Goal: Contribute content: Contribute content

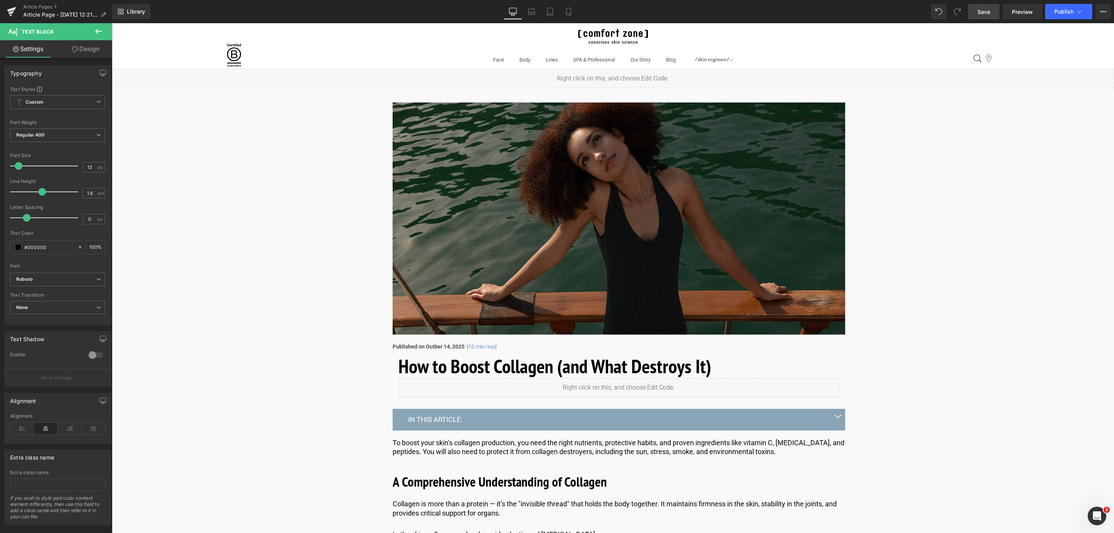
scroll to position [3771, 0]
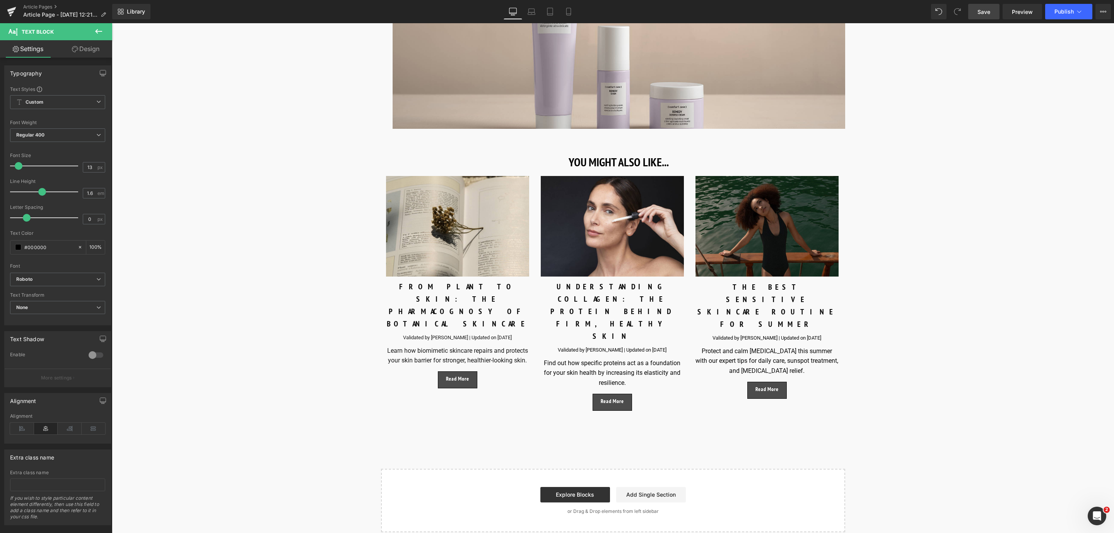
click at [983, 8] on span "Save" at bounding box center [983, 12] width 13 height 8
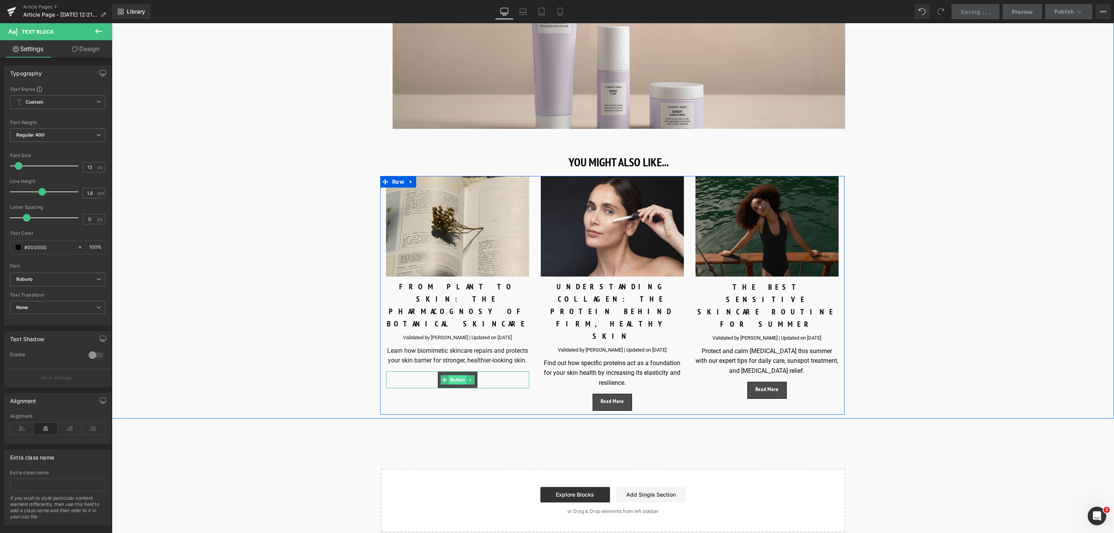
click at [454, 375] on span "Button" at bounding box center [458, 379] width 18 height 9
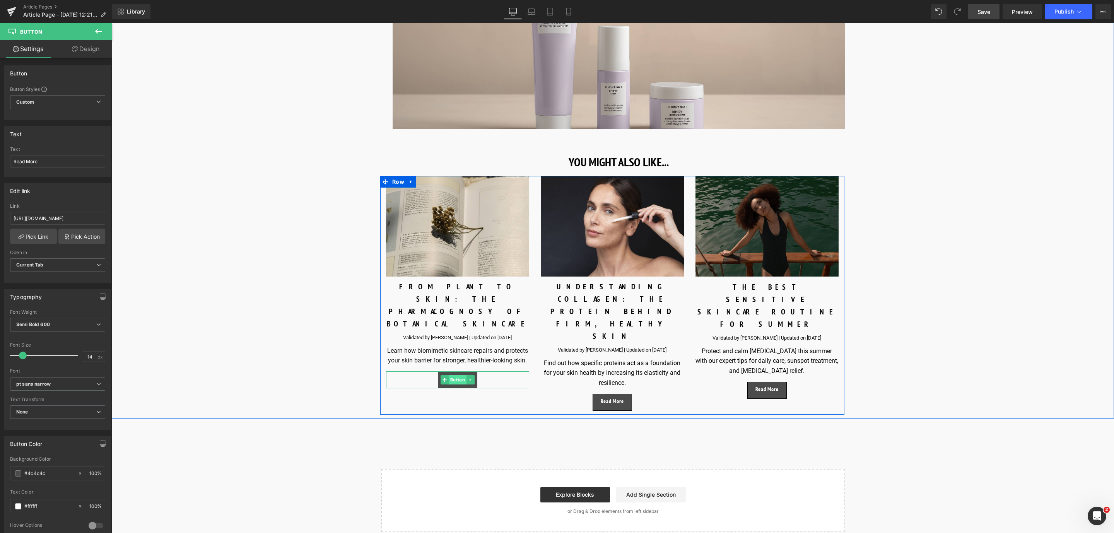
click at [456, 375] on span "Button" at bounding box center [458, 379] width 18 height 9
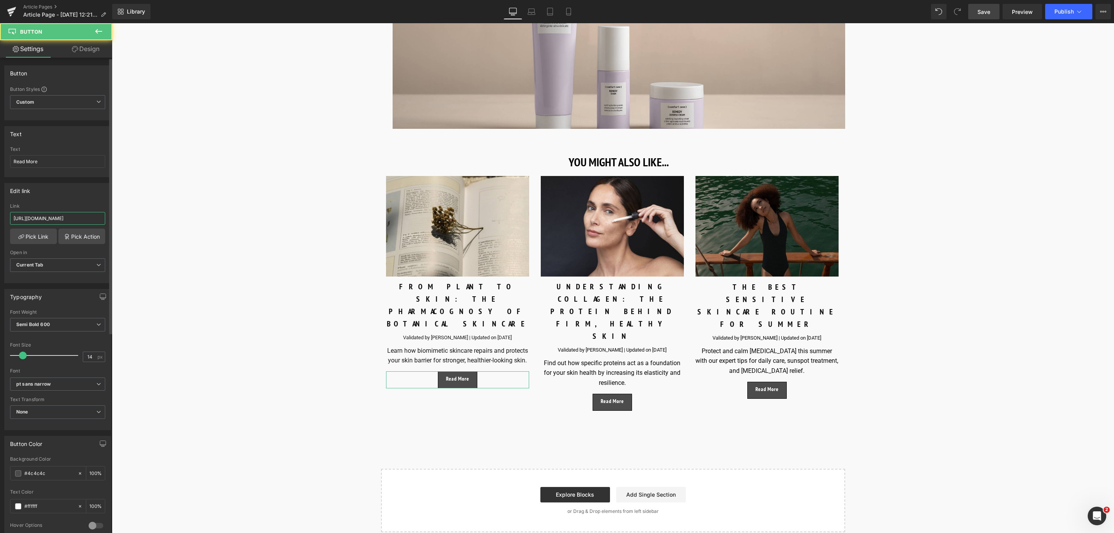
click at [60, 215] on input "https://world.comfortzoneskin.com/blogs/blog/pharmacognosy-of-botanical-skincare" at bounding box center [57, 218] width 95 height 13
drag, startPoint x: 984, startPoint y: 15, endPoint x: 812, endPoint y: 74, distance: 181.6
click at [984, 15] on span "Save" at bounding box center [983, 12] width 13 height 8
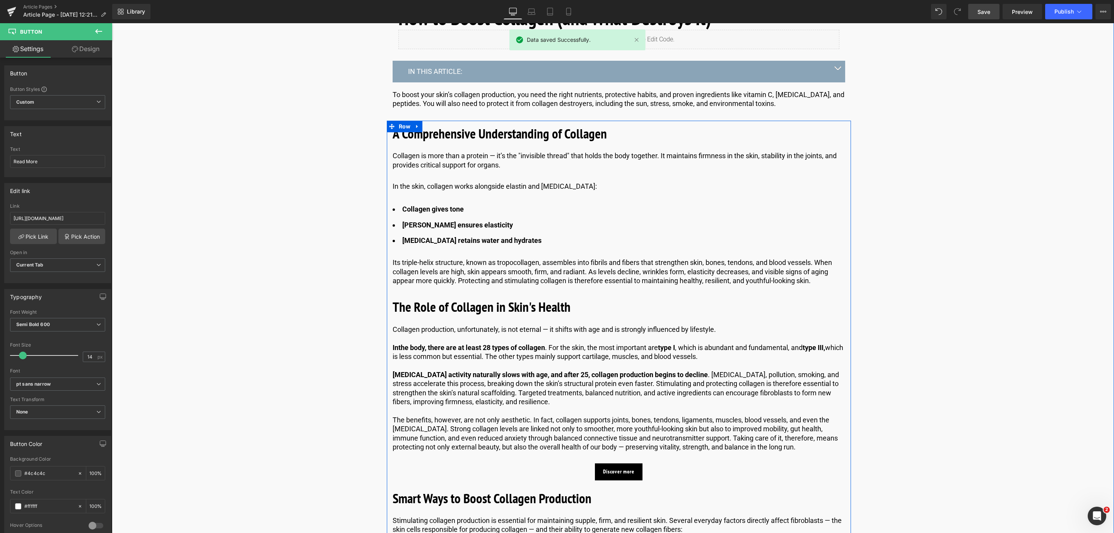
scroll to position [0, 0]
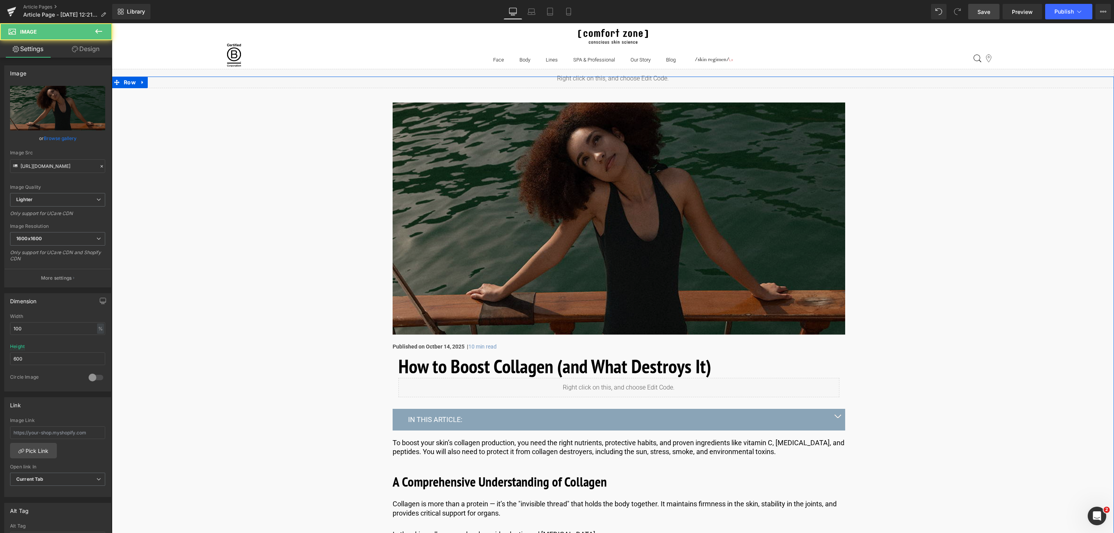
click at [437, 264] on img at bounding box center [619, 218] width 452 height 232
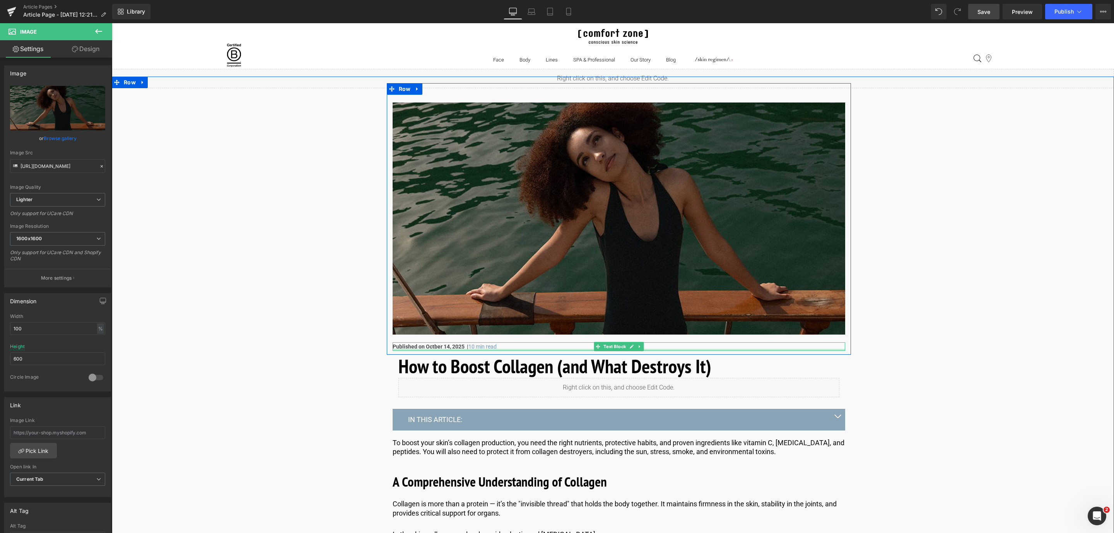
click at [431, 349] on div at bounding box center [619, 350] width 452 height 2
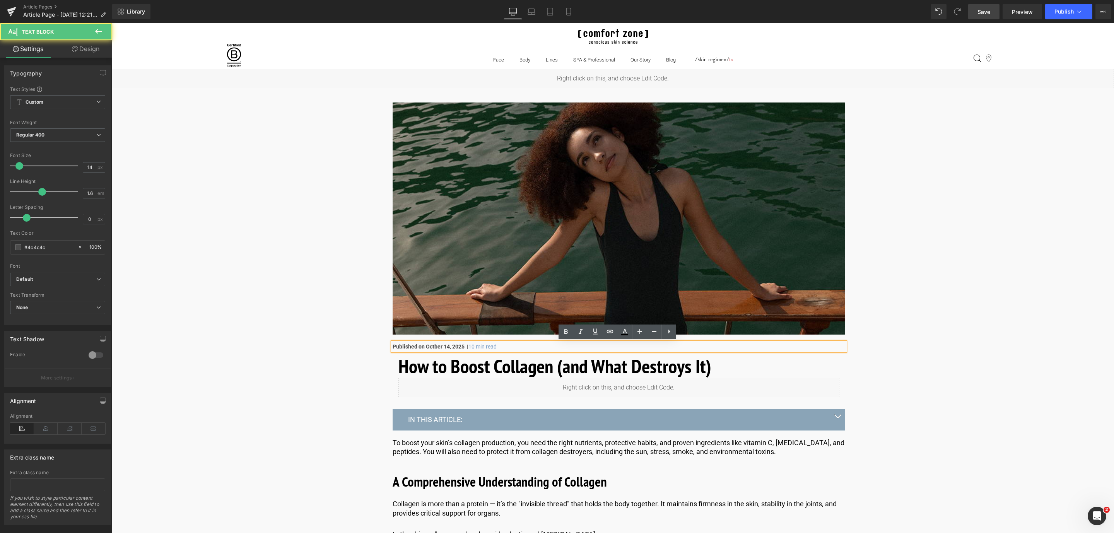
click at [428, 343] on strong "Published on Octber 14, 2025 |" at bounding box center [431, 346] width 76 height 6
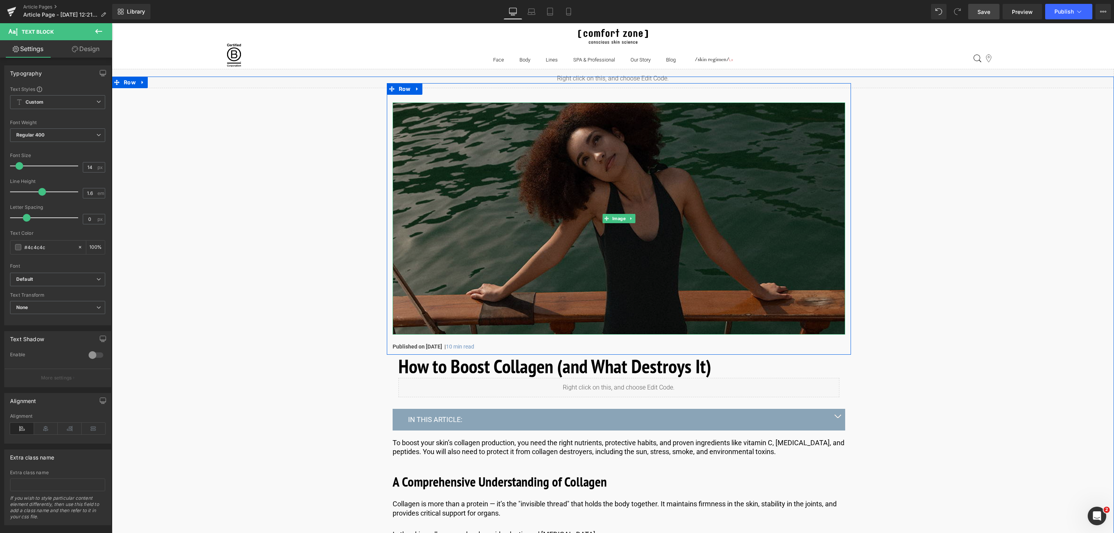
click at [450, 263] on img at bounding box center [619, 218] width 452 height 232
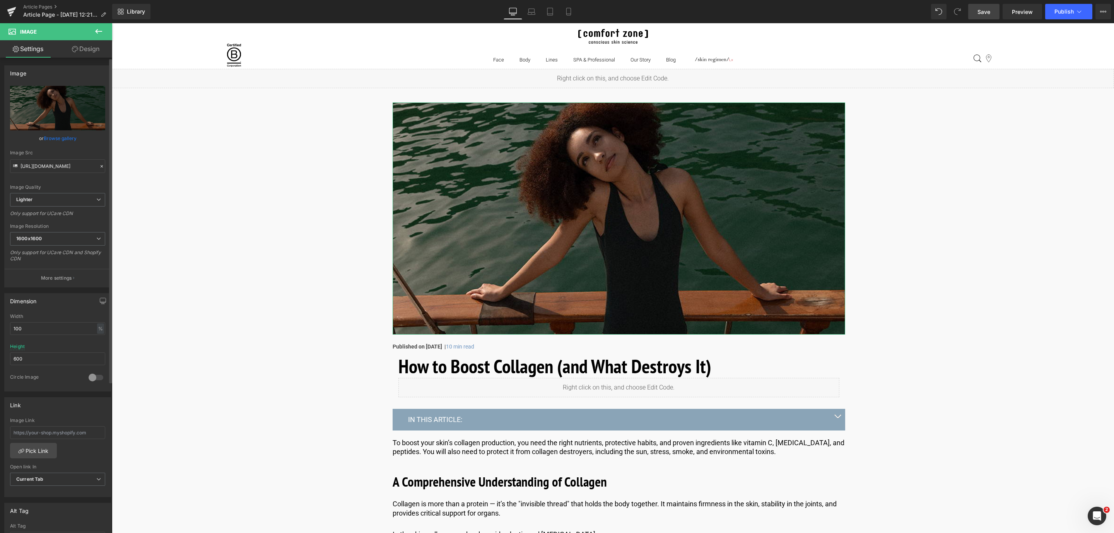
click at [61, 138] on link "Browse gallery" at bounding box center [60, 138] width 33 height 14
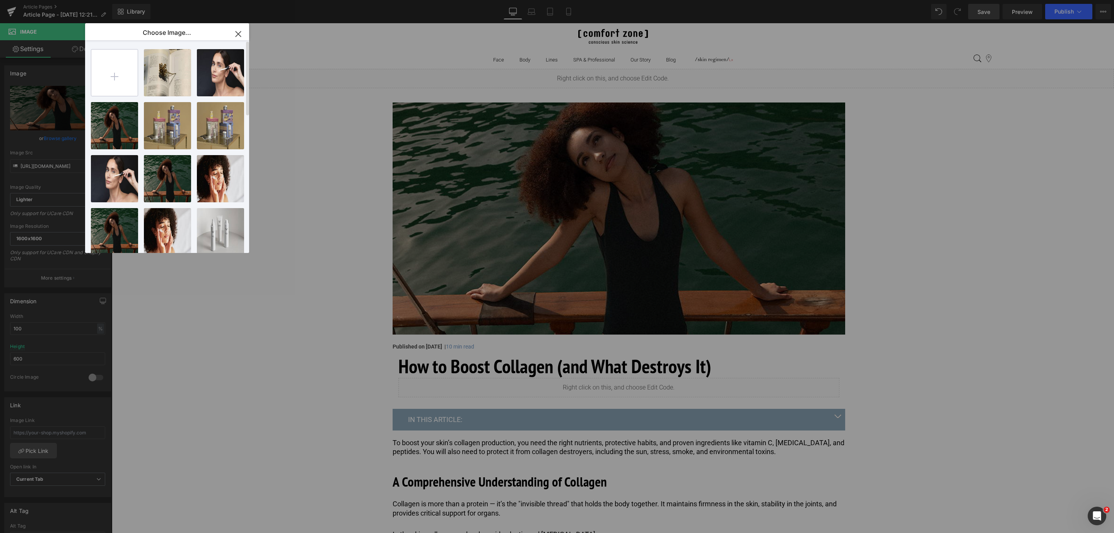
click at [120, 78] on input "file" at bounding box center [114, 73] width 46 height 46
type input "C:\fakepath\1600x1200_how to increase collagen_HERO IMAGE.jpg"
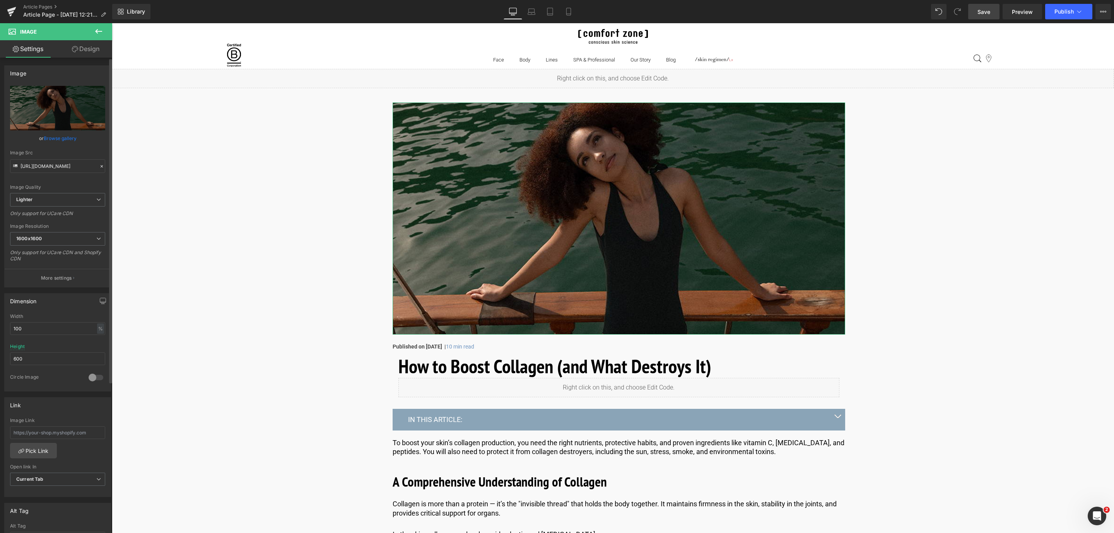
click at [51, 138] on link "Browse gallery" at bounding box center [60, 138] width 33 height 14
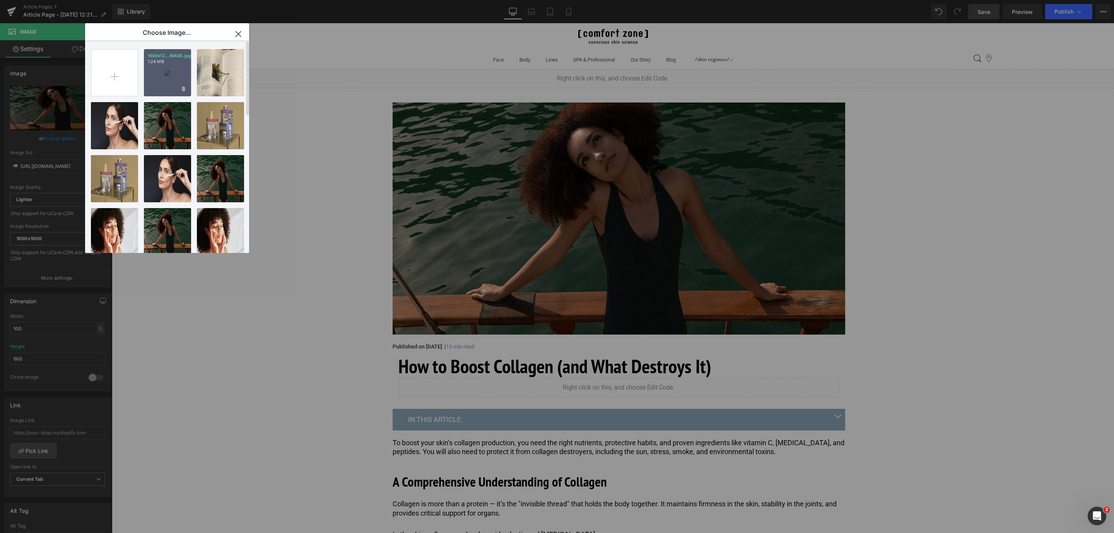
click at [161, 86] on div "1600x12...MAGE.jpg 1.24 MB" at bounding box center [167, 72] width 47 height 47
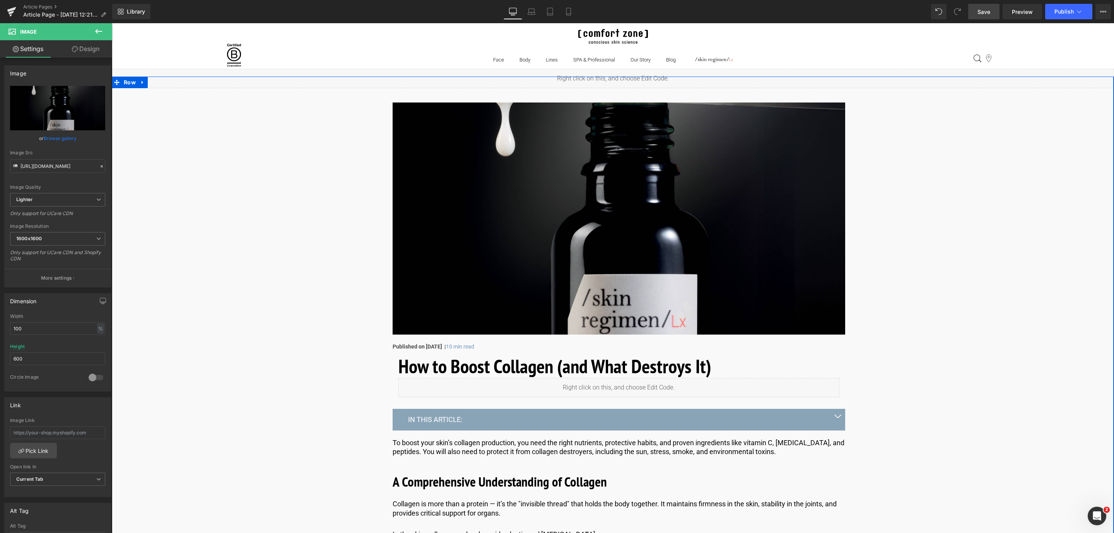
type input "https://ucarecdn.com/55120ace-db4e-4508-a850-1d43ed43e8f0/-/format/auto/-/previ…"
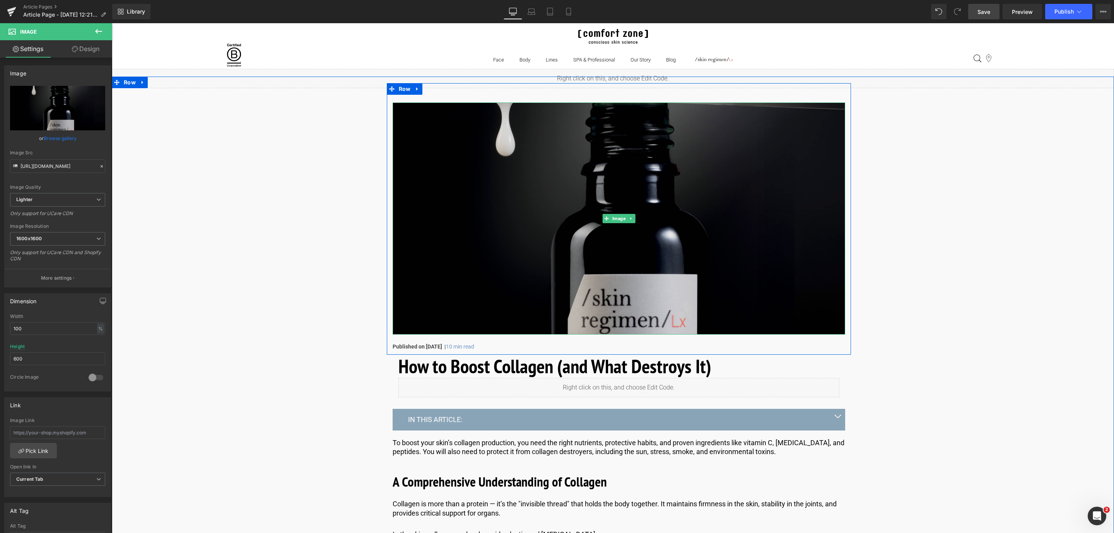
click at [476, 256] on img at bounding box center [619, 218] width 452 height 232
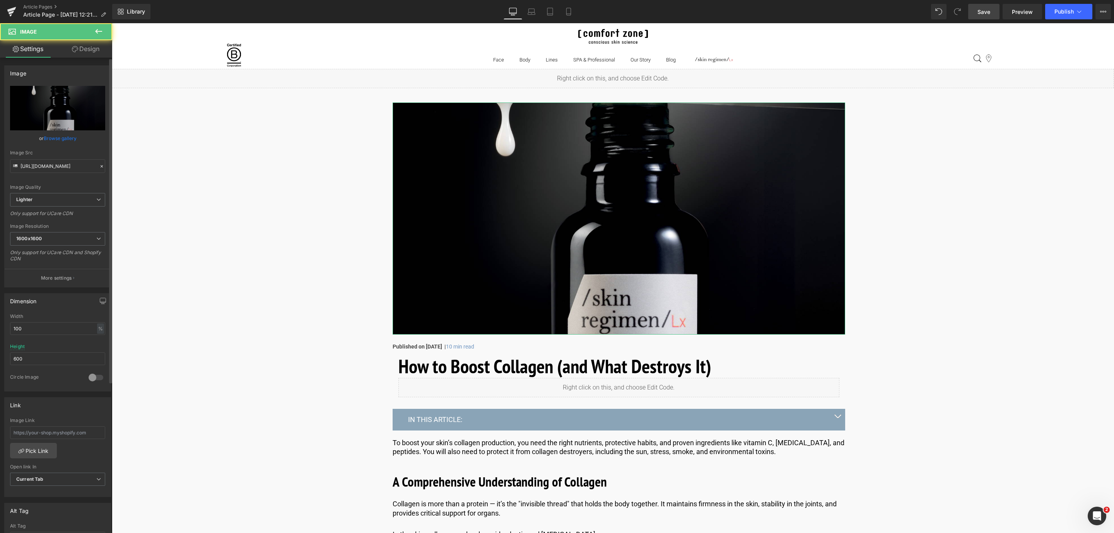
click at [44, 140] on link "Browse gallery" at bounding box center [60, 138] width 33 height 14
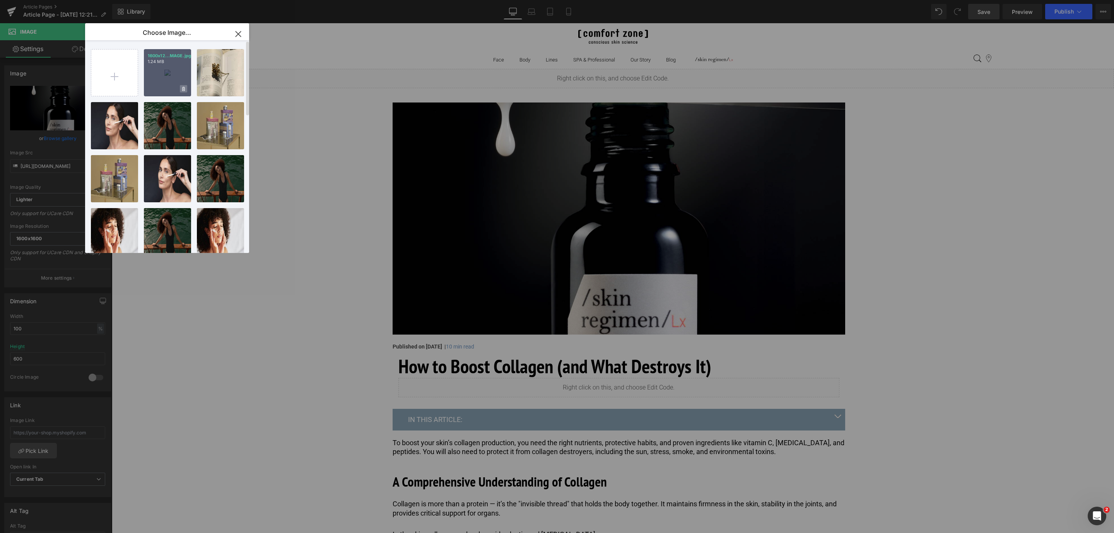
click at [186, 89] on span at bounding box center [183, 88] width 7 height 7
click at [155, 85] on span "Yes" at bounding box center [157, 89] width 19 height 8
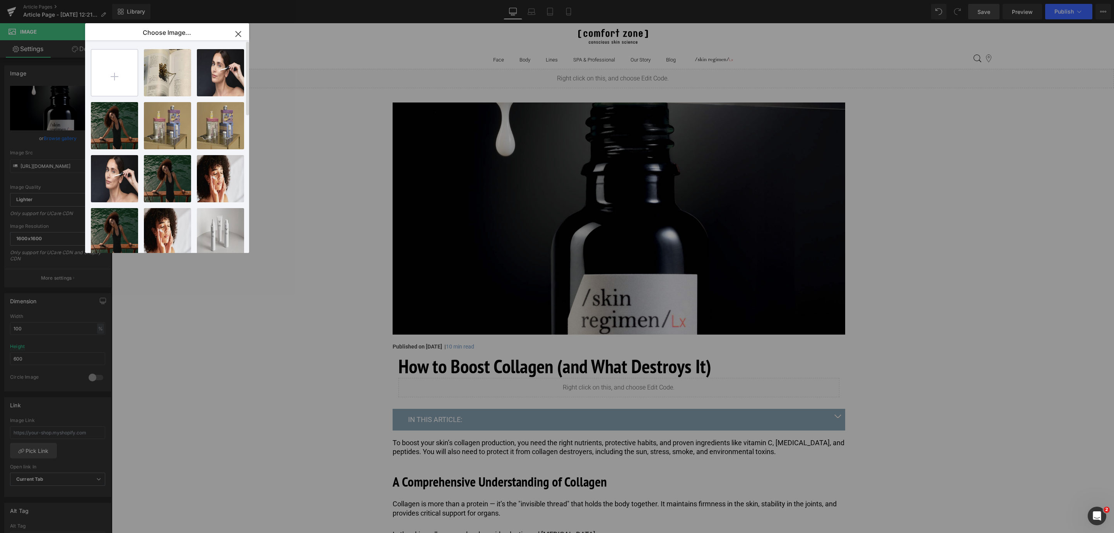
click at [130, 79] on input "file" at bounding box center [114, 73] width 46 height 46
type input "C:\fakepath\1600x1200_how to increase collagen_HERO IMAGE.jpg"
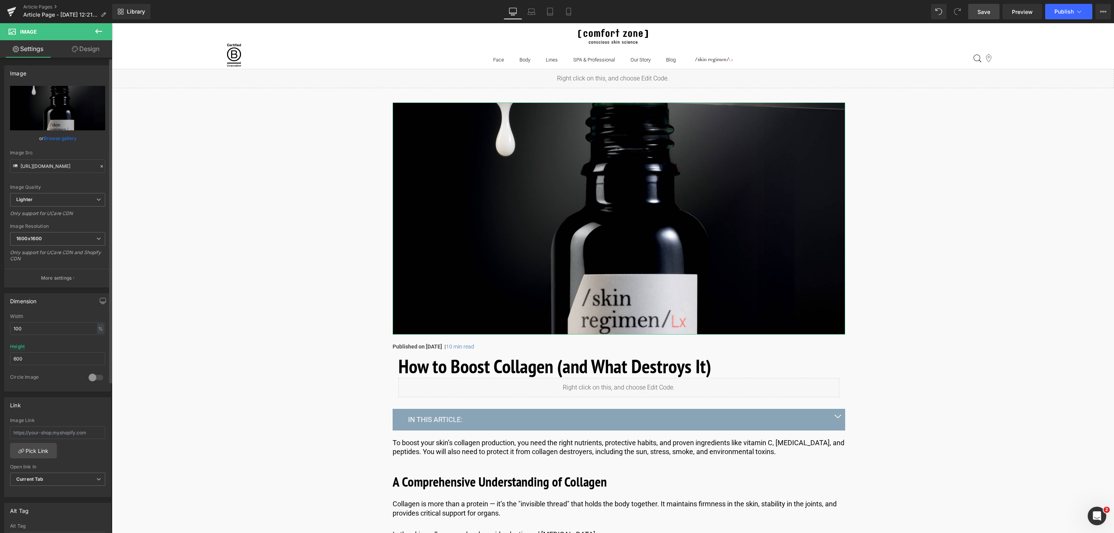
click at [63, 140] on link "Browse gallery" at bounding box center [60, 138] width 33 height 14
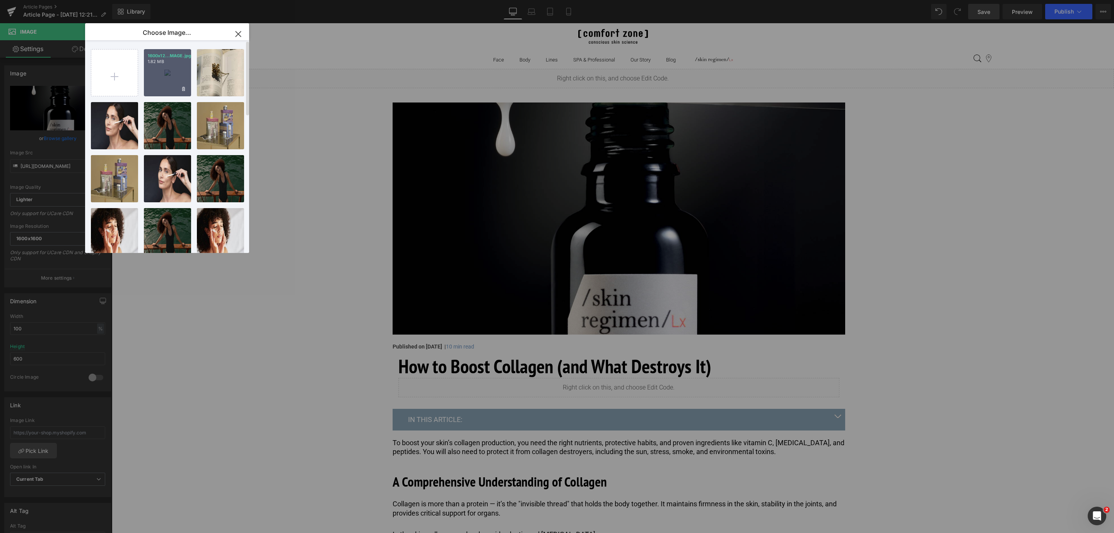
drag, startPoint x: 154, startPoint y: 75, endPoint x: 298, endPoint y: 92, distance: 145.7
click at [154, 75] on div "1600x12...MAGE.jpg 1.82 MB" at bounding box center [167, 72] width 47 height 47
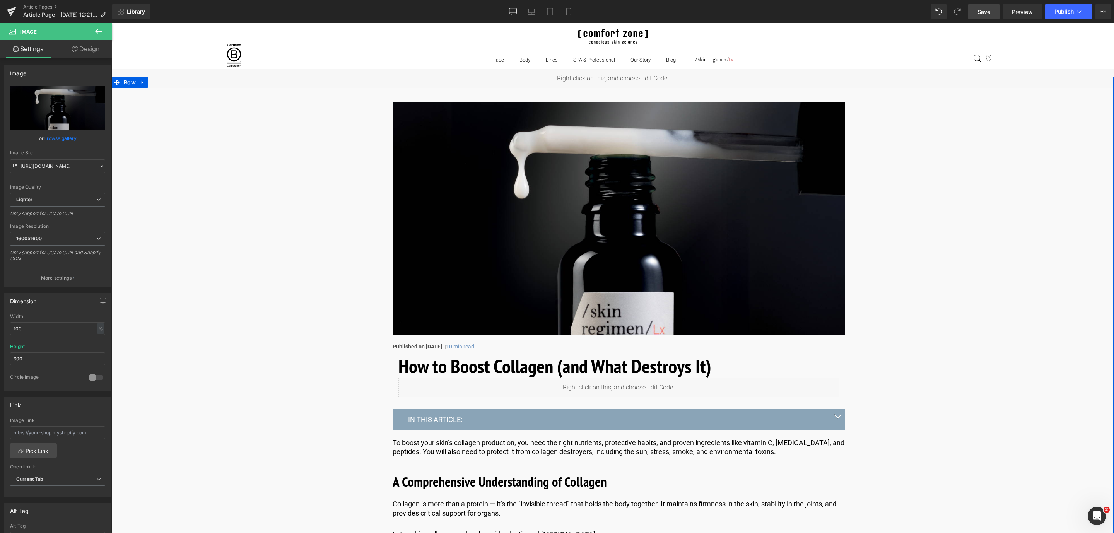
type input "https://ucarecdn.com/91efe0ac-68a2-44b6-a5f1-4d6f8c9ee0b8/-/format/auto/-/previ…"
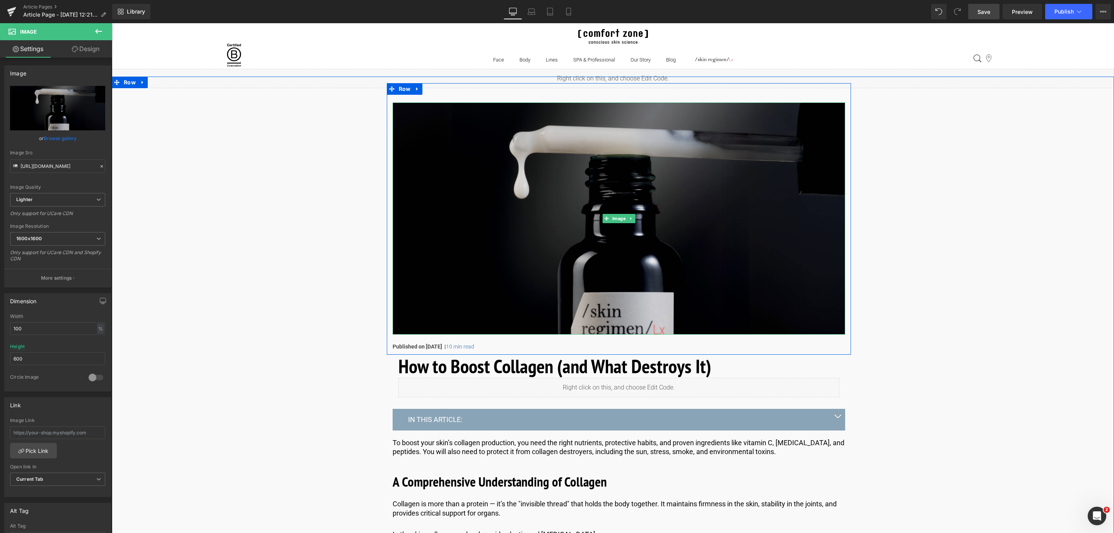
click at [531, 146] on img at bounding box center [619, 218] width 452 height 232
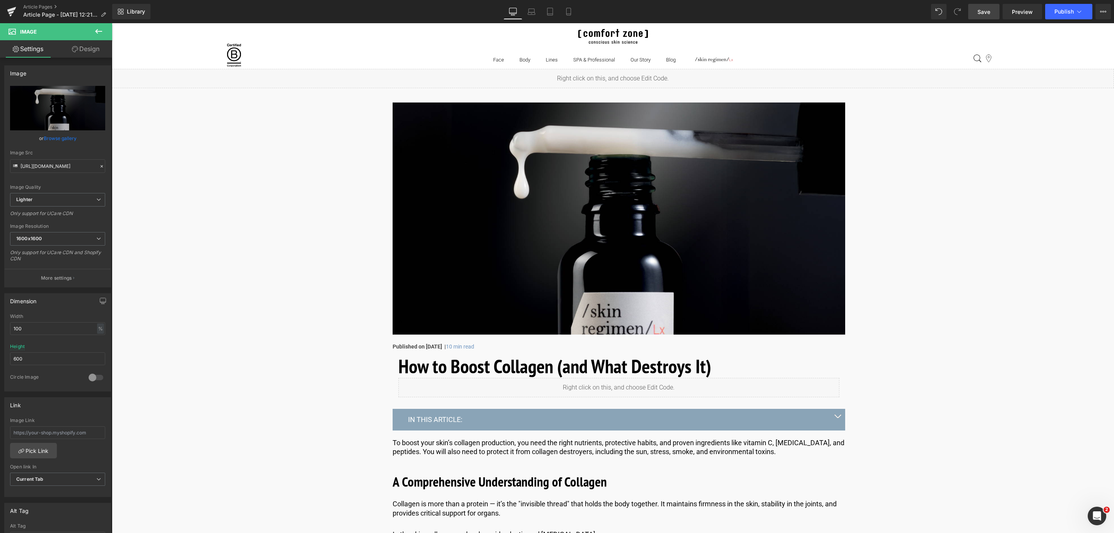
click at [988, 9] on span "Save" at bounding box center [983, 12] width 13 height 8
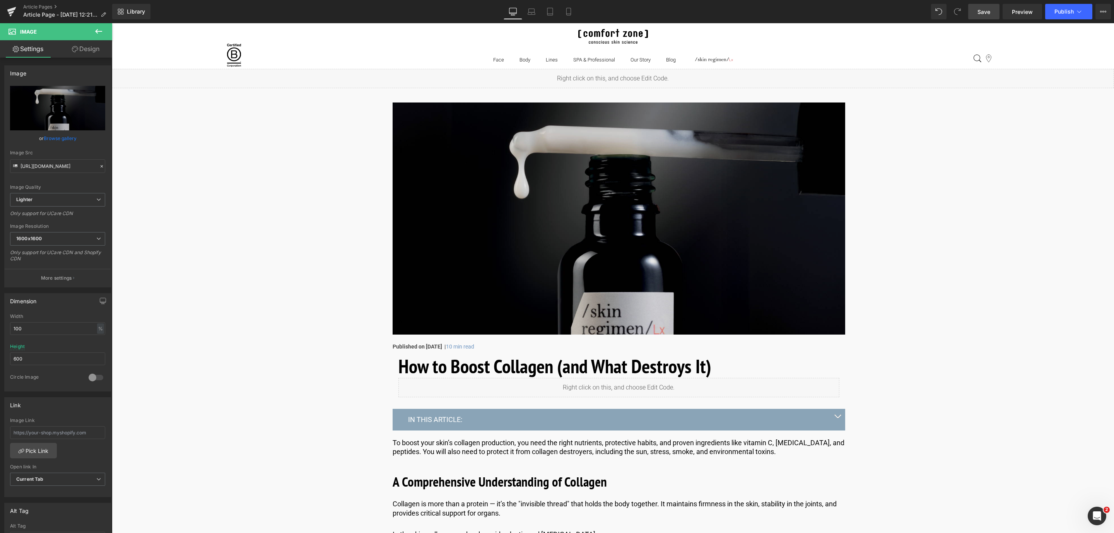
click at [521, 205] on img at bounding box center [619, 218] width 452 height 232
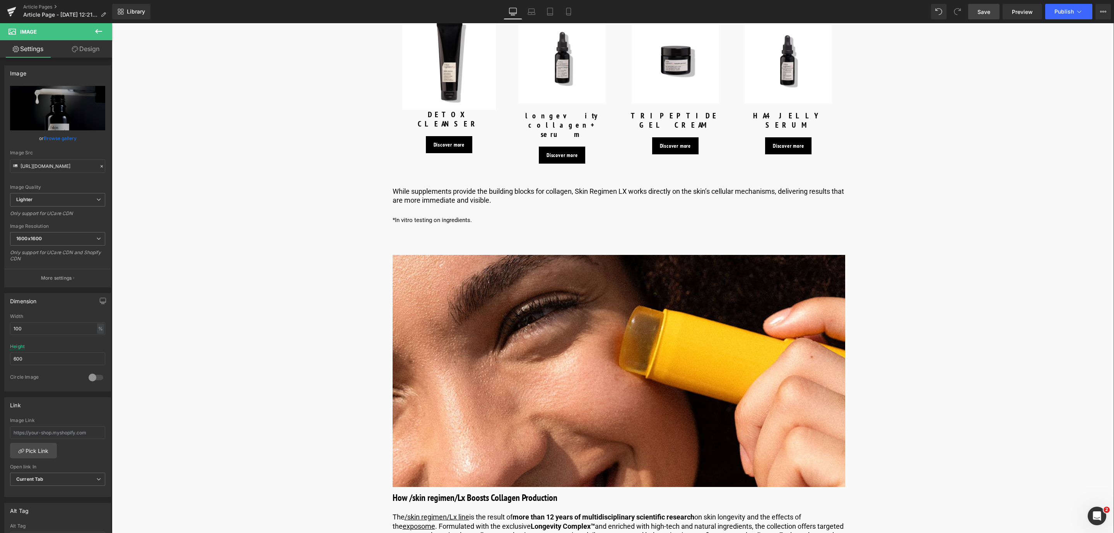
scroll to position [2088, 0]
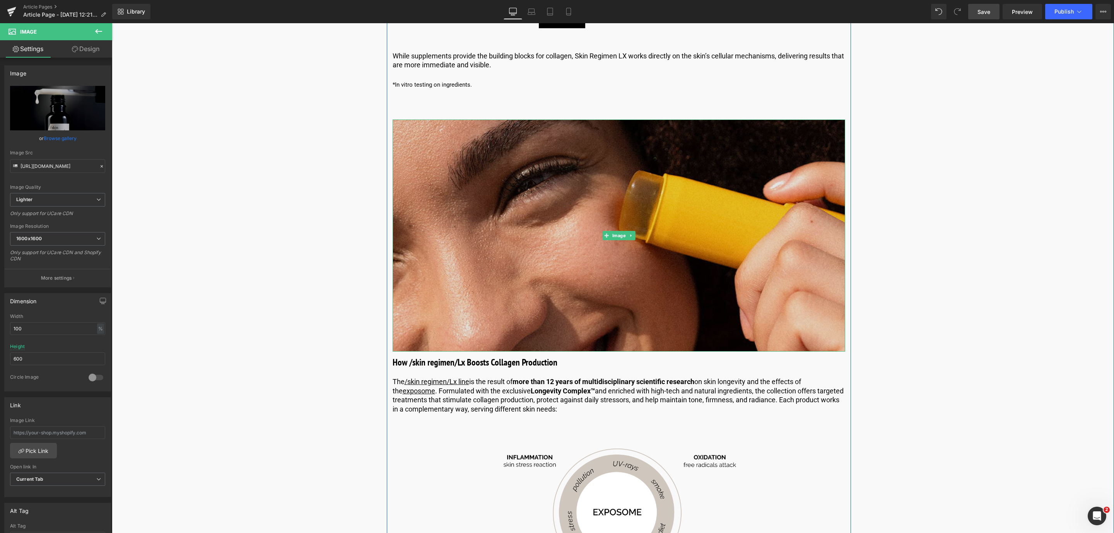
click at [509, 217] on img at bounding box center [619, 236] width 452 height 232
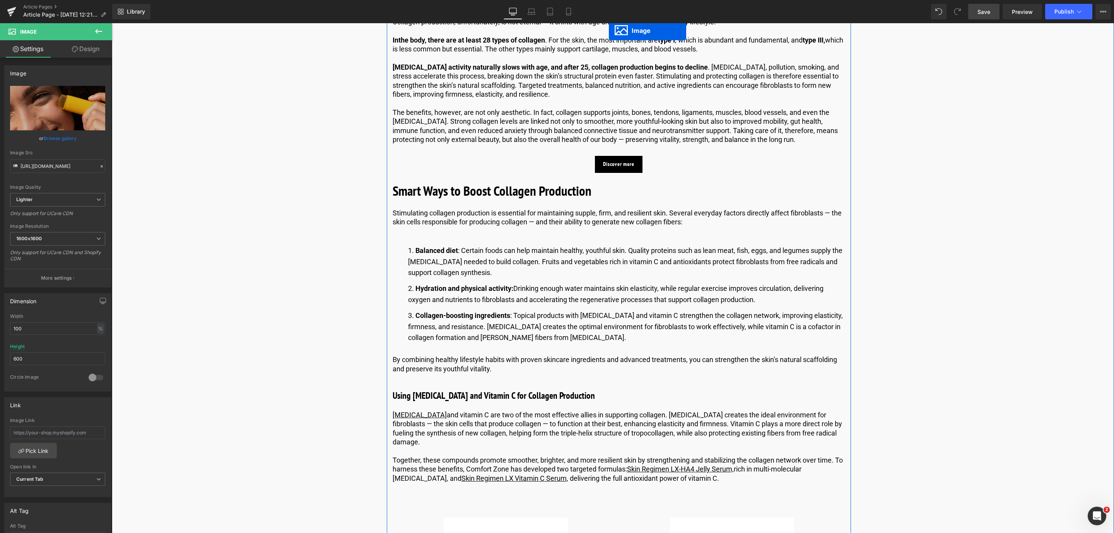
scroll to position [633, 0]
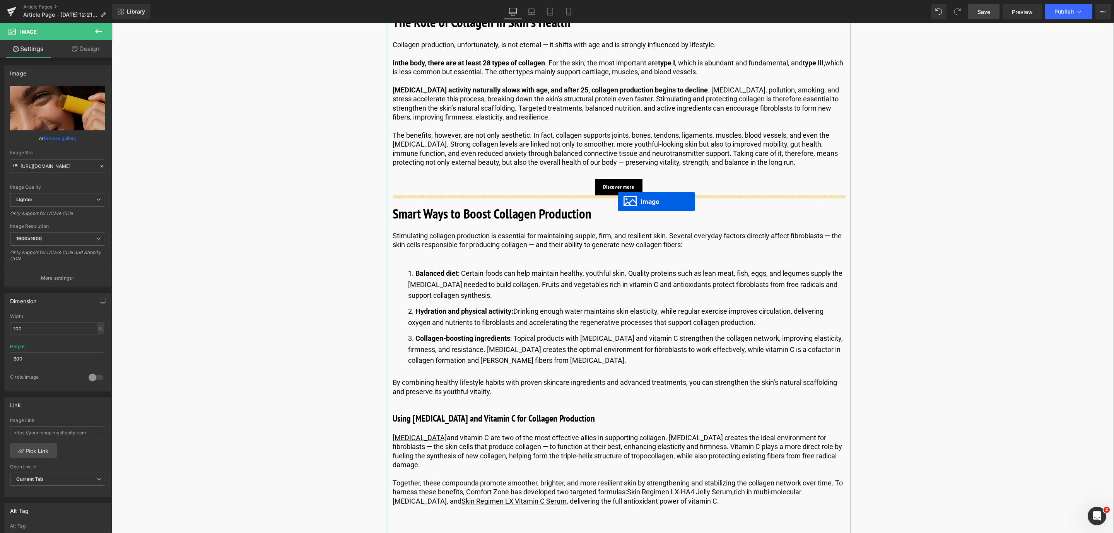
drag, startPoint x: 602, startPoint y: 205, endPoint x: 618, endPoint y: 201, distance: 16.4
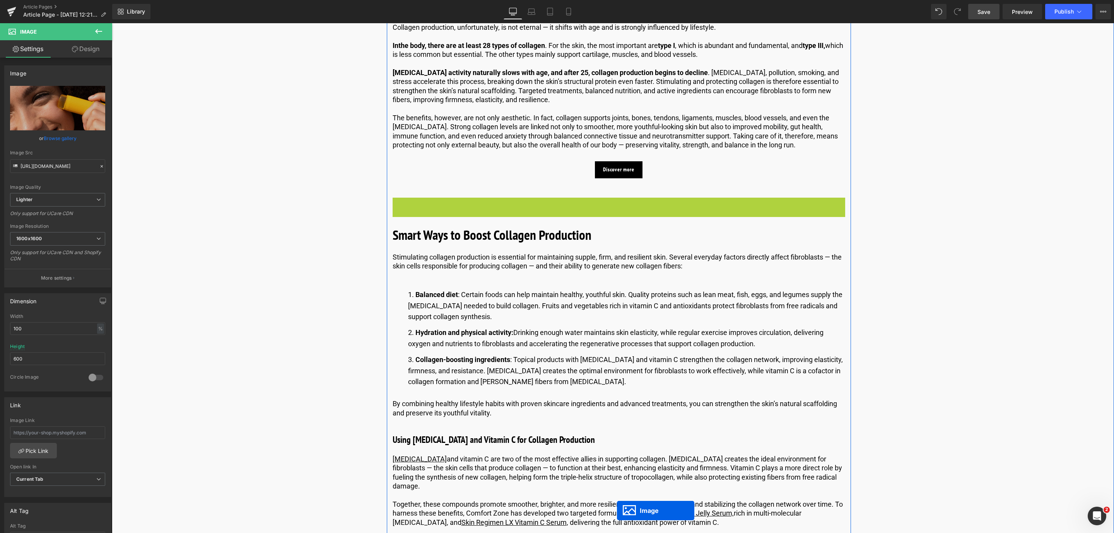
scroll to position [658, 0]
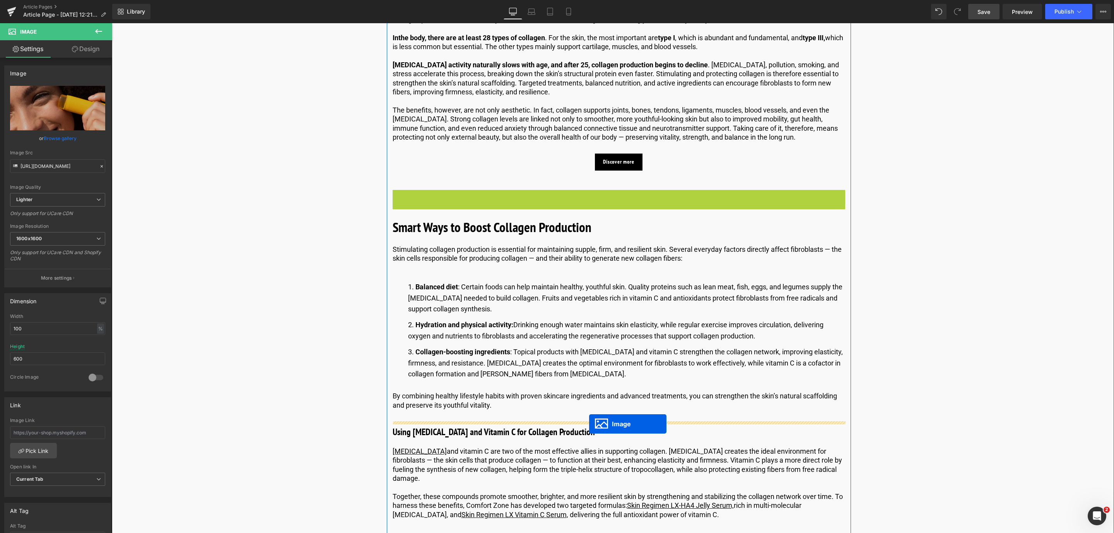
drag, startPoint x: 603, startPoint y: 386, endPoint x: 589, endPoint y: 424, distance: 40.0
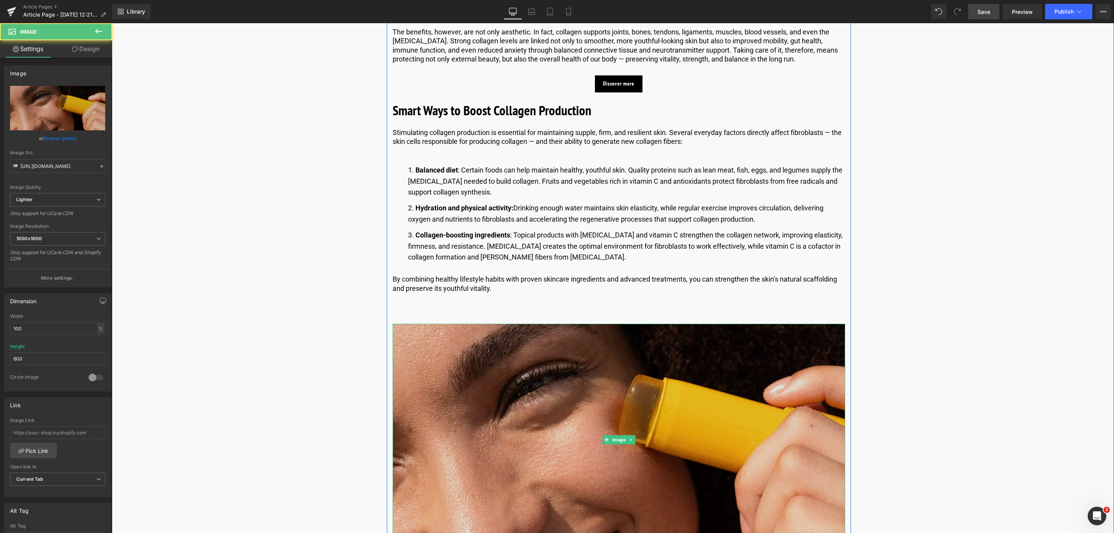
scroll to position [890, 0]
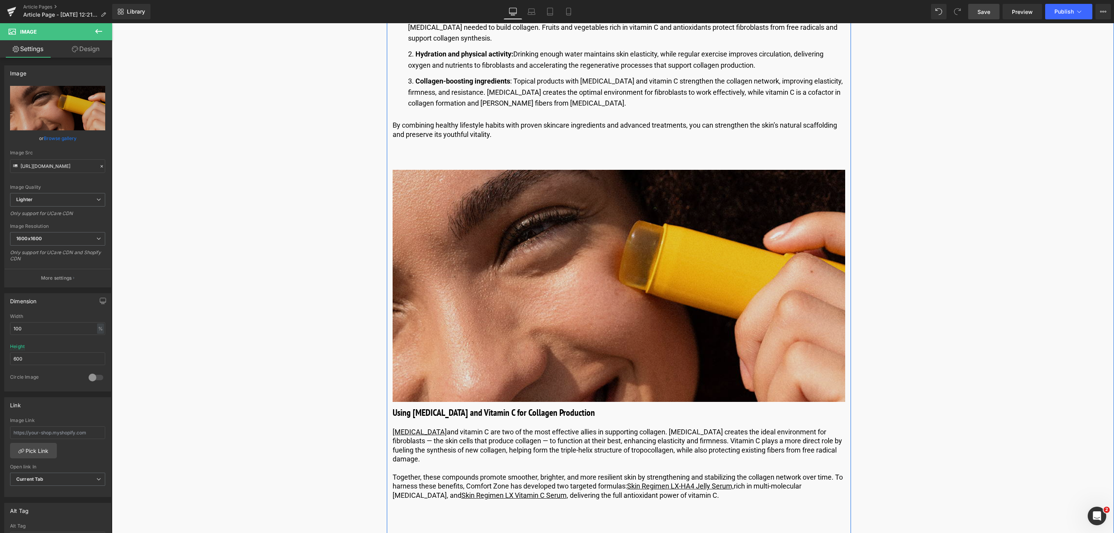
click at [486, 324] on img at bounding box center [619, 286] width 452 height 232
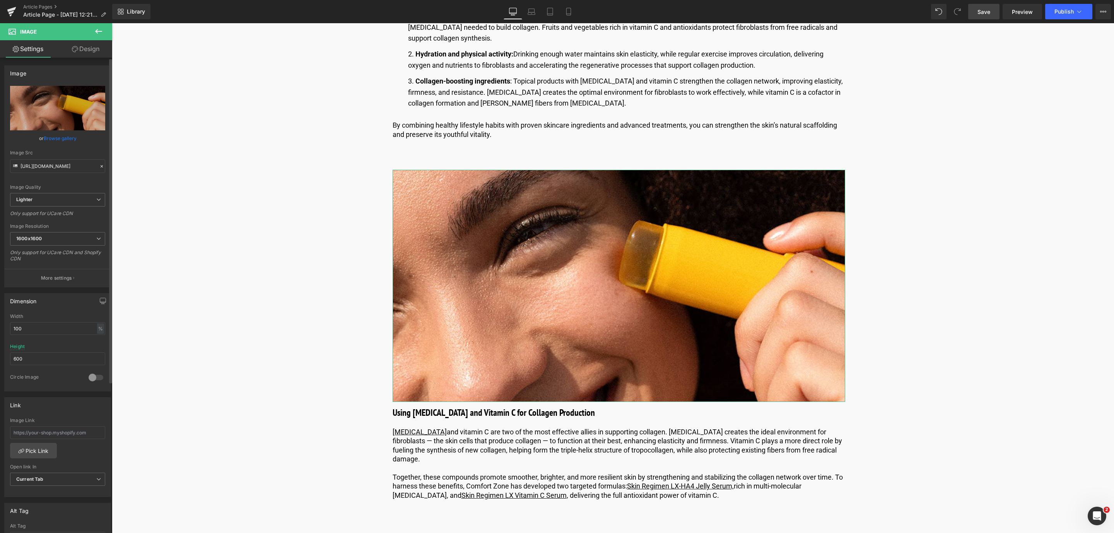
click at [57, 140] on link "Browse gallery" at bounding box center [60, 138] width 33 height 14
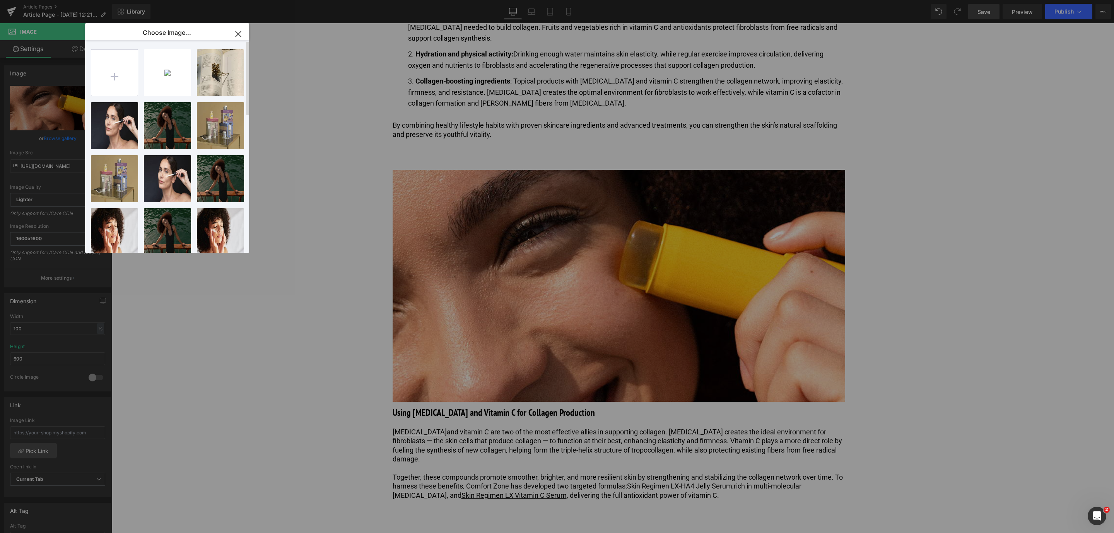
click at [116, 80] on input "file" at bounding box center [114, 73] width 46 height 46
type input "C:\fakepath\1600x1200_how to increase collagen_GRID IMAGE.jpg"
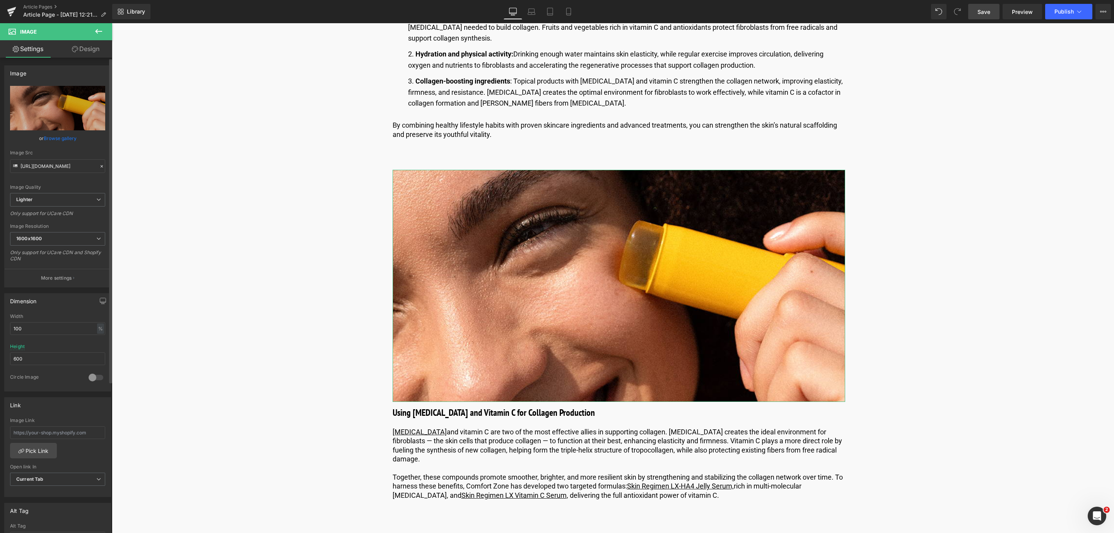
click at [58, 140] on link "Browse gallery" at bounding box center [60, 138] width 33 height 14
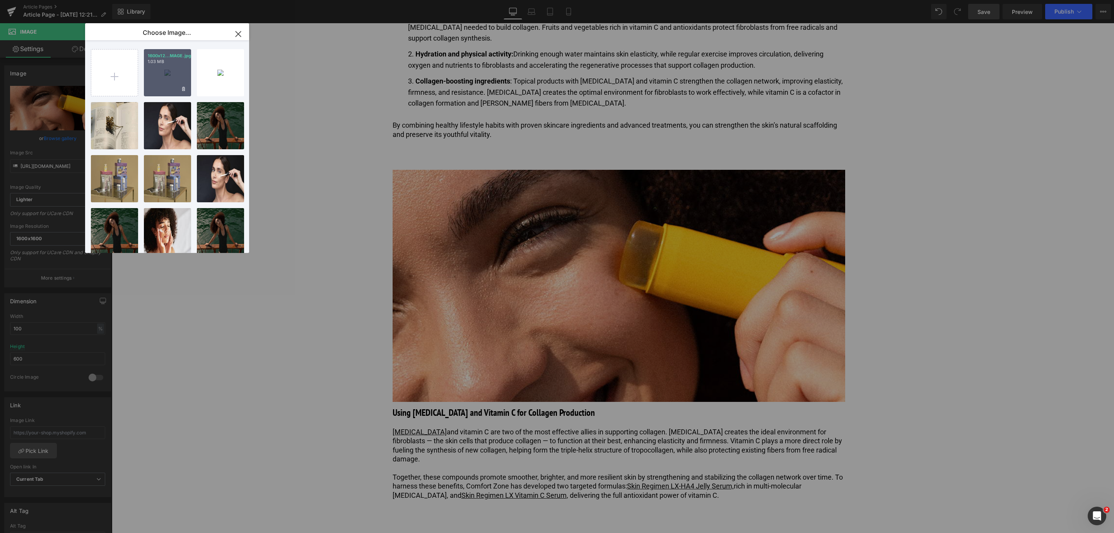
click at [174, 77] on div "1600x12...MAGE.jpg 1.03 MB" at bounding box center [167, 72] width 47 height 47
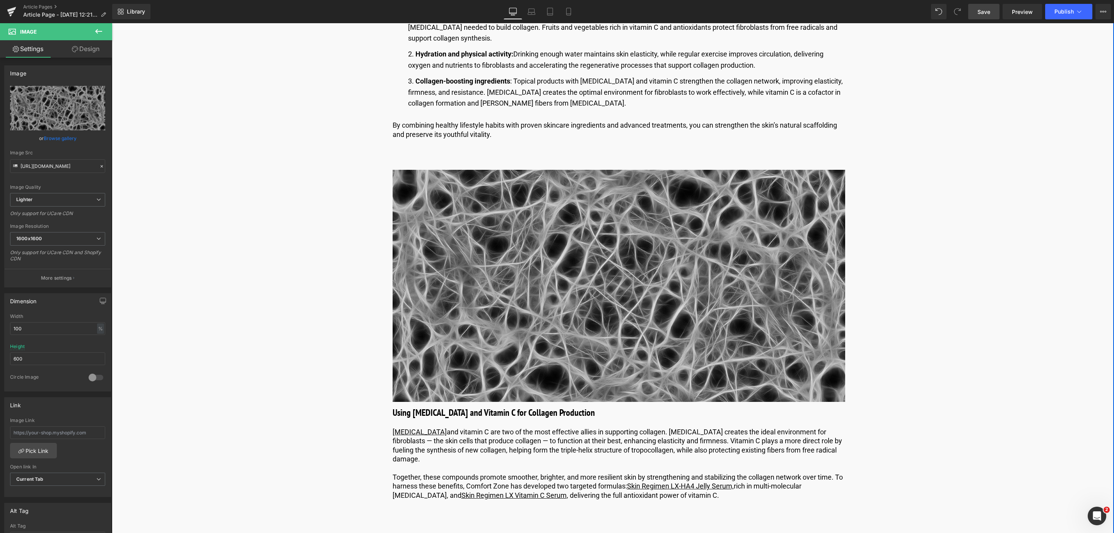
type input "https://ucarecdn.com/48a5d4d6-2423-4346-94d0-8ecf3b97440b/-/format/auto/-/previ…"
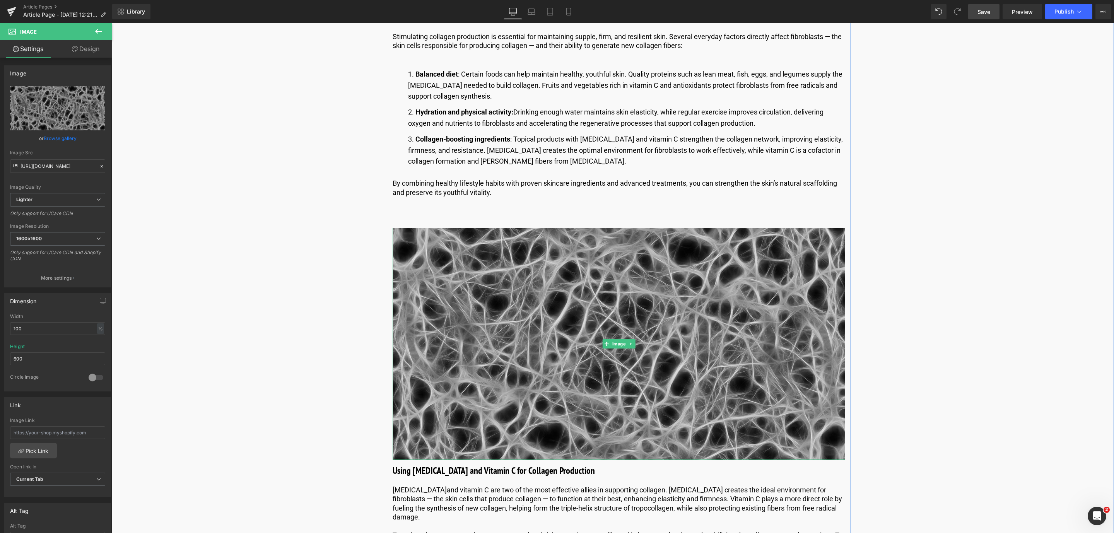
click at [570, 274] on img at bounding box center [619, 344] width 452 height 232
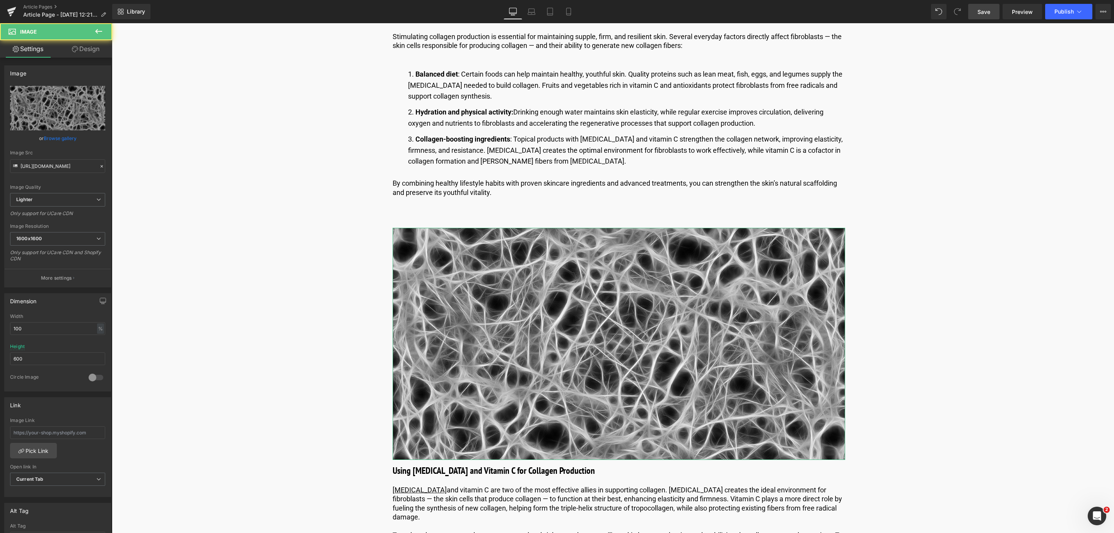
click at [98, 46] on link "Design" at bounding box center [86, 48] width 56 height 17
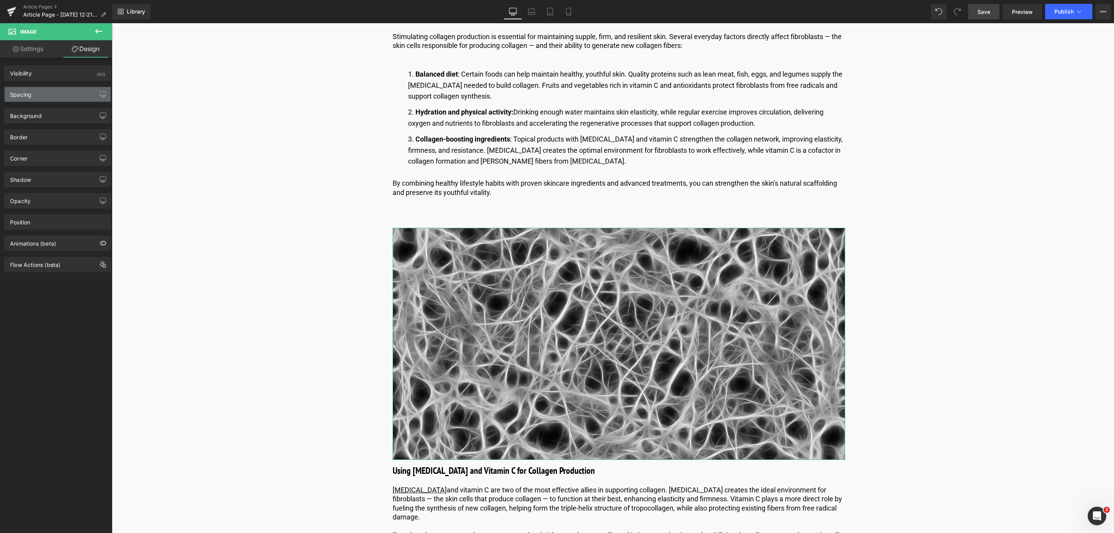
click at [40, 95] on div "Spacing" at bounding box center [58, 94] width 106 height 15
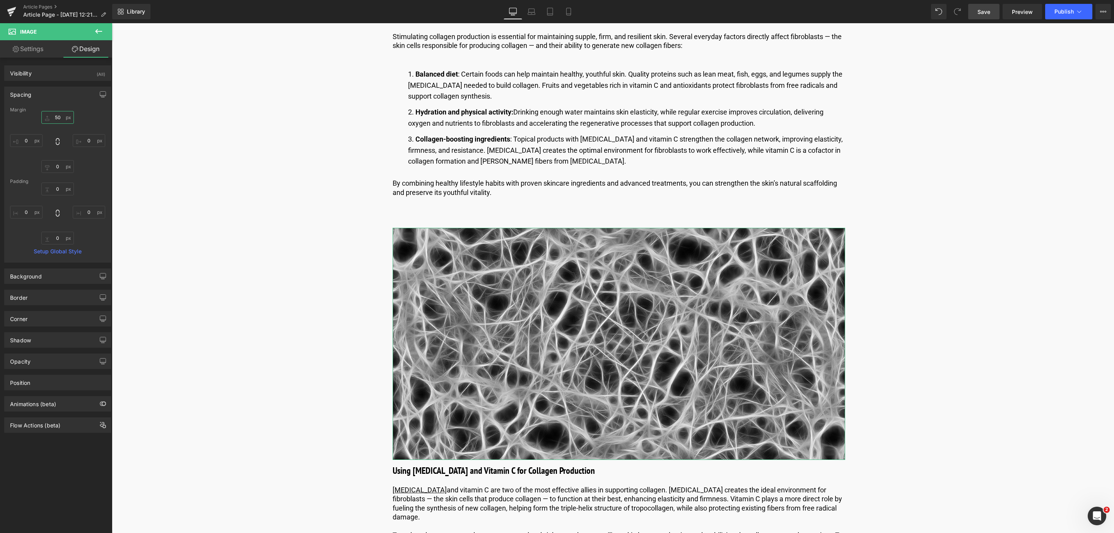
click at [57, 116] on input "50" at bounding box center [57, 117] width 32 height 13
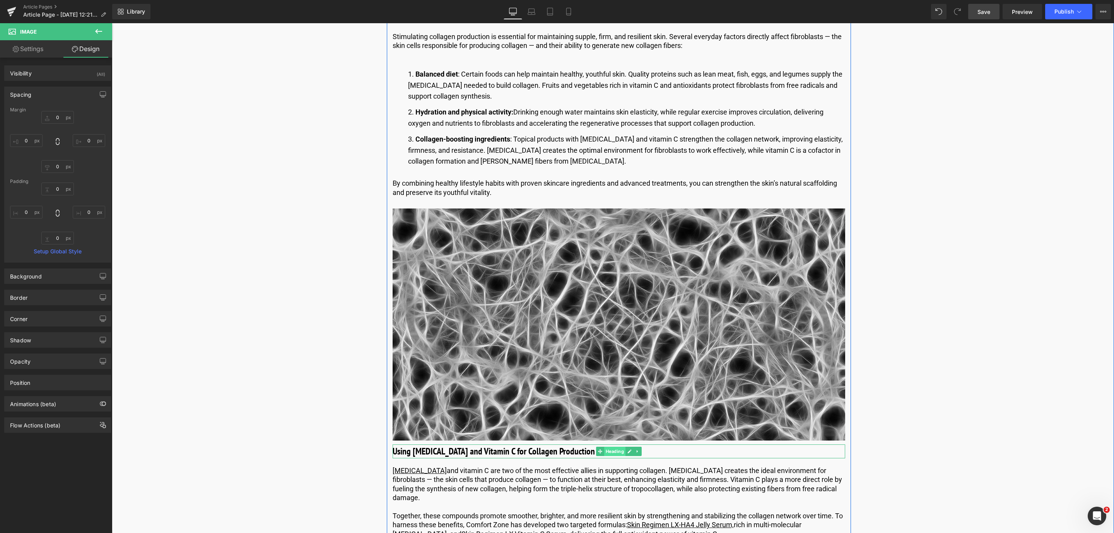
click at [611, 452] on span "Heading" at bounding box center [614, 451] width 21 height 9
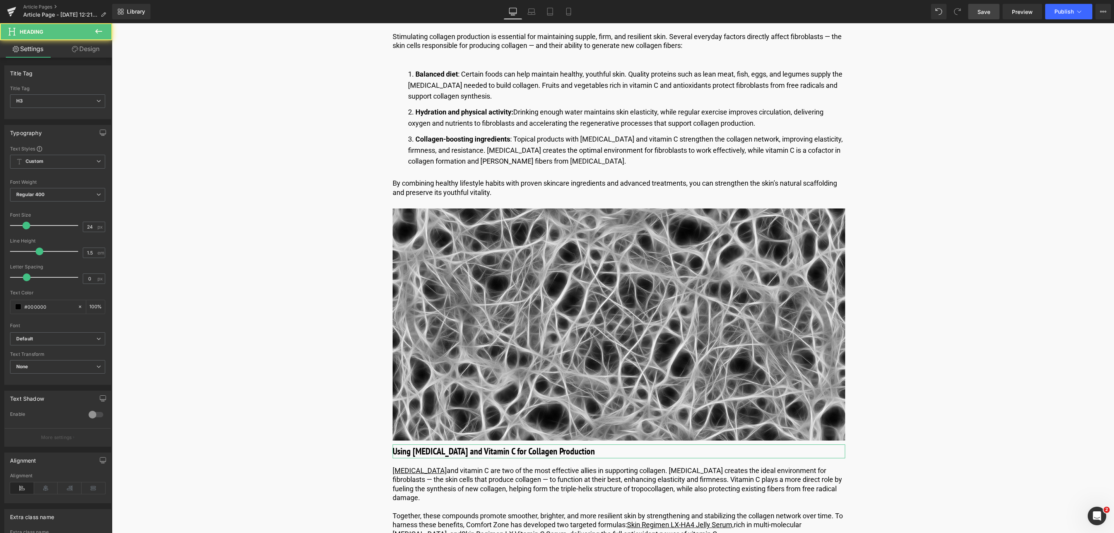
click at [77, 44] on link "Design" at bounding box center [86, 48] width 56 height 17
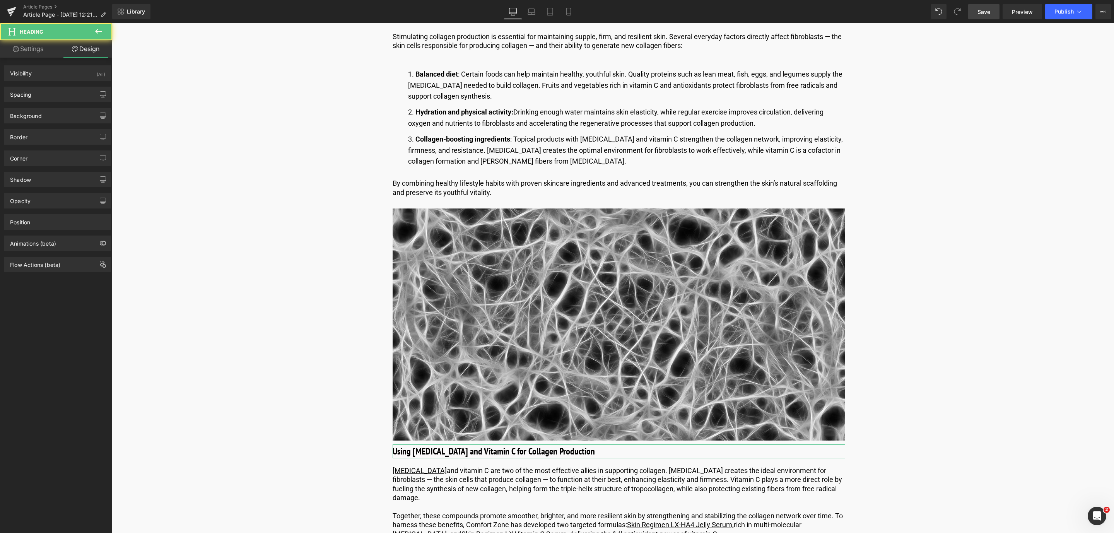
type input "10"
type input "0"
type input "20"
type input "0"
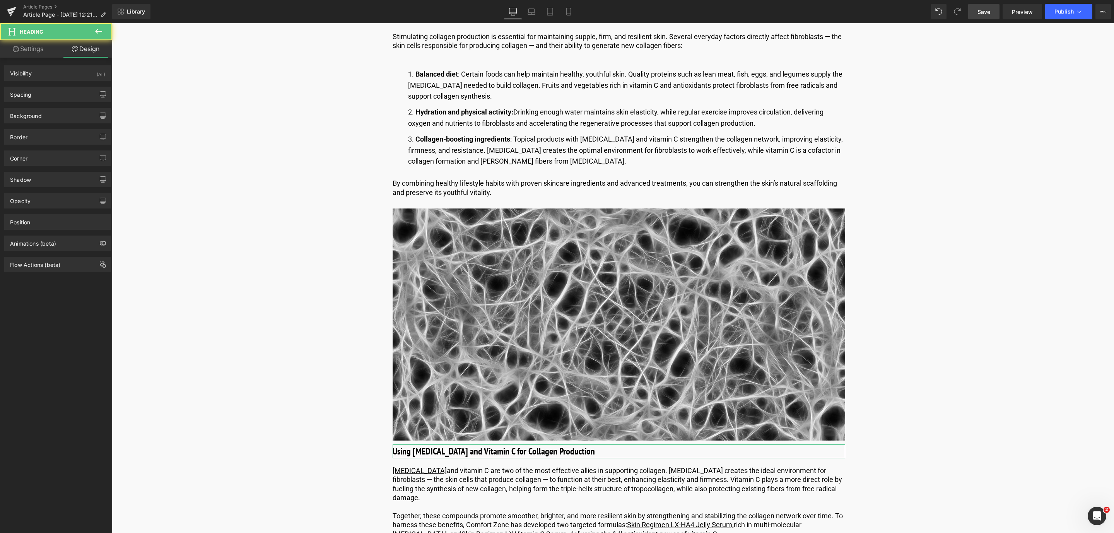
type input "0"
click at [55, 96] on div "Spacing" at bounding box center [58, 94] width 106 height 15
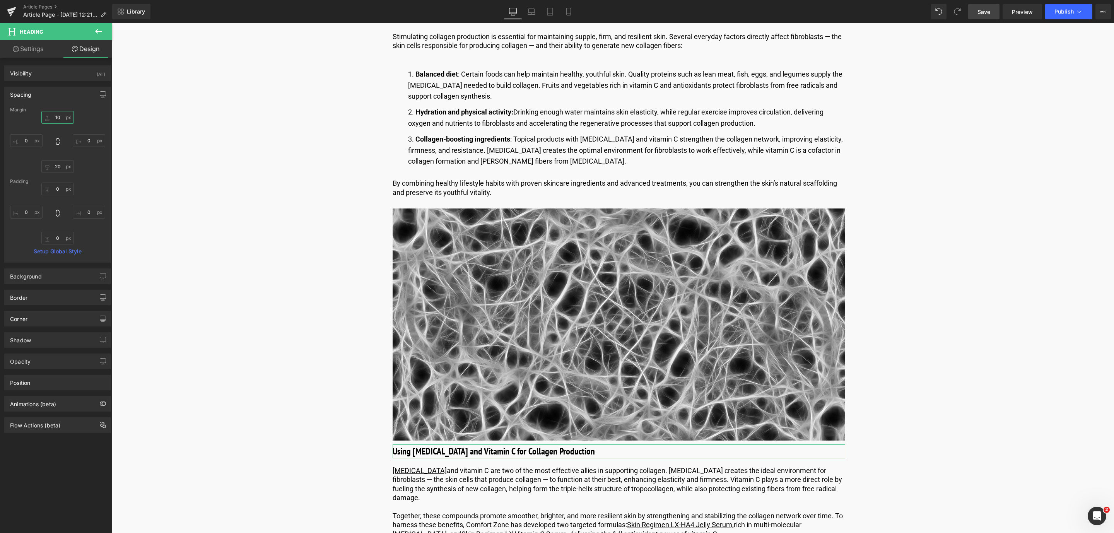
click at [59, 122] on input "10" at bounding box center [57, 117] width 32 height 13
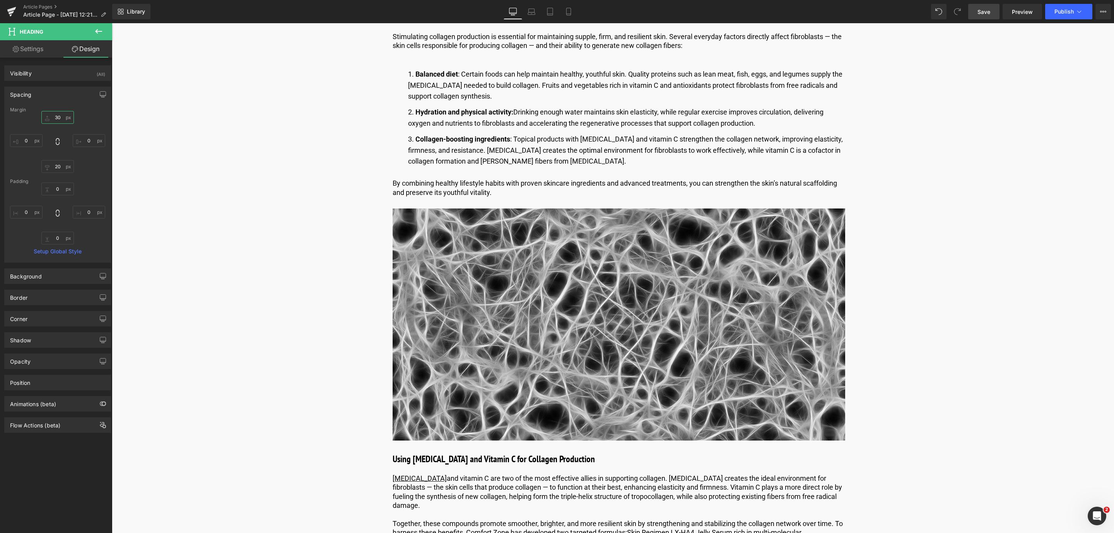
type input "30"
drag, startPoint x: 979, startPoint y: 14, endPoint x: 724, endPoint y: 317, distance: 395.8
click at [979, 14] on span "Save" at bounding box center [983, 12] width 13 height 8
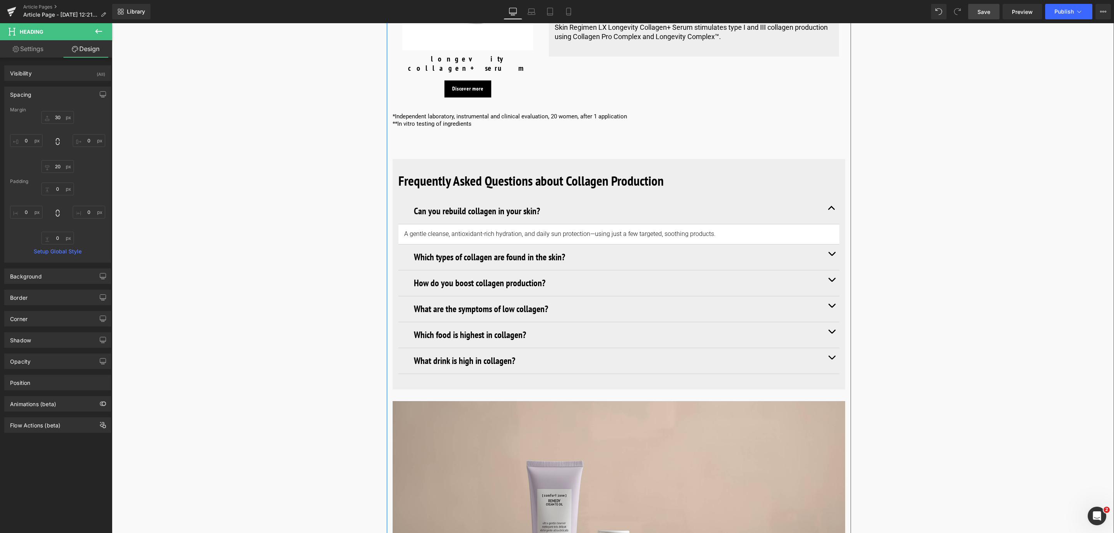
scroll to position [3365, 0]
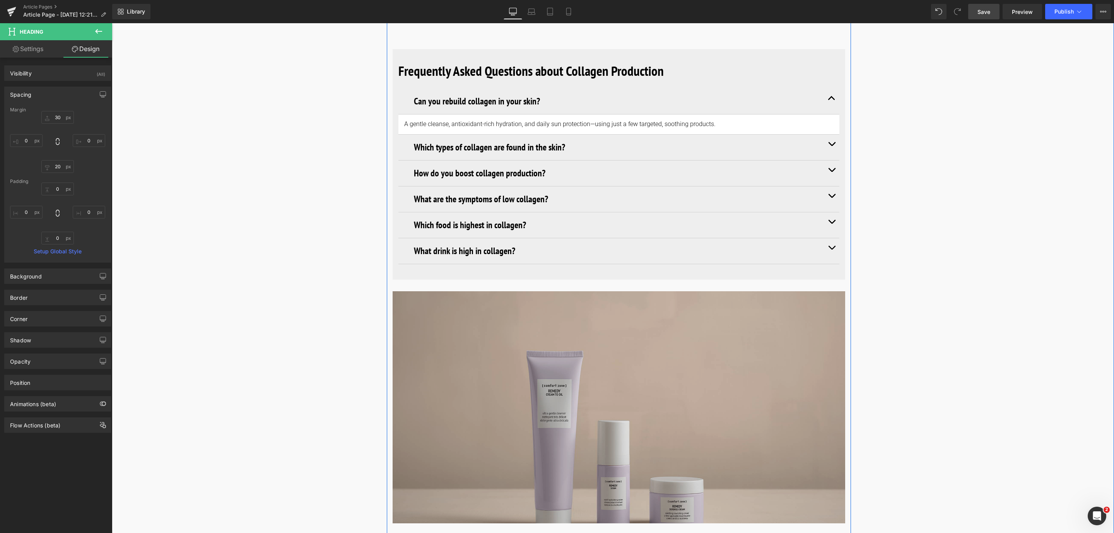
click at [499, 340] on img at bounding box center [619, 407] width 452 height 232
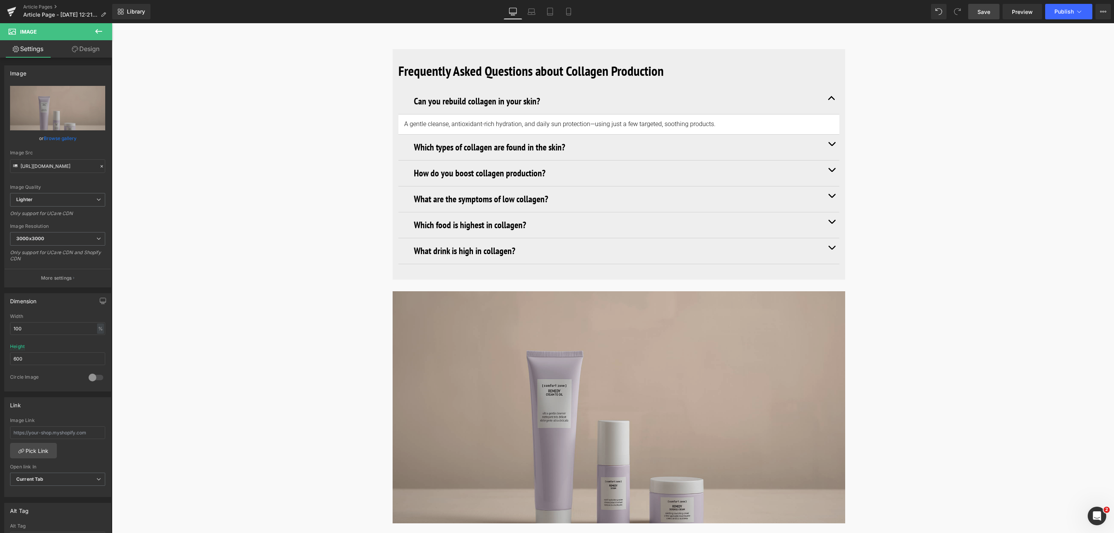
click at [433, 291] on img at bounding box center [619, 407] width 452 height 232
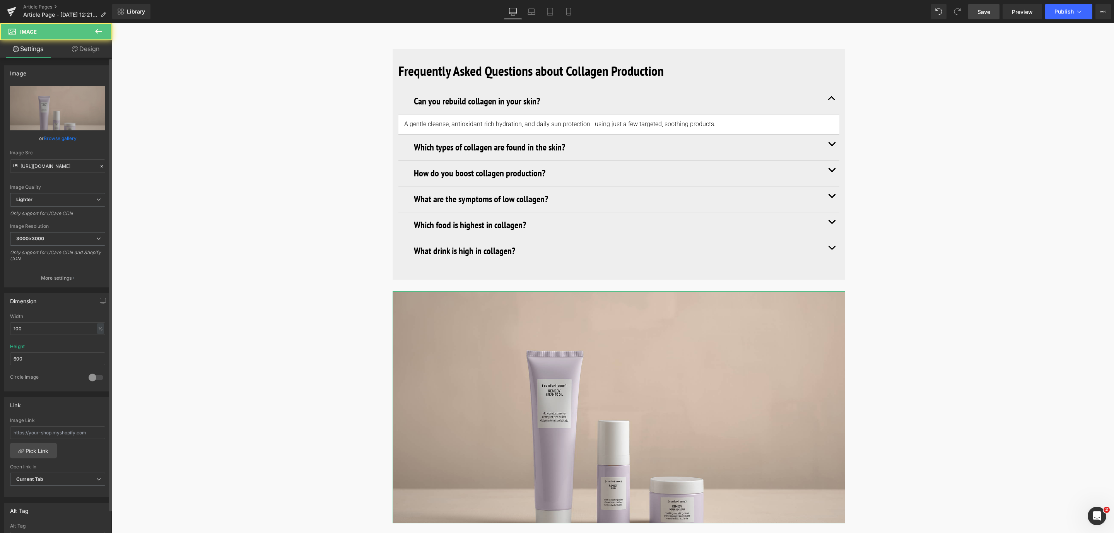
click at [69, 140] on link "Browse gallery" at bounding box center [60, 138] width 33 height 14
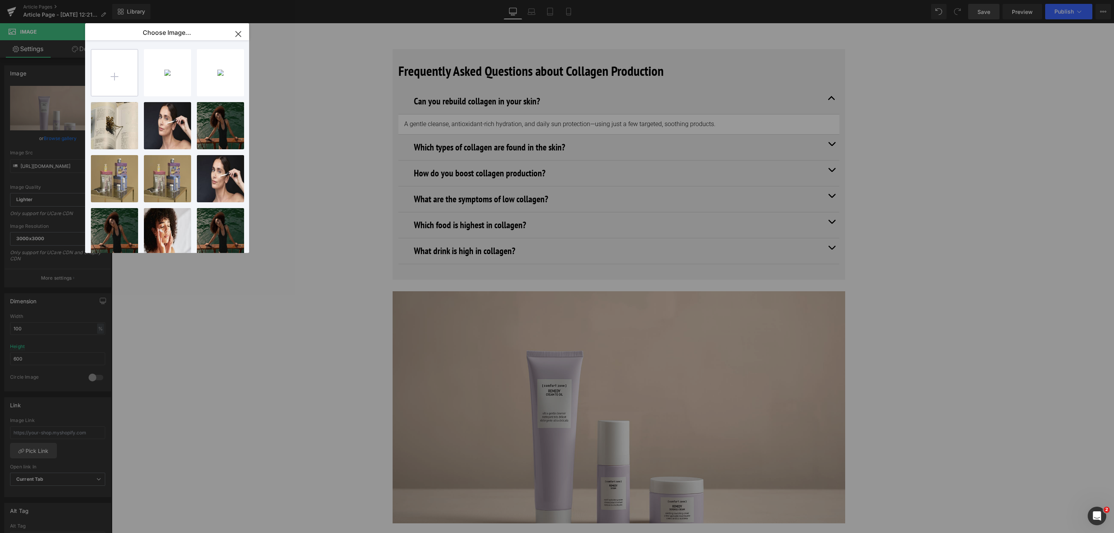
click at [107, 86] on input "file" at bounding box center [114, 73] width 46 height 46
type input "C:\fakepath\1600x1200_how to increase collagen_CLOSING PARAGRAPH.jpg"
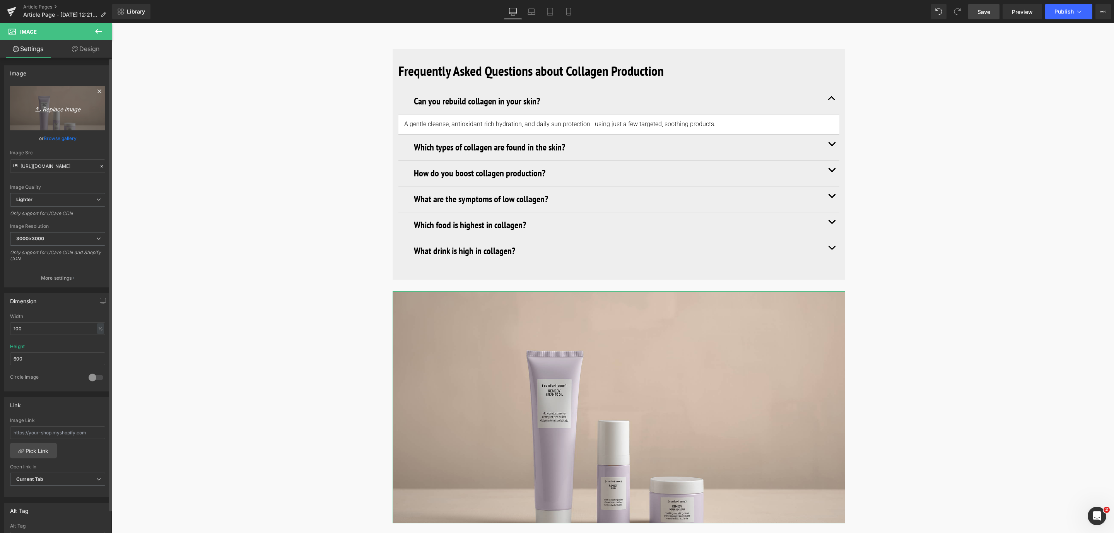
click at [62, 107] on icon "Replace Image" at bounding box center [58, 108] width 62 height 10
click at [51, 111] on icon "Replace Image" at bounding box center [58, 108] width 62 height 10
type input "C:\fakepath\1600x1200_how to increase collagen_CLOSING PARAGRAPH.jpg"
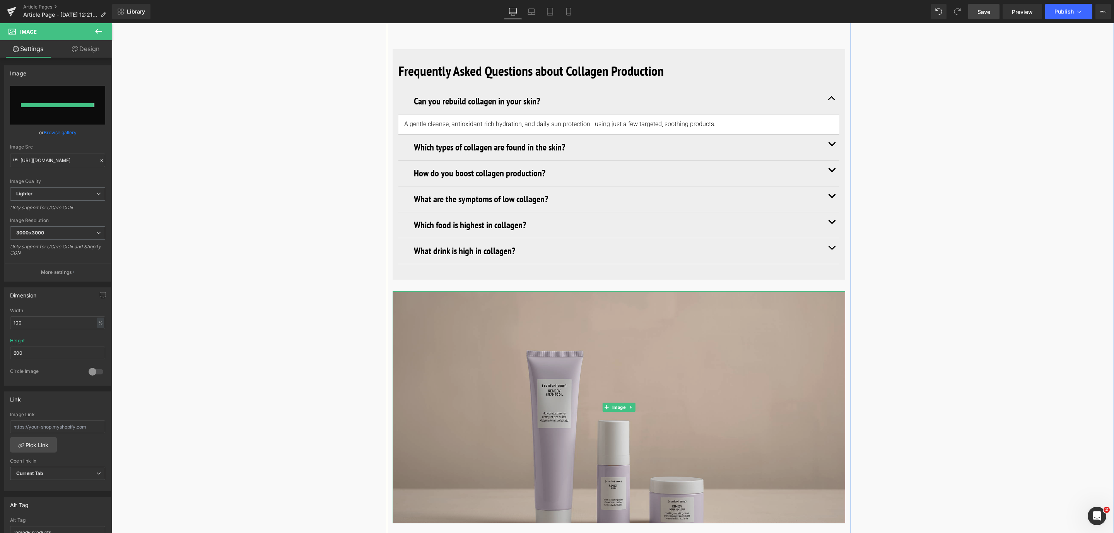
type input "https://ucarecdn.com/ebb3e46e-ace3-4b05-a8c3-54c09925b5b4/-/format/auto/-/previ…"
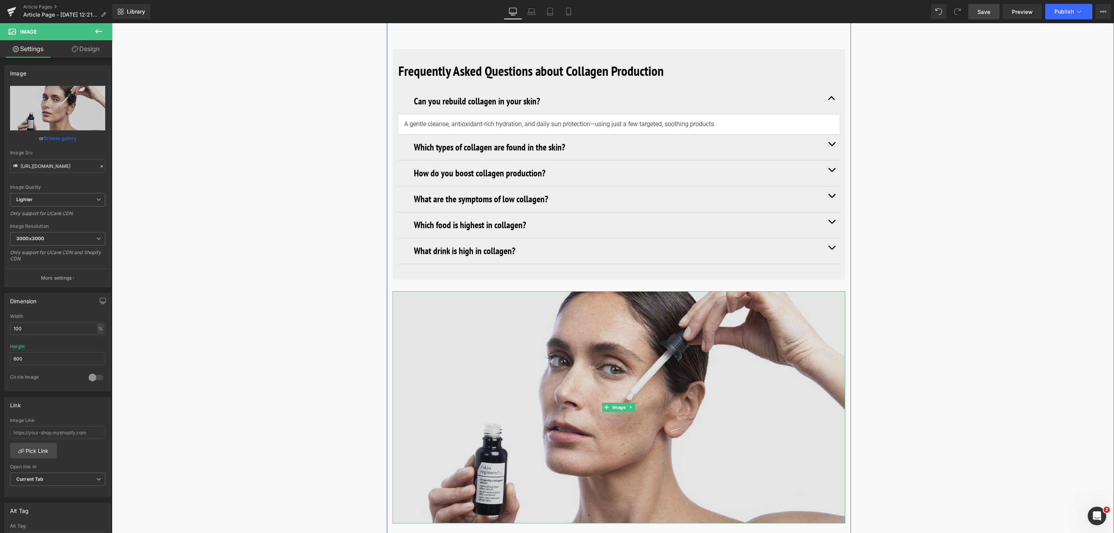
click at [485, 345] on img at bounding box center [619, 407] width 452 height 232
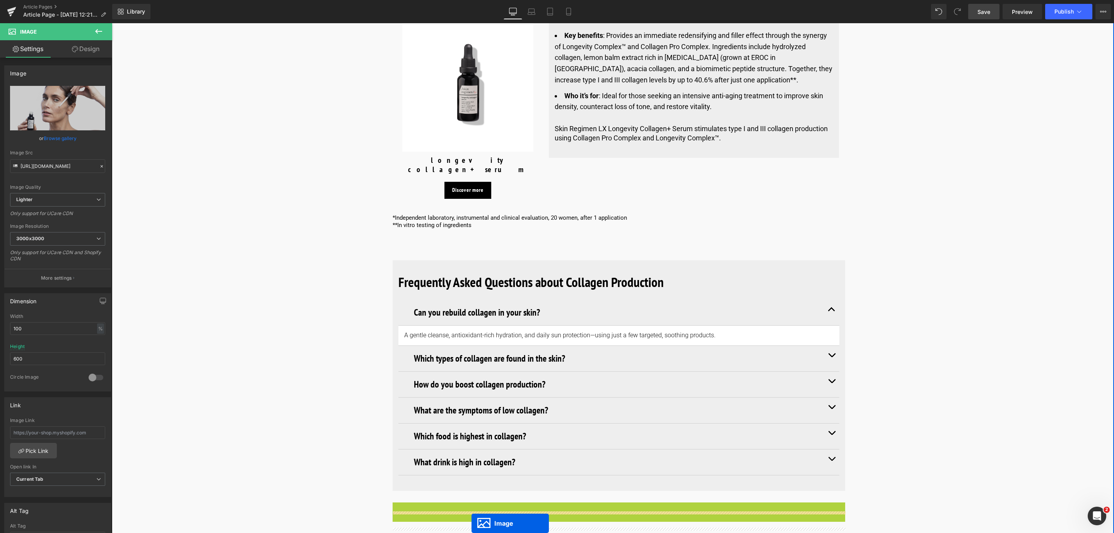
scroll to position [3221, 0]
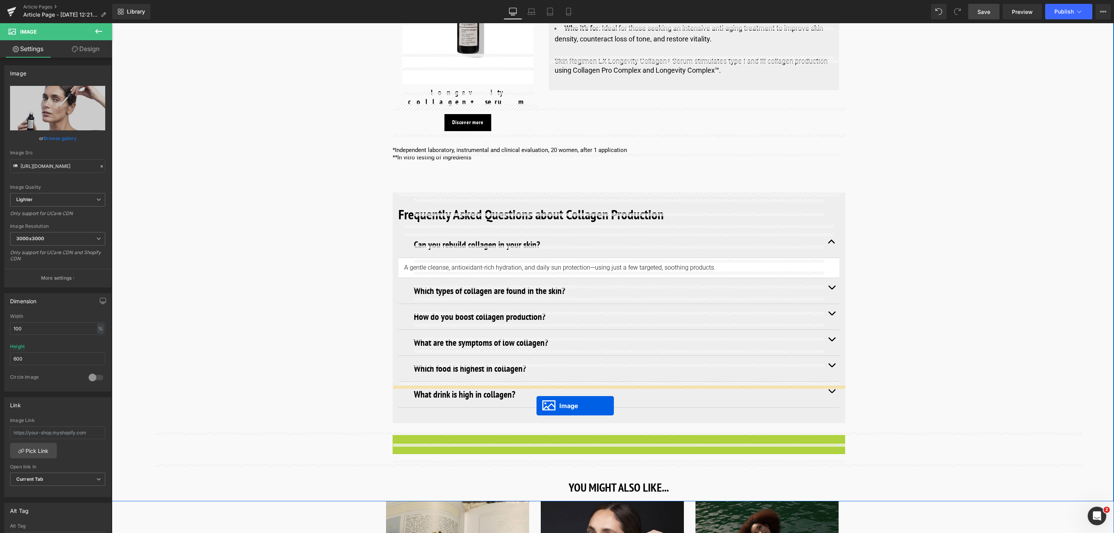
drag, startPoint x: 606, startPoint y: 372, endPoint x: 536, endPoint y: 405, distance: 77.3
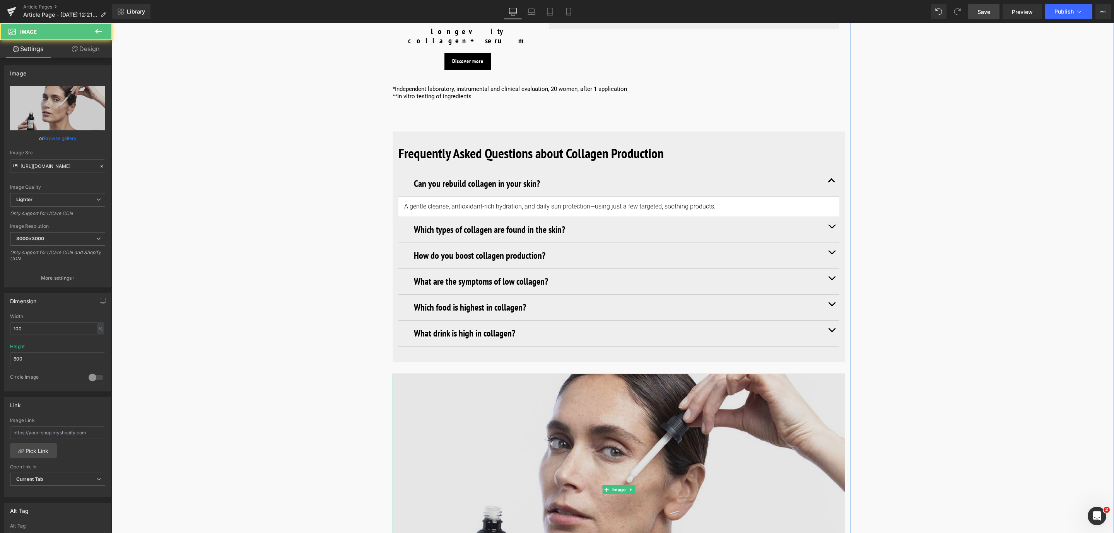
scroll to position [3395, 0]
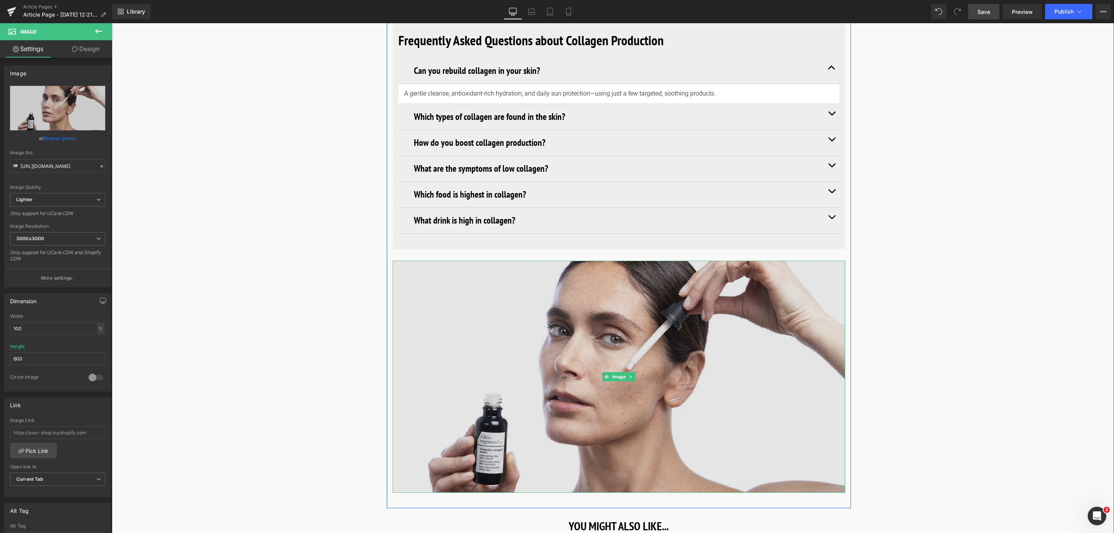
click at [514, 313] on img at bounding box center [619, 377] width 452 height 232
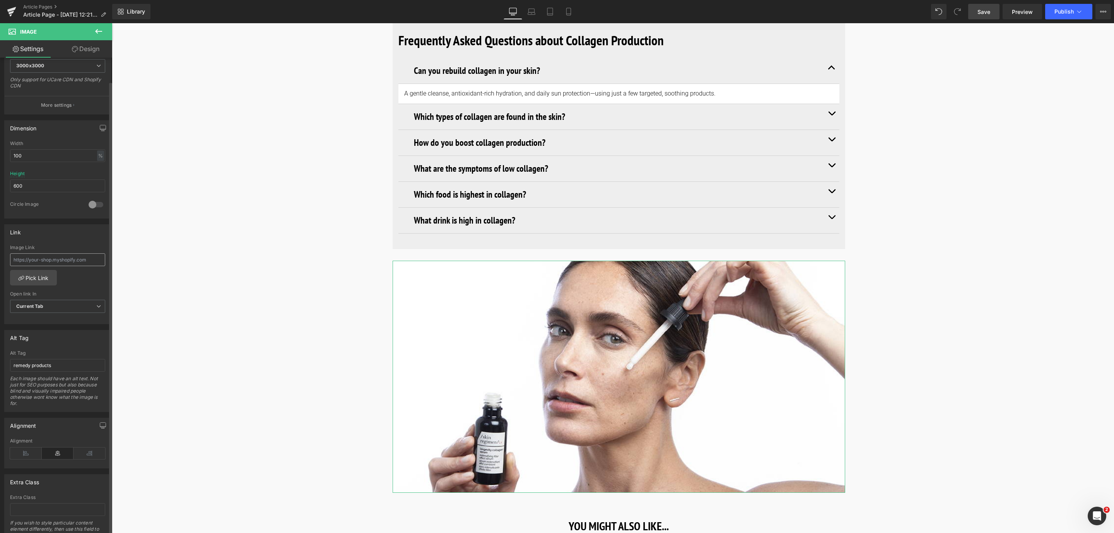
scroll to position [174, 0]
drag, startPoint x: 67, startPoint y: 370, endPoint x: 2, endPoint y: 370, distance: 64.2
click at [2, 370] on div "Alt Tag remedy products Alt Tag remedy products Each image should have an alt t…" at bounding box center [58, 367] width 116 height 88
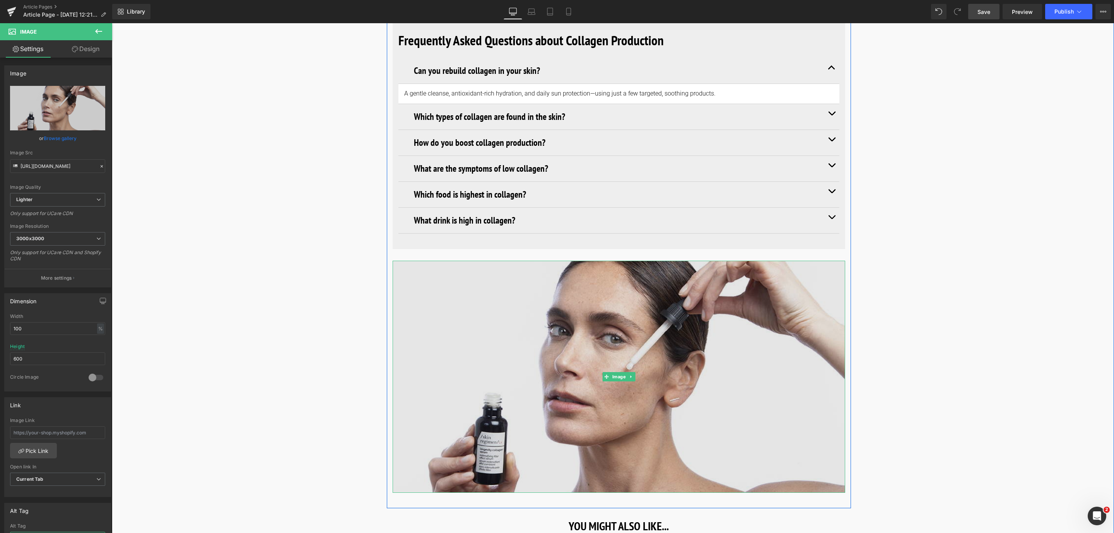
type input "Model applying serum"
click at [494, 261] on img at bounding box center [619, 377] width 452 height 232
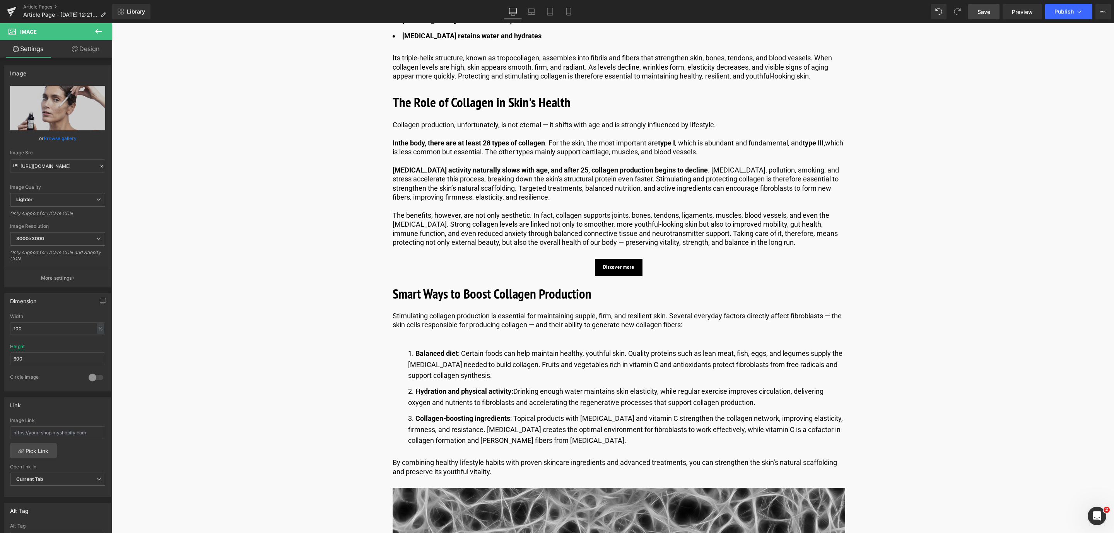
scroll to position [727, 0]
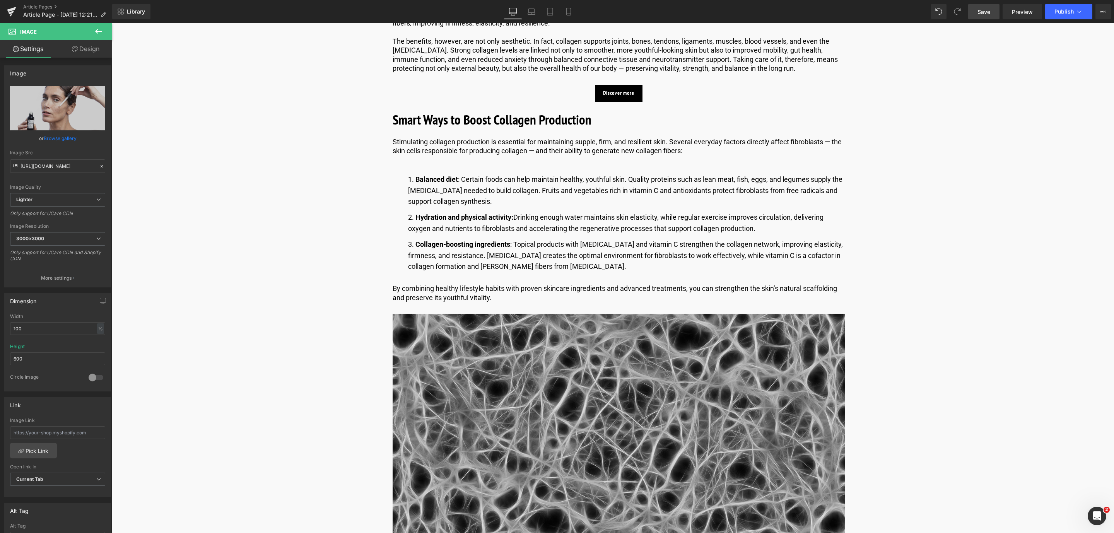
click at [438, 382] on img at bounding box center [619, 430] width 452 height 232
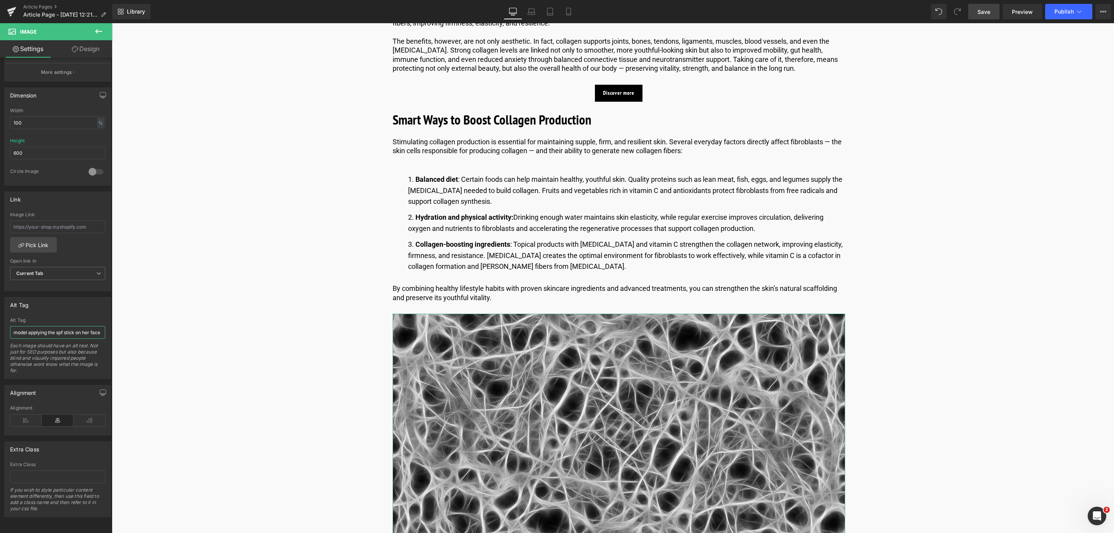
scroll to position [0, 3]
drag, startPoint x: 122, startPoint y: 348, endPoint x: 152, endPoint y: 325, distance: 38.1
type input "collagen fibers representation"
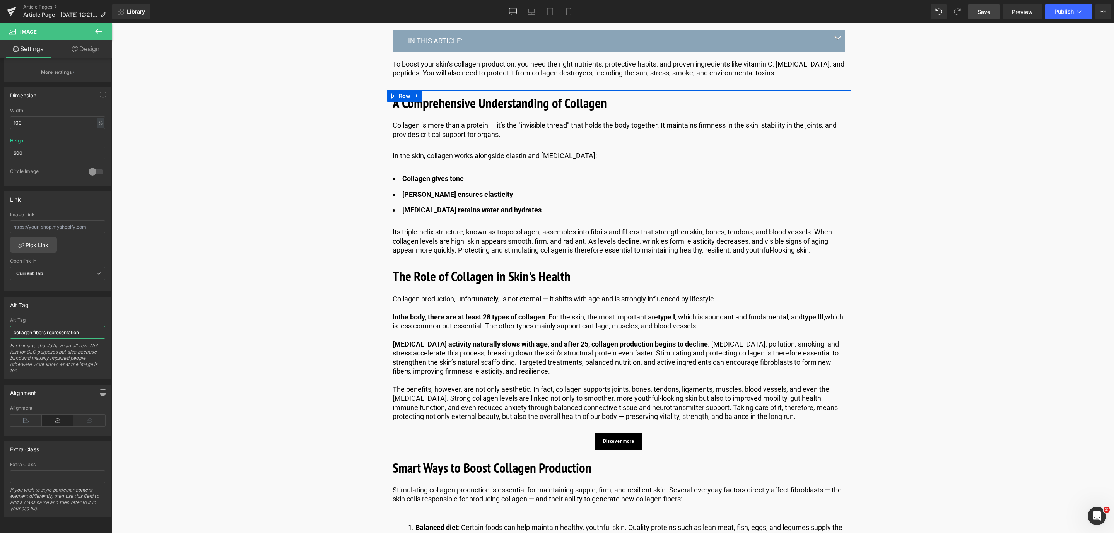
scroll to position [31, 0]
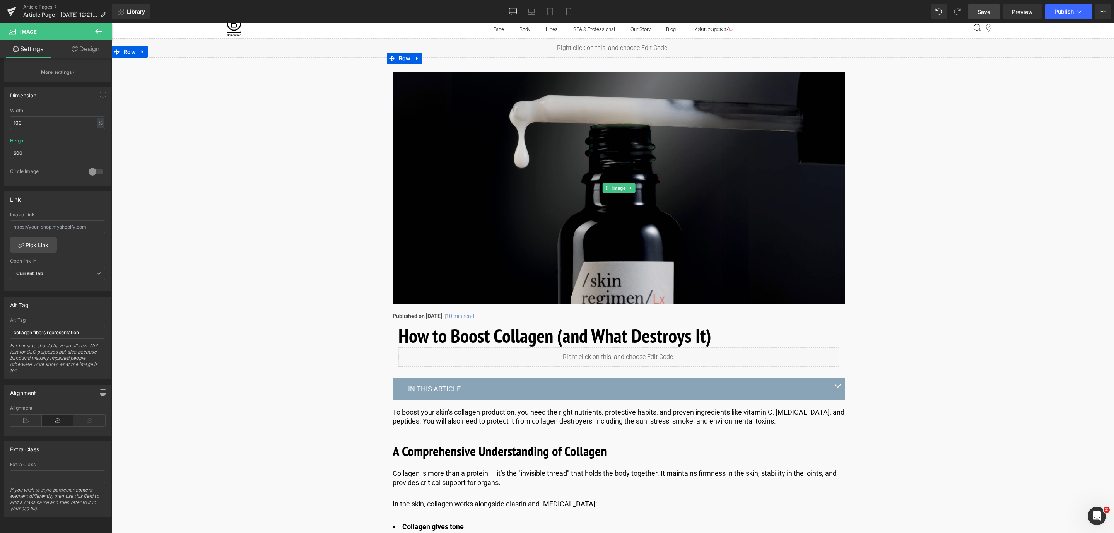
click at [482, 162] on img at bounding box center [619, 188] width 452 height 232
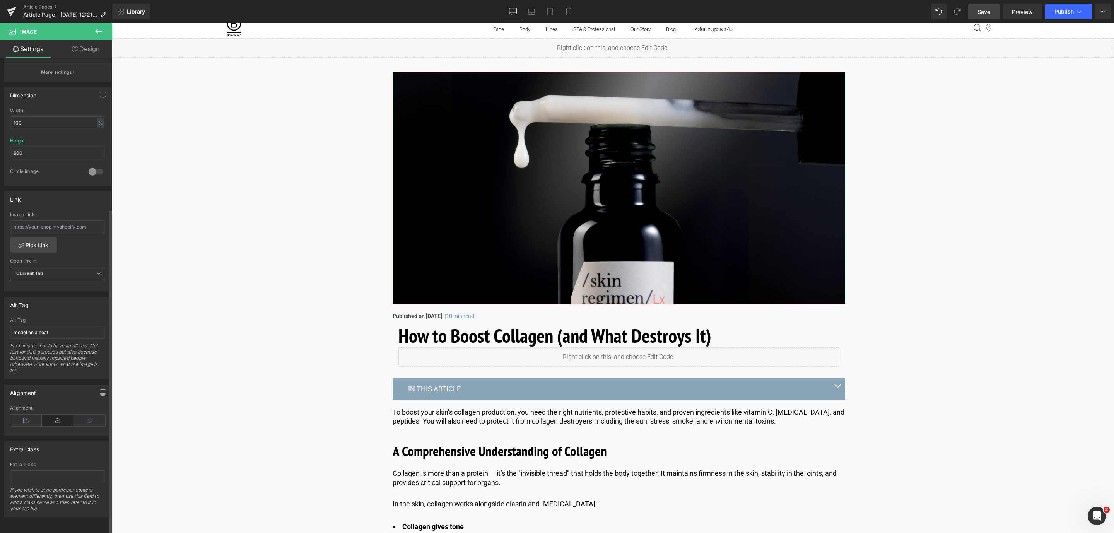
scroll to position [220, 0]
drag, startPoint x: 63, startPoint y: 320, endPoint x: -11, endPoint y: 320, distance: 73.9
click at [0, 320] on html "Image You are previewing how the will restyle your page. You can not edit Eleme…" at bounding box center [557, 266] width 1114 height 533
click at [33, 326] on input "collagen texture" at bounding box center [57, 332] width 95 height 13
type input "collagen serum texture"
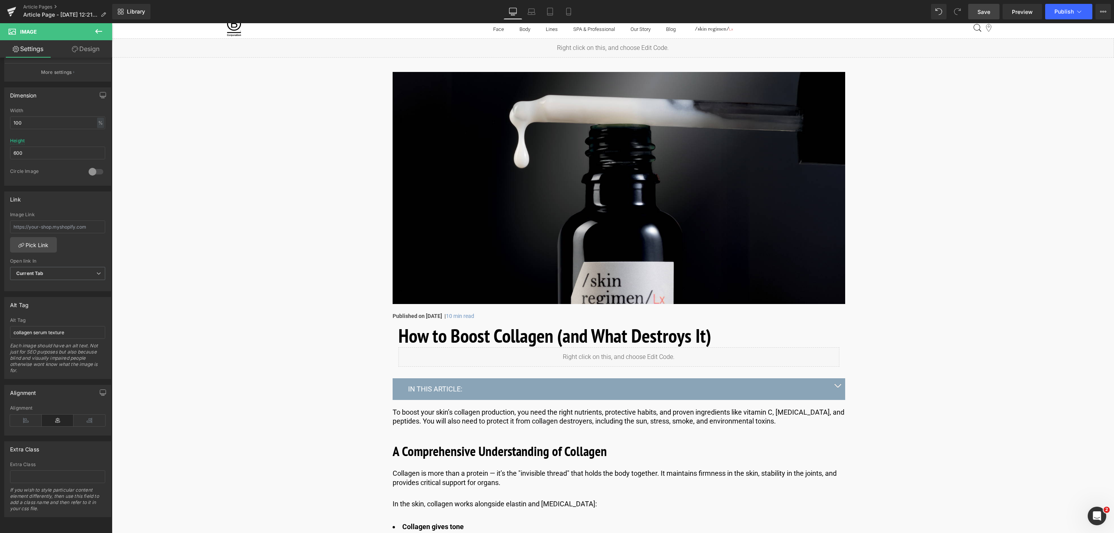
click at [984, 10] on span "Save" at bounding box center [983, 12] width 13 height 8
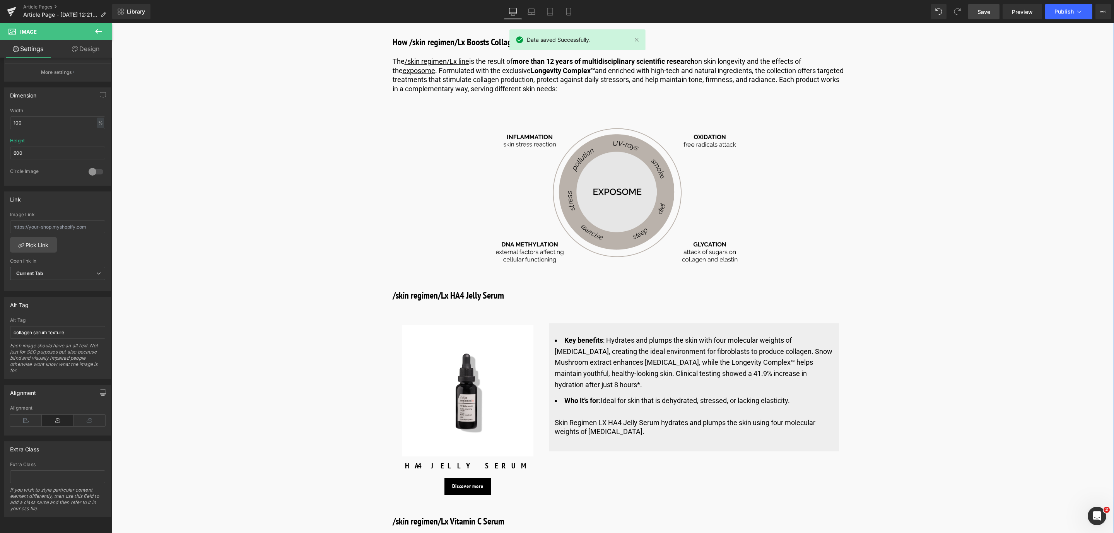
scroll to position [2293, 0]
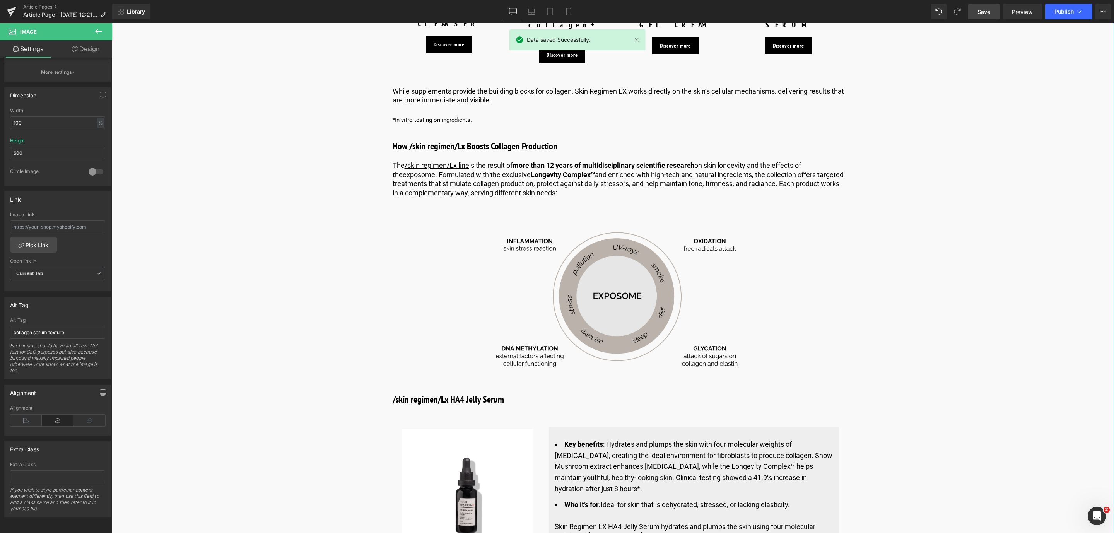
click at [585, 234] on img at bounding box center [618, 298] width 271 height 157
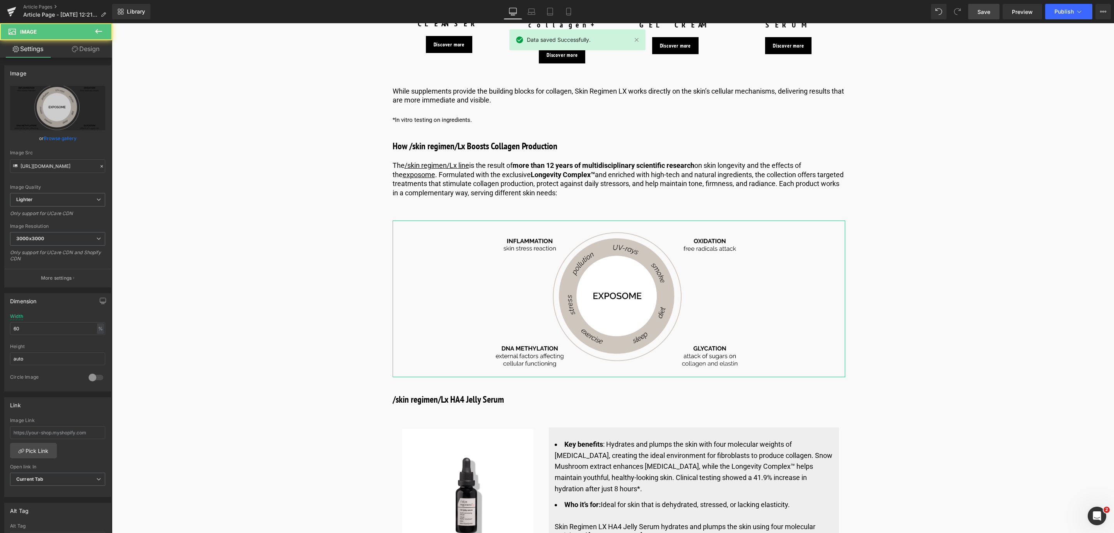
click at [81, 51] on link "Design" at bounding box center [86, 48] width 56 height 17
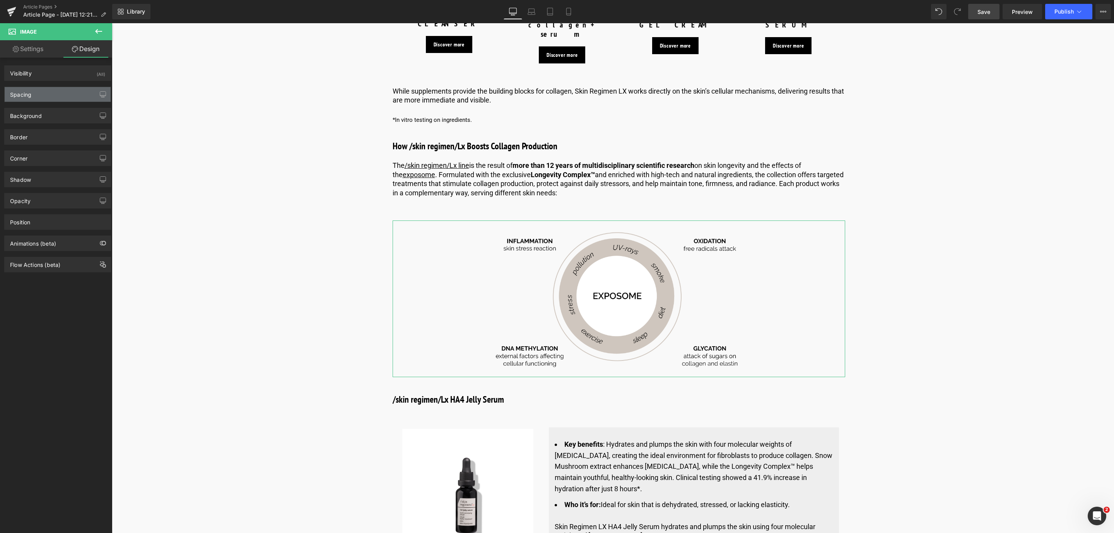
click at [41, 90] on div "Spacing" at bounding box center [58, 94] width 106 height 15
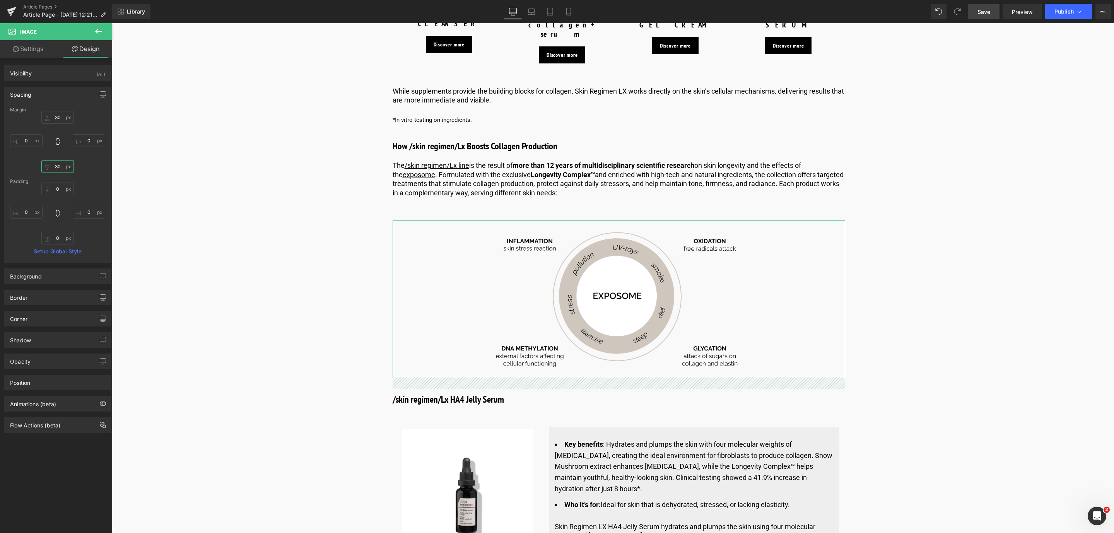
click at [60, 170] on input "30" at bounding box center [57, 166] width 32 height 13
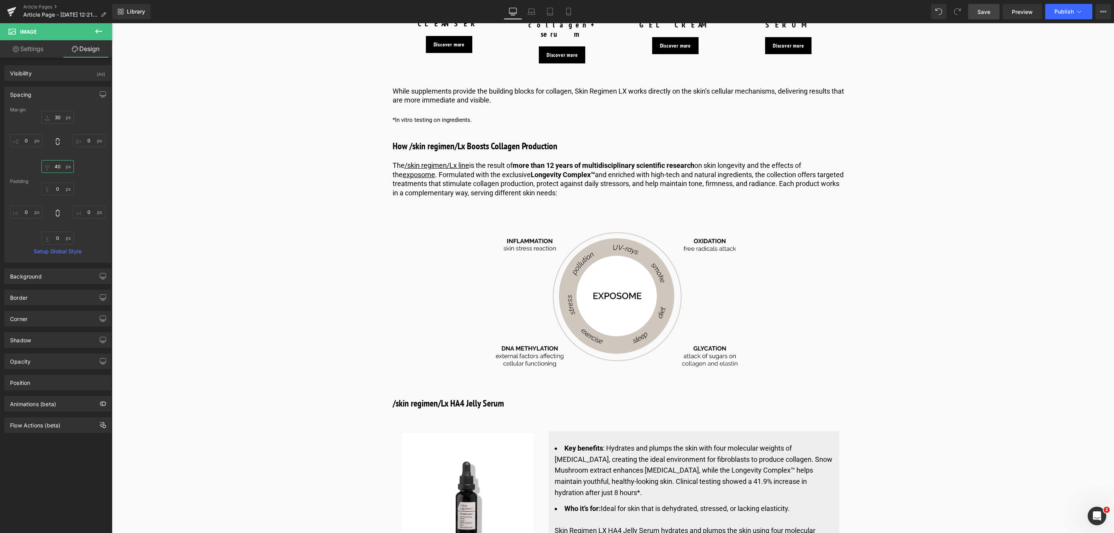
type input "40"
click at [987, 10] on span "Save" at bounding box center [983, 12] width 13 height 8
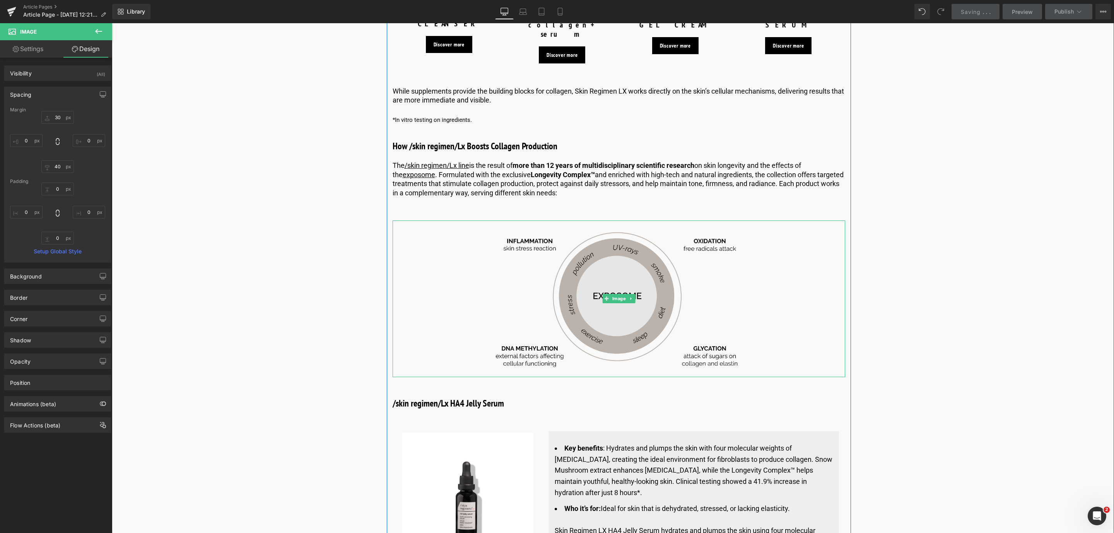
click at [591, 264] on img at bounding box center [618, 298] width 271 height 157
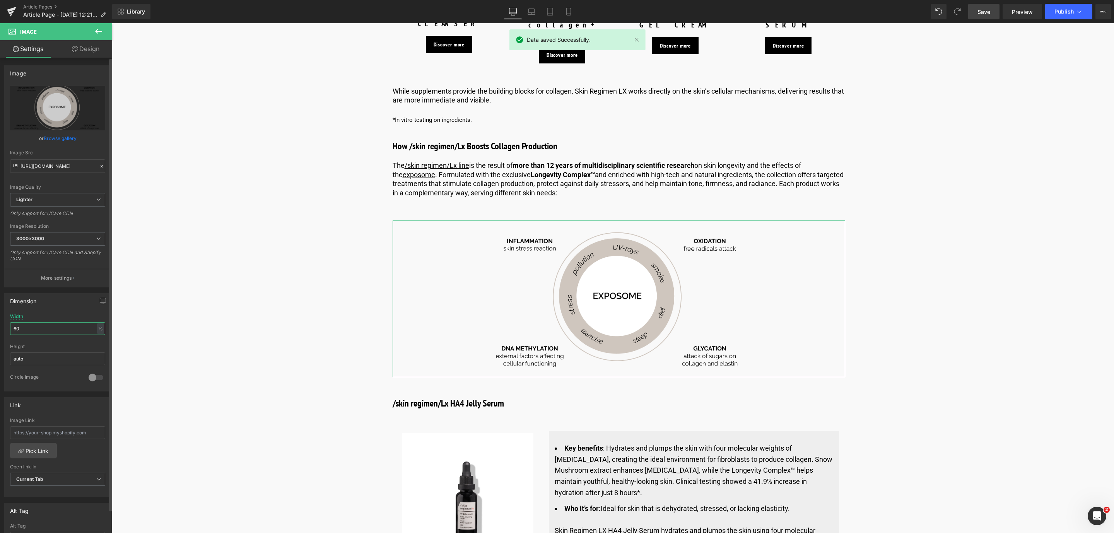
click at [36, 333] on input "60" at bounding box center [57, 328] width 95 height 13
type input "6"
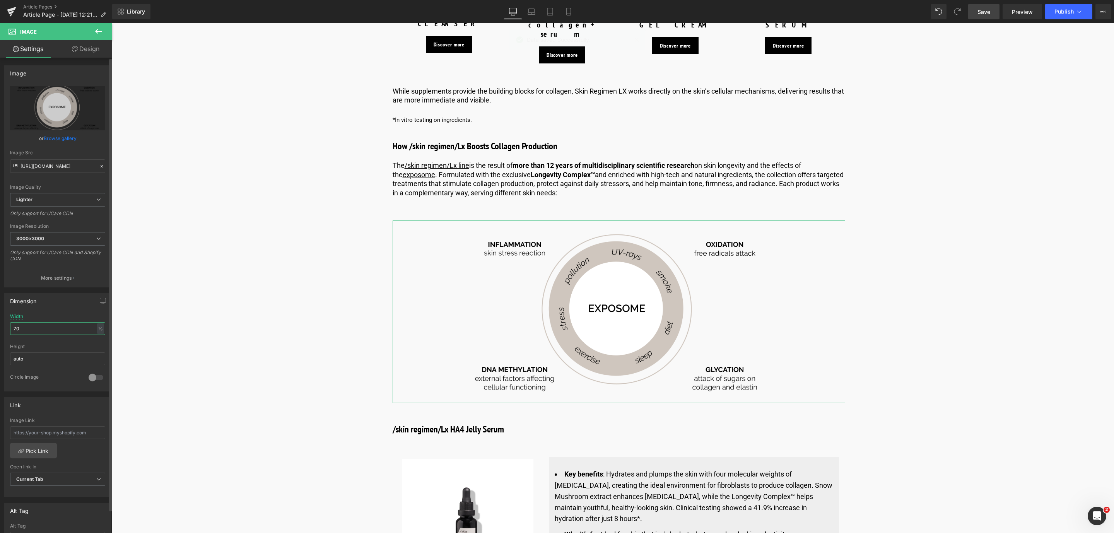
type input "7"
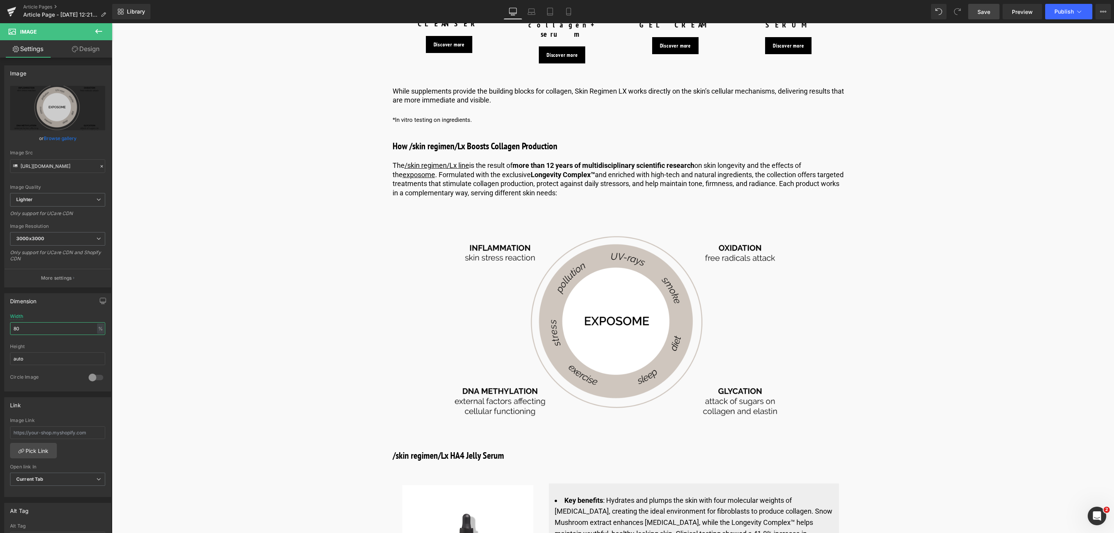
type input "80"
click at [993, 10] on link "Save" at bounding box center [983, 11] width 31 height 15
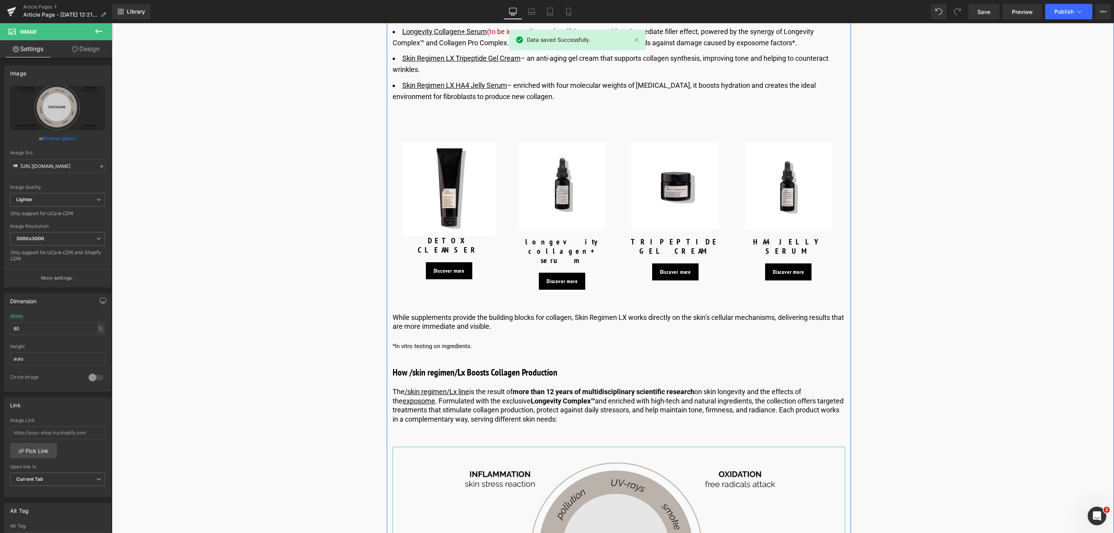
scroll to position [1945, 0]
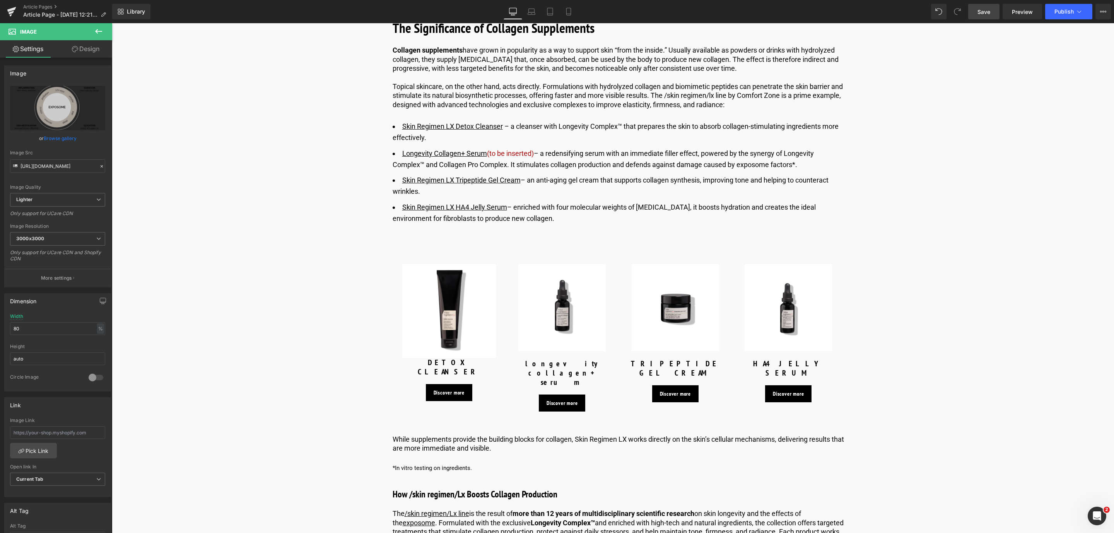
click at [990, 12] on span "Save" at bounding box center [983, 12] width 13 height 8
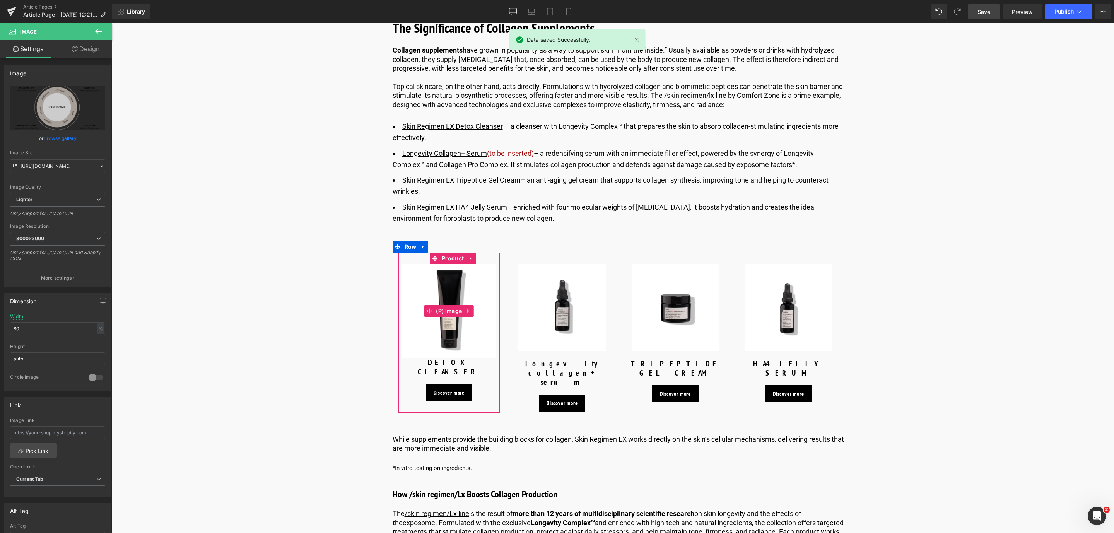
click at [427, 330] on img at bounding box center [449, 311] width 94 height 94
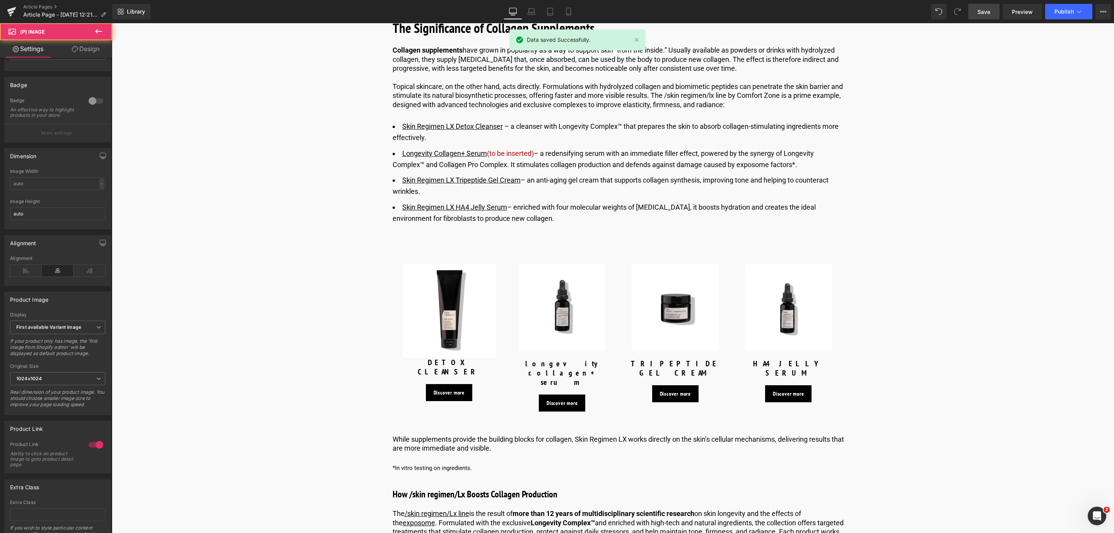
scroll to position [105, 0]
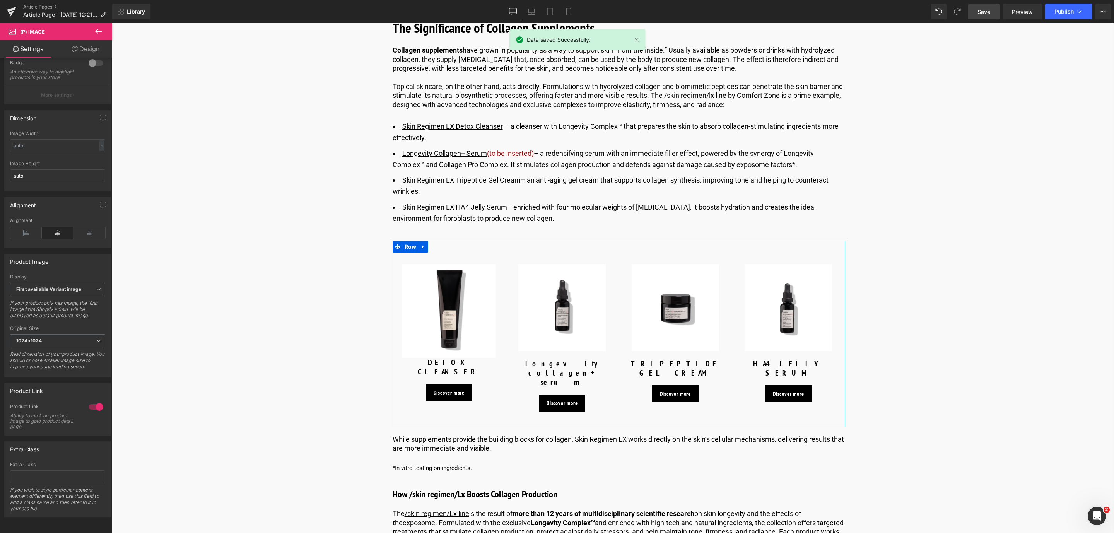
click at [534, 317] on img at bounding box center [561, 307] width 87 height 87
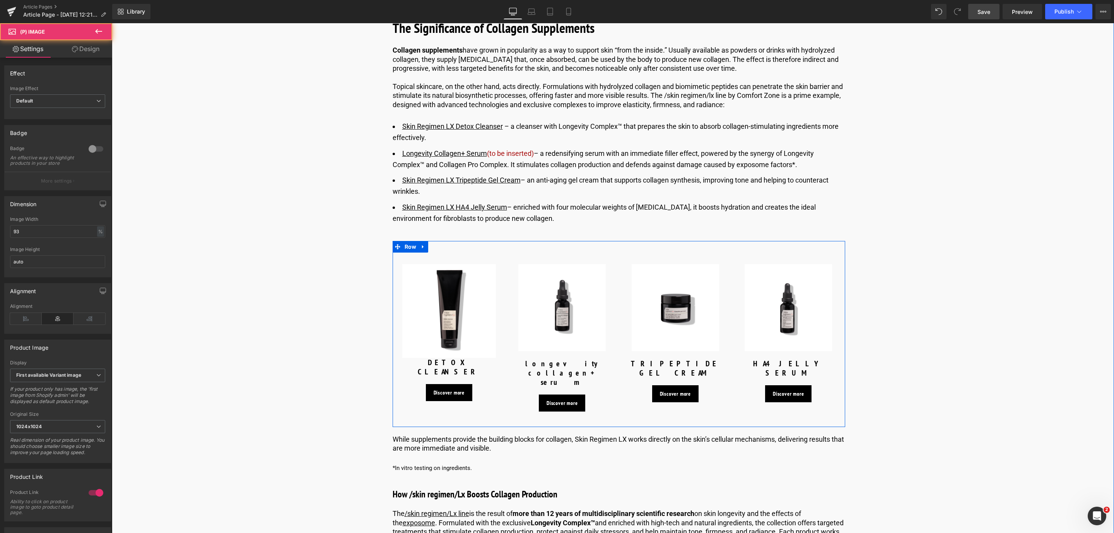
click at [650, 316] on img at bounding box center [675, 307] width 87 height 87
click at [782, 321] on img at bounding box center [787, 307] width 87 height 87
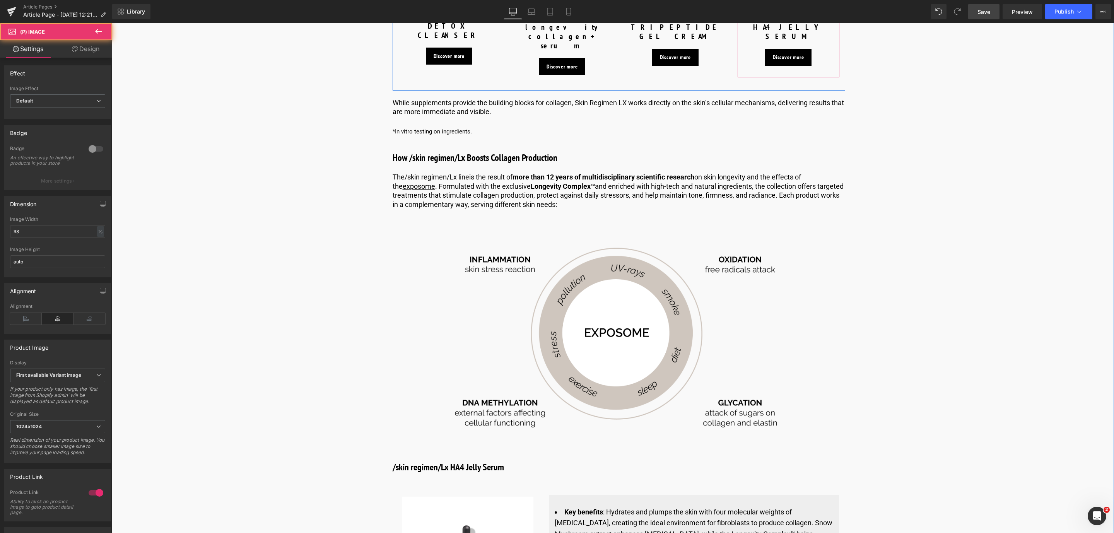
scroll to position [2351, 0]
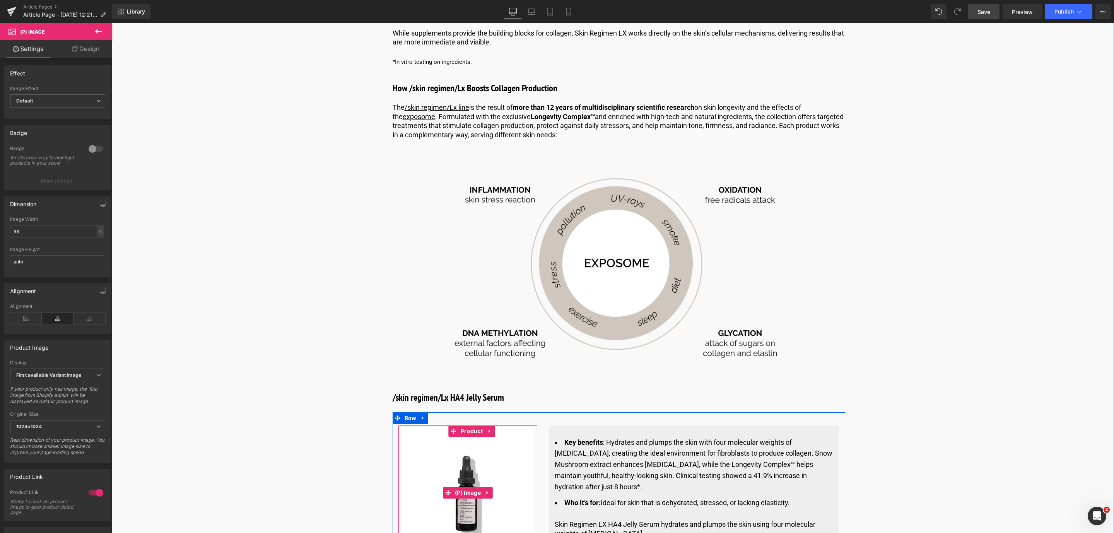
click at [419, 427] on img at bounding box center [467, 492] width 131 height 131
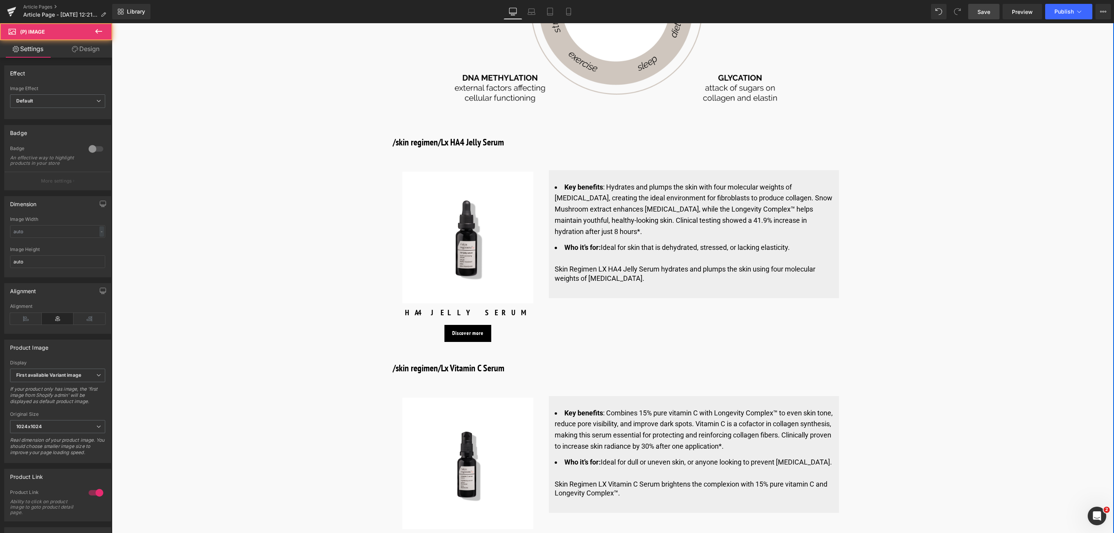
scroll to position [2699, 0]
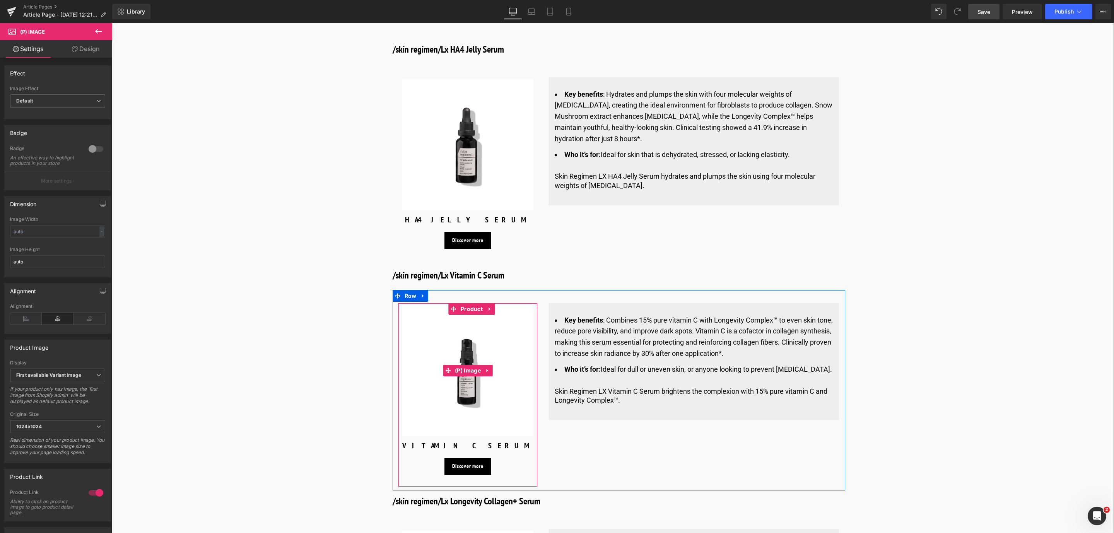
click at [442, 354] on img at bounding box center [467, 370] width 131 height 131
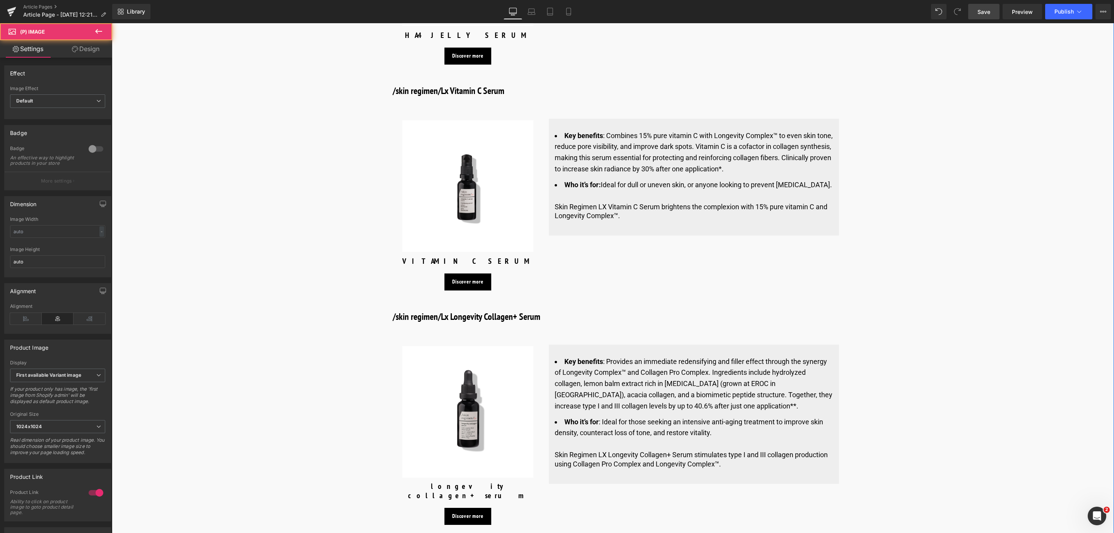
scroll to position [3047, 0]
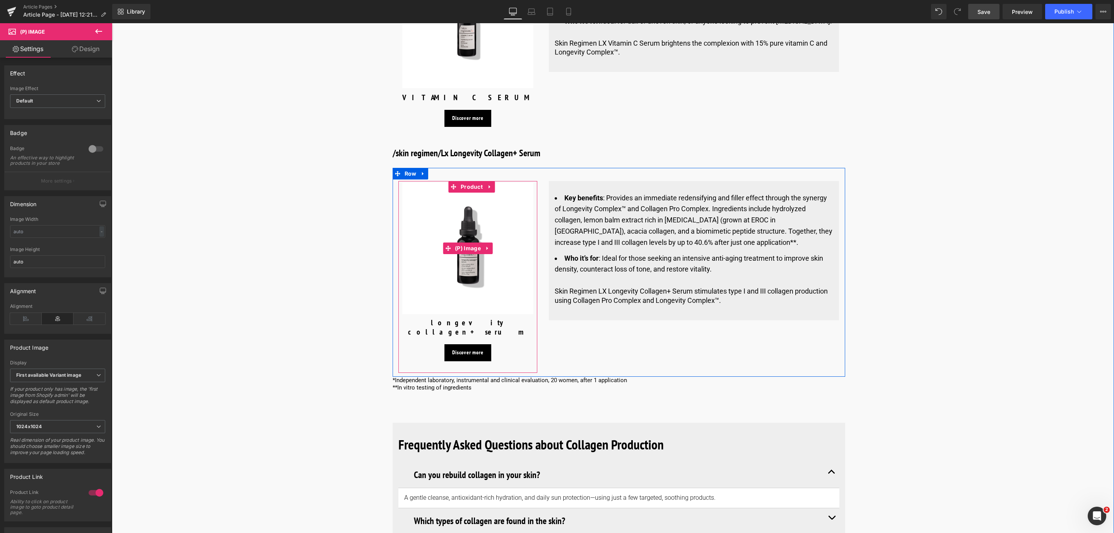
click at [445, 259] on img at bounding box center [467, 248] width 131 height 131
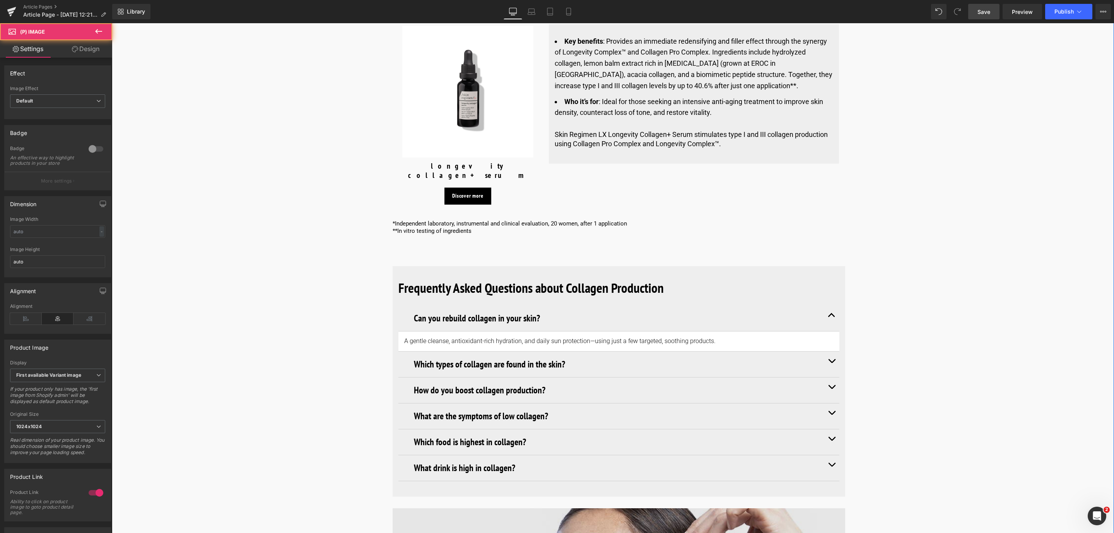
scroll to position [3453, 0]
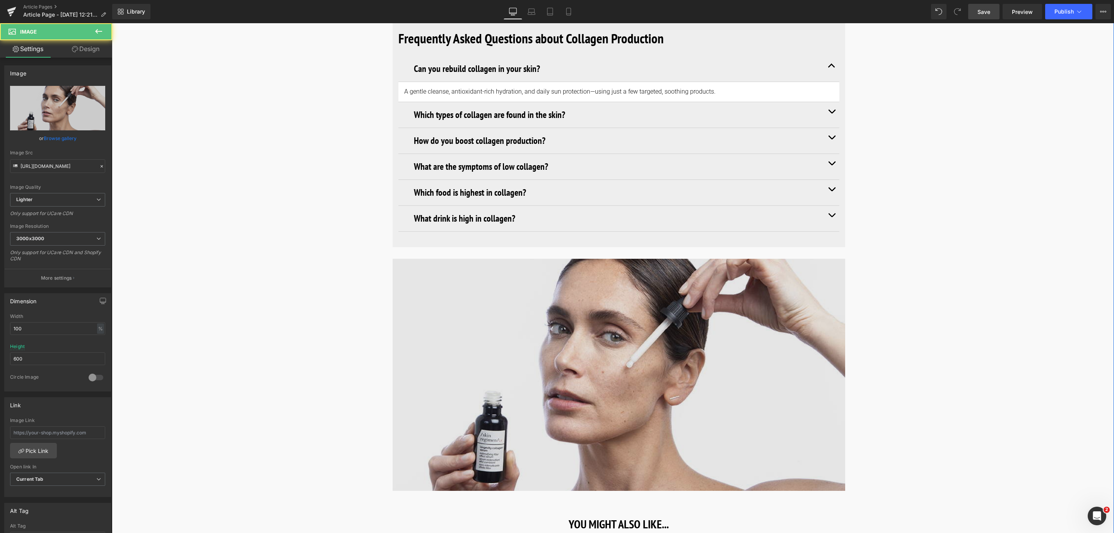
click at [441, 275] on img at bounding box center [619, 375] width 452 height 232
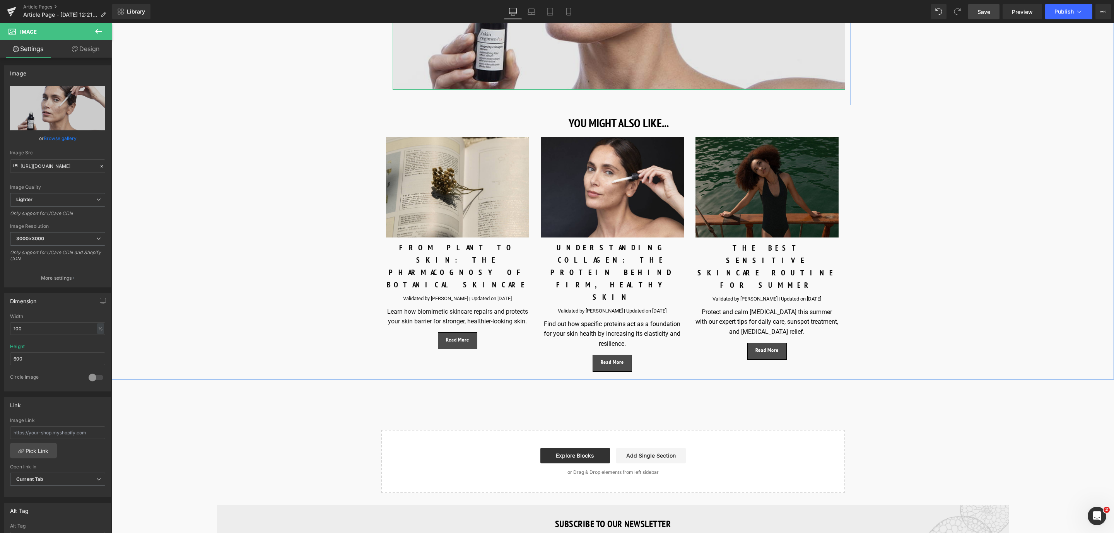
scroll to position [3859, 0]
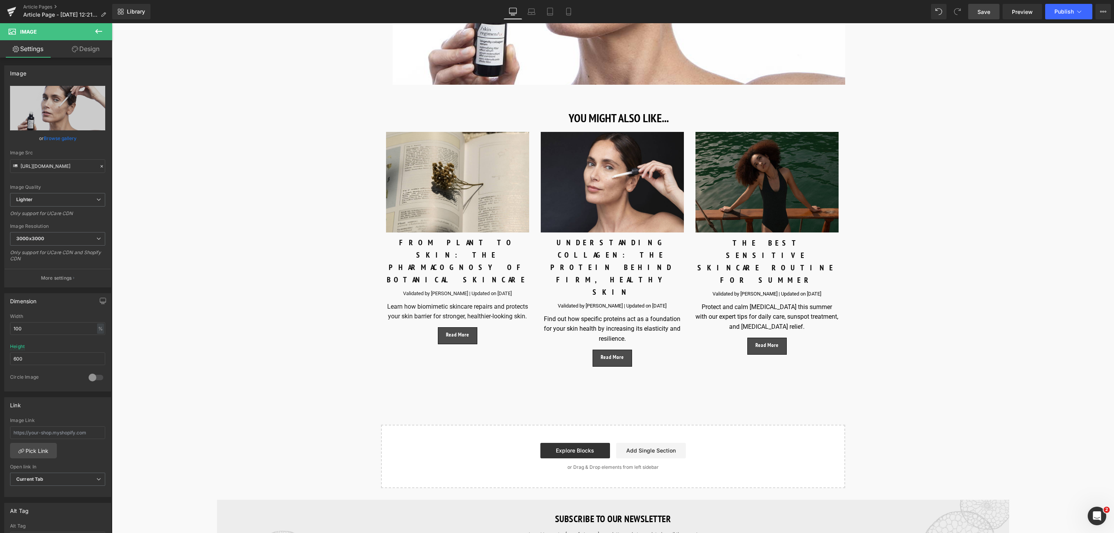
drag, startPoint x: 985, startPoint y: 12, endPoint x: 560, endPoint y: 161, distance: 450.1
click at [985, 12] on span "Save" at bounding box center [983, 12] width 13 height 8
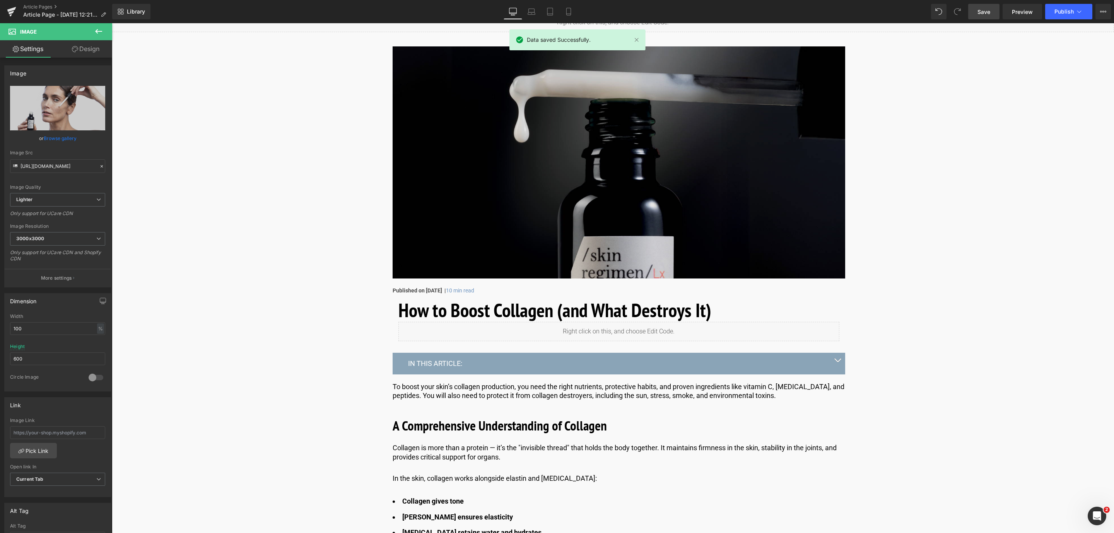
scroll to position [0, 0]
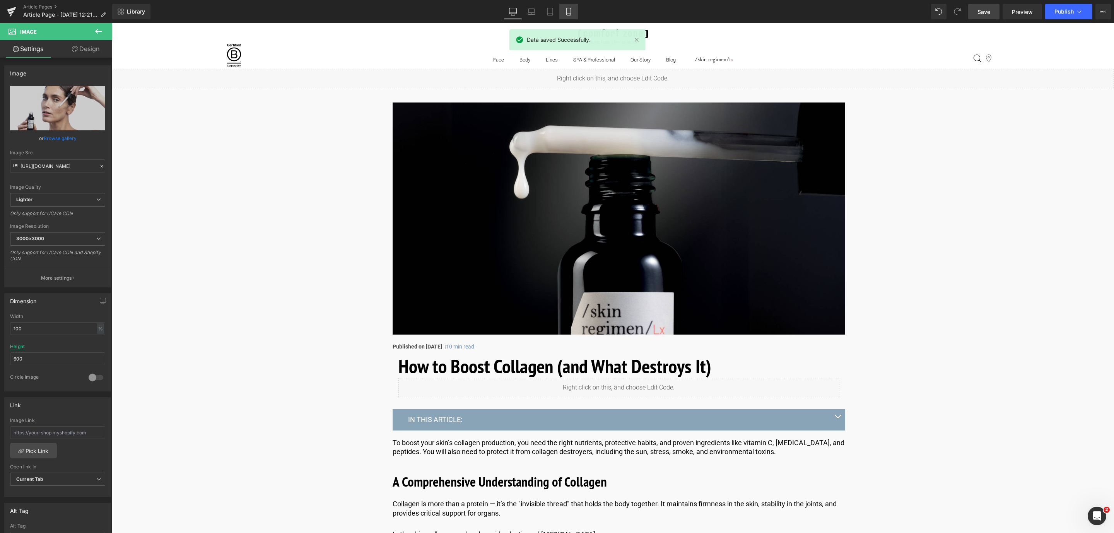
click at [572, 12] on icon at bounding box center [569, 12] width 8 height 8
type input "auto"
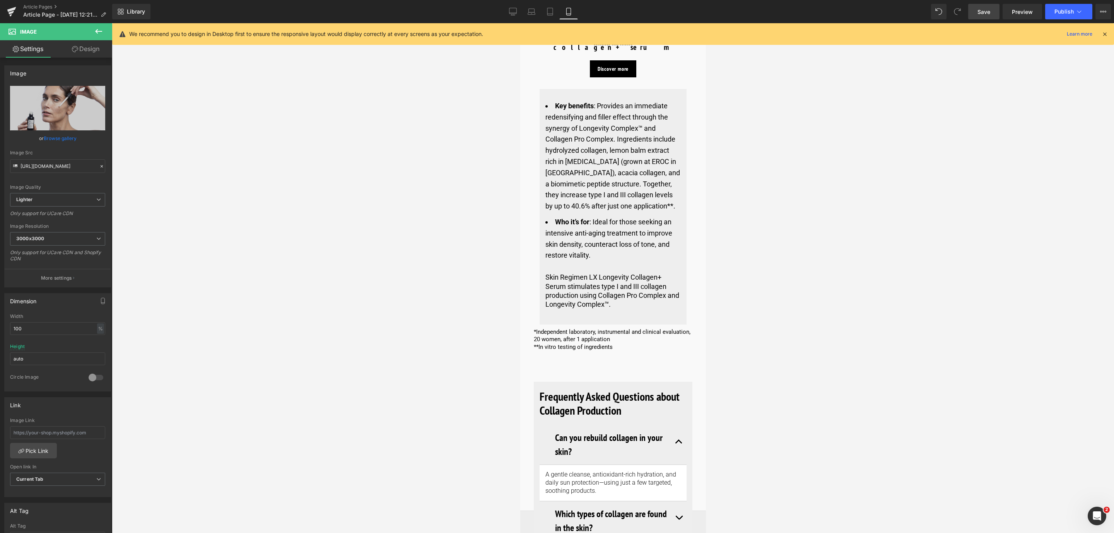
scroll to position [5465, 0]
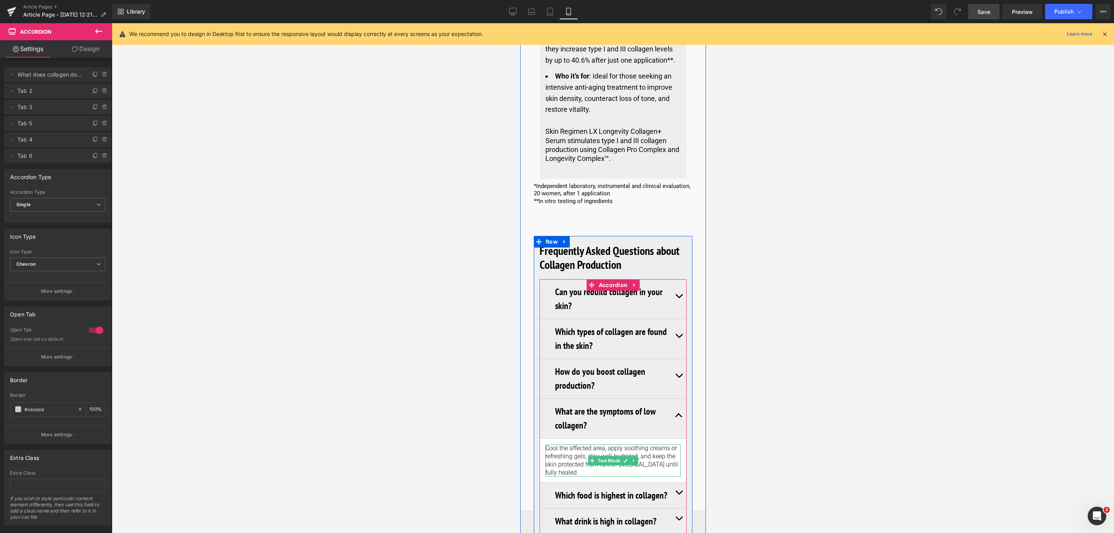
scroll to position [5639, 0]
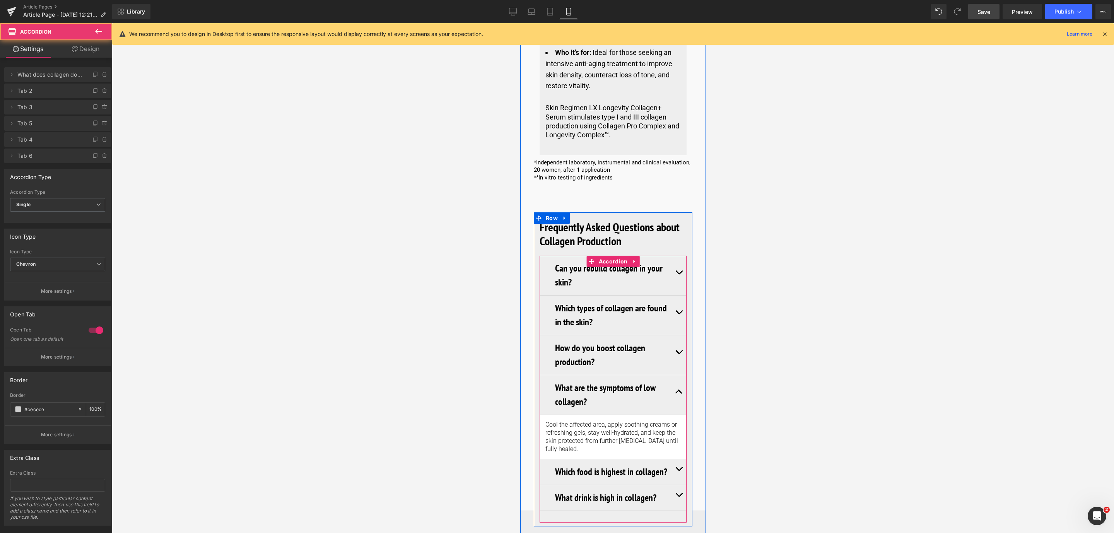
click at [678, 497] on span "button" at bounding box center [678, 497] width 0 height 0
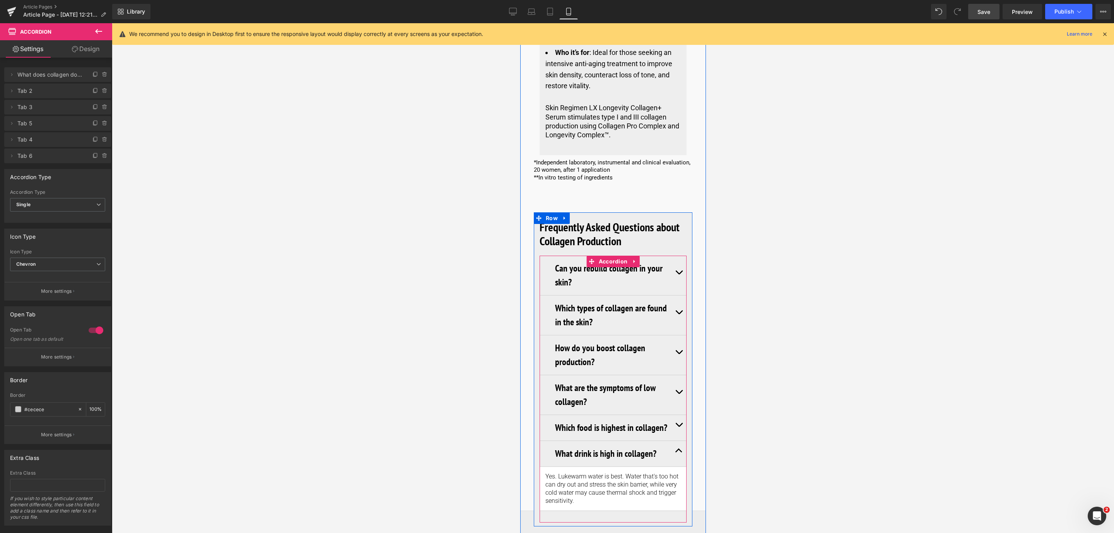
click at [677, 256] on button "button" at bounding box center [678, 275] width 15 height 39
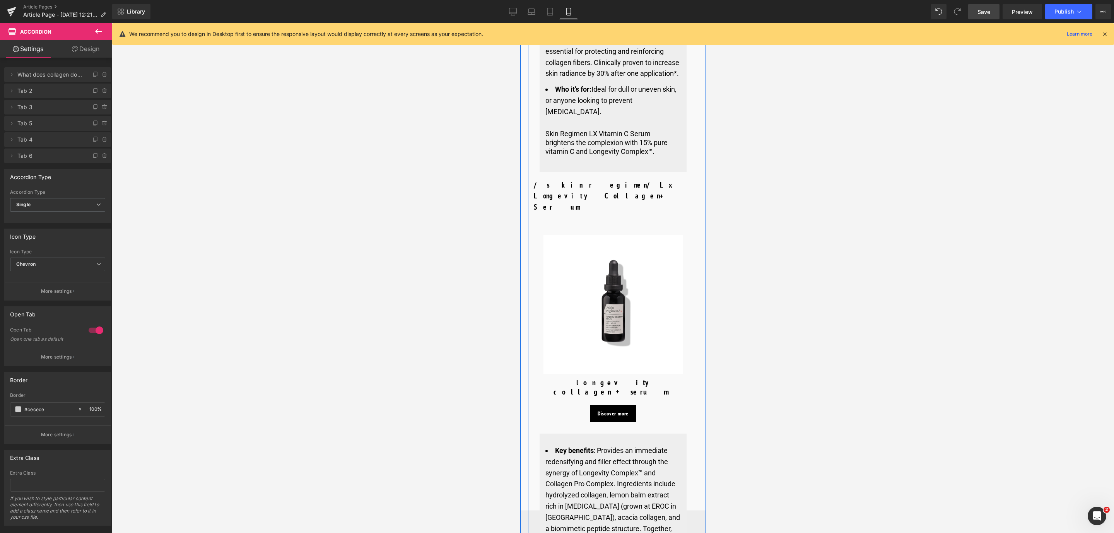
scroll to position [5117, 0]
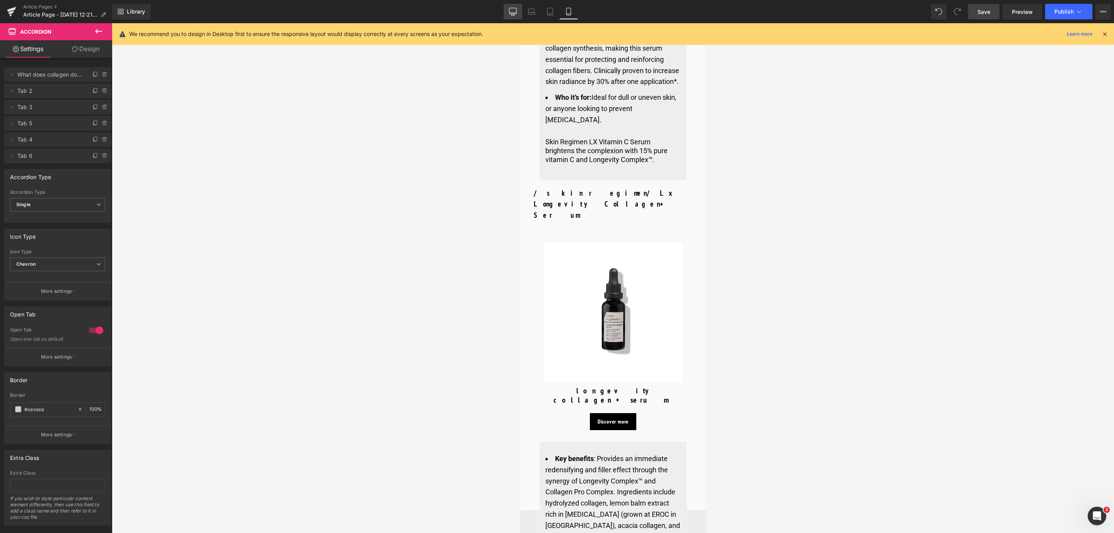
click at [506, 7] on link "Desktop" at bounding box center [513, 11] width 19 height 15
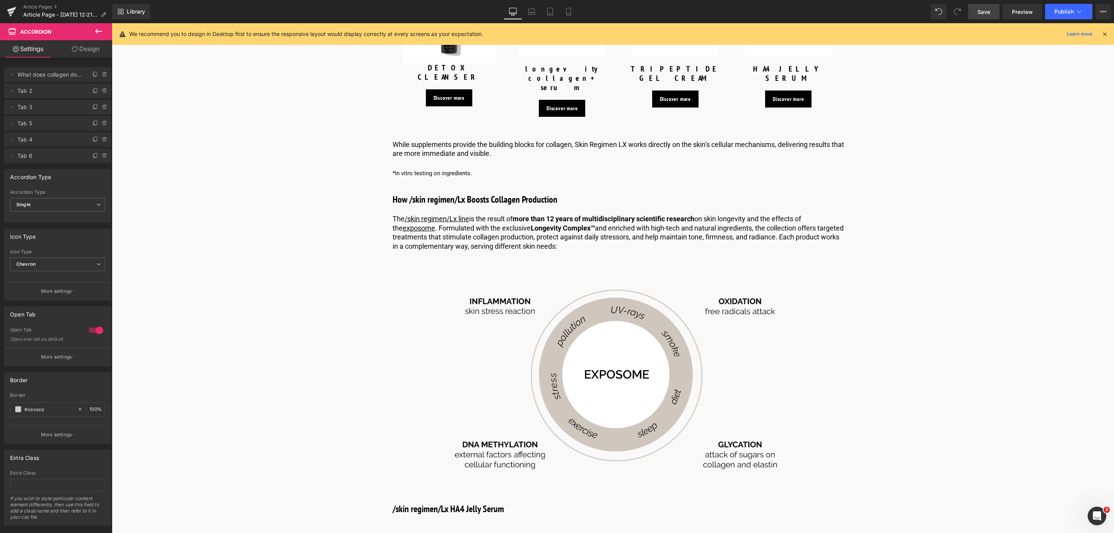
scroll to position [2218, 0]
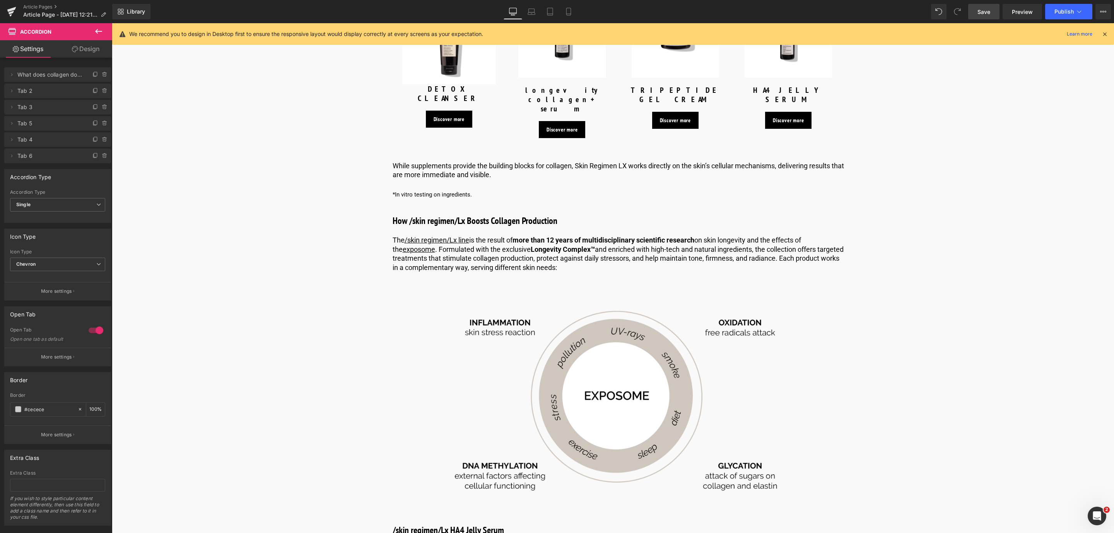
click at [981, 10] on span "Save" at bounding box center [983, 12] width 13 height 8
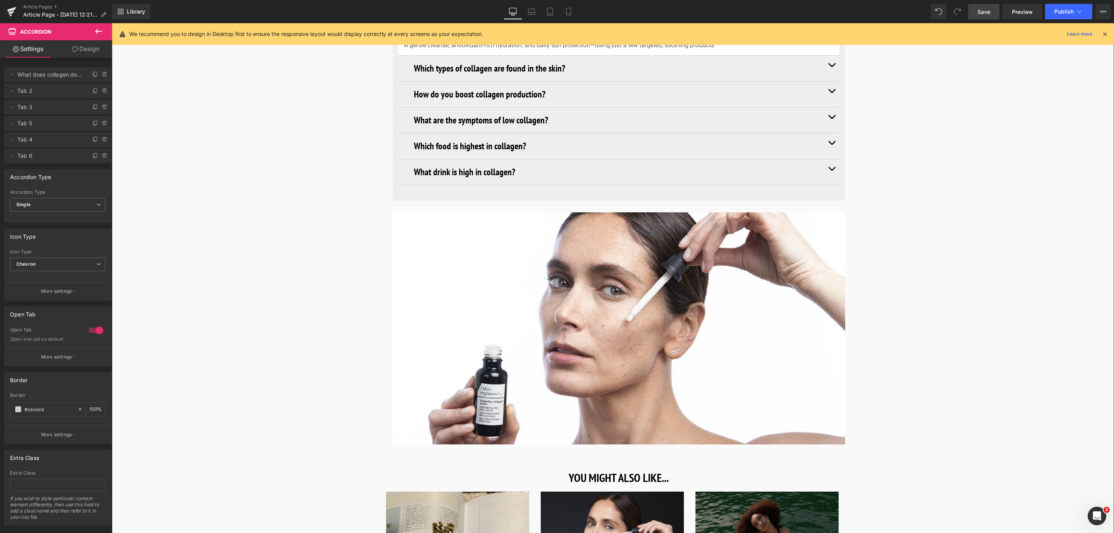
scroll to position [3204, 0]
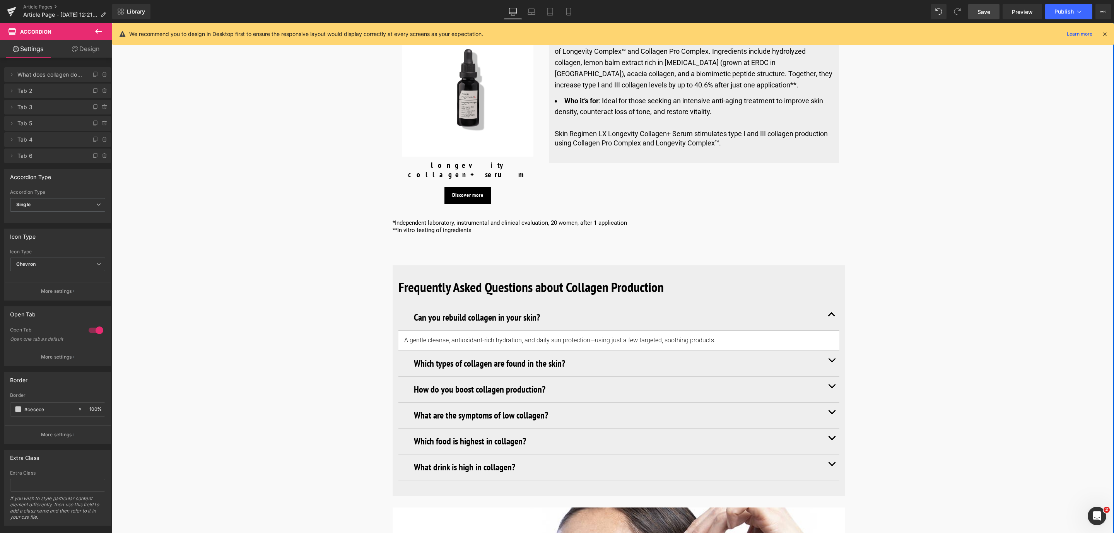
click at [422, 331] on article "A gentle cleanse, antioxidant-rich hydration, and daily sun protection—using ju…" at bounding box center [618, 341] width 441 height 20
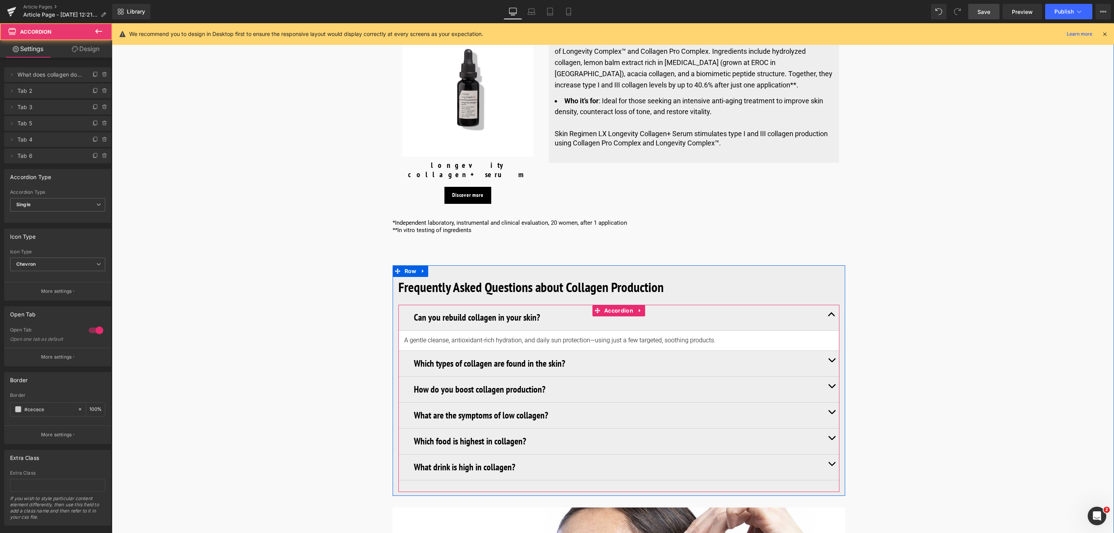
click at [432, 331] on article "A gentle cleanse, antioxidant-rich hydration, and daily sun protection—using ju…" at bounding box center [618, 341] width 441 height 20
click at [426, 336] on p "A gentle cleanse, antioxidant-rich hydration, and daily sun protection—using ju…" at bounding box center [618, 340] width 429 height 8
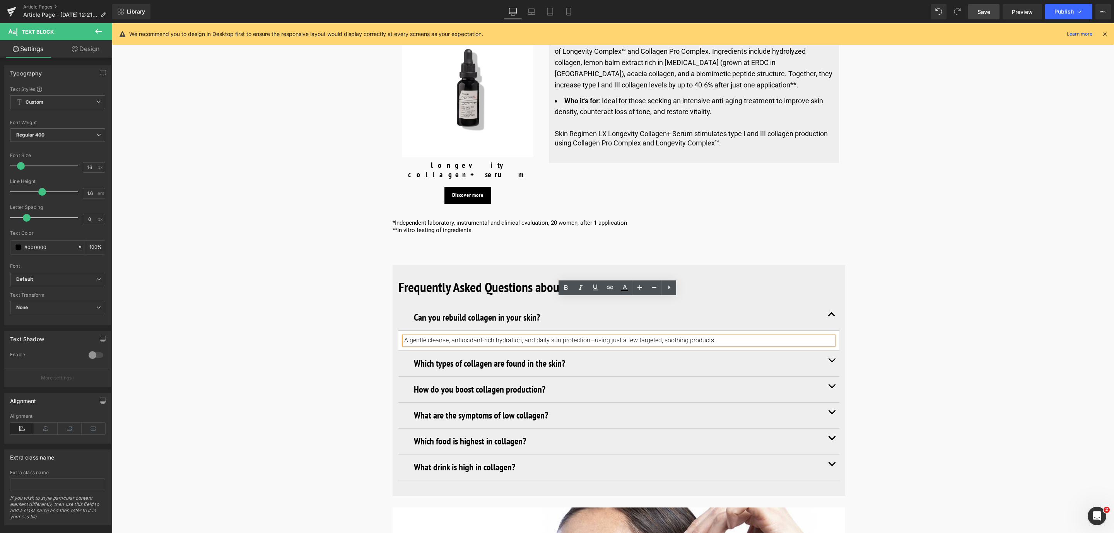
drag, startPoint x: 717, startPoint y: 302, endPoint x: 394, endPoint y: 303, distance: 323.7
click at [394, 303] on div "Frequently Asked Questions about Collagen Production Heading Can you rebuild co…" at bounding box center [619, 378] width 452 height 227
paste div
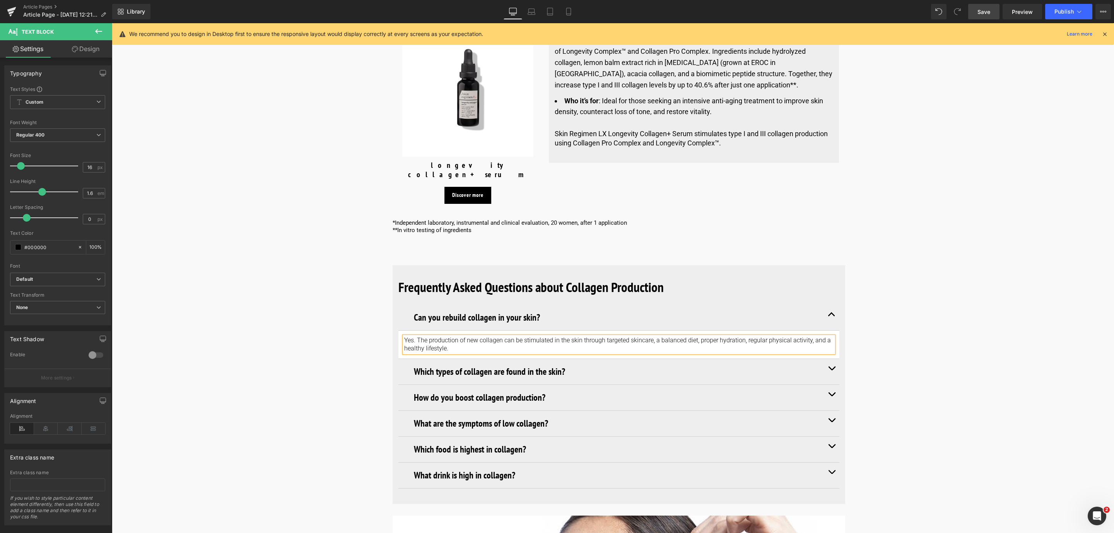
drag, startPoint x: 832, startPoint y: 332, endPoint x: 823, endPoint y: 335, distance: 9.3
click at [832, 359] on button "button" at bounding box center [831, 372] width 15 height 26
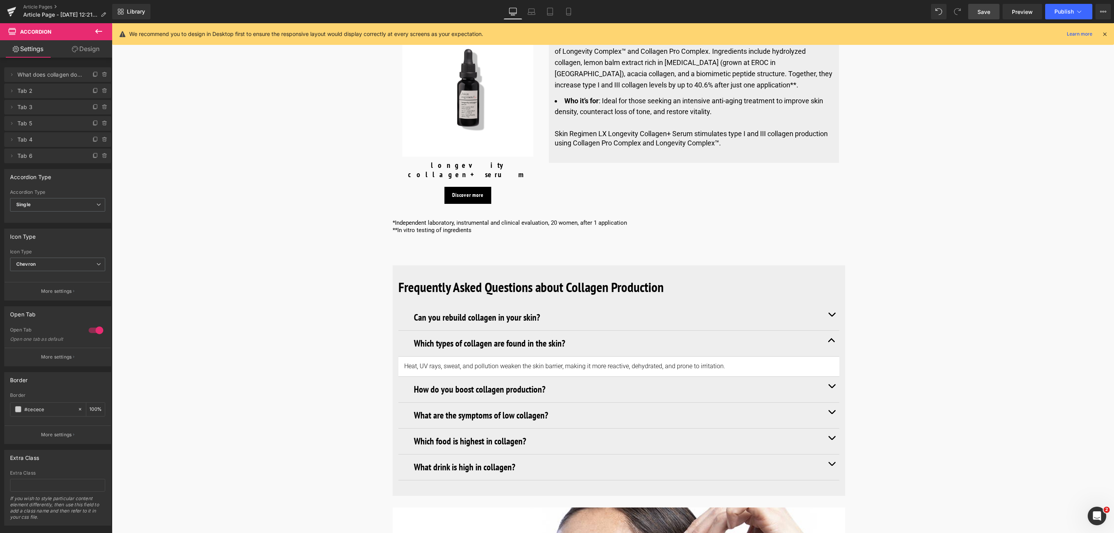
click at [522, 362] on p "Heat, UV rays, sweat, and pollution weaken the skin barrier, making it more rea…" at bounding box center [618, 366] width 429 height 8
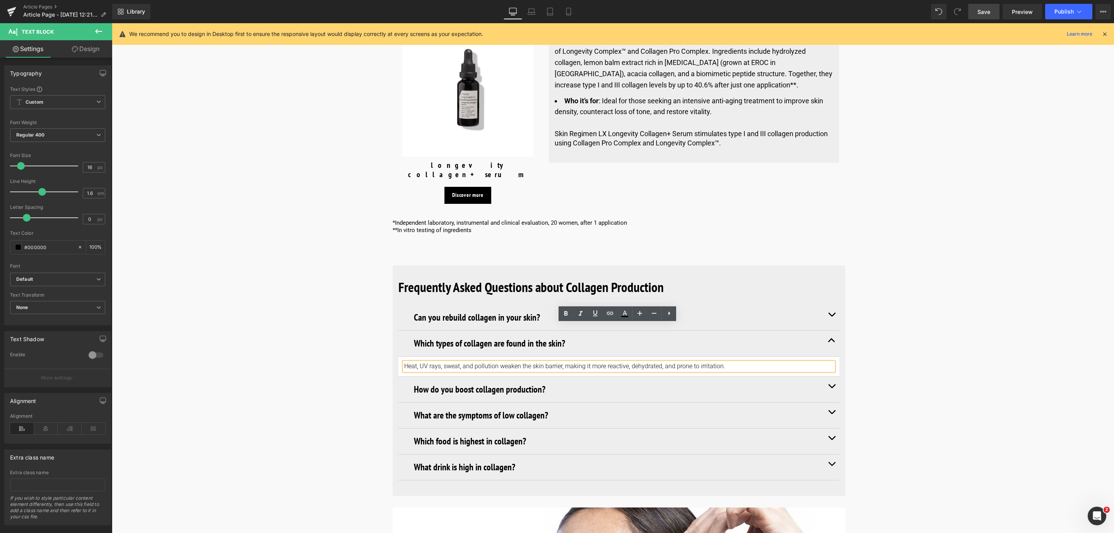
drag, startPoint x: 726, startPoint y: 332, endPoint x: 382, endPoint y: 329, distance: 343.4
paste div
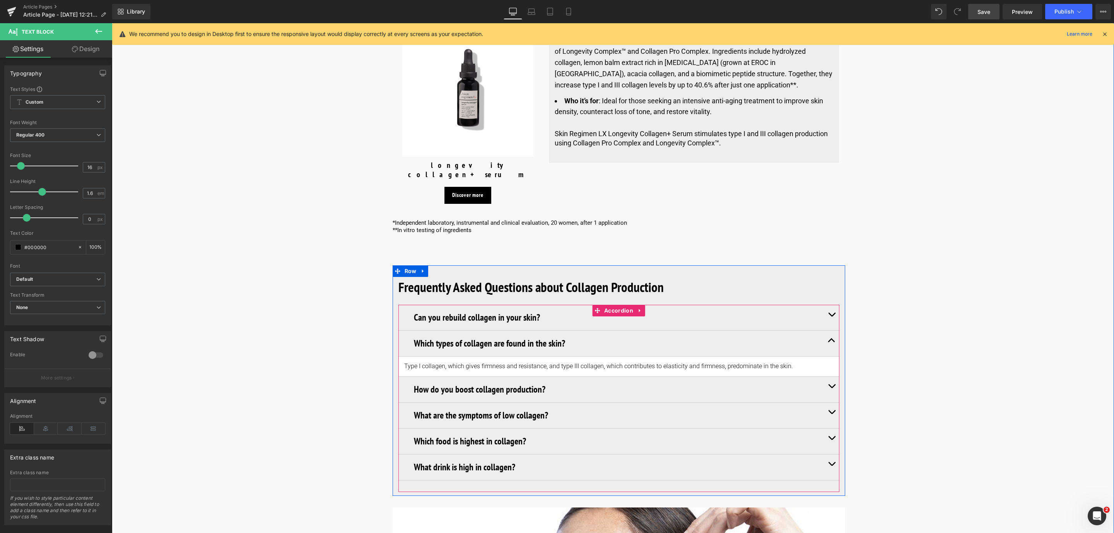
click at [831, 388] on span "button" at bounding box center [831, 388] width 0 height 0
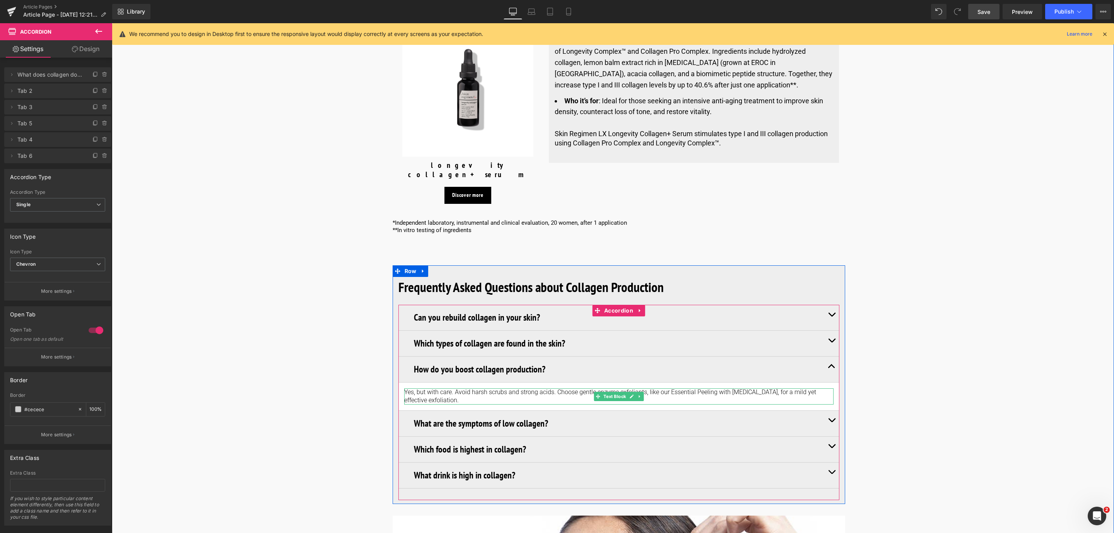
click at [440, 388] on p "Yes, but with care. Avoid harsh scrubs and strong acids. Choose gentle enzyme e…" at bounding box center [618, 396] width 429 height 16
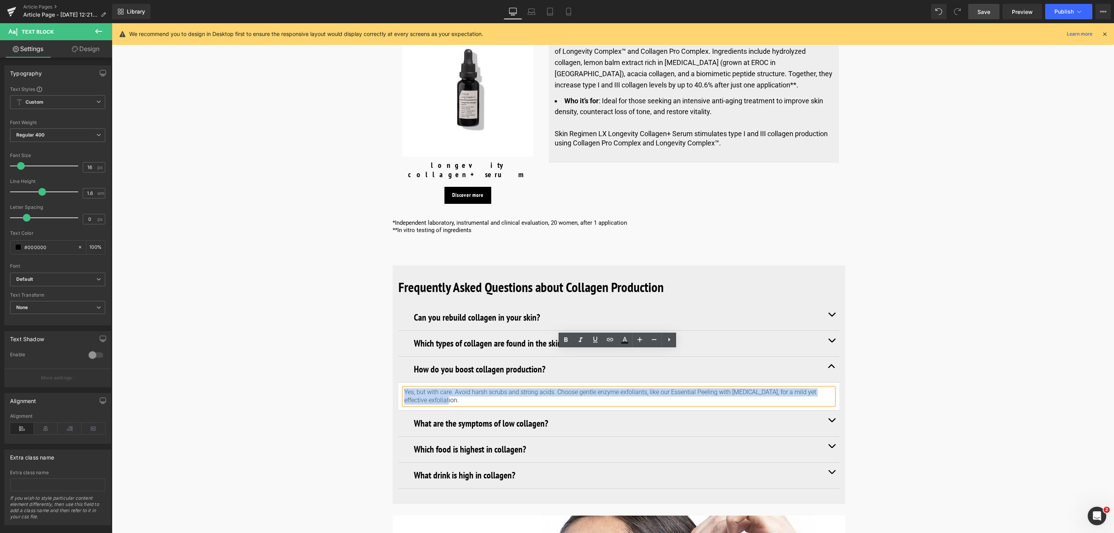
drag, startPoint x: 446, startPoint y: 362, endPoint x: 397, endPoint y: 358, distance: 49.3
click at [398, 382] on article "Yes, but with care. Avoid harsh scrubs and strong acids. Choose gentle enzyme e…" at bounding box center [618, 396] width 441 height 28
paste div
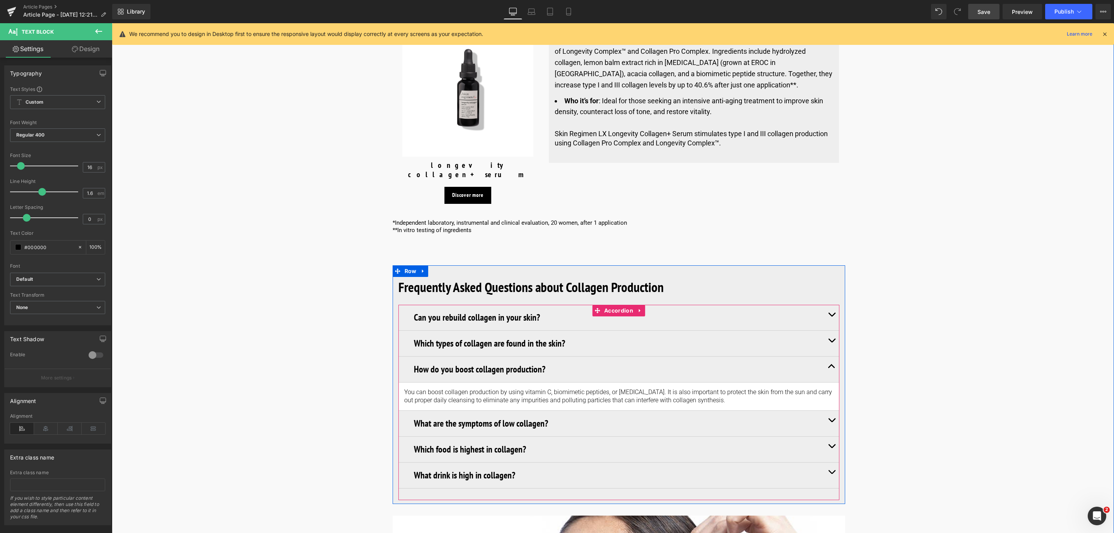
click at [831, 422] on span "button" at bounding box center [831, 422] width 0 height 0
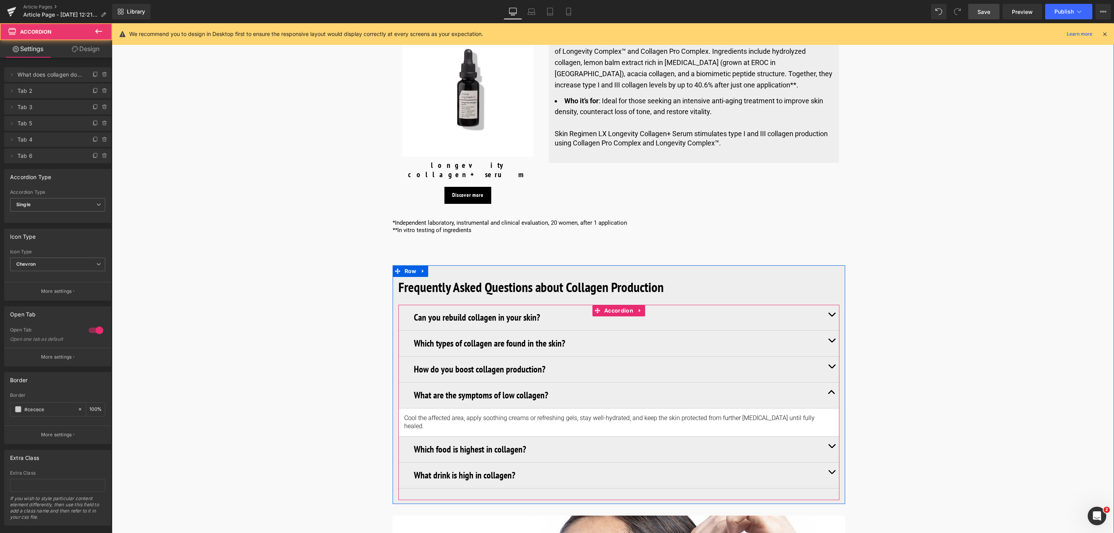
click at [463, 414] on p "Cool the affected area, apply soothing creams or refreshing gels, stay well-hyd…" at bounding box center [618, 422] width 429 height 16
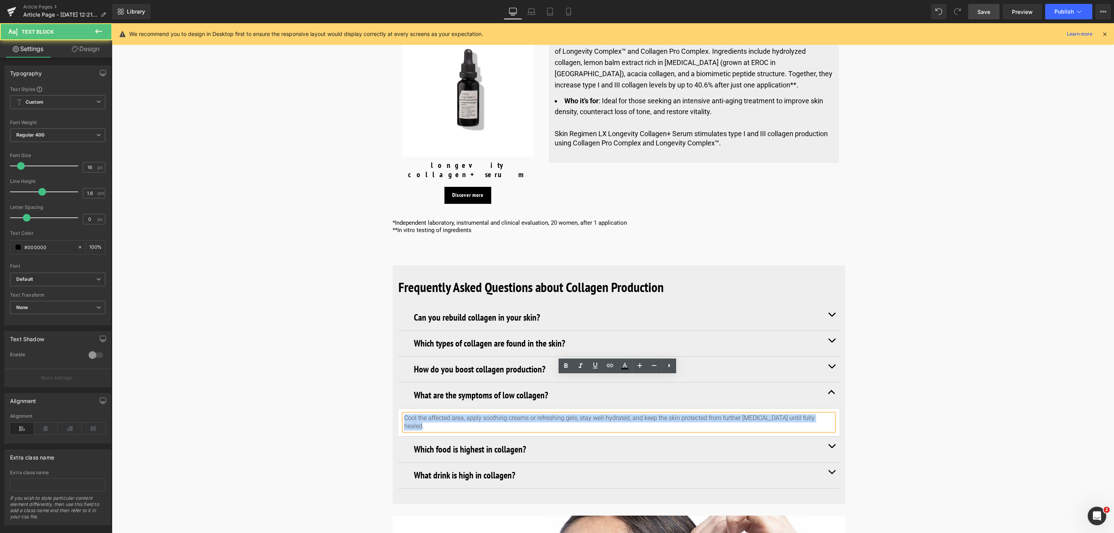
drag, startPoint x: 828, startPoint y: 377, endPoint x: 387, endPoint y: 380, distance: 440.9
paste div
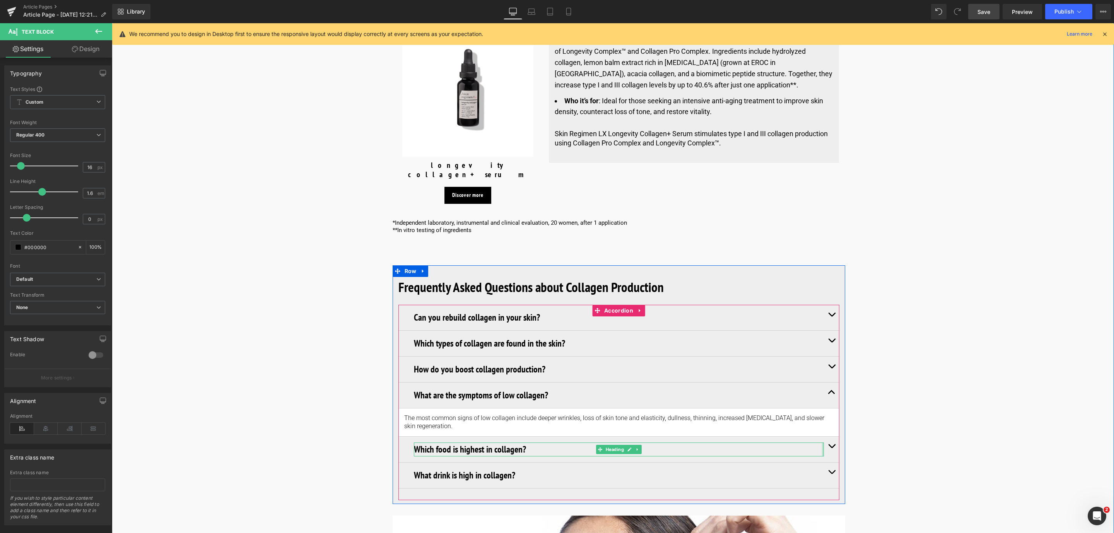
click at [831, 448] on span "button" at bounding box center [831, 448] width 0 height 0
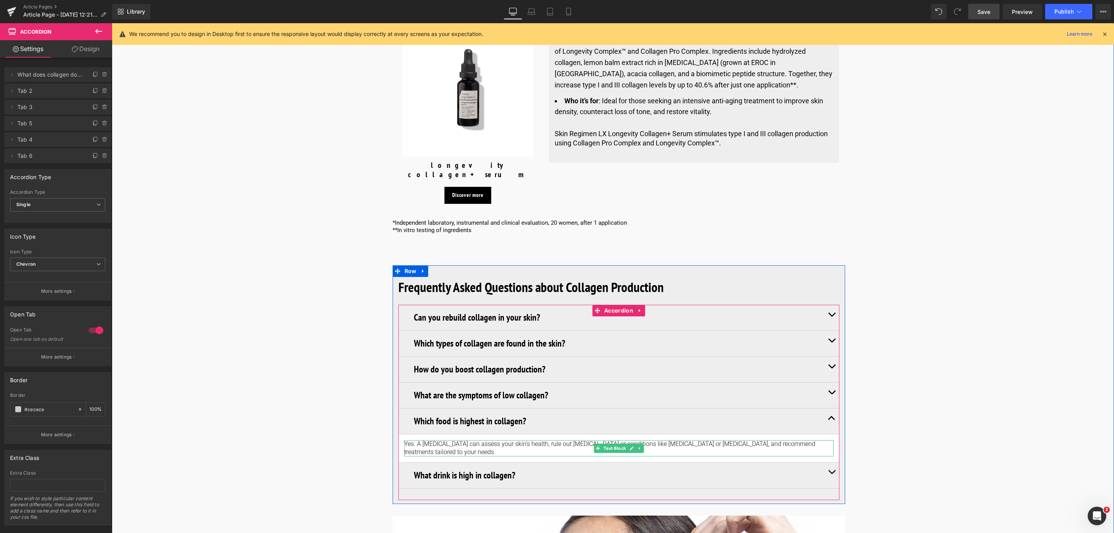
click at [414, 440] on p "Yes. A dermatologist can assess your skin’s health, rule out allergies or condi…" at bounding box center [618, 448] width 429 height 16
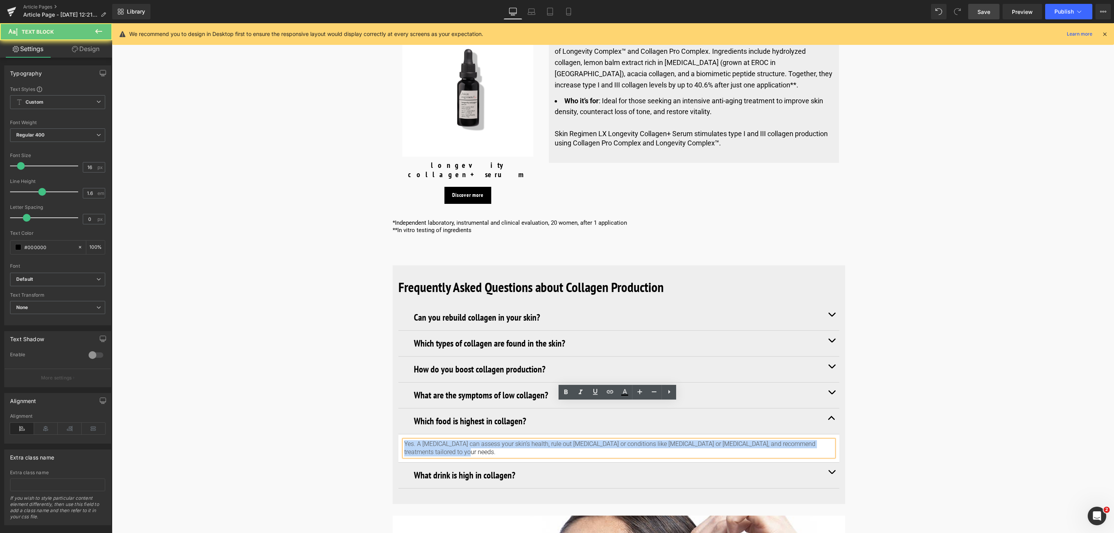
drag, startPoint x: 425, startPoint y: 412, endPoint x: 402, endPoint y: 406, distance: 24.0
click at [404, 440] on p "Yes. A dermatologist can assess your skin’s health, rule out allergies or condi…" at bounding box center [618, 448] width 429 height 16
paste div
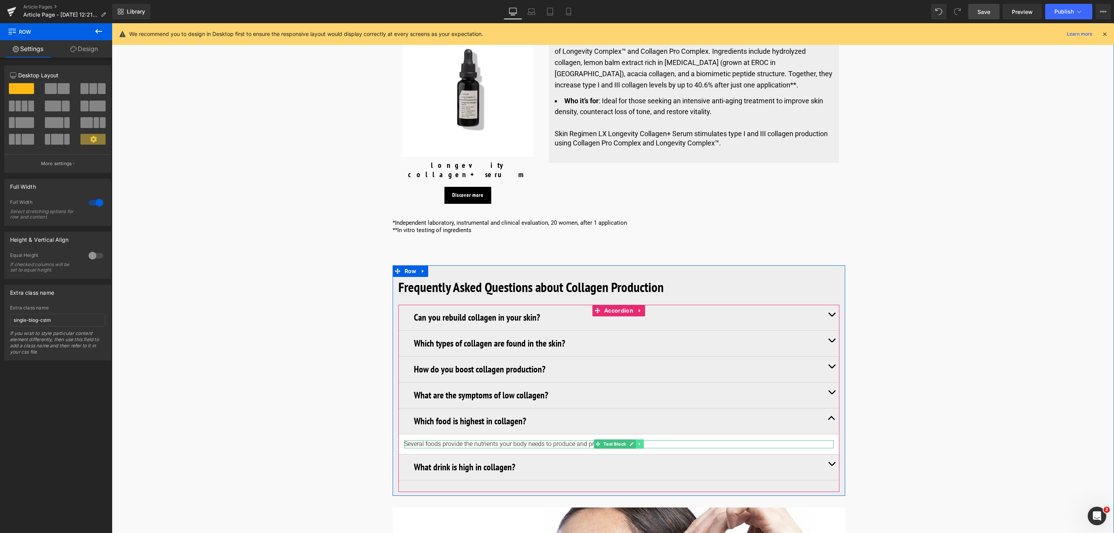
click at [639, 442] on icon at bounding box center [639, 444] width 4 height 5
click at [636, 439] on link at bounding box center [636, 443] width 8 height 9
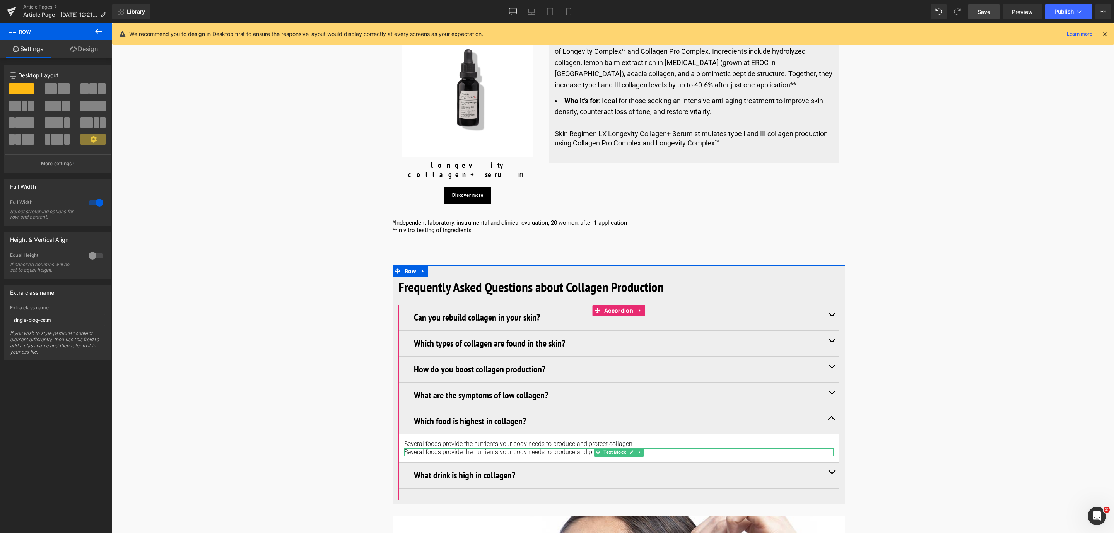
click at [568, 448] on p "Several foods provide the nutrients your body needs to produce and protect coll…" at bounding box center [618, 452] width 429 height 8
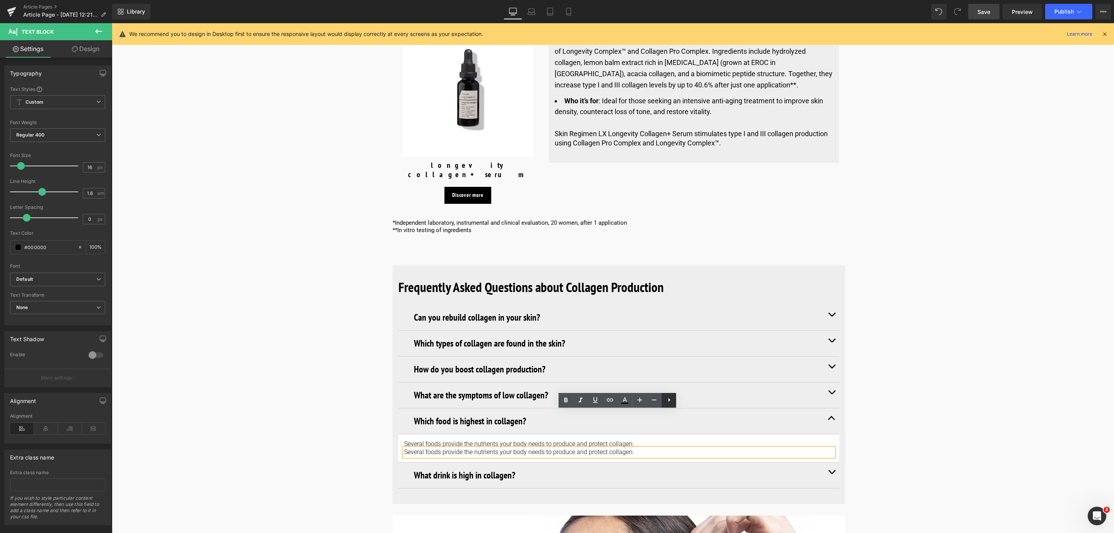
click at [666, 399] on icon at bounding box center [668, 399] width 9 height 9
click at [672, 403] on icon at bounding box center [668, 399] width 9 height 9
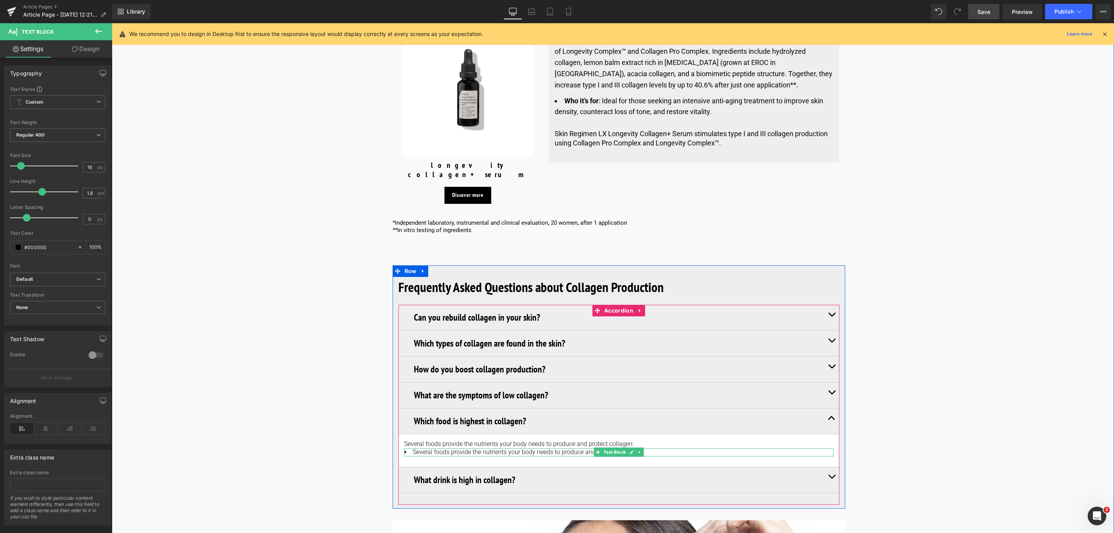
click at [446, 448] on li "Several foods provide the nutrients your body needs to produce and protect coll…" at bounding box center [618, 452] width 429 height 8
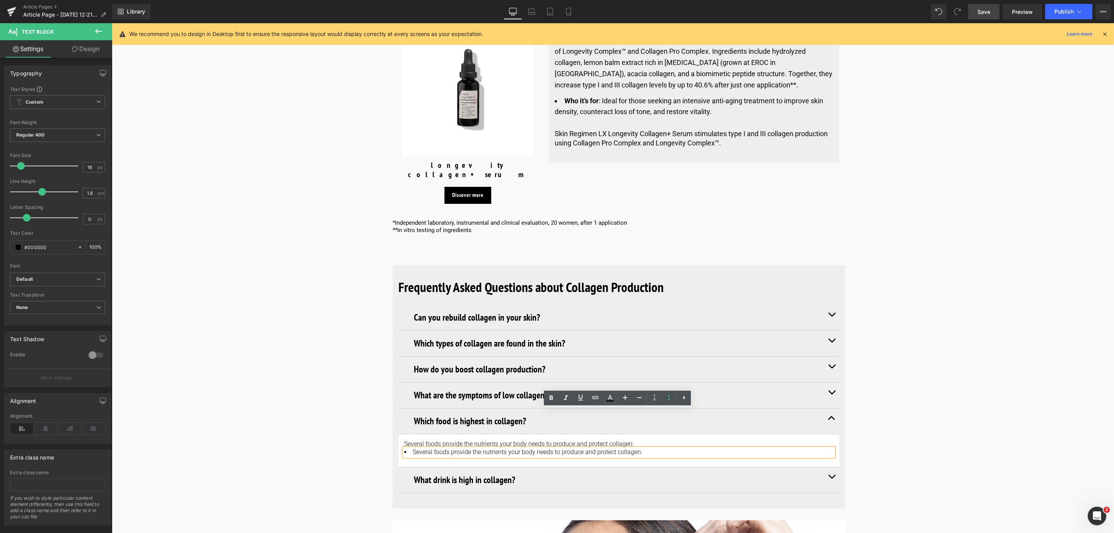
drag, startPoint x: 650, startPoint y: 416, endPoint x: 410, endPoint y: 415, distance: 239.8
click at [410, 448] on li "Several foods provide the nutrients your body needs to produce and protect coll…" at bounding box center [618, 452] width 429 height 8
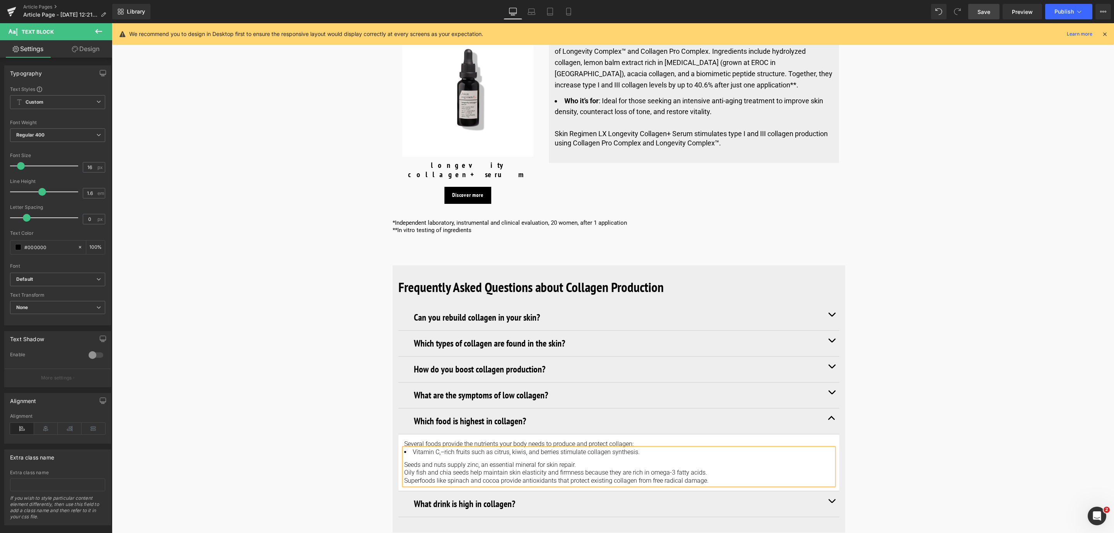
click at [404, 461] on div "Seeds and nuts supply zinc, an essential mineral for skin repair." at bounding box center [618, 465] width 429 height 8
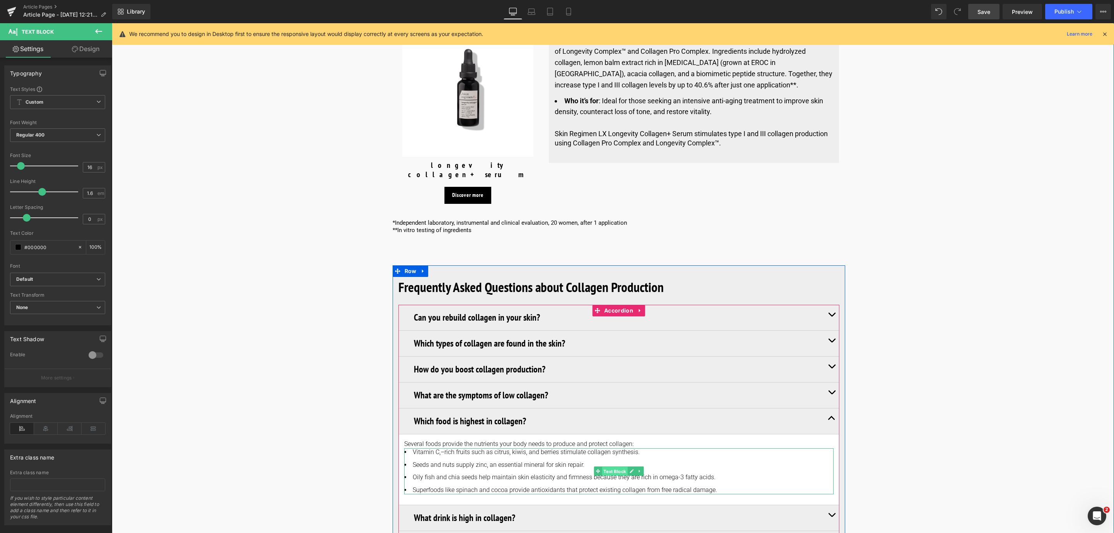
click at [616, 467] on span "Text Block" at bounding box center [615, 471] width 26 height 9
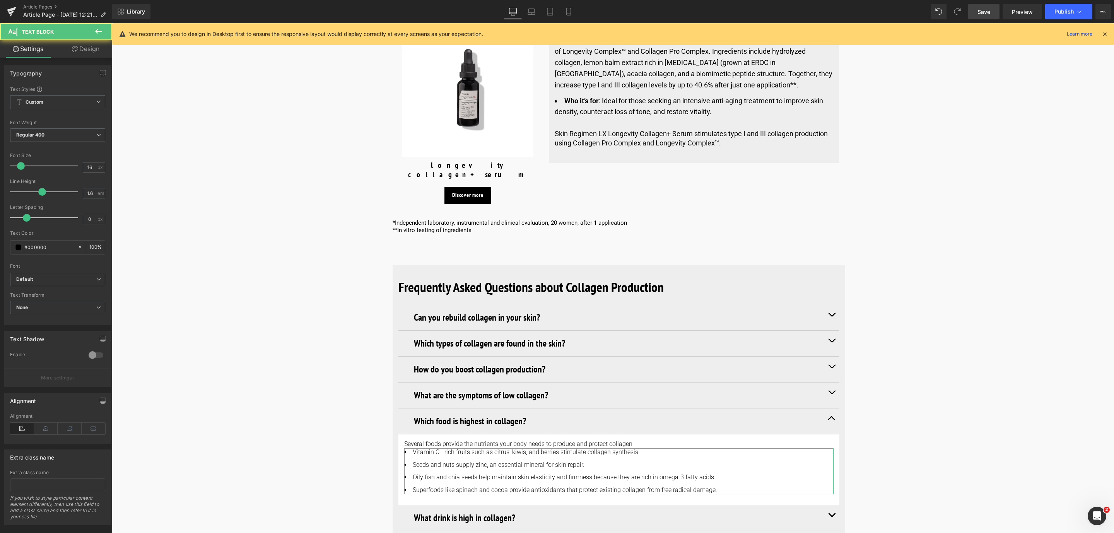
click at [96, 43] on link "Design" at bounding box center [86, 48] width 56 height 17
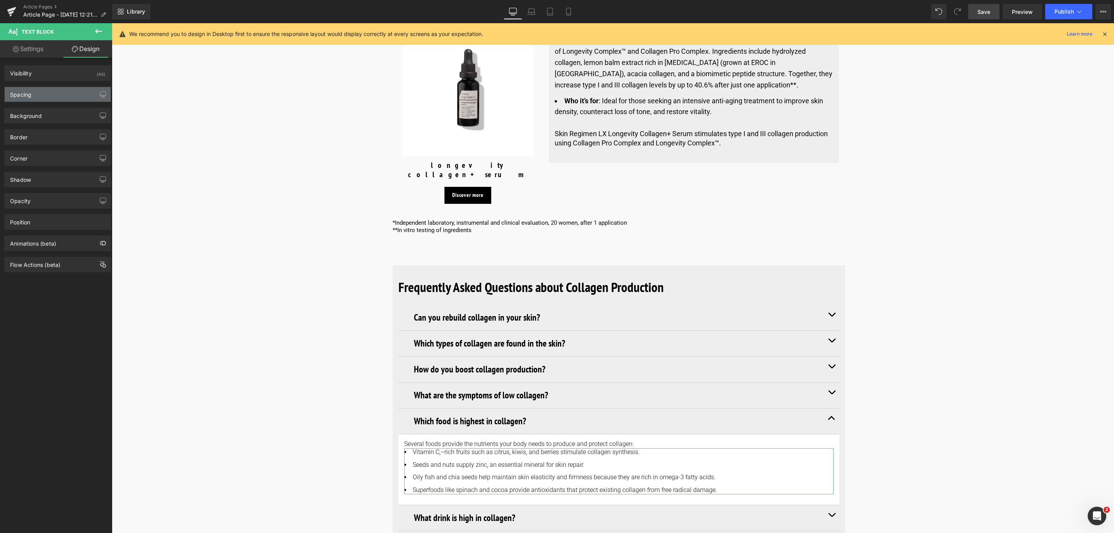
click at [59, 90] on div "Spacing" at bounding box center [58, 94] width 106 height 15
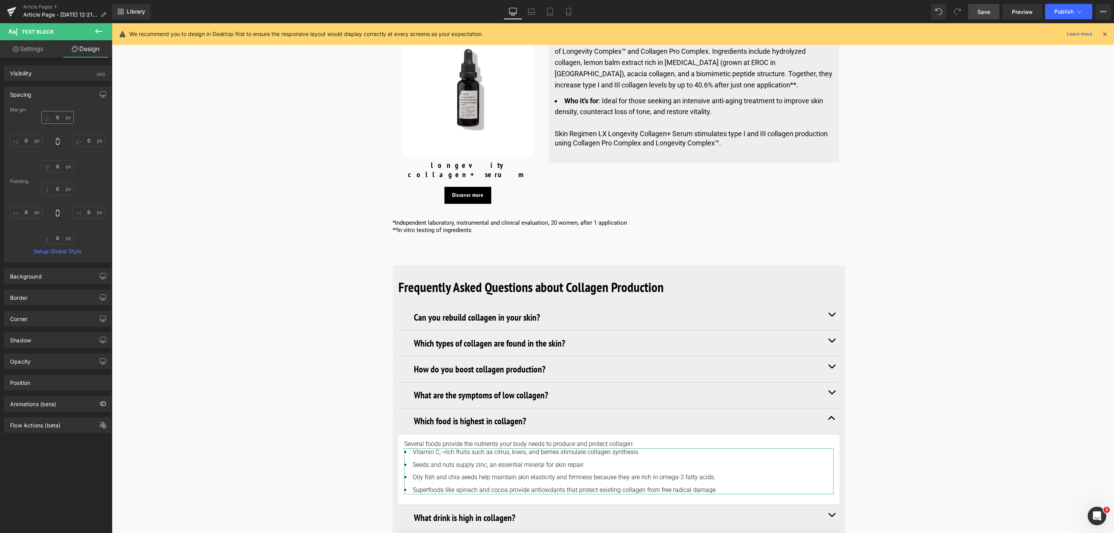
click at [60, 115] on input "0" at bounding box center [57, 117] width 32 height 13
type input "10"
click at [988, 14] on span "Save" at bounding box center [983, 12] width 13 height 8
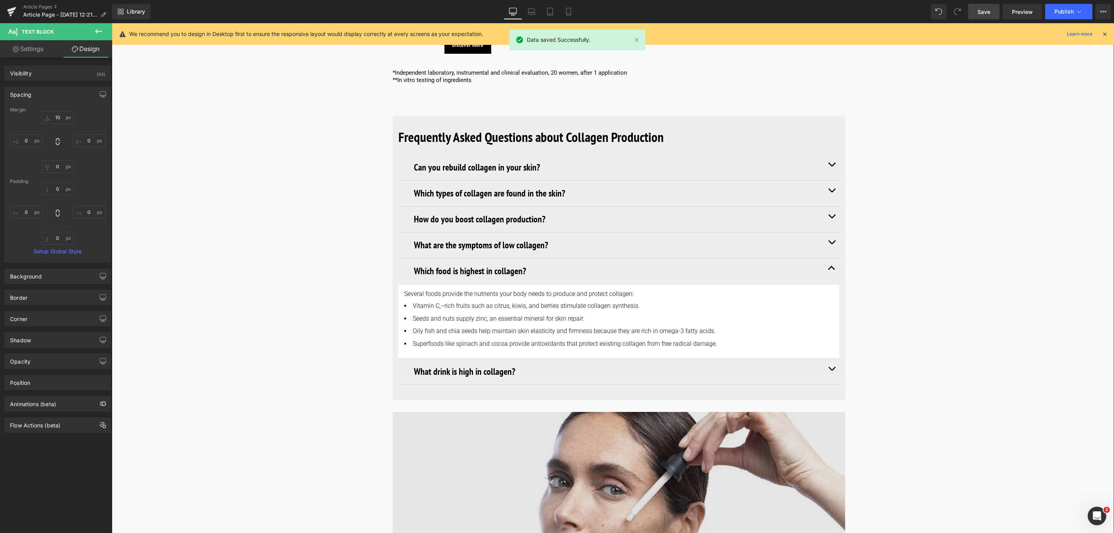
scroll to position [3378, 0]
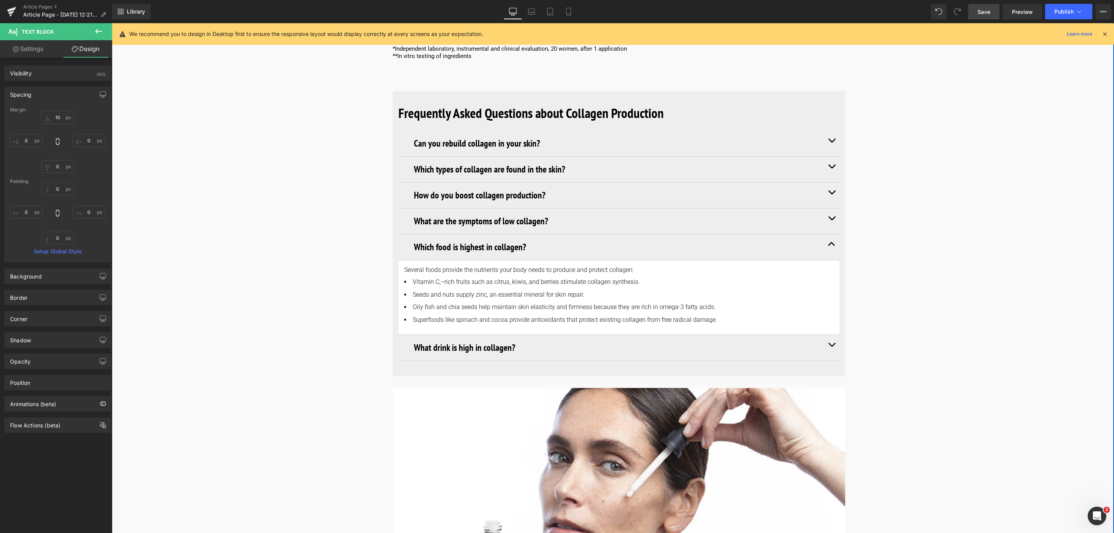
click at [834, 335] on button "button" at bounding box center [831, 348] width 15 height 26
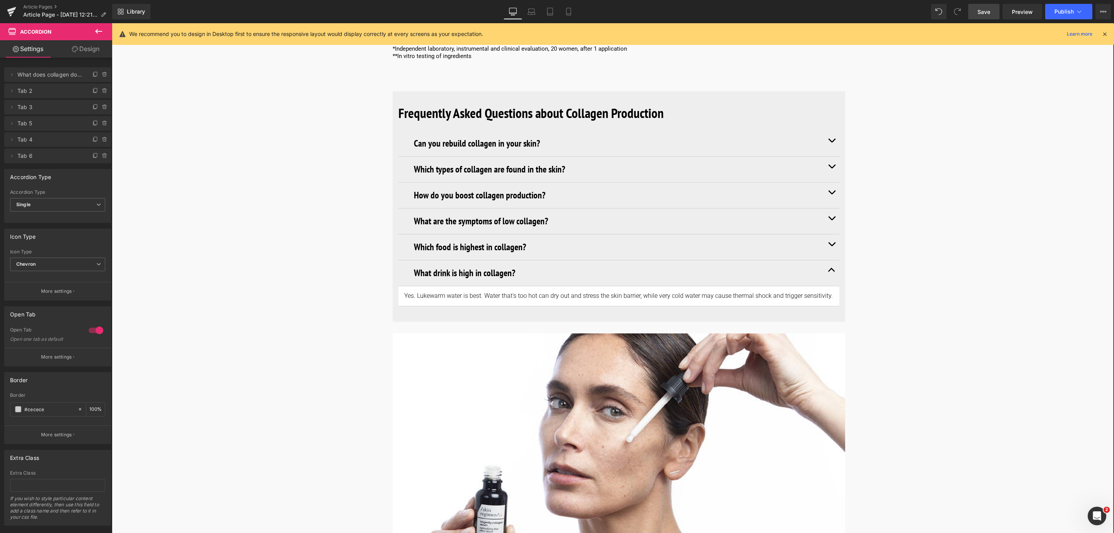
click at [431, 292] on p "Yes. Lukewarm water is best. Water that's too hot can dry out and stress the sk…" at bounding box center [618, 296] width 429 height 8
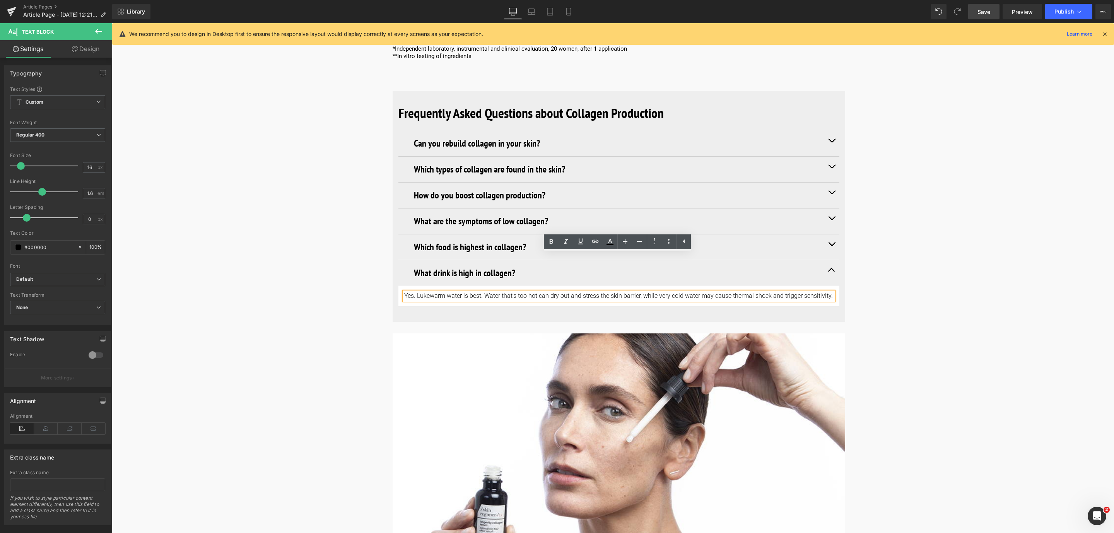
drag, startPoint x: 403, startPoint y: 256, endPoint x: 842, endPoint y: 277, distance: 439.4
click at [842, 277] on div "Frequently Asked Questions about Collagen Production Heading Can you rebuild co…" at bounding box center [619, 204] width 452 height 227
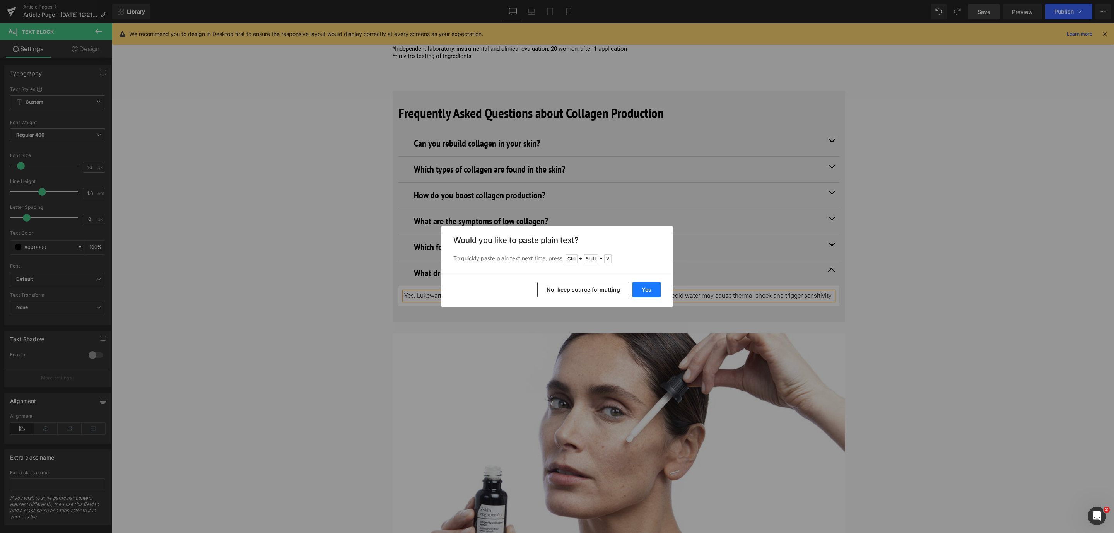
click at [652, 292] on button "Yes" at bounding box center [646, 289] width 28 height 15
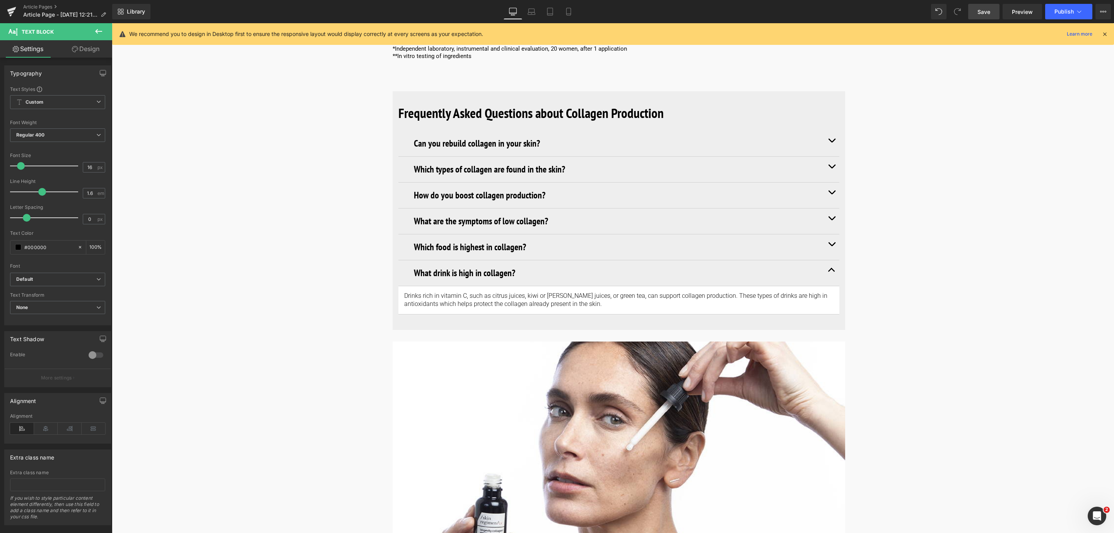
click at [988, 6] on link "Save" at bounding box center [983, 11] width 31 height 15
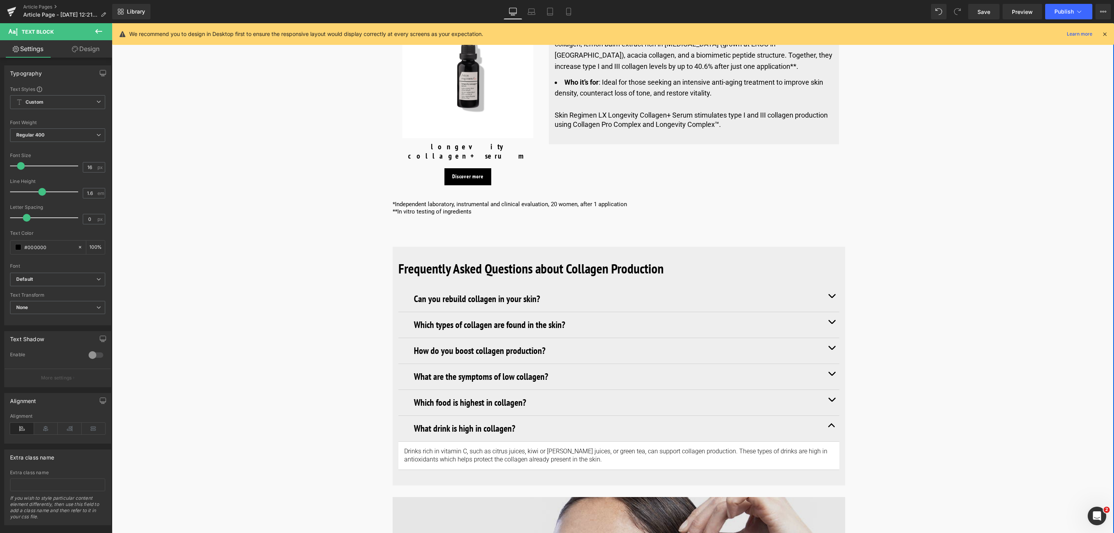
scroll to position [3204, 0]
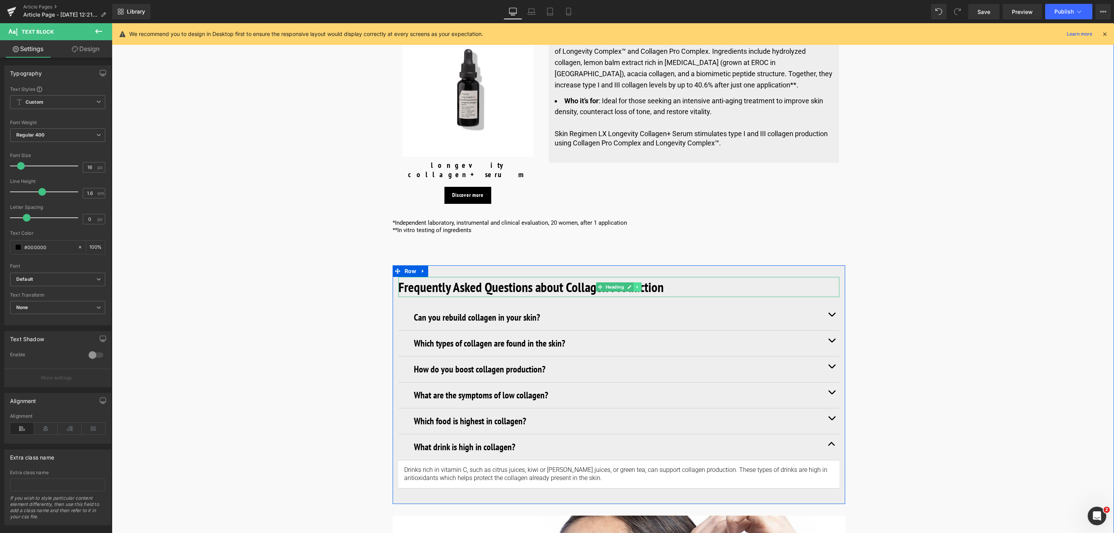
click at [638, 285] on icon at bounding box center [637, 287] width 4 height 5
click at [632, 285] on icon at bounding box center [633, 287] width 4 height 4
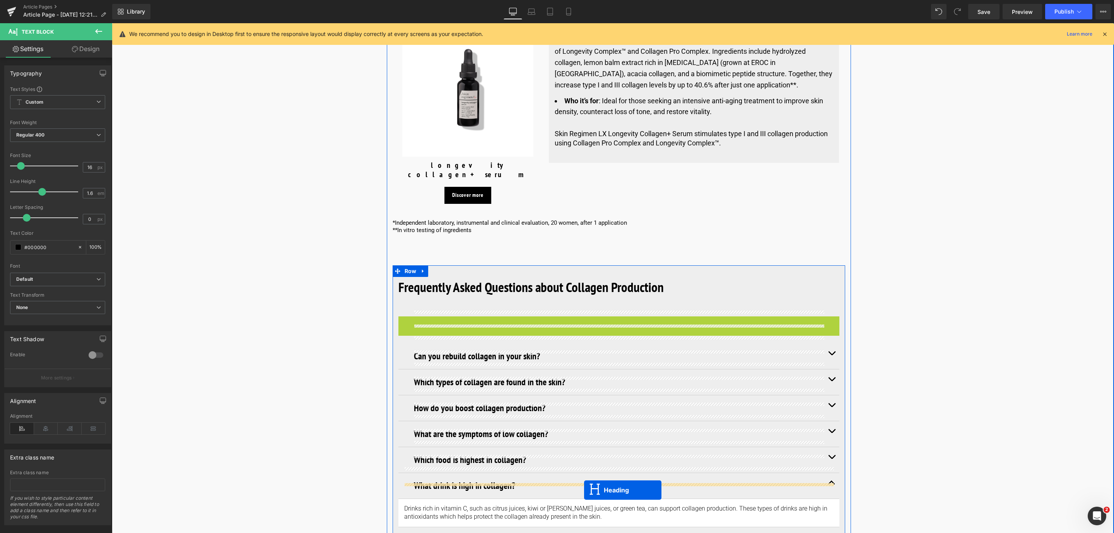
scroll to position [3295, 0]
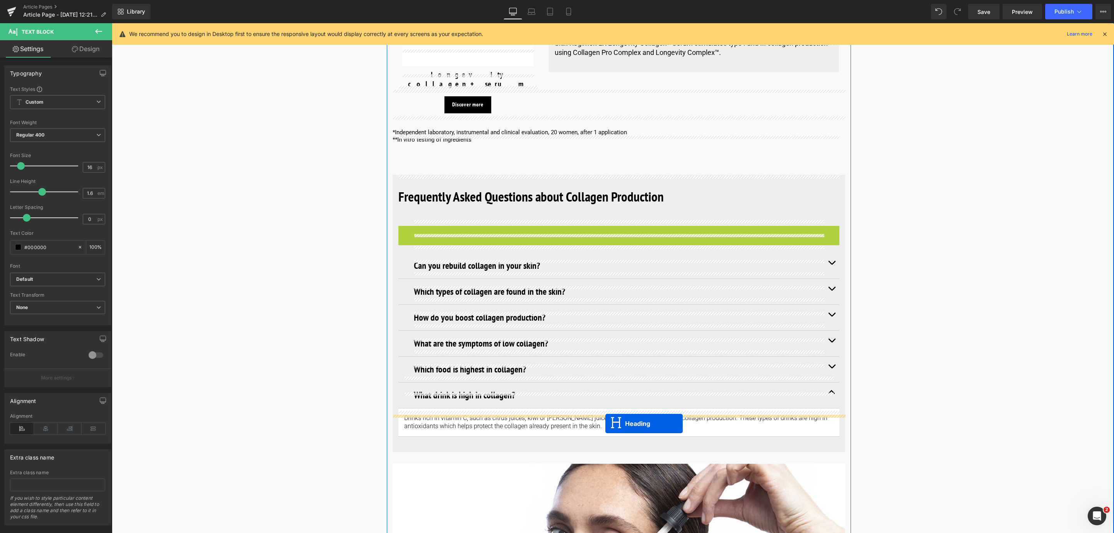
drag, startPoint x: 599, startPoint y: 288, endPoint x: 605, endPoint y: 425, distance: 136.6
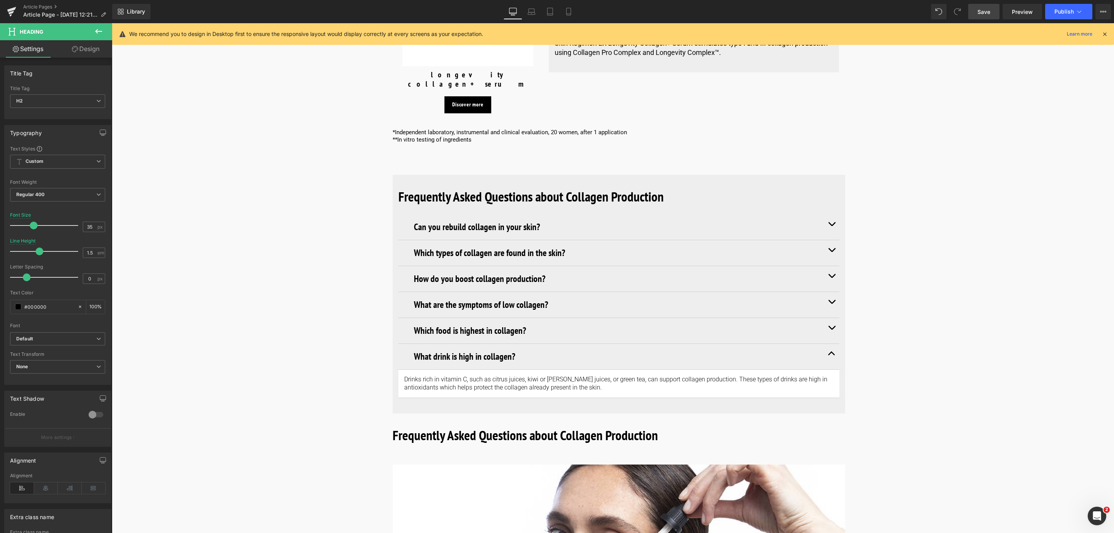
click at [996, 9] on link "Save" at bounding box center [983, 11] width 31 height 15
click at [469, 426] on b "Frequently Asked Questions about Collagen Production" at bounding box center [525, 435] width 265 height 18
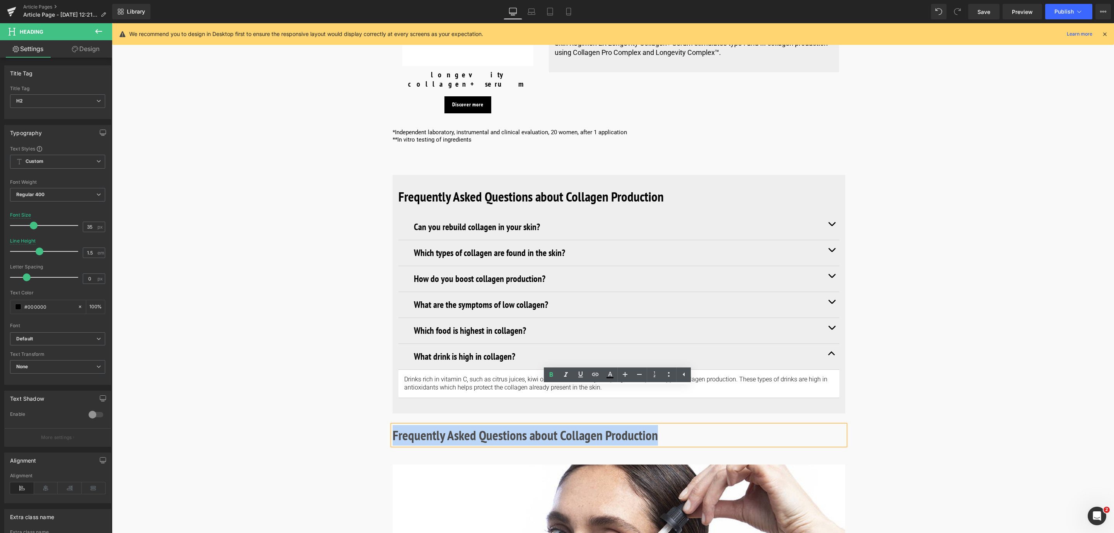
drag, startPoint x: 666, startPoint y: 399, endPoint x: 381, endPoint y: 408, distance: 284.4
paste div
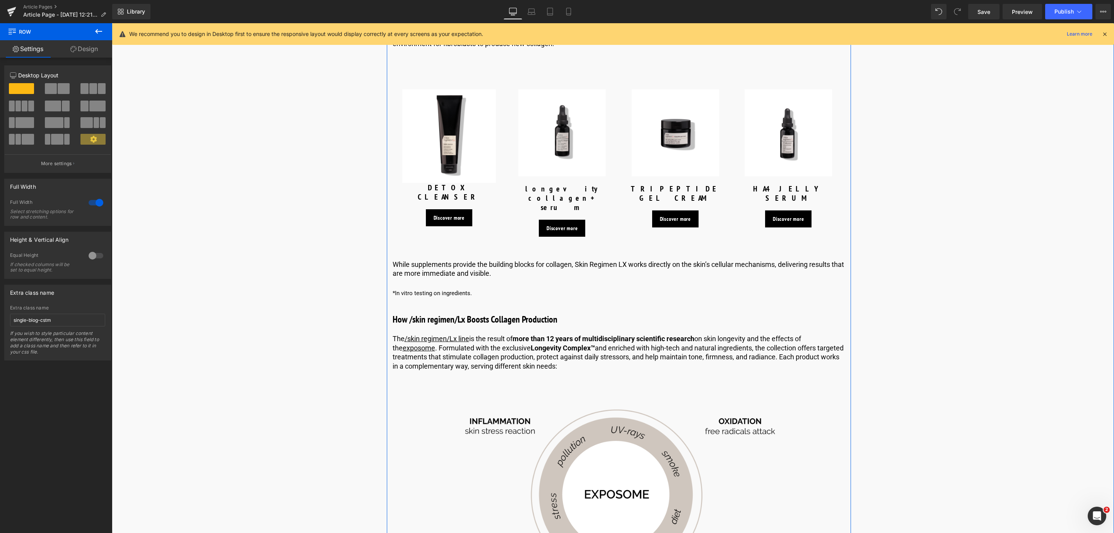
scroll to position [2077, 0]
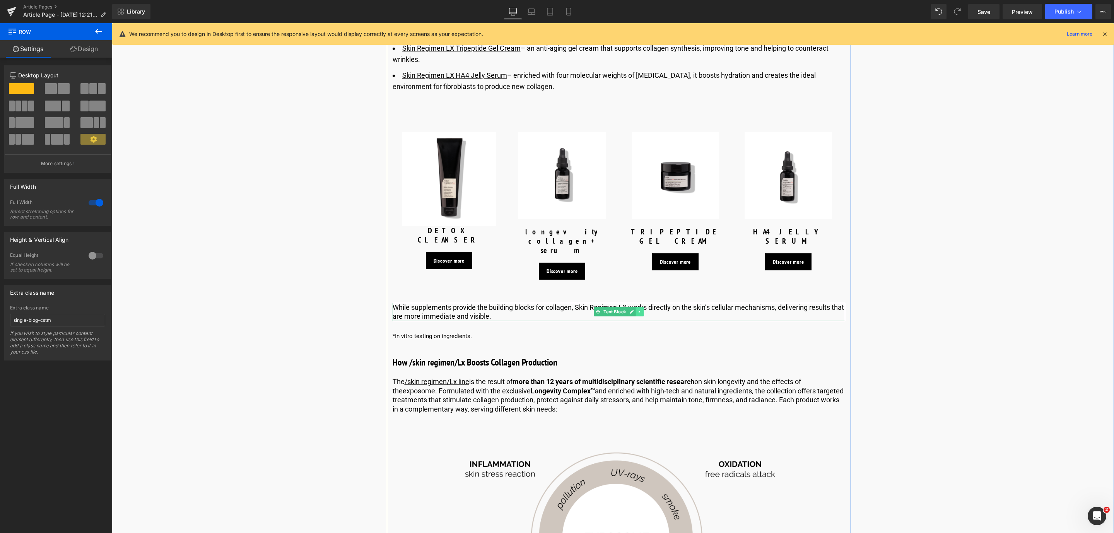
click at [640, 307] on link at bounding box center [639, 311] width 8 height 9
click at [637, 307] on link at bounding box center [636, 311] width 8 height 9
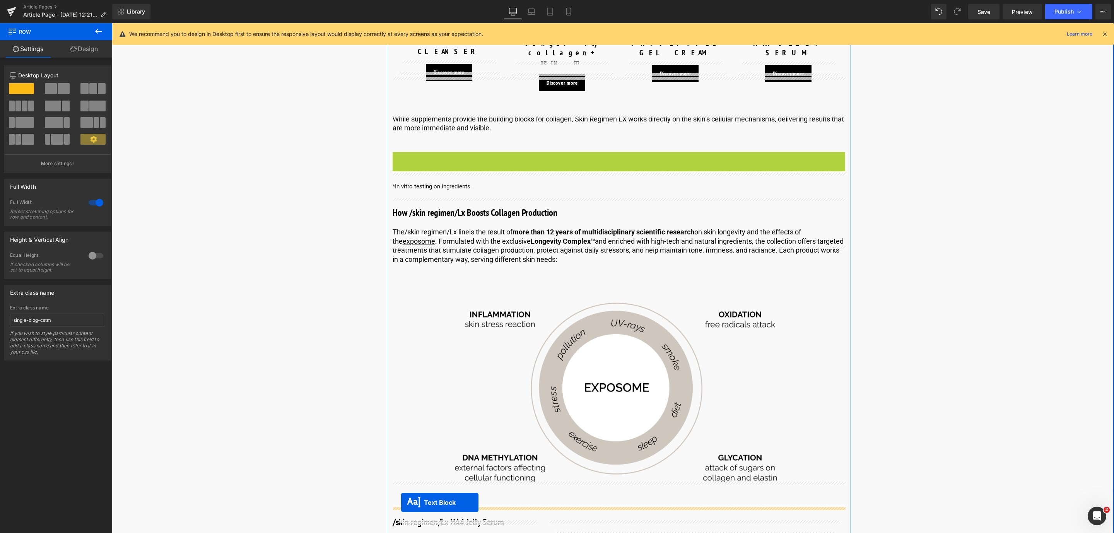
scroll to position [2318, 0]
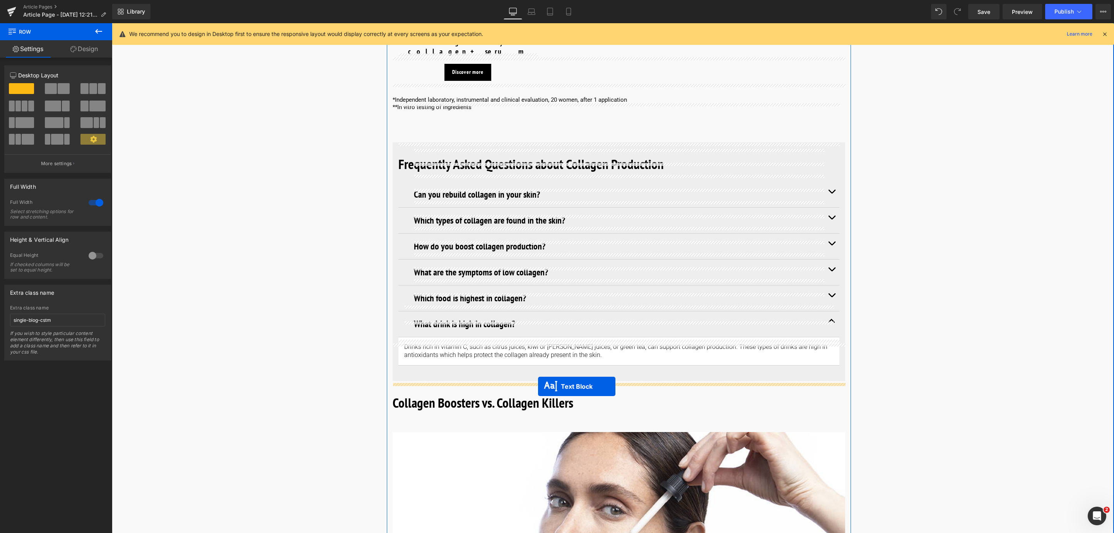
drag, startPoint x: 592, startPoint y: 319, endPoint x: 538, endPoint y: 386, distance: 86.3
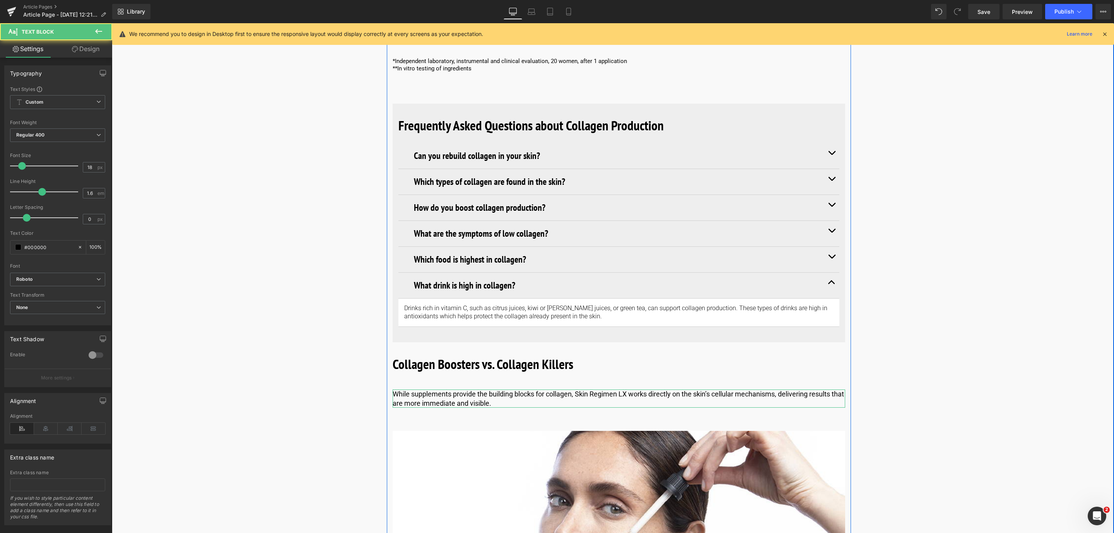
scroll to position [3327, 0]
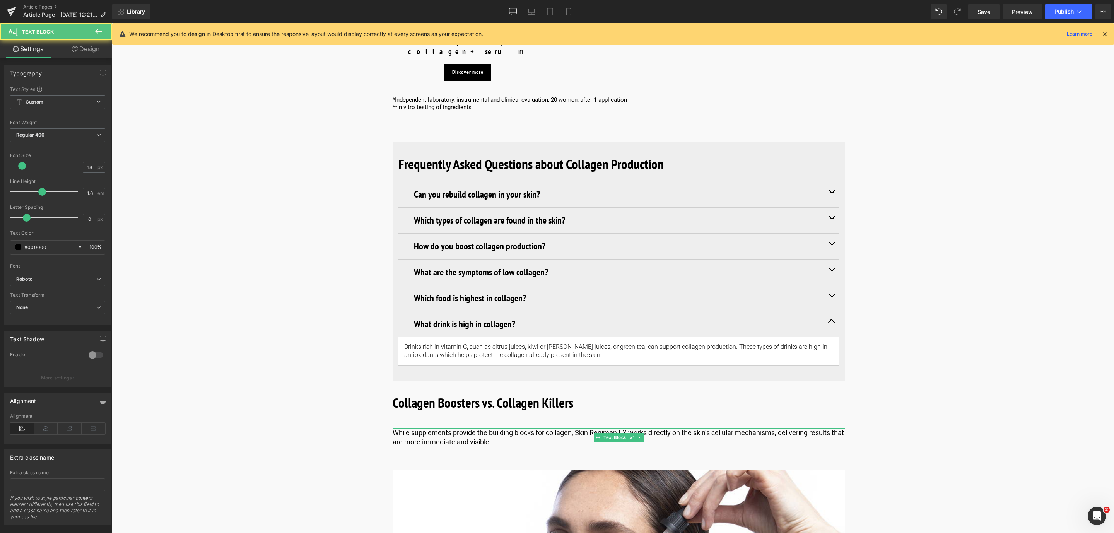
click at [510, 428] on p "While supplements provide the building blocks for collagen, Skin Regimen LX wor…" at bounding box center [619, 437] width 452 height 18
click at [613, 433] on span "Text Block" at bounding box center [615, 437] width 26 height 9
click at [88, 49] on link "Design" at bounding box center [86, 48] width 56 height 17
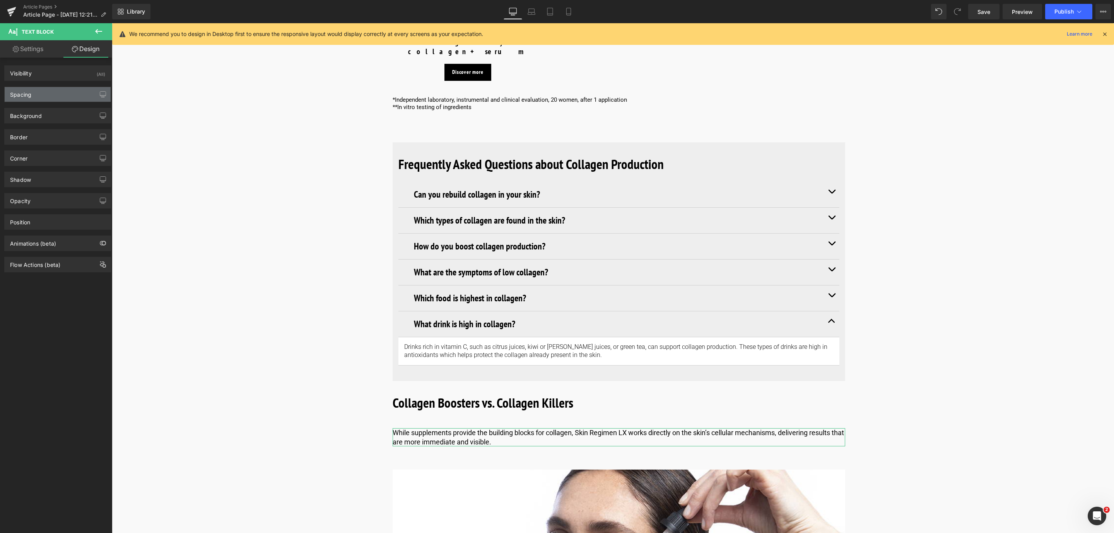
click at [60, 93] on div "Spacing" at bounding box center [58, 94] width 106 height 15
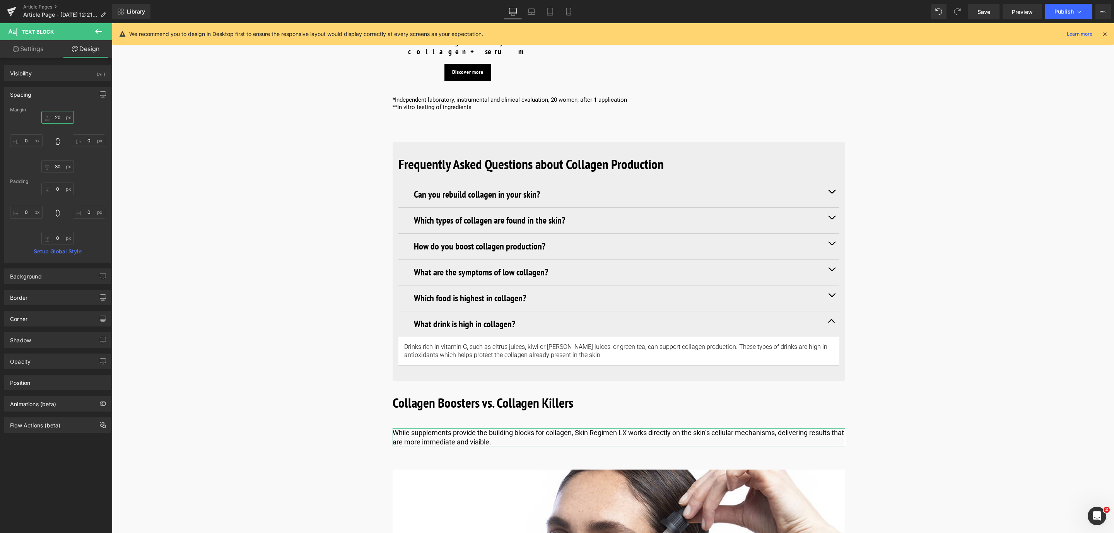
click at [57, 116] on input "20" at bounding box center [57, 117] width 32 height 13
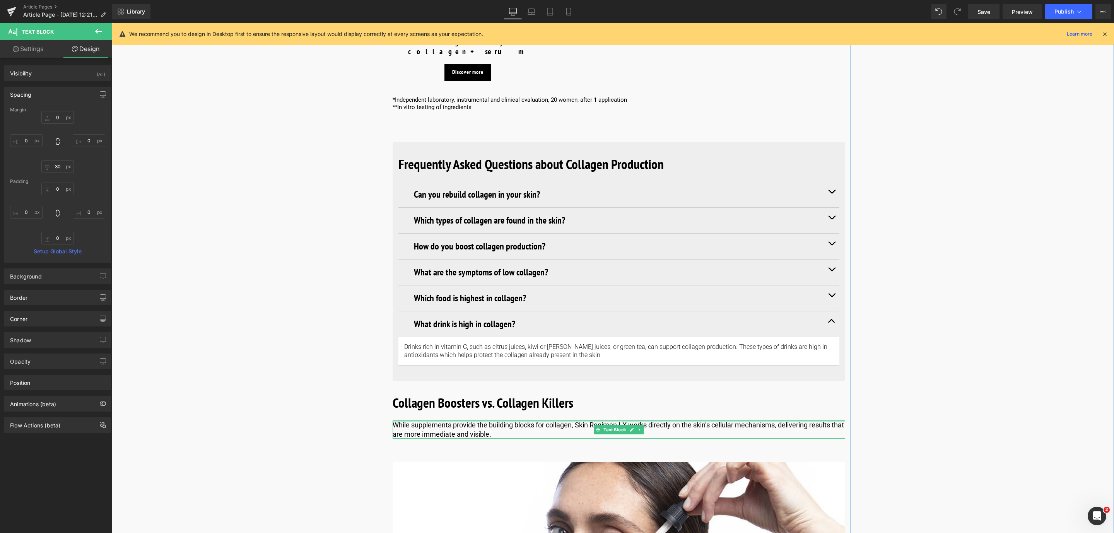
click at [422, 420] on p "While supplements provide the building blocks for collagen, Skin Regimen LX wor…" at bounding box center [619, 429] width 452 height 18
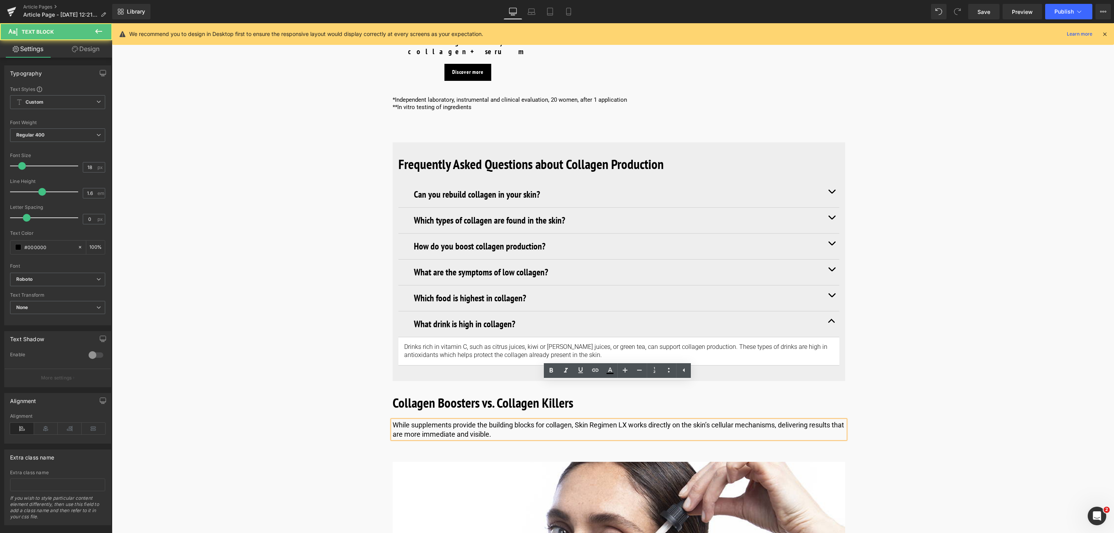
drag, startPoint x: 516, startPoint y: 395, endPoint x: 400, endPoint y: 390, distance: 115.7
click at [434, 420] on p "While supplements provide the building blocks for collagen, Skin Regimen LX wor…" at bounding box center [619, 429] width 452 height 18
drag, startPoint x: 400, startPoint y: 390, endPoint x: 388, endPoint y: 390, distance: 11.6
click at [393, 420] on div "While supplements provide the building blocks for collagen, Skin Regimen LX wor…" at bounding box center [619, 429] width 452 height 18
click at [444, 420] on p "While supplements provide the building blocks for collagen, Skin Regimen LX wor…" at bounding box center [619, 429] width 452 height 18
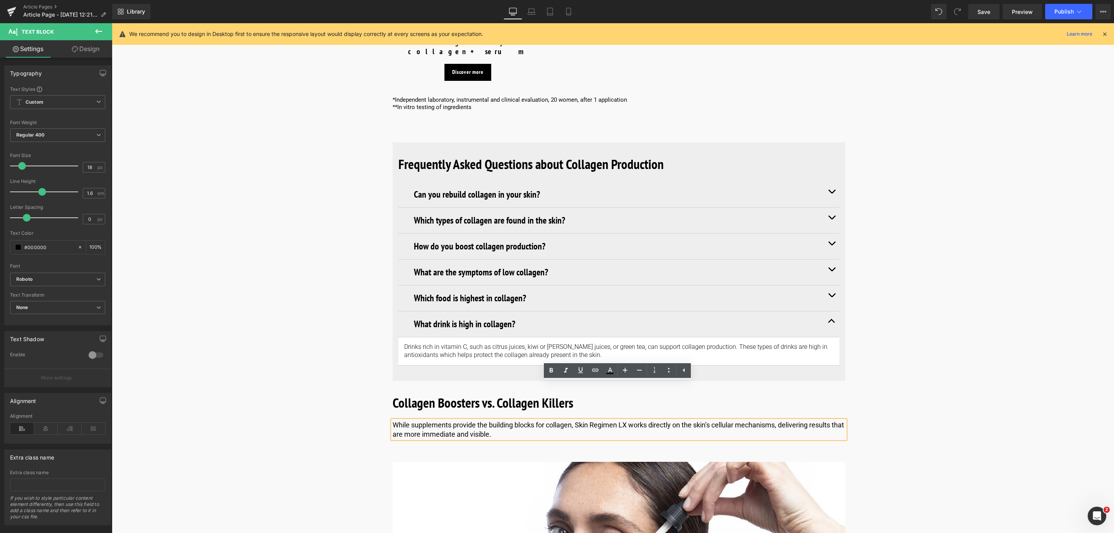
drag, startPoint x: 513, startPoint y: 397, endPoint x: 392, endPoint y: 389, distance: 121.7
click at [393, 420] on p "While supplements provide the building blocks for collagen, Skin Regimen LX wor…" at bounding box center [619, 429] width 452 height 18
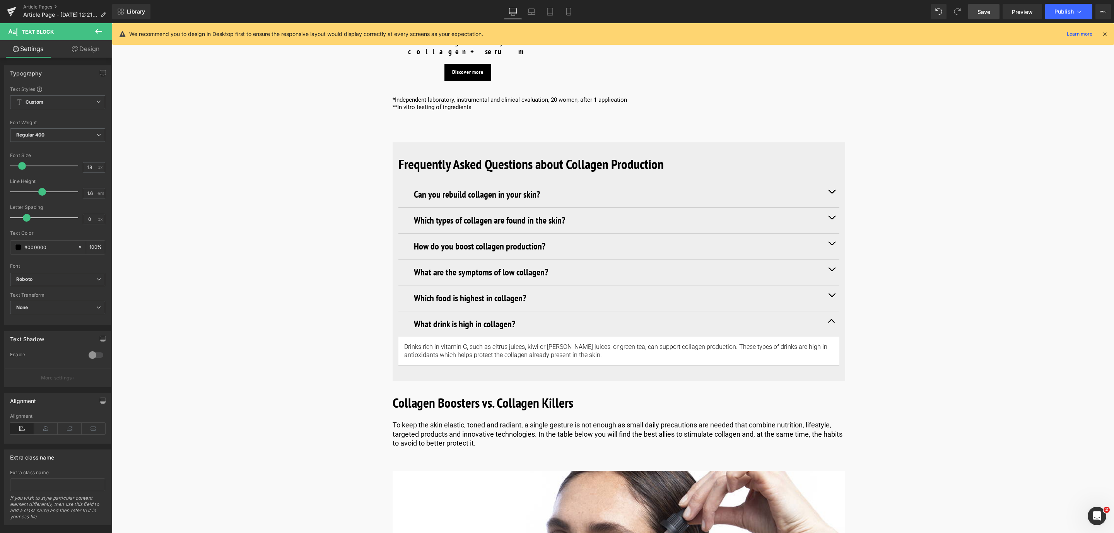
click at [990, 10] on span "Save" at bounding box center [983, 12] width 13 height 8
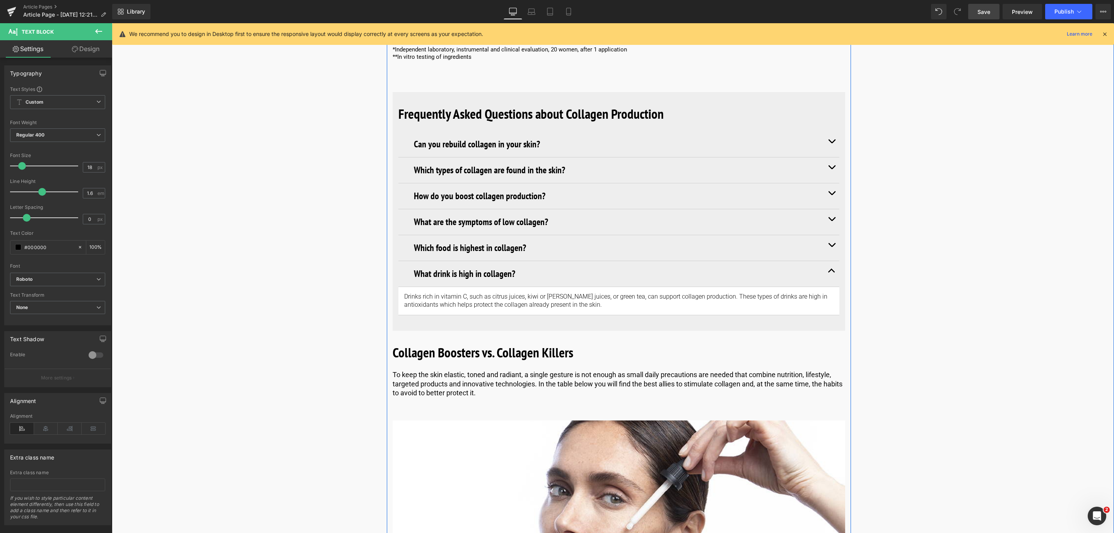
scroll to position [3443, 0]
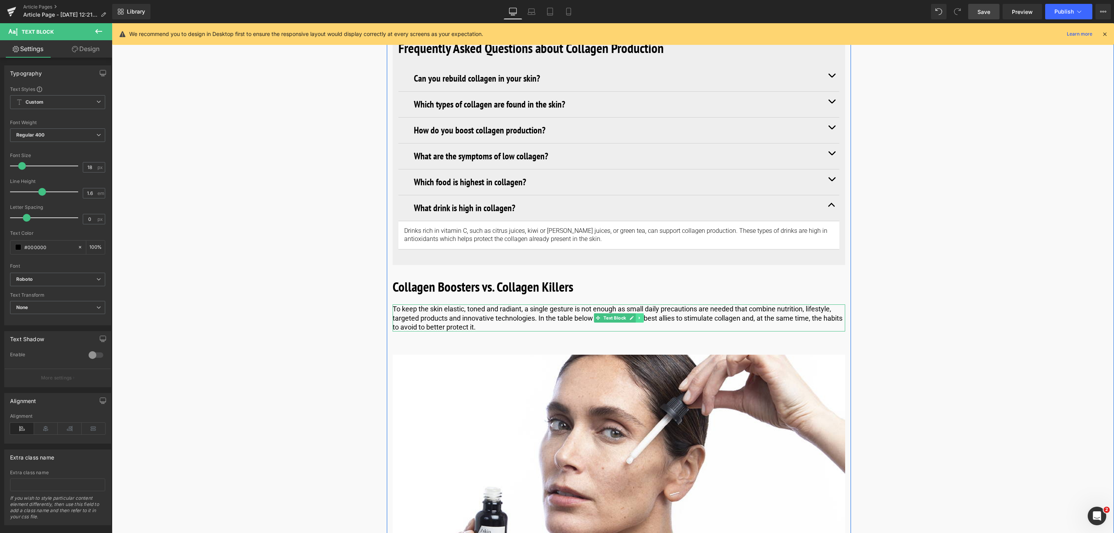
click at [638, 313] on link at bounding box center [639, 317] width 8 height 9
click at [632, 313] on link at bounding box center [636, 317] width 8 height 9
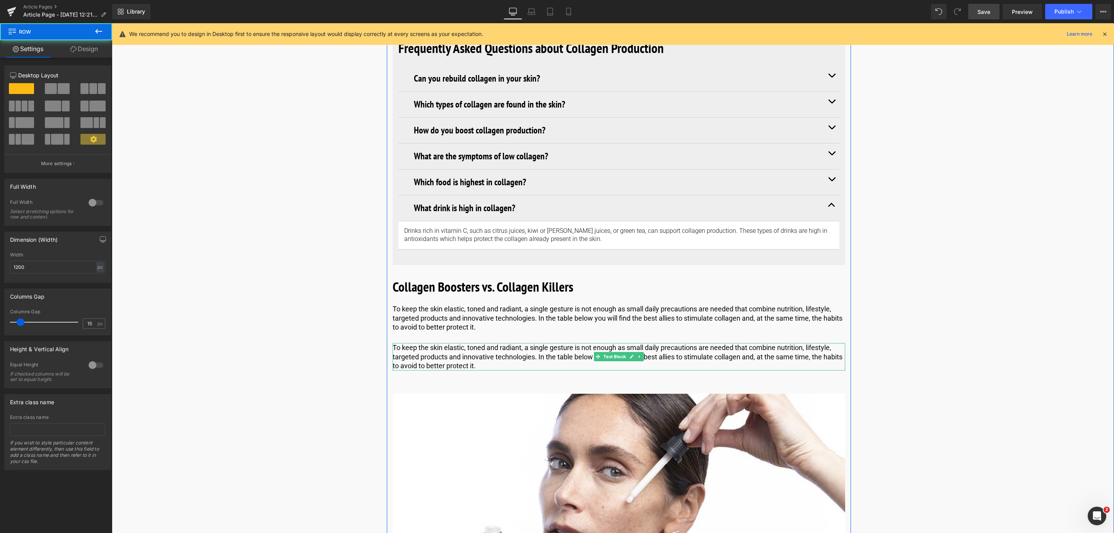
click at [504, 343] on p "To keep the skin elastic, toned and radiant, a single gesture is not enough as …" at bounding box center [619, 356] width 452 height 27
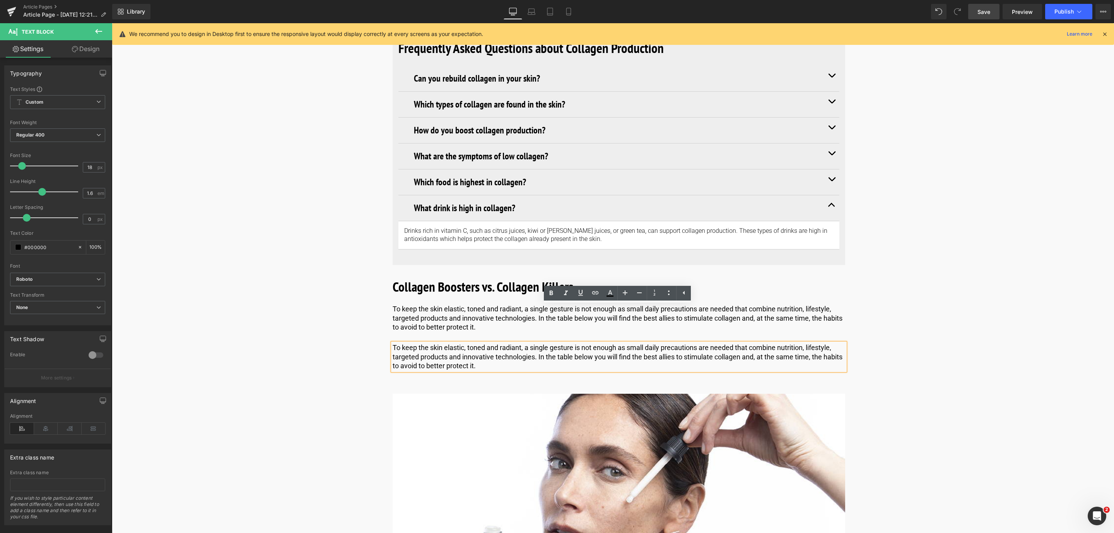
drag, startPoint x: 502, startPoint y: 329, endPoint x: 391, endPoint y: 311, distance: 112.5
click at [393, 343] on p "To keep the skin elastic, toned and radiant, a single gesture is not enough as …" at bounding box center [619, 356] width 452 height 27
paste div
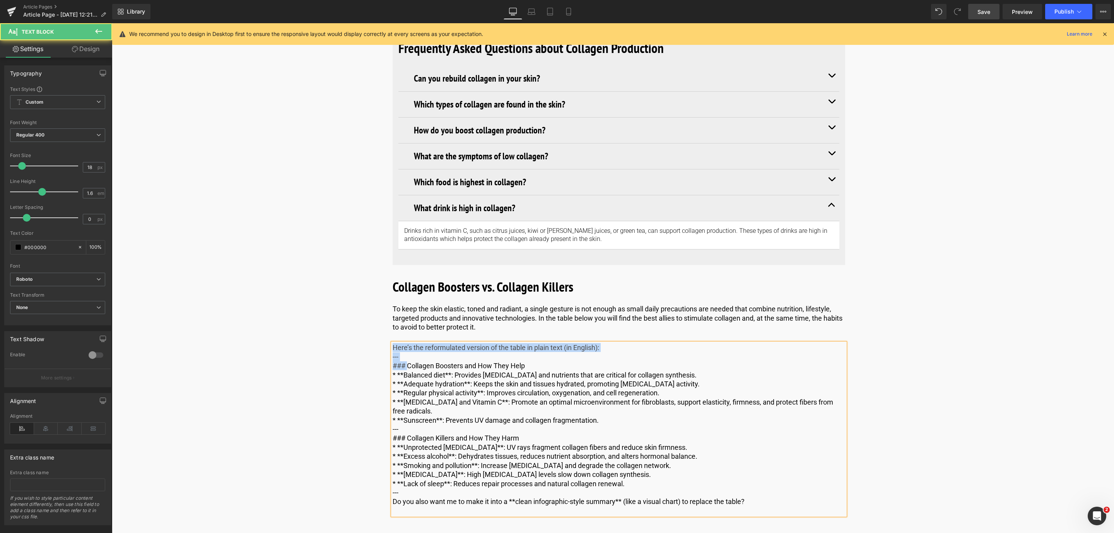
drag, startPoint x: 406, startPoint y: 329, endPoint x: 393, endPoint y: 312, distance: 21.2
click at [393, 343] on div "Here’s the reformulated version of the table in plain text (in English): --- …" at bounding box center [619, 429] width 452 height 172
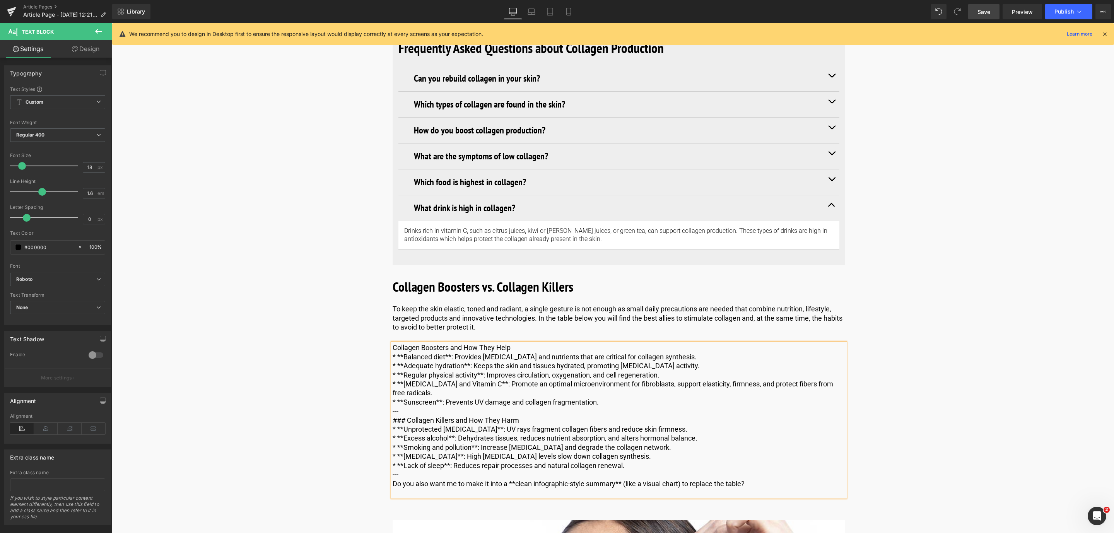
click at [400, 352] on p "* **Balanced diet**: Provides amino acids and nutrients that are critical for c…" at bounding box center [619, 356] width 452 height 9
drag, startPoint x: 536, startPoint y: 309, endPoint x: 391, endPoint y: 309, distance: 145.8
click at [393, 343] on p "Collagen Boosters and How They Help" at bounding box center [619, 347] width 452 height 9
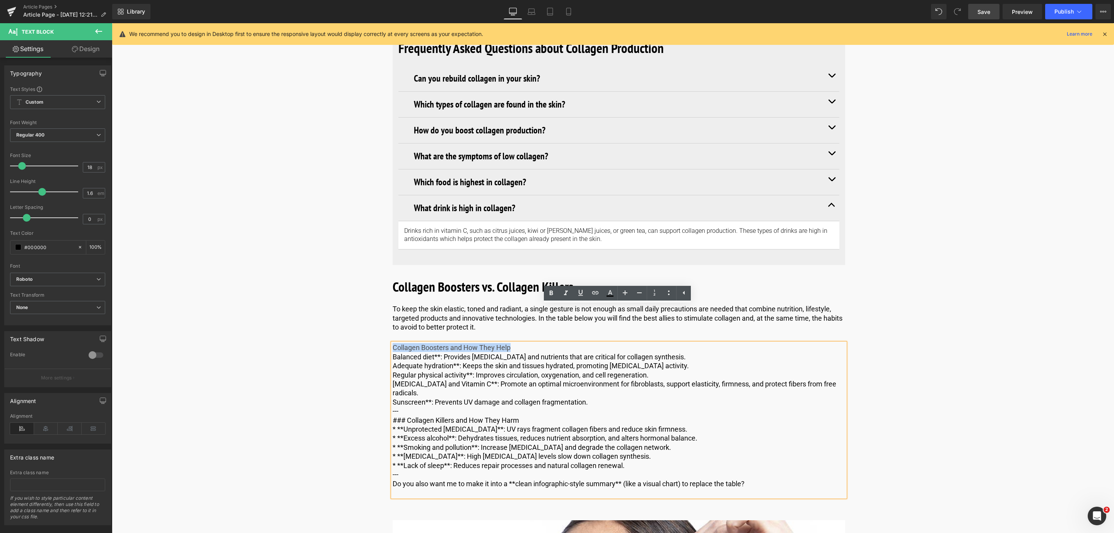
copy span "Collagen Boosters and How They Help"
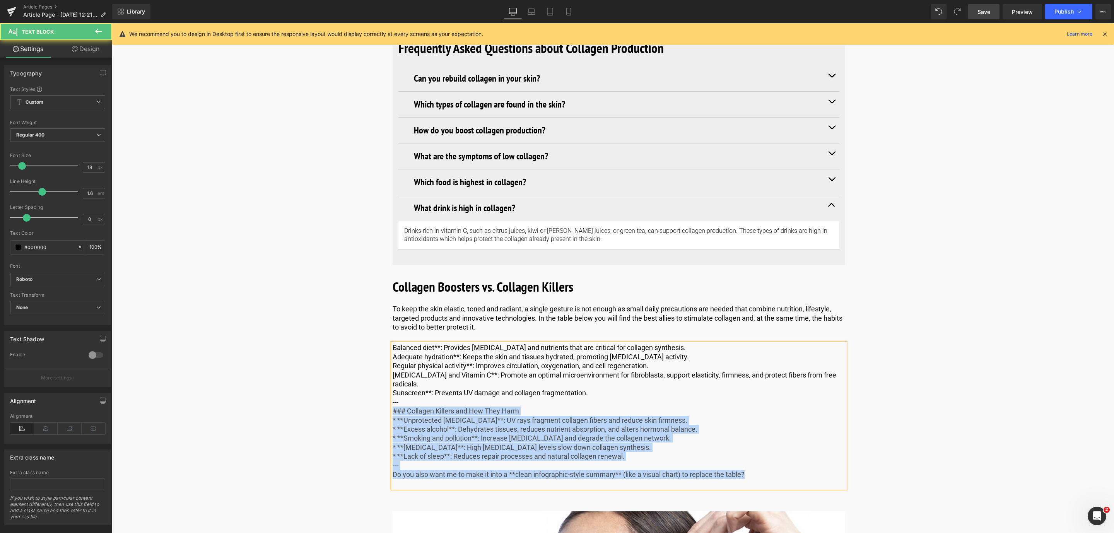
drag, startPoint x: 393, startPoint y: 374, endPoint x: 770, endPoint y: 439, distance: 382.7
click at [770, 439] on div "Balanced diet**: Provides amino acids and nutrients that are critical for colla…" at bounding box center [619, 415] width 452 height 145
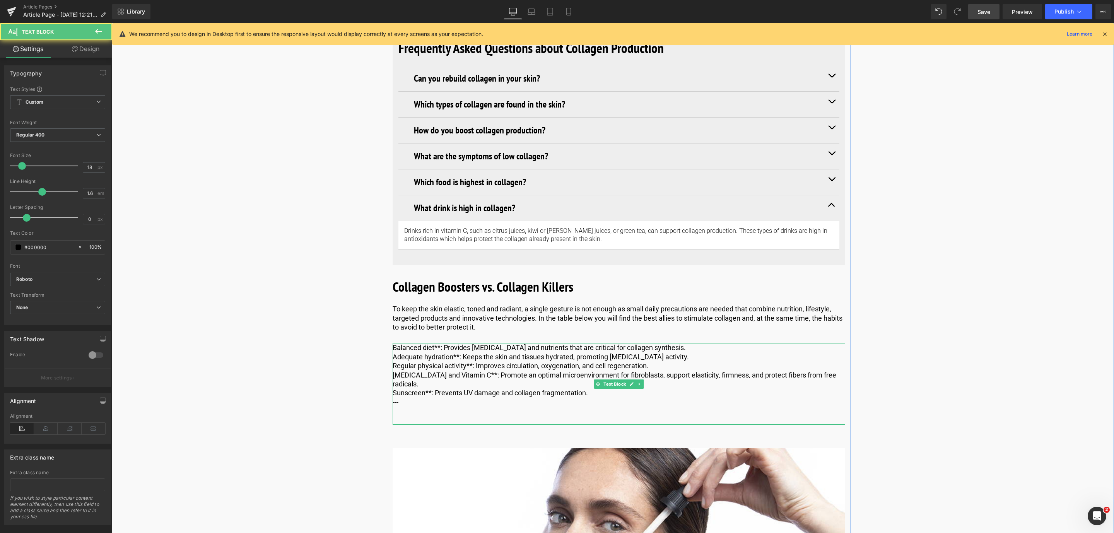
click at [435, 406] on p at bounding box center [619, 410] width 452 height 9
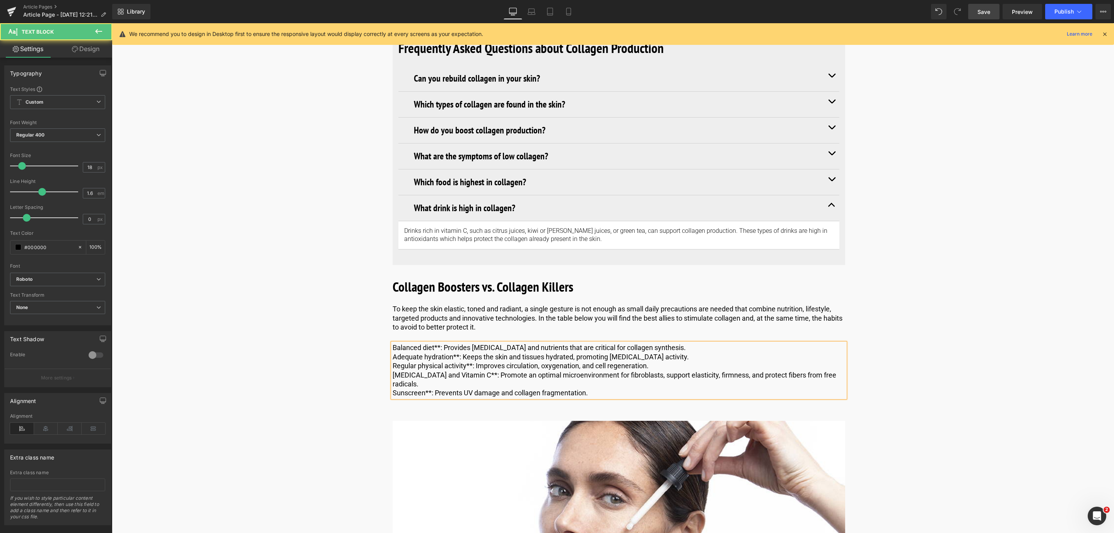
click at [427, 388] on p "Sunscreen**: Prevents UV damage and collagen fragmentation." at bounding box center [619, 392] width 452 height 9
click at [491, 370] on p "Hyaluronic Acid and Vitamin C**: Promote an optimal microenvironment for fibrob…" at bounding box center [619, 379] width 452 height 18
click at [468, 361] on p "Regular physical activity**: Improves circulation, oxygenation, and cell regene…" at bounding box center [619, 365] width 452 height 9
click at [454, 352] on p "Adequate hydration**: Keeps the skin and tissues hydrated, promoting fibroblast…" at bounding box center [619, 356] width 452 height 9
click at [438, 343] on span "Balanced diet**: Provides amino acids and nutrients that are critical for colla…" at bounding box center [539, 347] width 293 height 8
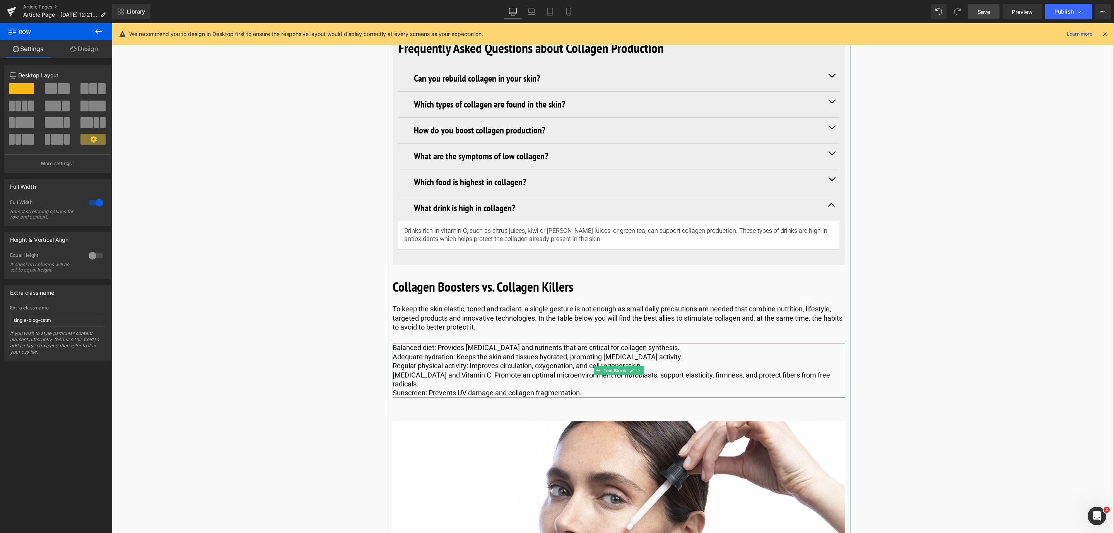
click at [638, 366] on link at bounding box center [639, 370] width 8 height 9
click at [464, 343] on span "Balanced diet: Provides amino acids and nutrients that are critical for collage…" at bounding box center [536, 347] width 287 height 8
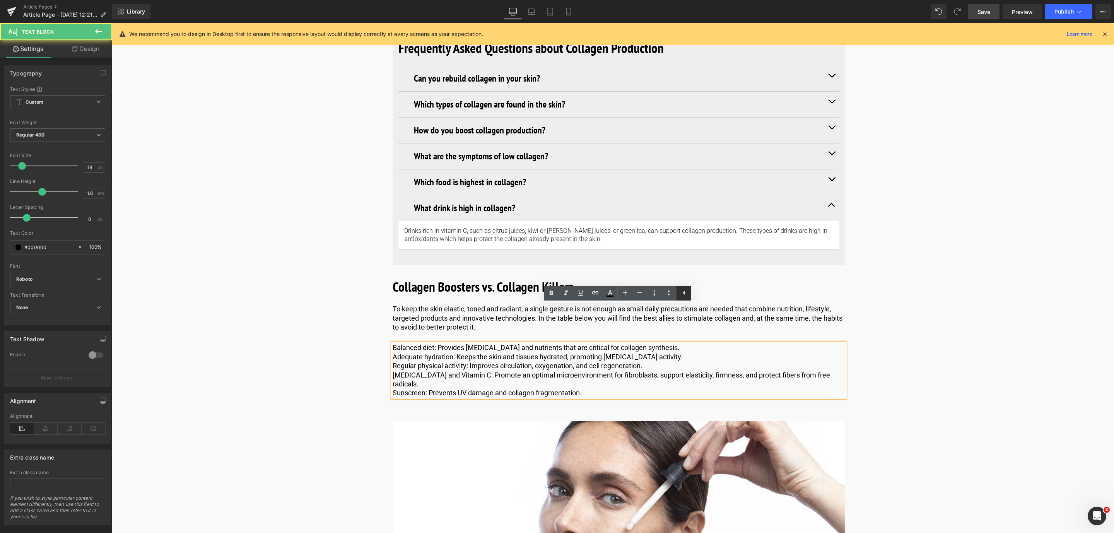
click at [676, 289] on link at bounding box center [683, 293] width 15 height 15
click at [666, 297] on icon at bounding box center [668, 292] width 9 height 9
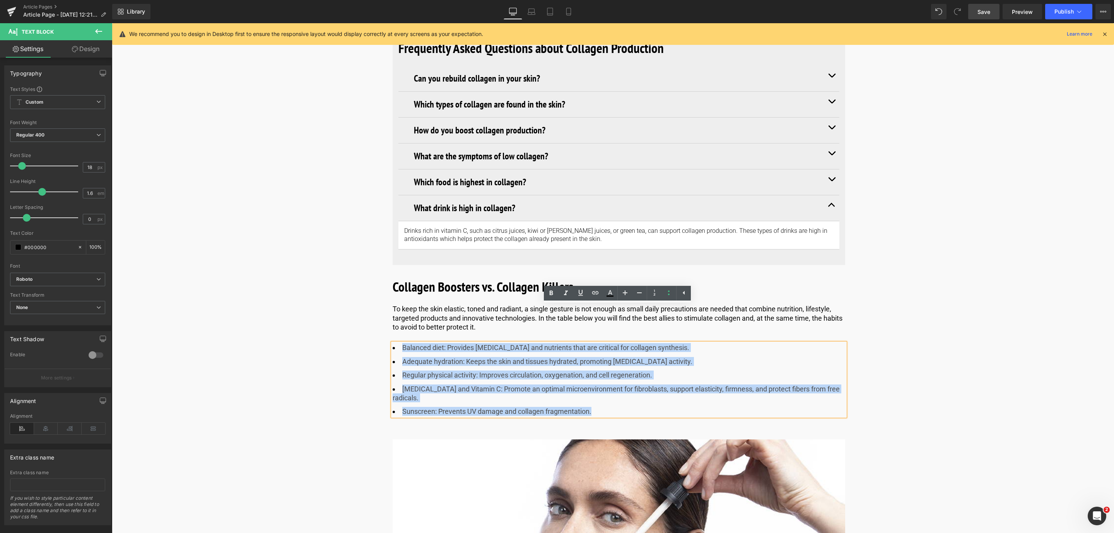
click at [398, 357] on li "Adequate hydration: Keeps the skin and tissues hydrated, promoting fibroblast a…" at bounding box center [619, 361] width 452 height 9
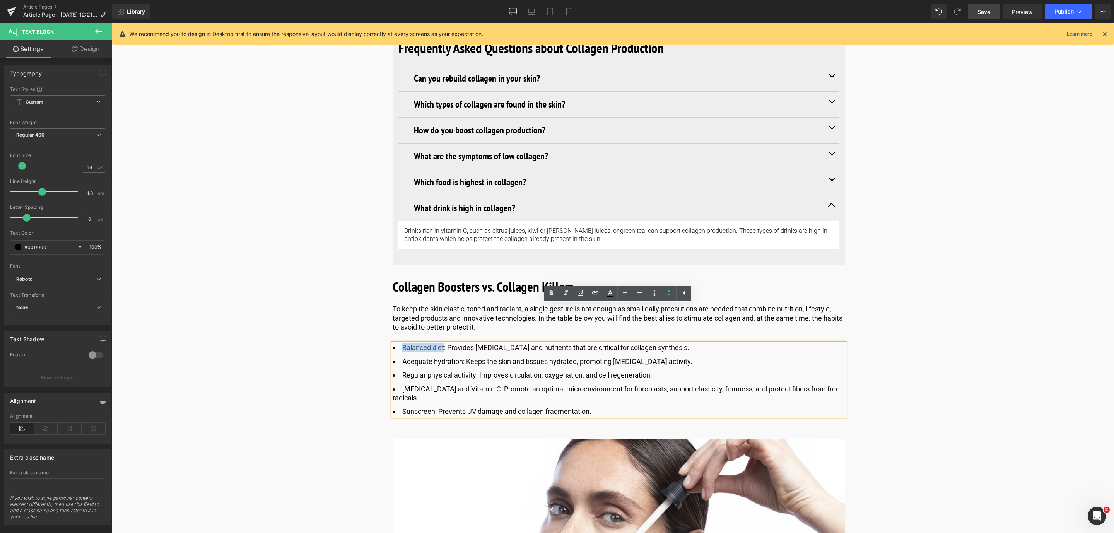
drag, startPoint x: 442, startPoint y: 310, endPoint x: 402, endPoint y: 310, distance: 39.8
click at [402, 343] on span "Balanced diet: Provides amino acids and nutrients that are critical for collage…" at bounding box center [545, 347] width 287 height 8
click at [555, 295] on icon at bounding box center [550, 293] width 9 height 9
drag, startPoint x: 460, startPoint y: 323, endPoint x: 401, endPoint y: 324, distance: 58.8
click at [401, 357] on li "Adequate hydration: Keeps the skin and tissues hydrated, promoting fibroblast a…" at bounding box center [619, 361] width 452 height 9
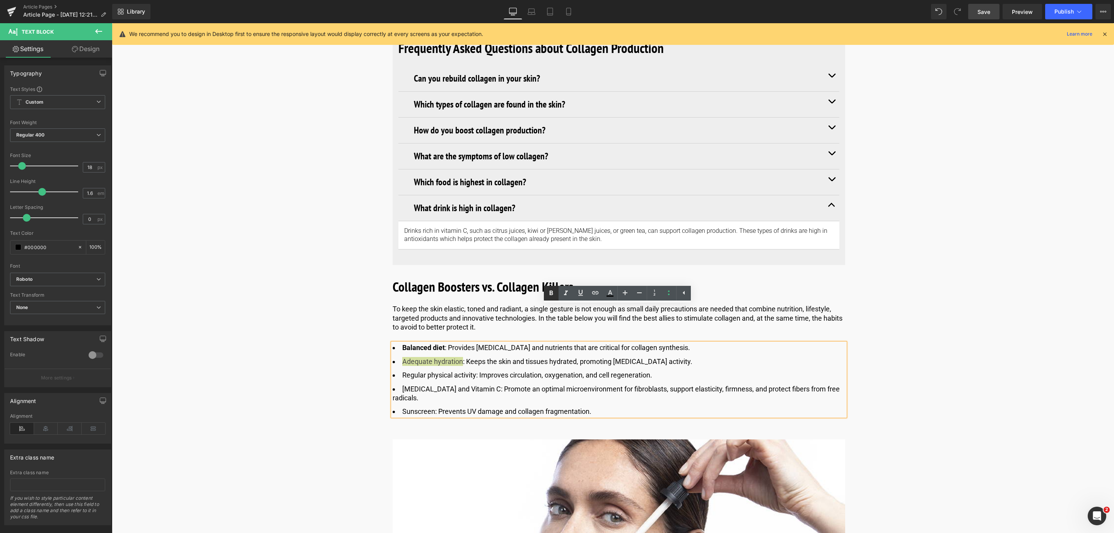
drag, startPoint x: 549, startPoint y: 294, endPoint x: 379, endPoint y: 299, distance: 170.6
click at [549, 294] on icon at bounding box center [550, 293] width 9 height 9
drag, startPoint x: 476, startPoint y: 340, endPoint x: 396, endPoint y: 340, distance: 79.7
click at [396, 370] on li "Regular physical activity: Improves circulation, oxygenation, and cell regenera…" at bounding box center [619, 374] width 452 height 9
drag, startPoint x: 546, startPoint y: 291, endPoint x: 411, endPoint y: 282, distance: 136.0
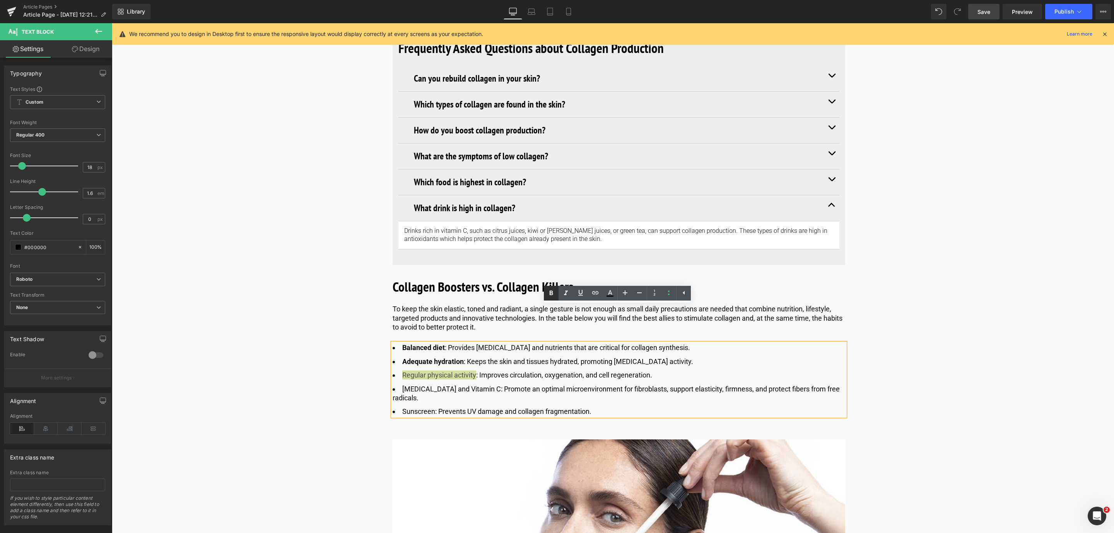
click at [546, 291] on icon at bounding box center [550, 293] width 9 height 9
drag, startPoint x: 411, startPoint y: 350, endPoint x: 495, endPoint y: 351, distance: 83.9
click at [495, 384] on li "Hyaluronic Acid and Vitamin C: Promote an optimal microenvironment for fibrobla…" at bounding box center [619, 393] width 452 height 18
click at [550, 295] on icon at bounding box center [551, 292] width 3 height 5
drag, startPoint x: 434, startPoint y: 375, endPoint x: 400, endPoint y: 377, distance: 33.7
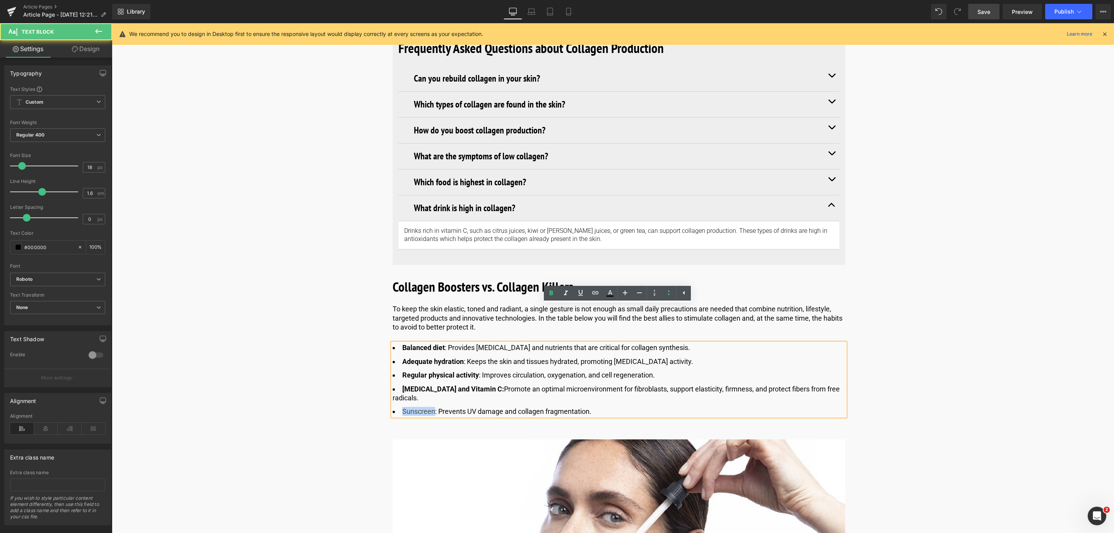
click at [400, 407] on li "Sunscreen: Prevents UV damage and collagen fragmentation." at bounding box center [619, 411] width 452 height 9
click at [546, 296] on link at bounding box center [551, 293] width 15 height 15
click at [985, 12] on span "Save" at bounding box center [983, 12] width 13 height 8
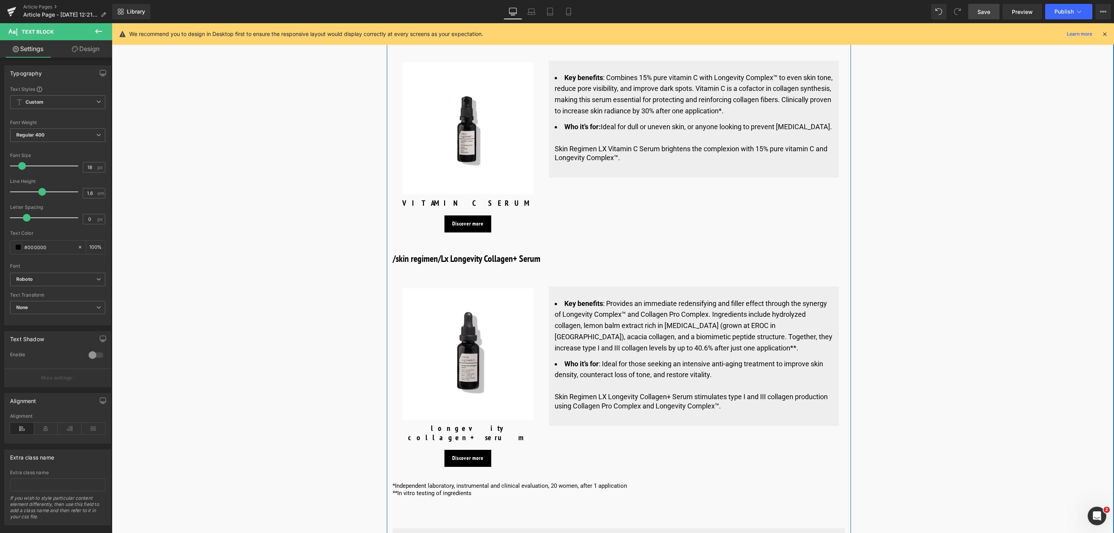
scroll to position [3095, 0]
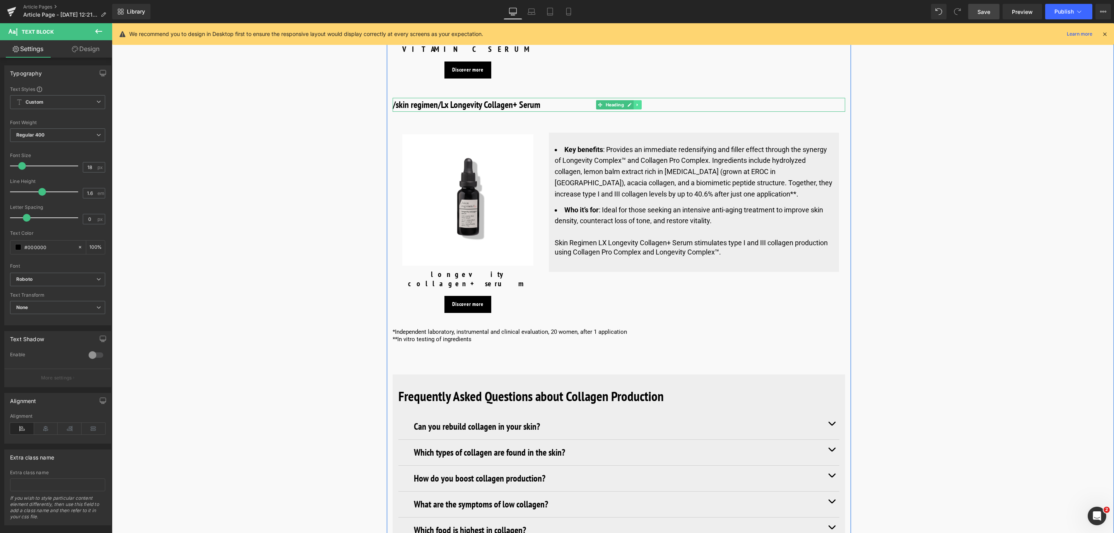
click at [636, 102] on icon at bounding box center [637, 104] width 4 height 5
click at [632, 102] on icon at bounding box center [633, 104] width 4 height 4
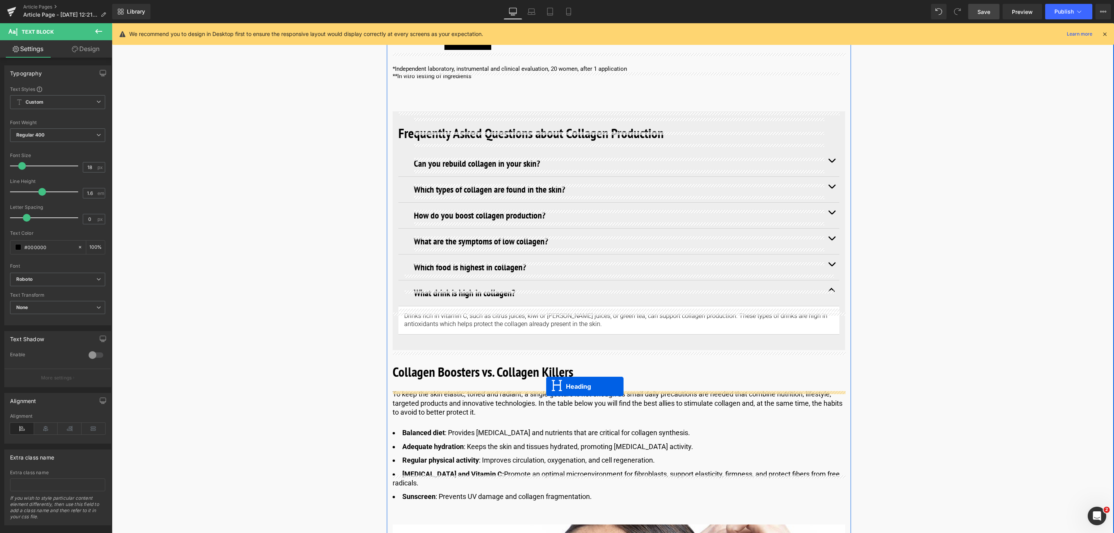
drag, startPoint x: 596, startPoint y: 97, endPoint x: 546, endPoint y: 386, distance: 293.1
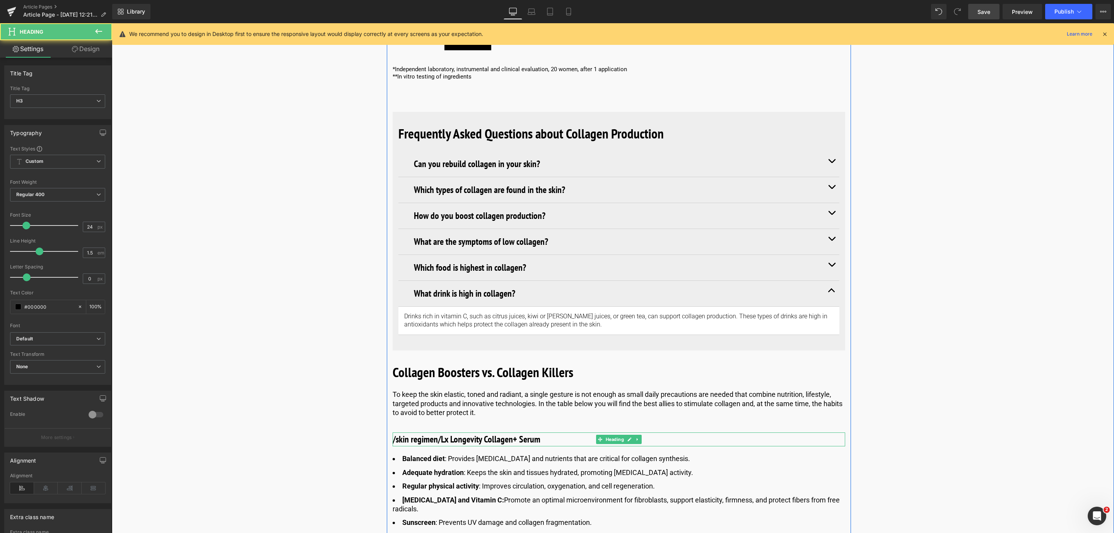
click at [472, 432] on h3 "/skin regimen/Lx Longevity Collagen+ Serum" at bounding box center [619, 439] width 452 height 14
drag, startPoint x: 548, startPoint y: 404, endPoint x: 390, endPoint y: 406, distance: 157.8
click at [393, 432] on div "/skin regimen/Lx Longevity Collagen+ Serum" at bounding box center [619, 439] width 452 height 14
click at [641, 444] on div at bounding box center [619, 445] width 452 height 2
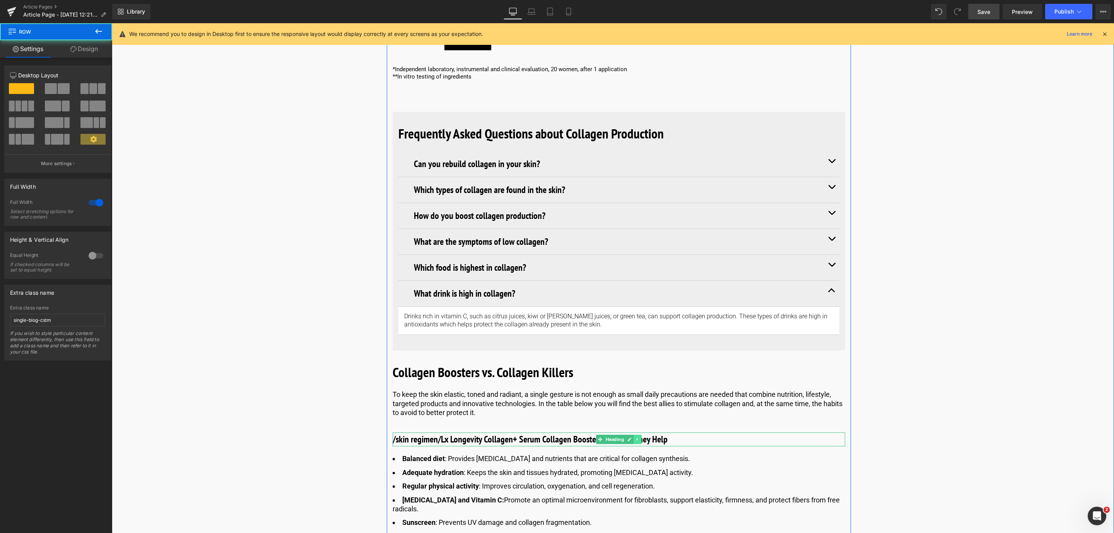
click at [635, 437] on icon at bounding box center [637, 439] width 4 height 5
click at [634, 437] on icon at bounding box center [633, 439] width 4 height 4
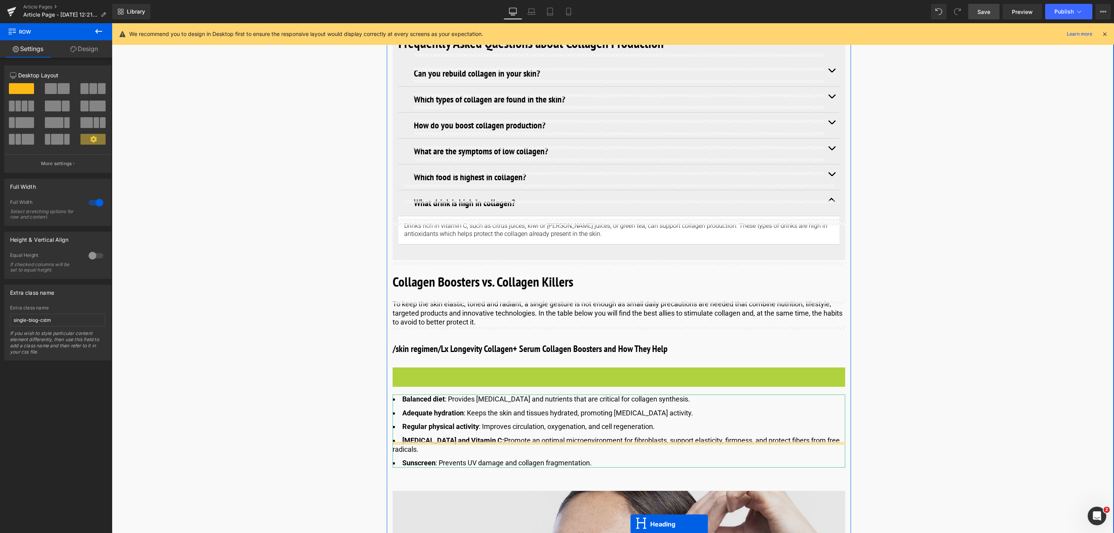
scroll to position [3486, 0]
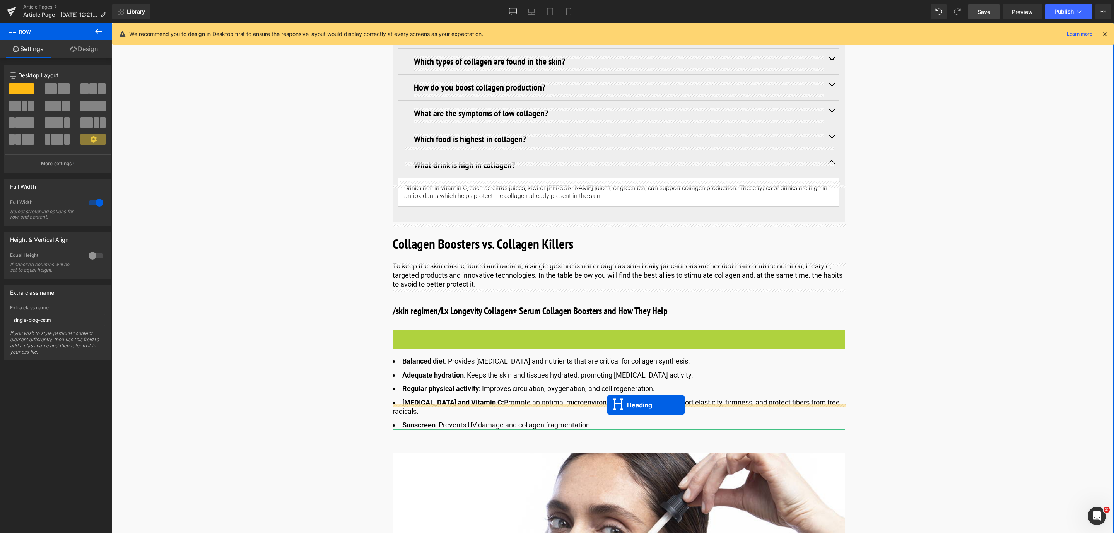
drag, startPoint x: 598, startPoint y: 430, endPoint x: 607, endPoint y: 405, distance: 26.3
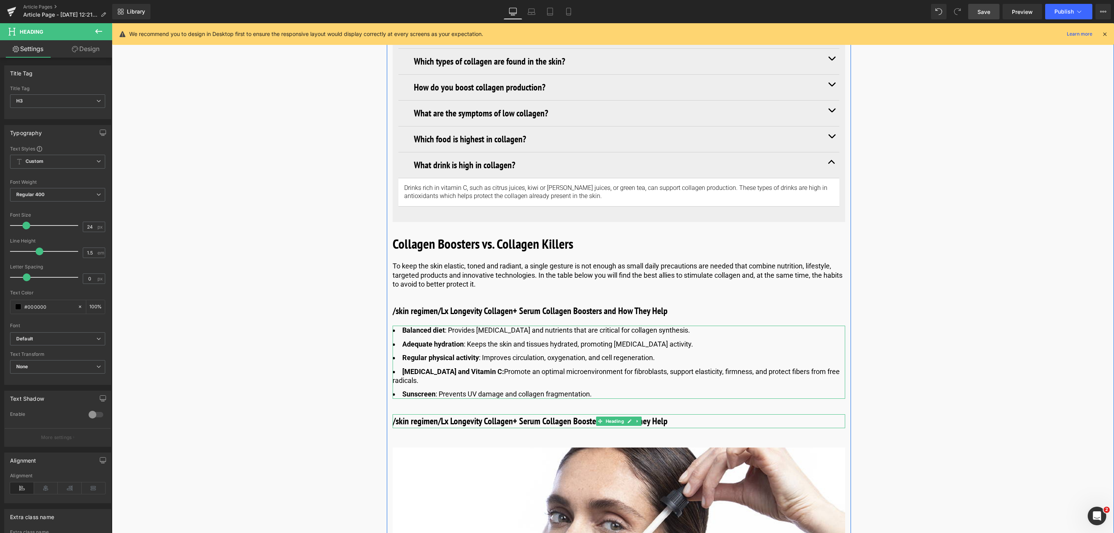
click at [415, 414] on h3 "/skin regimen/Lx Longevity Collagen+ Serum Collagen Boosters and How They Help" at bounding box center [619, 421] width 452 height 14
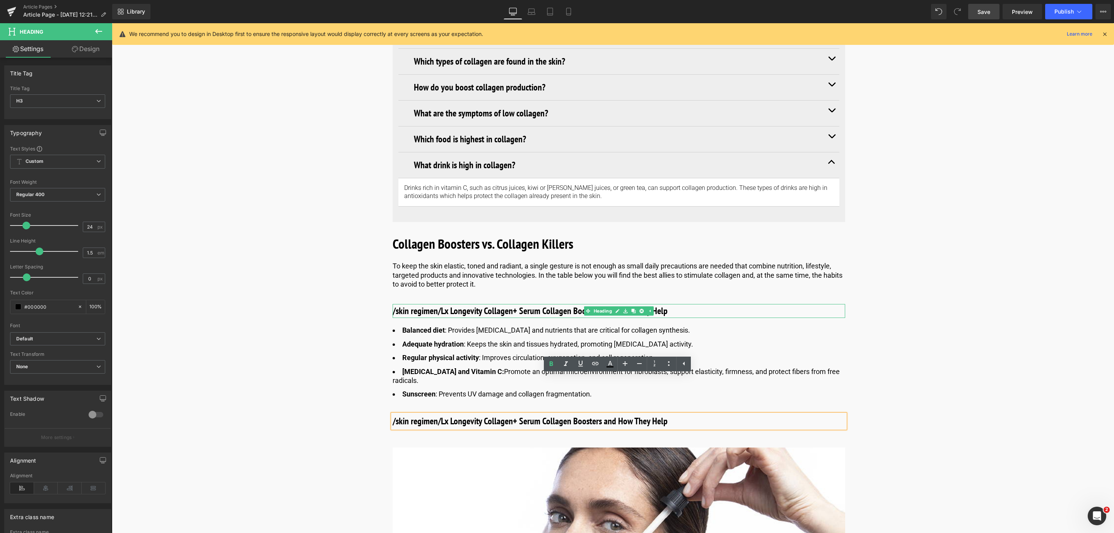
click at [541, 304] on h3 "/skin regimen/Lx Longevity Collagen+ Serum Collagen Boosters and How They Help" at bounding box center [619, 311] width 452 height 14
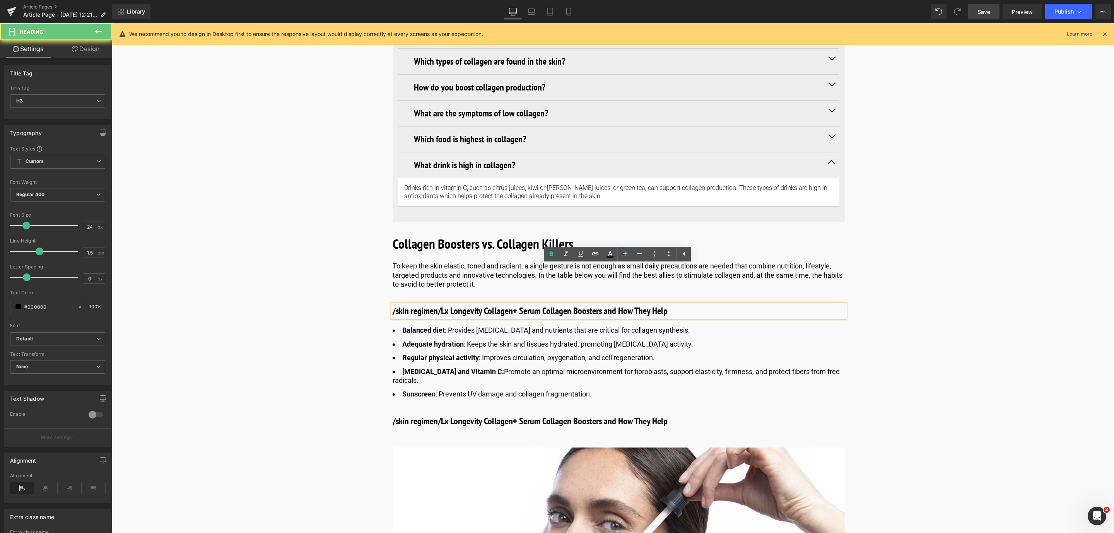
click at [541, 304] on h3 "/skin regimen/Lx Longevity Collagen+ Serum Collagen Boosters and How They Help" at bounding box center [619, 311] width 452 height 14
drag, startPoint x: 473, startPoint y: 275, endPoint x: 395, endPoint y: 278, distance: 77.8
click at [395, 304] on h3 "/skin regimen/Lx Longevity Collagen+ Serum Collagen Boosters and How They Help" at bounding box center [619, 311] width 452 height 14
drag, startPoint x: 540, startPoint y: 275, endPoint x: 392, endPoint y: 276, distance: 148.1
click at [393, 304] on h3 "/skin regimen/Lx Longevity Collagen+ Serum Collagen Boosters and How They Help" at bounding box center [619, 311] width 452 height 14
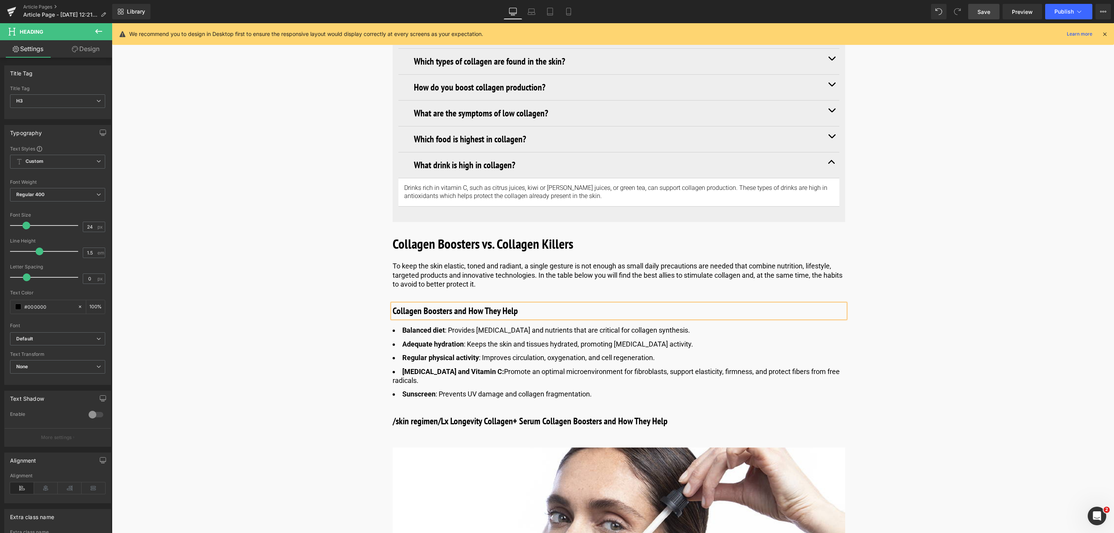
click at [496, 414] on h3 "/skin regimen/Lx Longevity Collagen+ Serum Collagen Boosters and How They Help" at bounding box center [619, 421] width 452 height 14
click at [481, 414] on h3 "/skin regimen/Lx Longevity Collagen+ Serum Collagen Boosters and How They Help" at bounding box center [619, 421] width 452 height 14
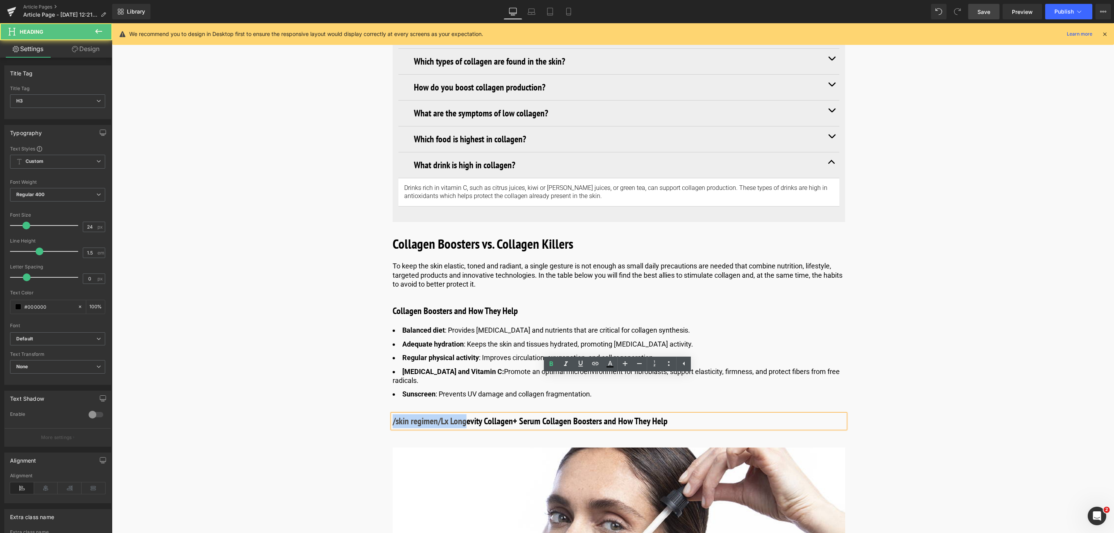
drag, startPoint x: 412, startPoint y: 384, endPoint x: 388, endPoint y: 384, distance: 24.4
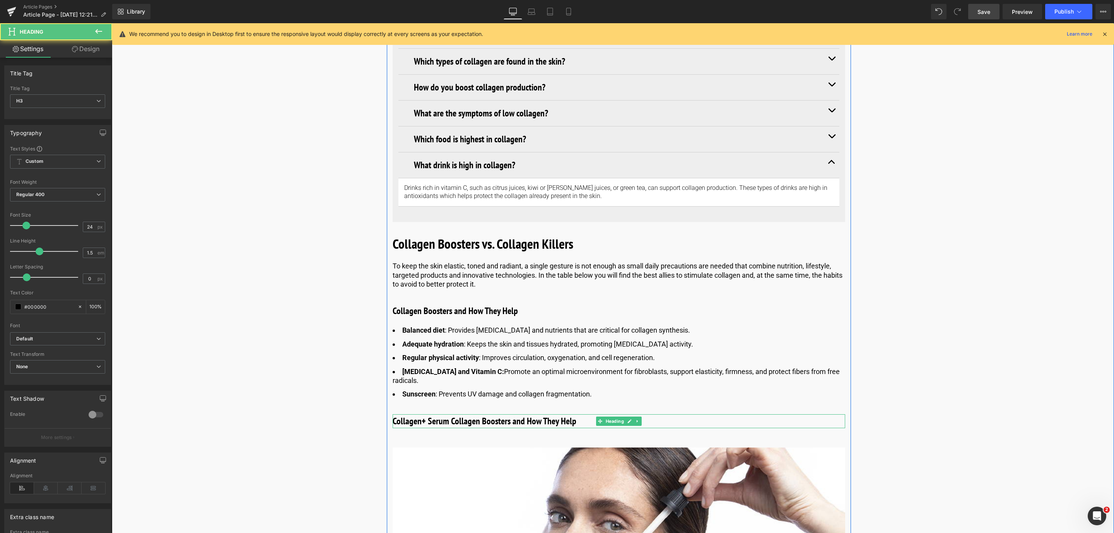
click at [423, 414] on h3 "Collagen+ Serum Collagen Boosters and How They Help" at bounding box center [619, 421] width 452 height 14
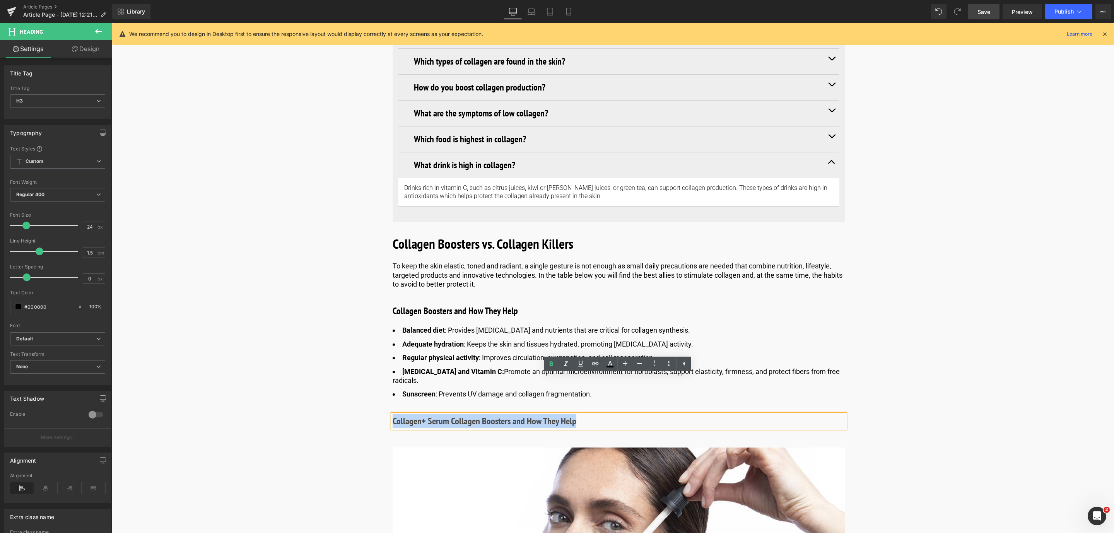
drag, startPoint x: 591, startPoint y: 386, endPoint x: 391, endPoint y: 386, distance: 200.3
click at [393, 414] on h3 "Collagen+ Serum Collagen Boosters and How They Help" at bounding box center [619, 421] width 452 height 14
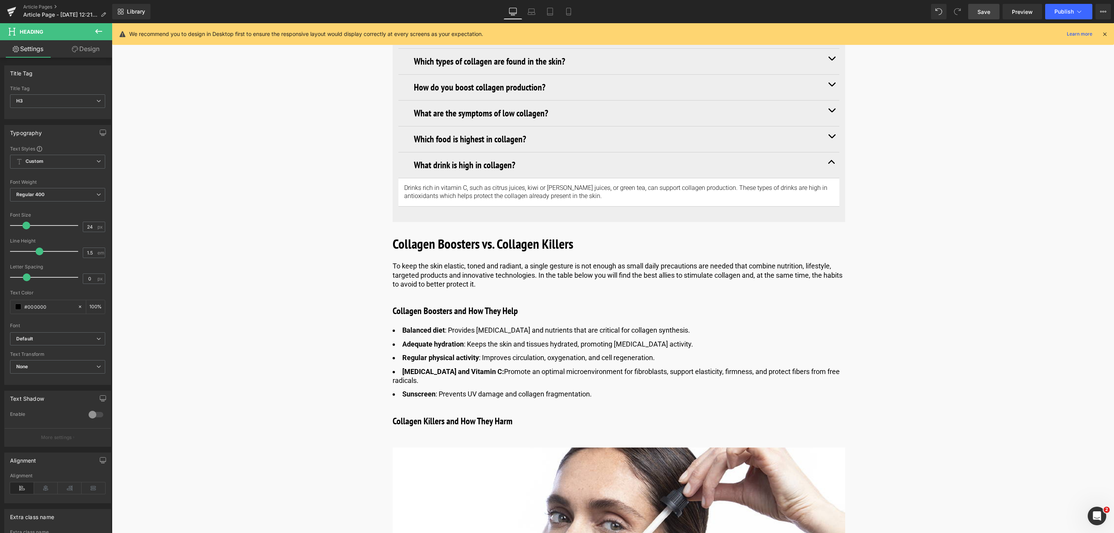
click at [986, 17] on link "Save" at bounding box center [983, 11] width 31 height 15
click at [637, 358] on link at bounding box center [636, 362] width 8 height 9
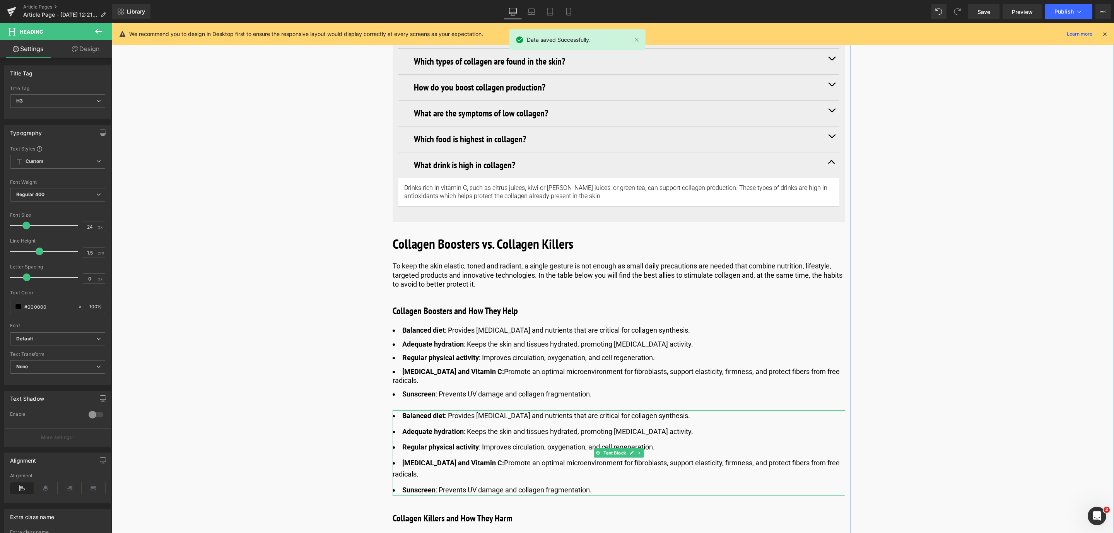
scroll to position [3544, 0]
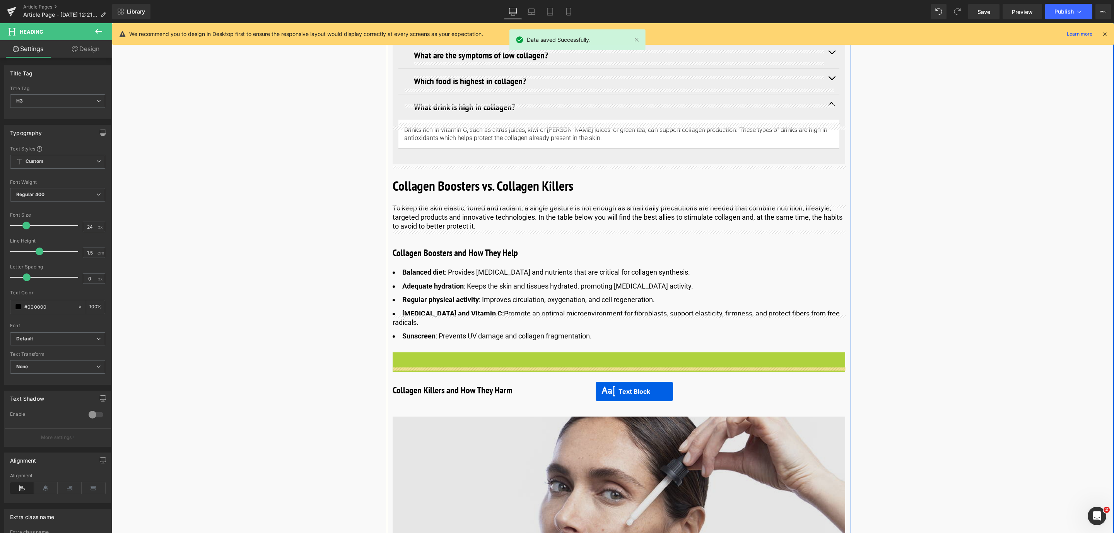
drag, startPoint x: 594, startPoint y: 360, endPoint x: 594, endPoint y: 390, distance: 30.2
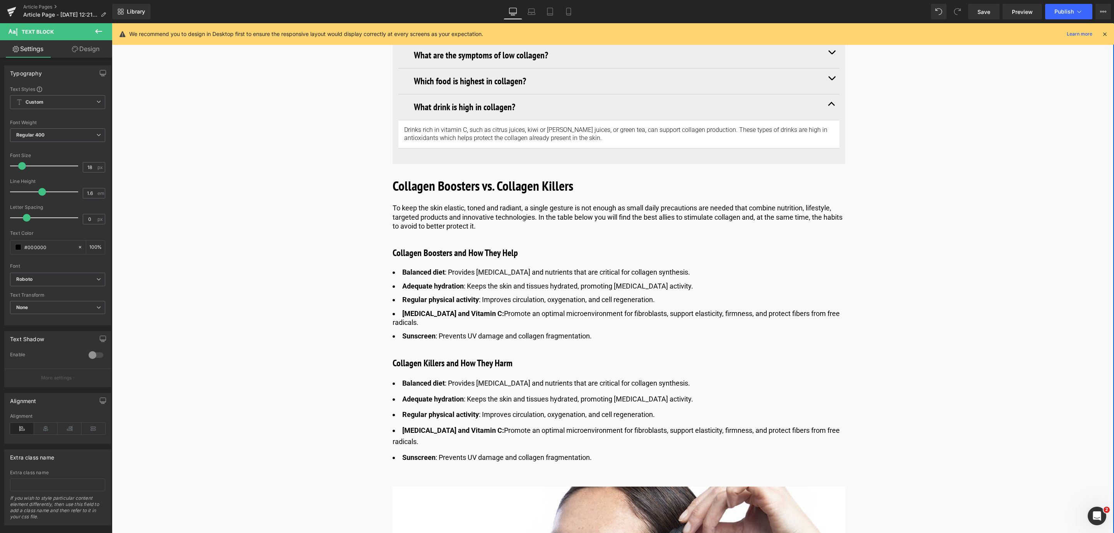
click at [417, 387] on ul "Balanced diet : Provides amino acids and nutrients that are critical for collag…" at bounding box center [619, 420] width 452 height 85
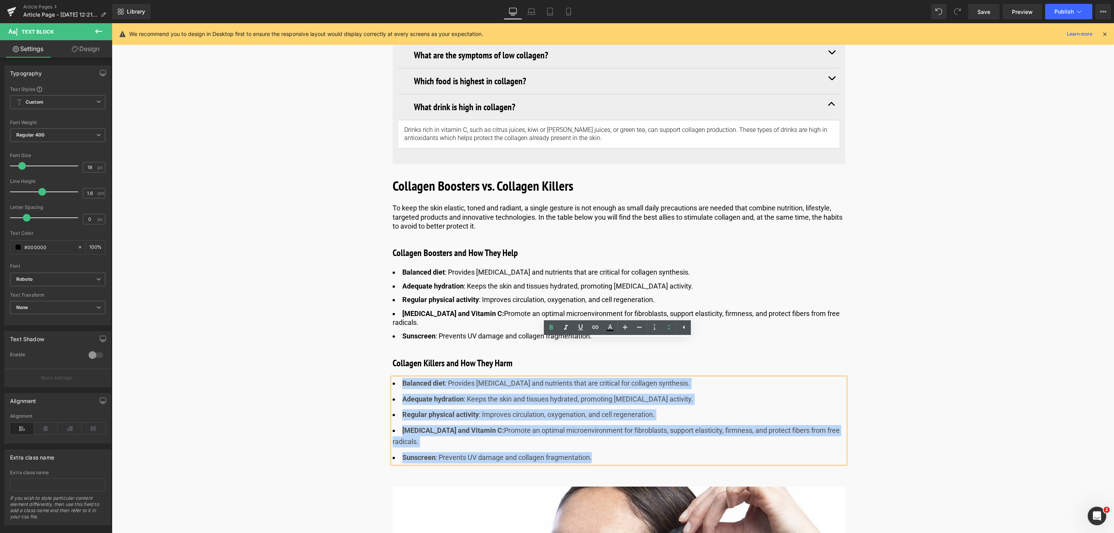
drag, startPoint x: 604, startPoint y: 422, endPoint x: 382, endPoint y: 338, distance: 237.3
paste div
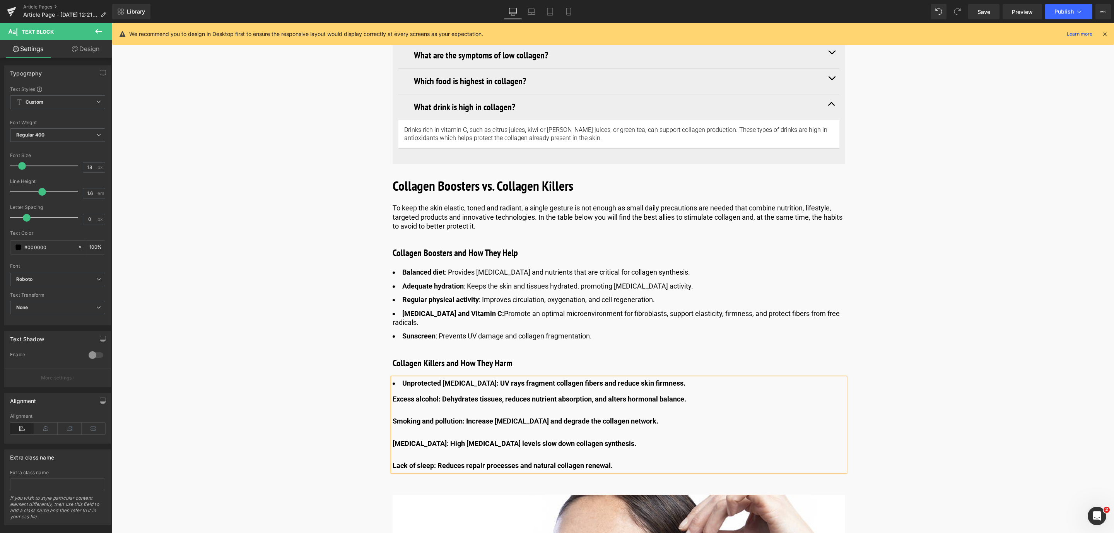
click at [393, 395] on b "Excess alcohol: Dehydrates tissues, reduces nutrient absorption, and alters hor…" at bounding box center [540, 399] width 294 height 8
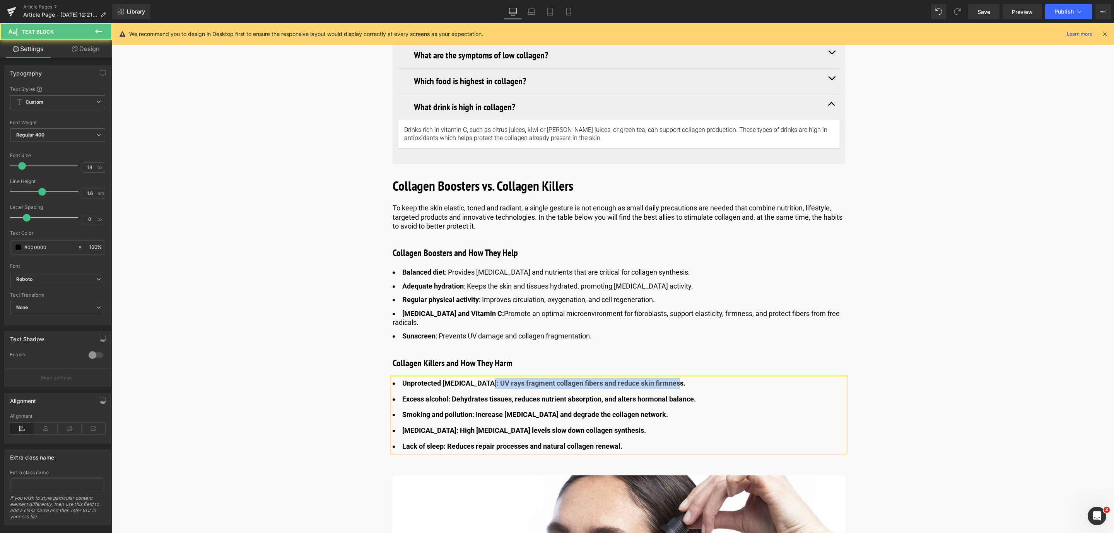
drag, startPoint x: 485, startPoint y: 347, endPoint x: 679, endPoint y: 350, distance: 194.5
click at [679, 378] on li "Unprotected sun exposure: UV rays fragment collagen fibers and reduce skin firm…" at bounding box center [619, 383] width 452 height 11
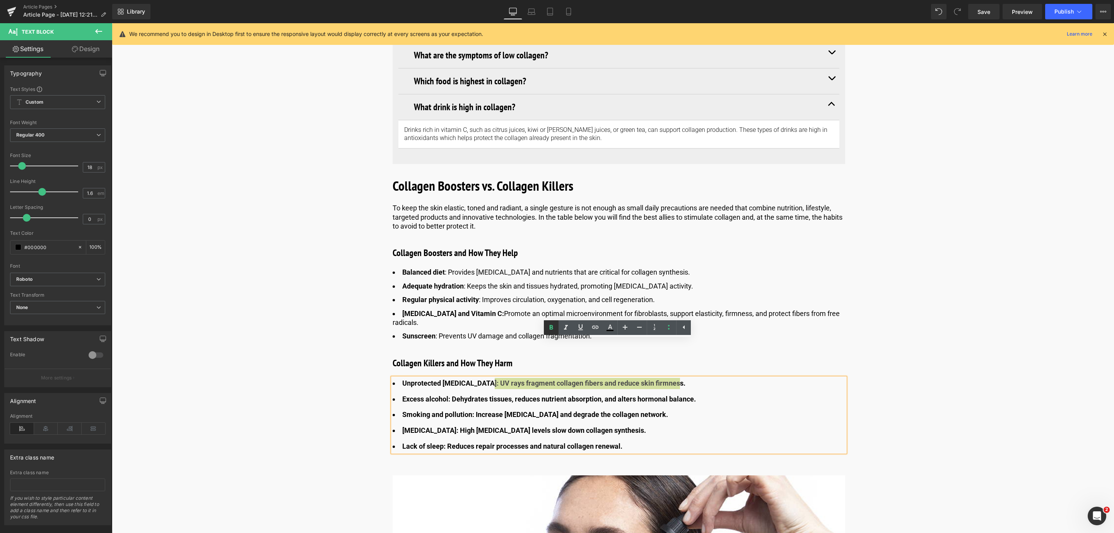
click at [551, 325] on icon at bounding box center [551, 327] width 3 height 5
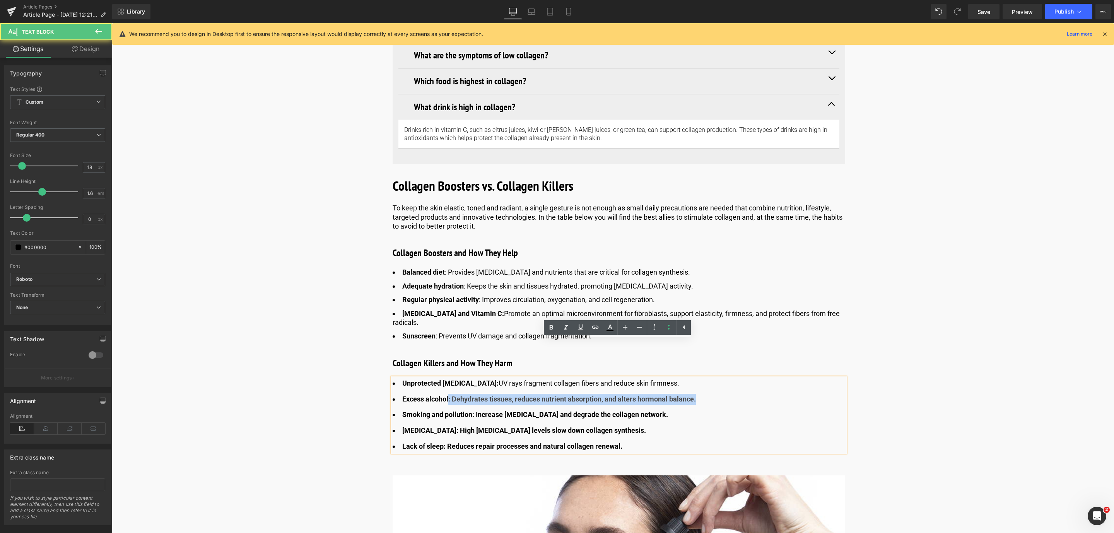
drag, startPoint x: 447, startPoint y: 361, endPoint x: 695, endPoint y: 359, distance: 247.9
click at [695, 394] on li "Excess alcohol: Dehydrates tissues, reduces nutrient absorption, and alters hor…" at bounding box center [619, 399] width 452 height 11
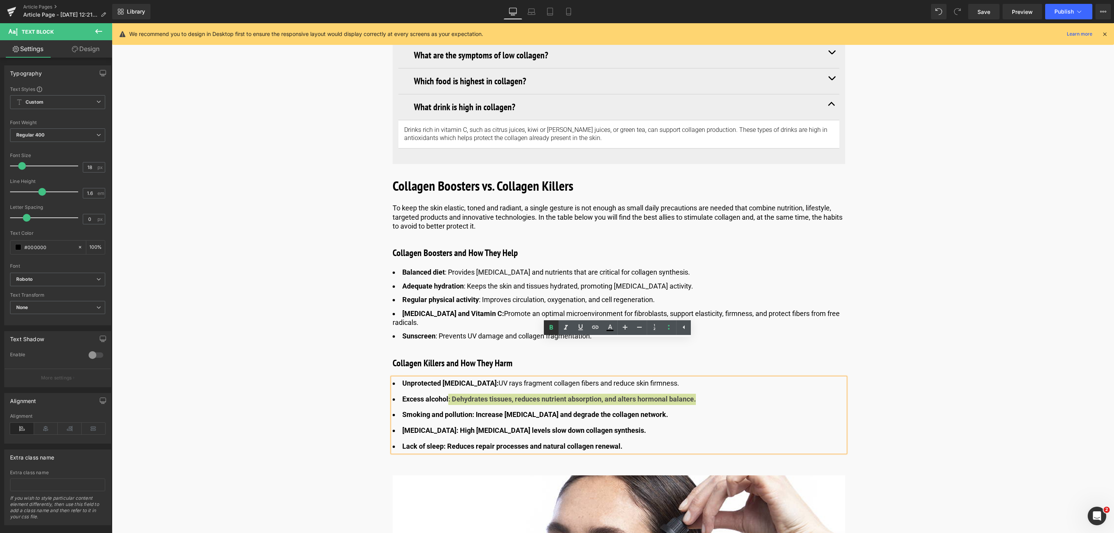
click at [554, 328] on icon at bounding box center [550, 327] width 9 height 9
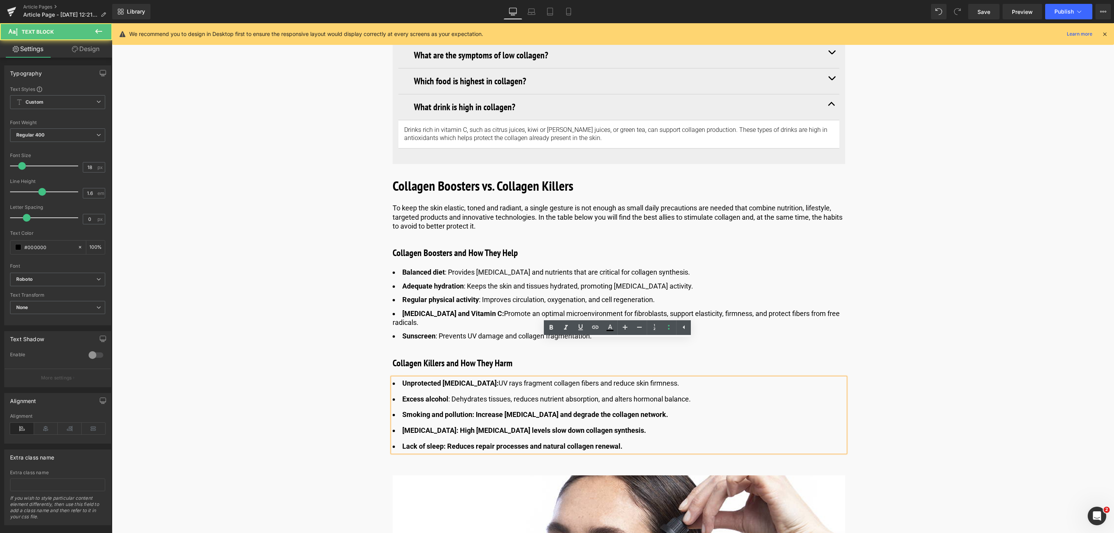
drag, startPoint x: 473, startPoint y: 377, endPoint x: 686, endPoint y: 370, distance: 214.0
click at [686, 378] on ul "Unprotected sun exposure: UV rays fragment collagen fibers and reduce skin firm…" at bounding box center [619, 415] width 452 height 74
click at [554, 326] on icon at bounding box center [550, 327] width 9 height 9
drag, startPoint x: 447, startPoint y: 393, endPoint x: 640, endPoint y: 393, distance: 192.2
click at [640, 425] on li "Chronic stress: High cortisol levels slow down collagen synthesis." at bounding box center [619, 430] width 452 height 11
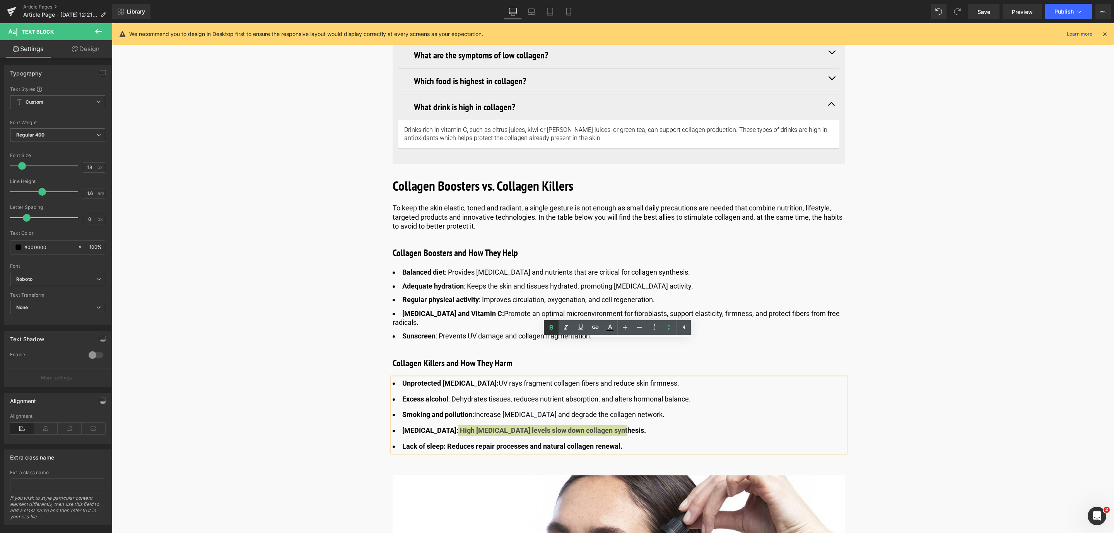
click at [553, 334] on link at bounding box center [551, 327] width 15 height 15
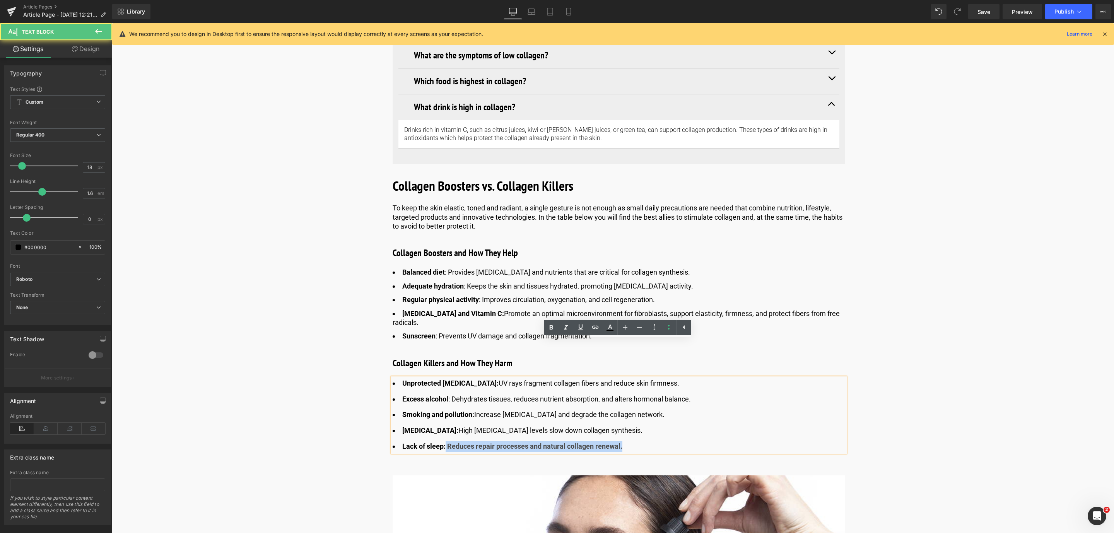
drag, startPoint x: 444, startPoint y: 410, endPoint x: 634, endPoint y: 405, distance: 189.9
click at [634, 441] on li "Lack of sleep: Reduces repair processes and natural collagen renewal." at bounding box center [619, 446] width 452 height 11
click at [547, 332] on icon at bounding box center [550, 327] width 9 height 9
click at [987, 14] on span "Save" at bounding box center [983, 12] width 13 height 8
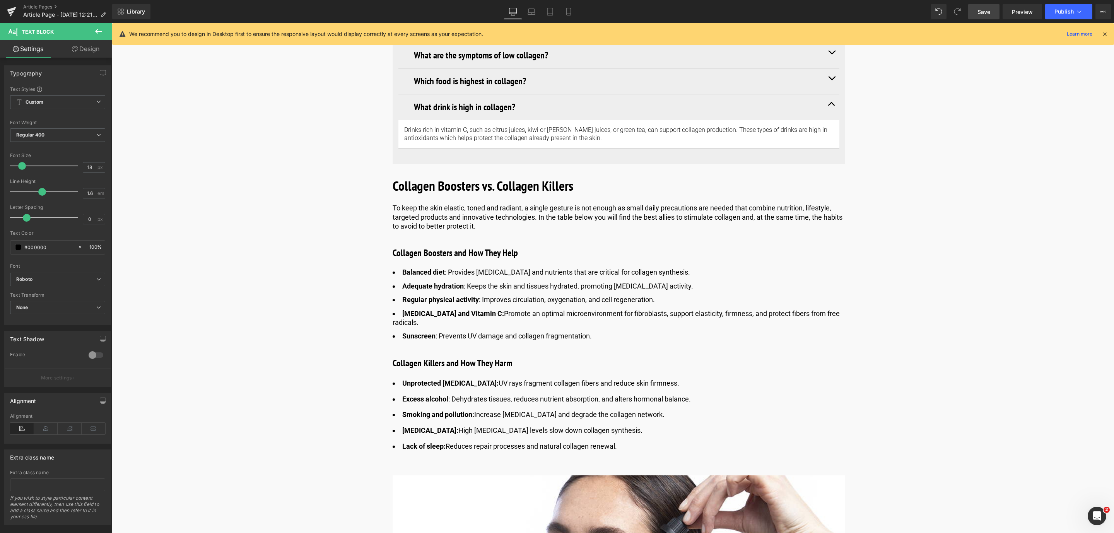
click at [978, 12] on span "Save" at bounding box center [983, 12] width 13 height 8
click at [987, 8] on span "Save" at bounding box center [983, 12] width 13 height 8
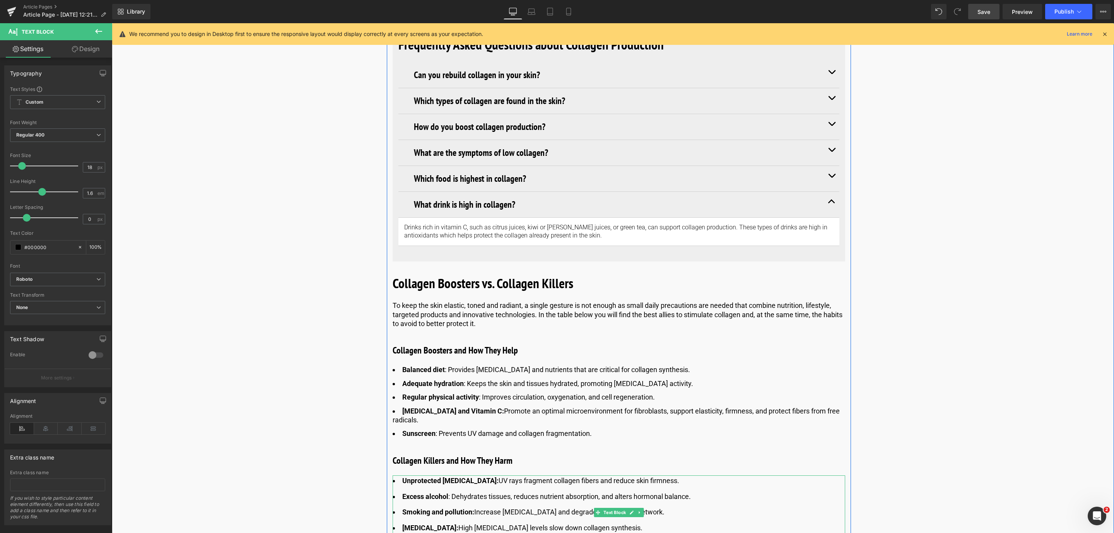
scroll to position [3428, 0]
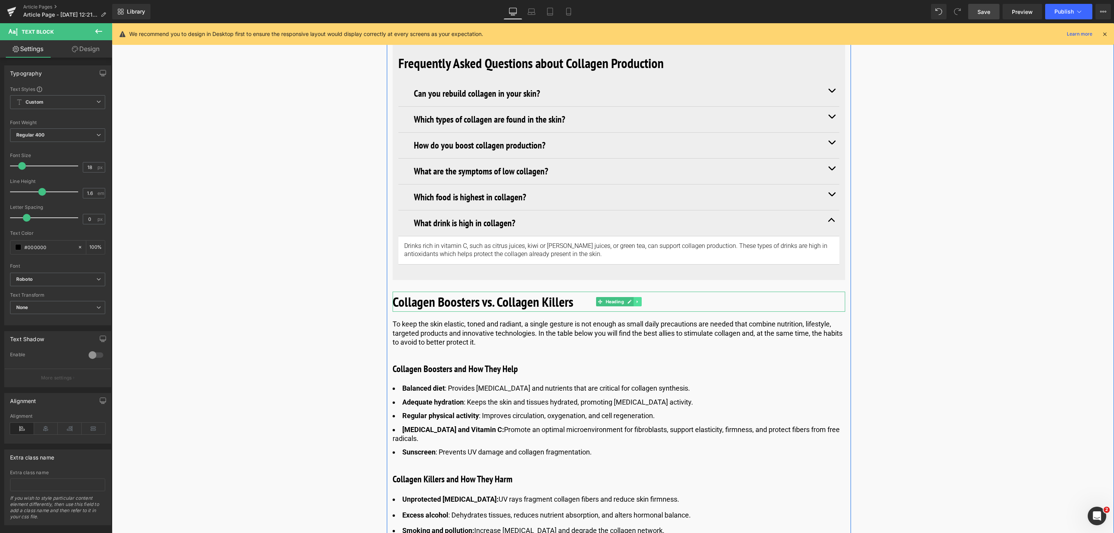
click at [639, 297] on link at bounding box center [637, 301] width 8 height 9
click at [634, 299] on icon at bounding box center [633, 301] width 4 height 4
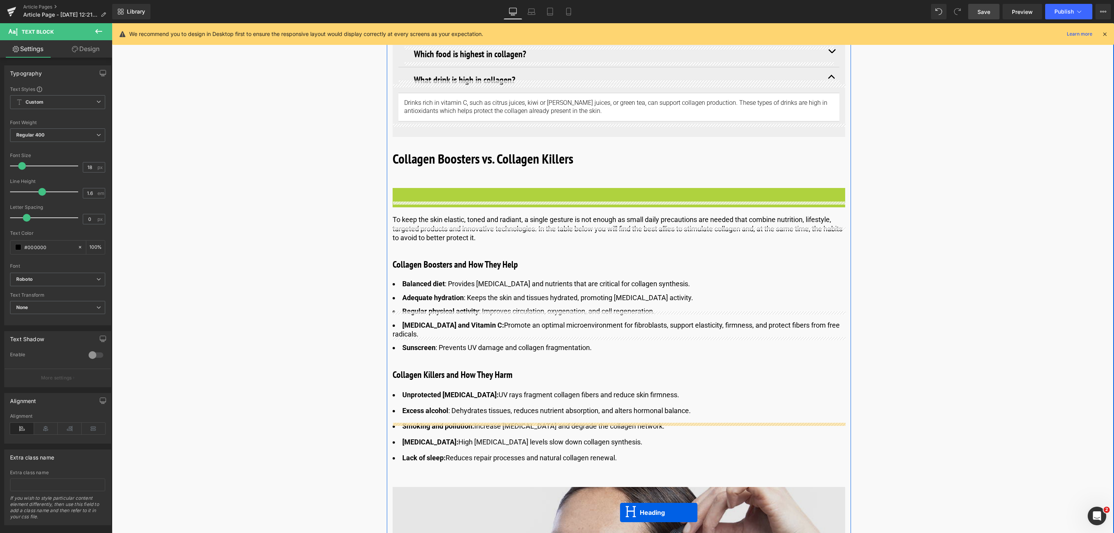
scroll to position [3602, 0]
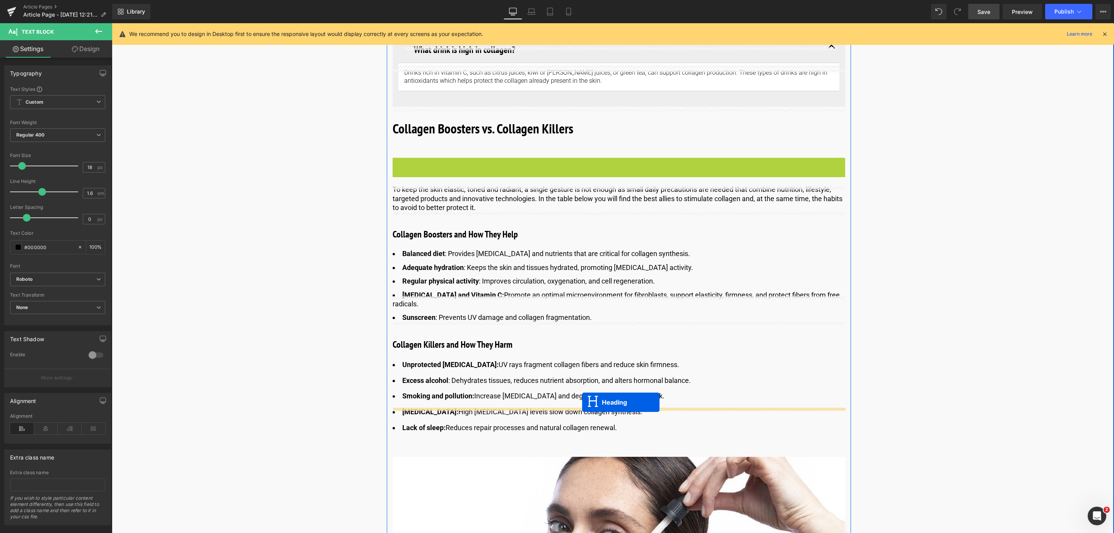
drag, startPoint x: 598, startPoint y: 303, endPoint x: 582, endPoint y: 402, distance: 100.3
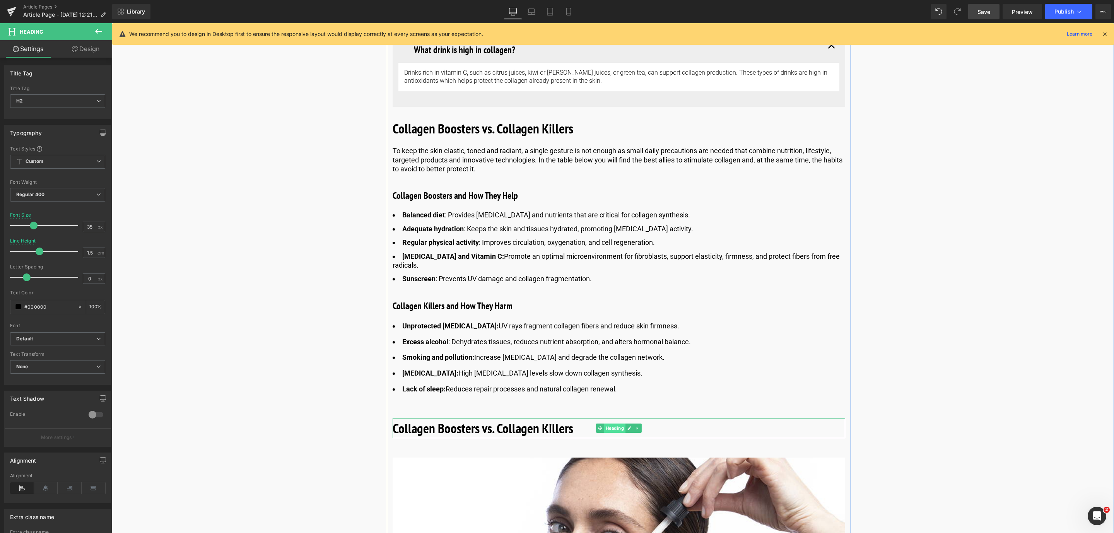
click at [612, 423] on span "Heading" at bounding box center [614, 427] width 21 height 9
click at [94, 53] on link "Design" at bounding box center [86, 48] width 56 height 17
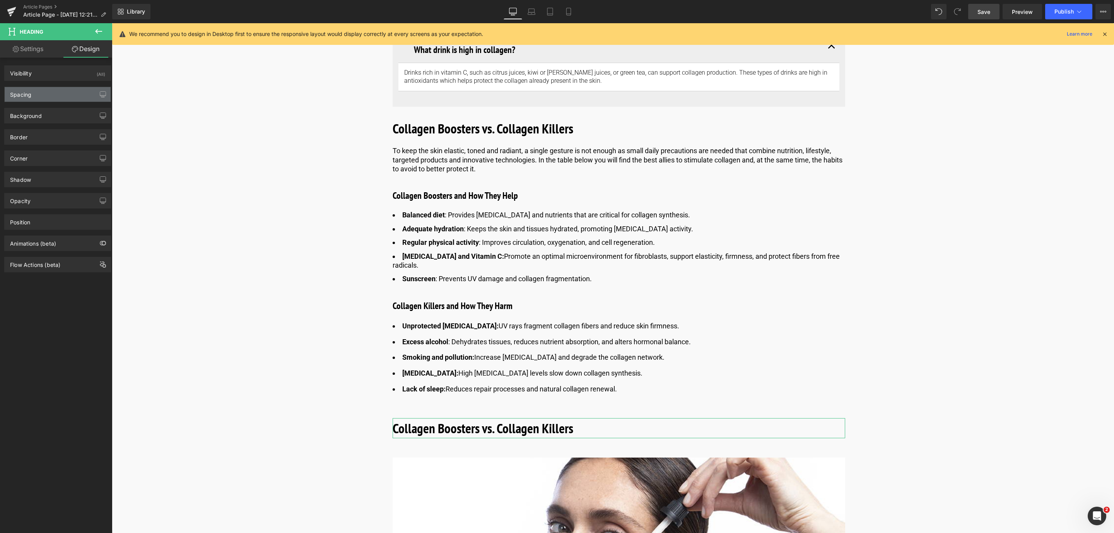
click at [58, 92] on div "Spacing" at bounding box center [58, 94] width 106 height 15
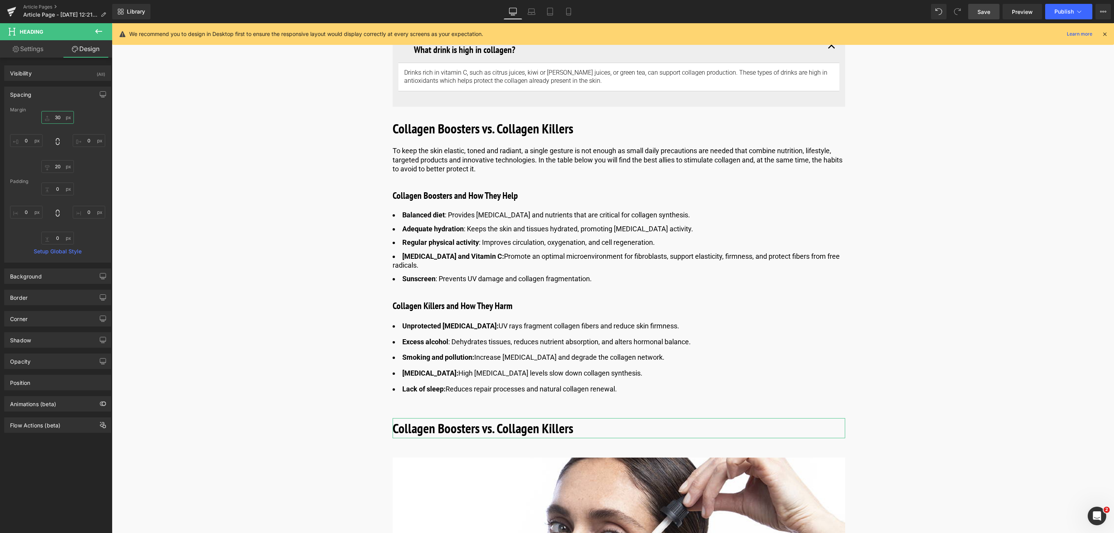
click at [58, 119] on input "30" at bounding box center [57, 117] width 32 height 13
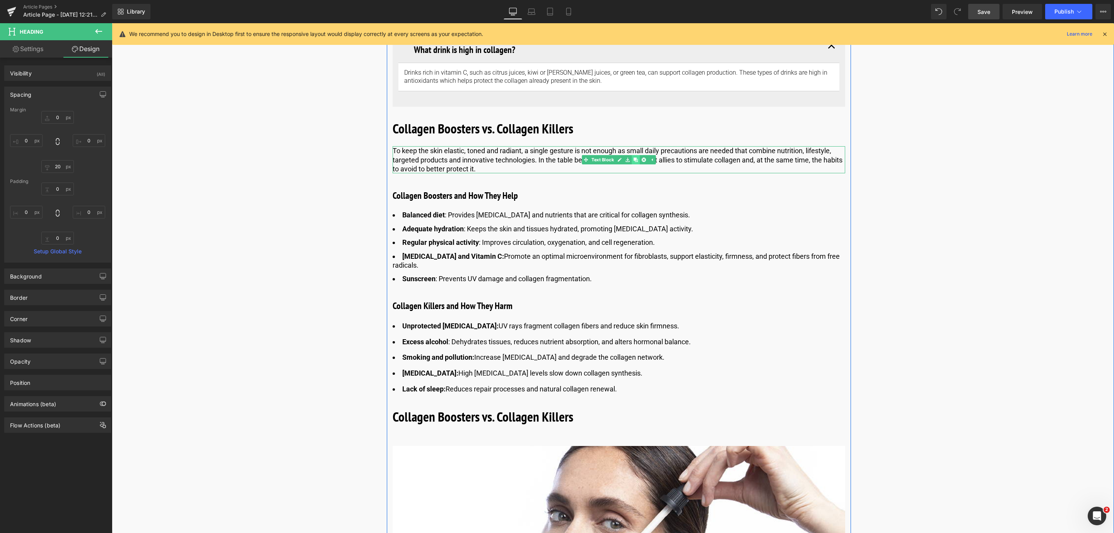
click at [633, 158] on icon at bounding box center [635, 160] width 4 height 4
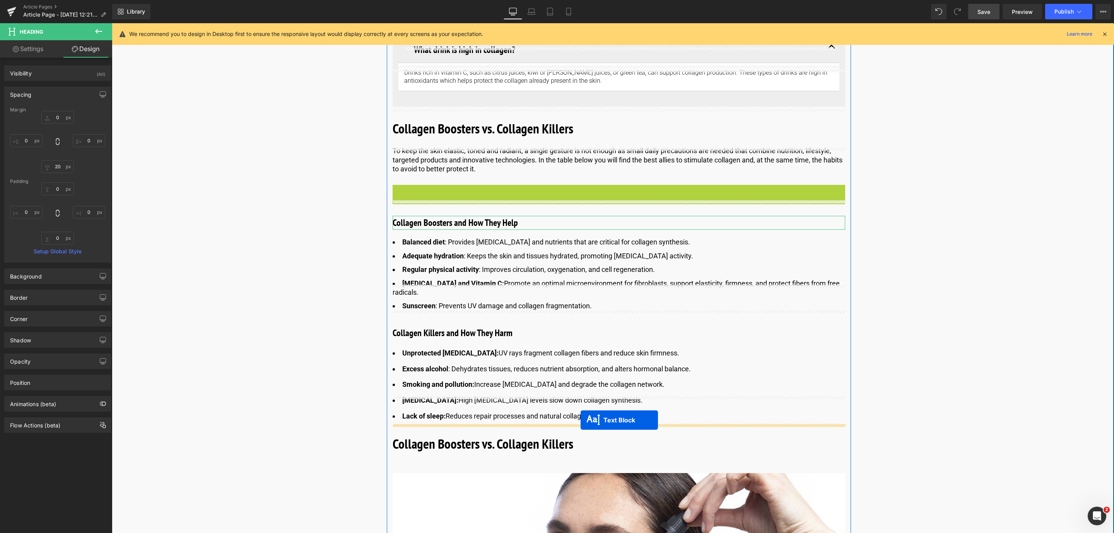
drag, startPoint x: 596, startPoint y: 160, endPoint x: 580, endPoint y: 420, distance: 260.3
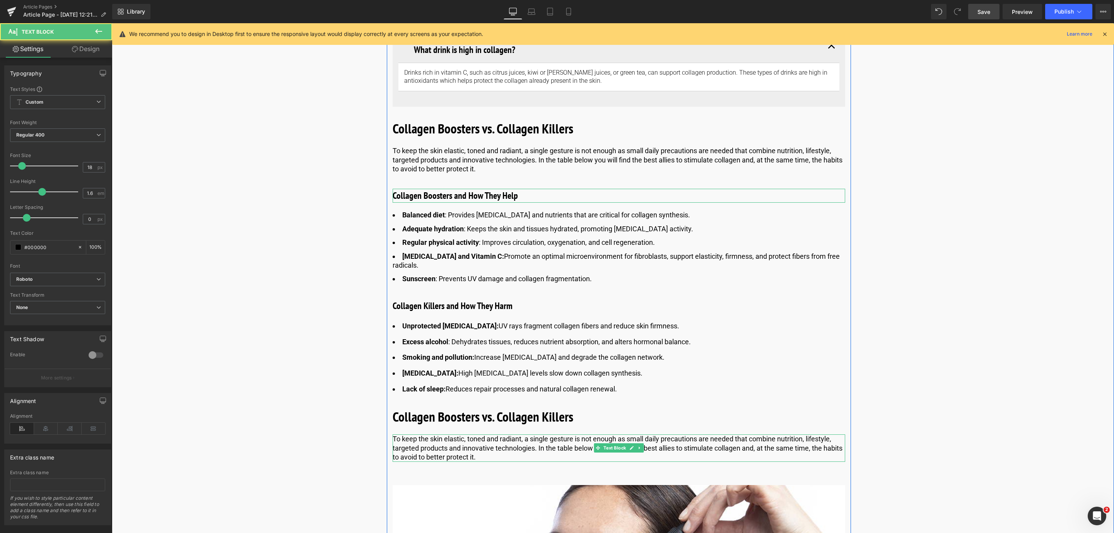
click at [461, 434] on p "To keep the skin elastic, toned and radiant, a single gesture is not enough as …" at bounding box center [619, 447] width 452 height 27
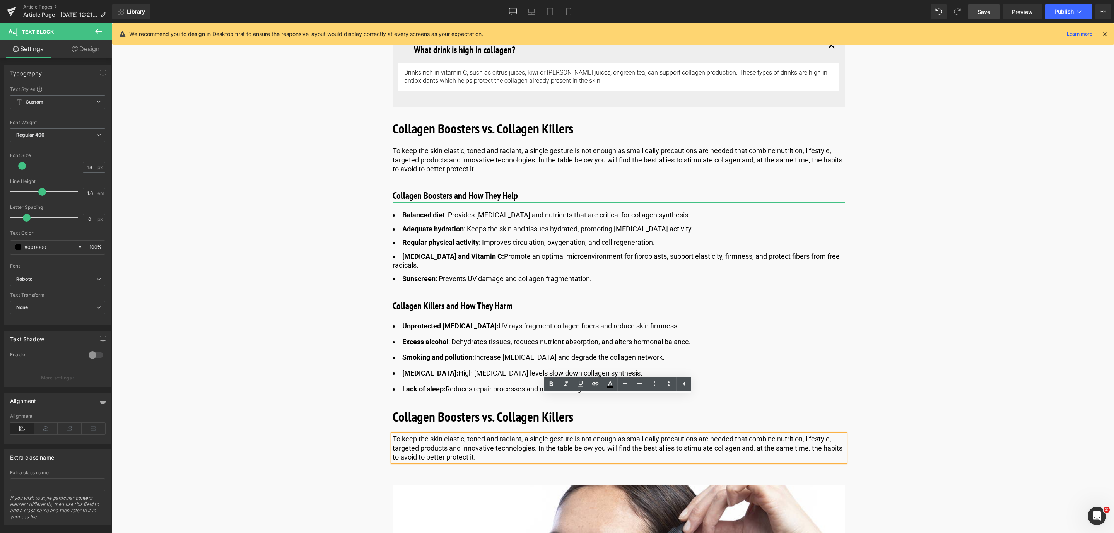
drag, startPoint x: 502, startPoint y: 418, endPoint x: 387, endPoint y: 395, distance: 117.5
paste div
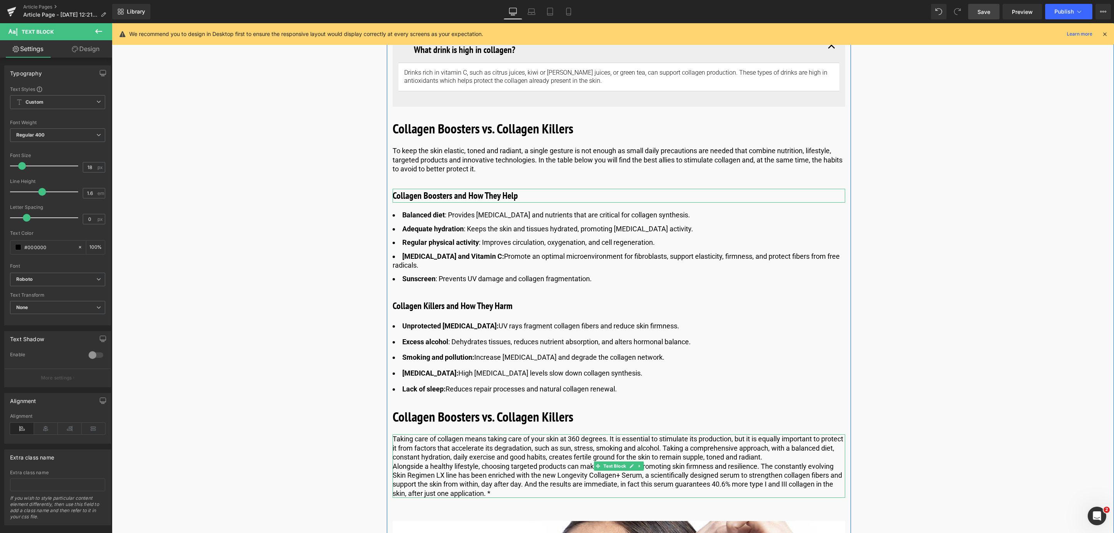
click at [399, 462] on p "Alongside a healthy lifestyle, choosing targeted products can make a difference…" at bounding box center [619, 480] width 452 height 36
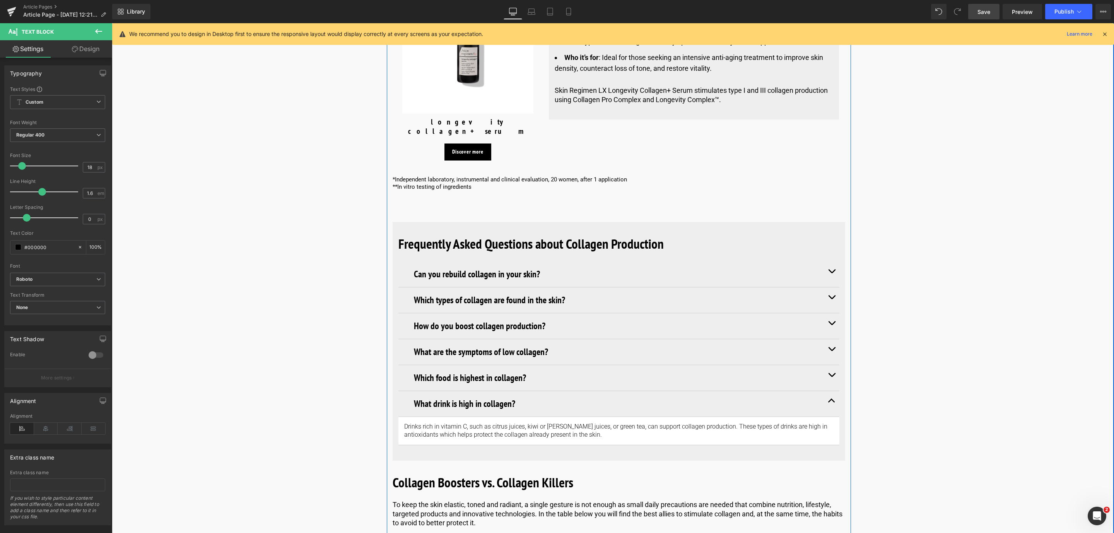
scroll to position [3254, 0]
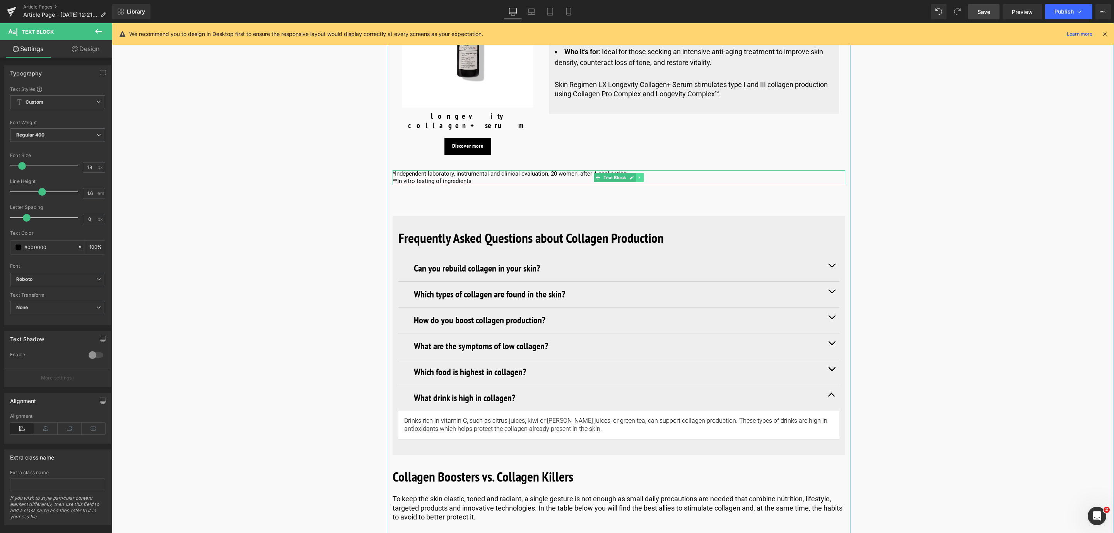
click at [637, 175] on icon at bounding box center [639, 177] width 4 height 5
click at [636, 175] on icon at bounding box center [635, 177] width 4 height 5
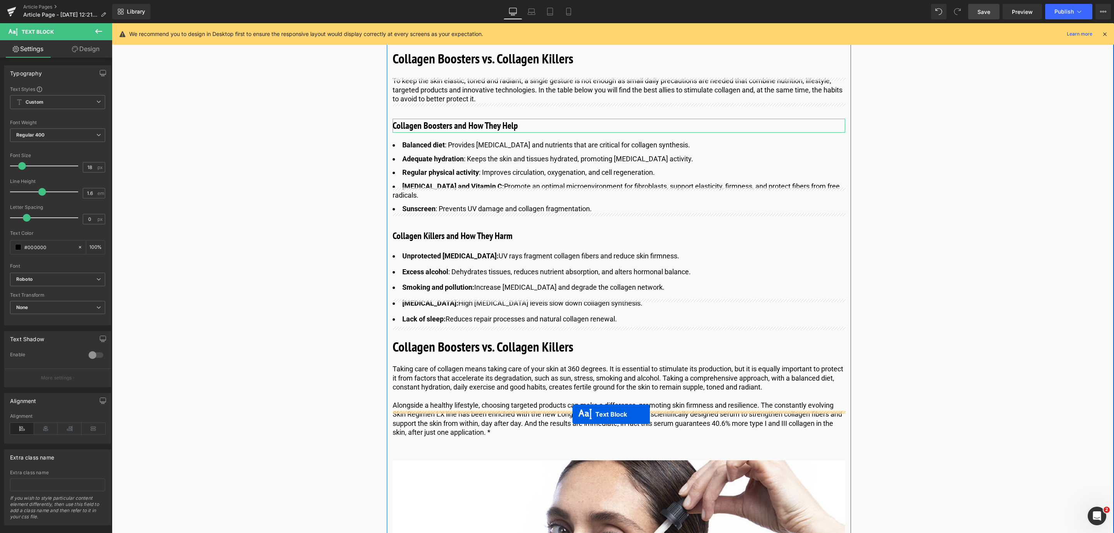
drag, startPoint x: 598, startPoint y: 166, endPoint x: 572, endPoint y: 414, distance: 249.2
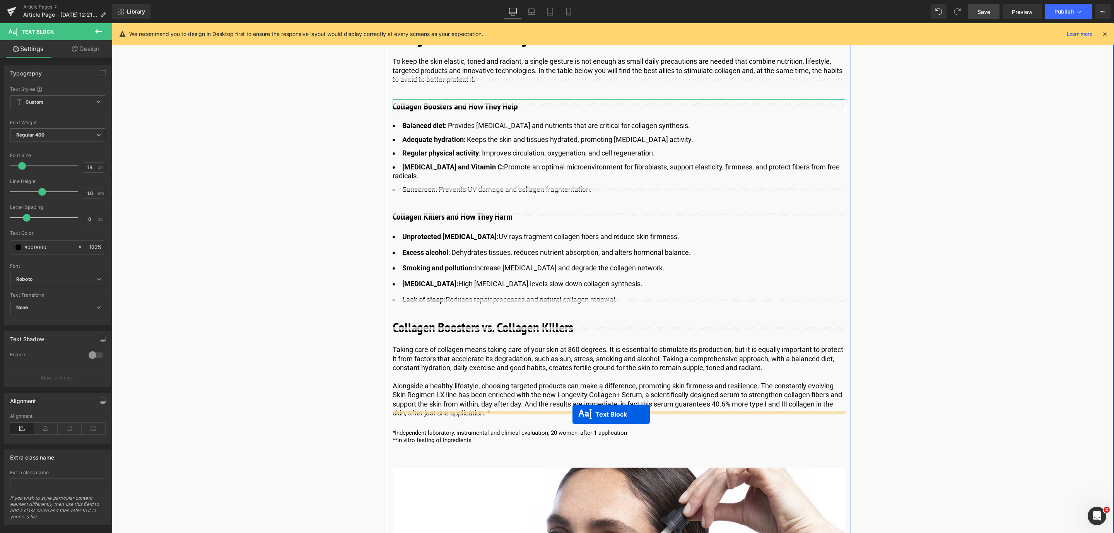
scroll to position [3671, 0]
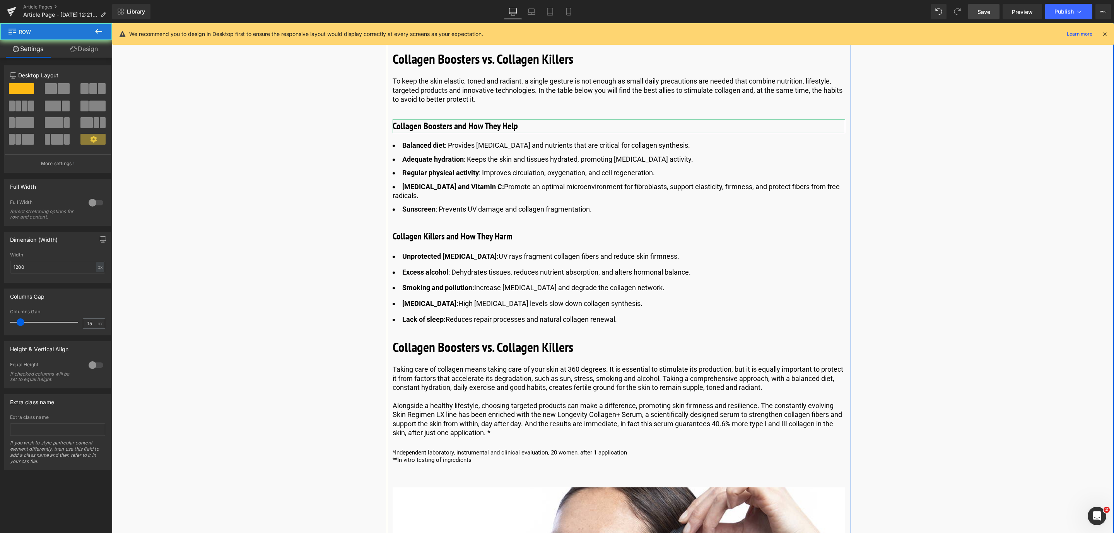
click at [486, 456] on p "**In vitro testing of ingredients" at bounding box center [619, 460] width 452 height 8
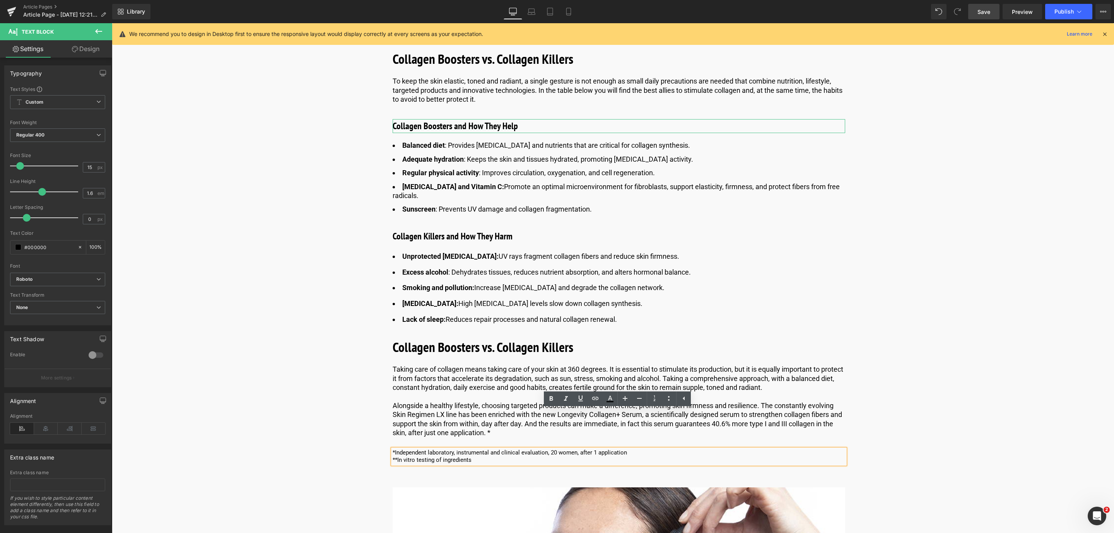
drag, startPoint x: 481, startPoint y: 420, endPoint x: 368, endPoint y: 416, distance: 112.6
paste div
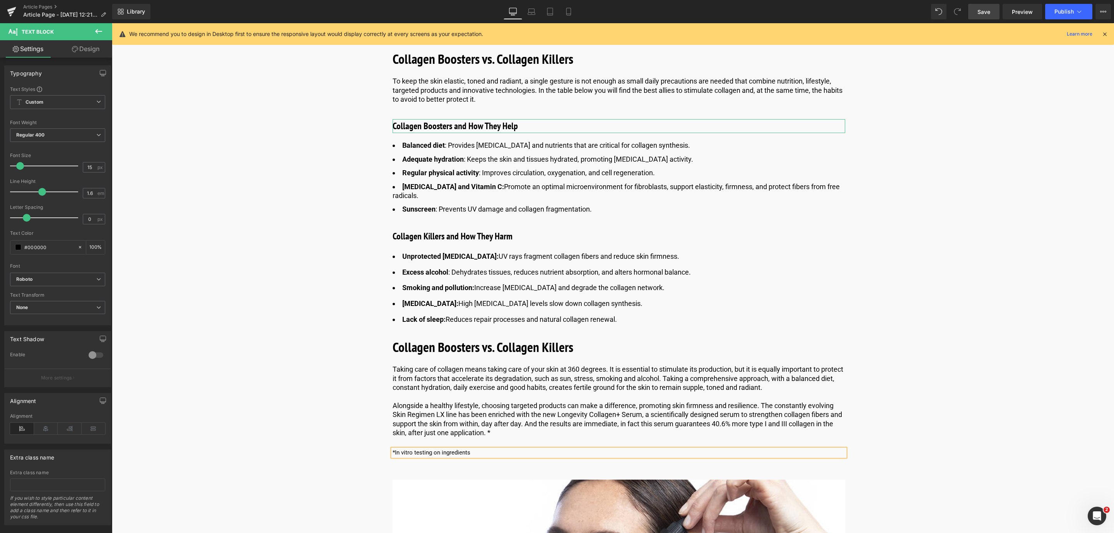
click at [991, 11] on link "Save" at bounding box center [983, 11] width 31 height 15
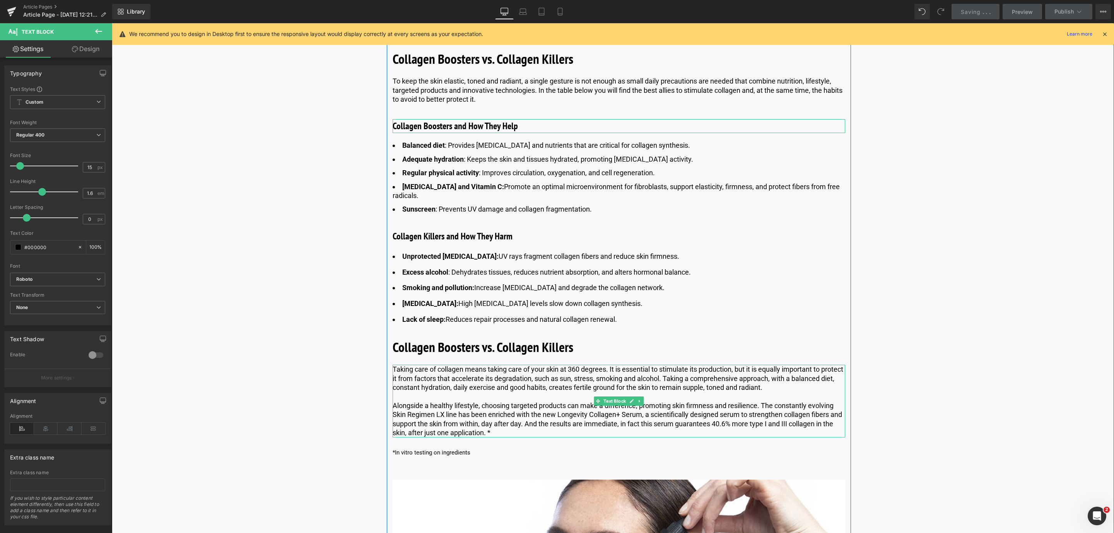
click at [488, 401] on p "Alongside a healthy lifestyle, choosing targeted products can make a difference…" at bounding box center [619, 419] width 452 height 36
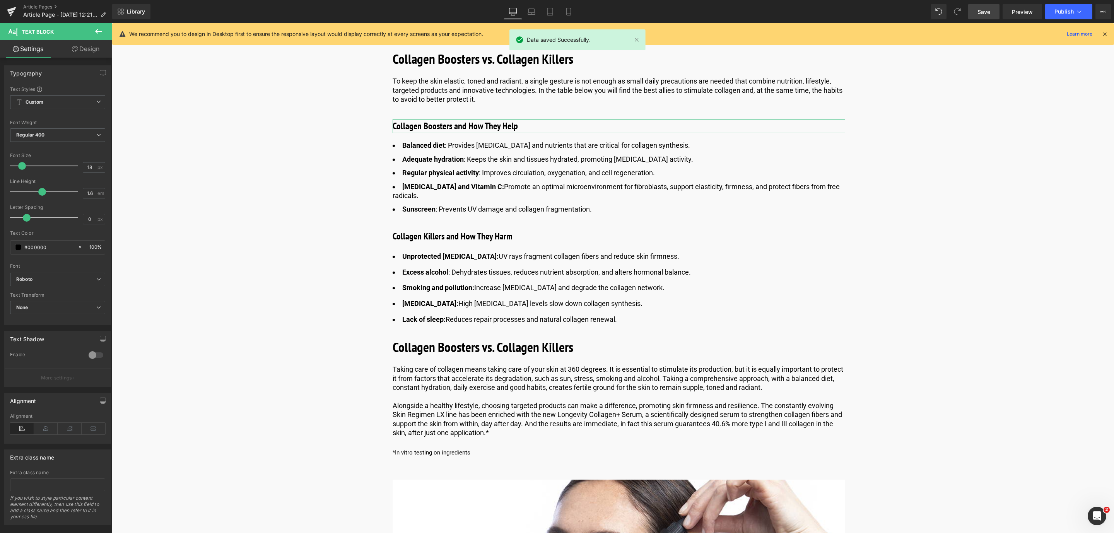
click at [987, 16] on link "Save" at bounding box center [983, 11] width 31 height 15
click at [462, 401] on p "Alongside a healthy lifestyle, choosing targeted products can make a difference…" at bounding box center [619, 419] width 452 height 36
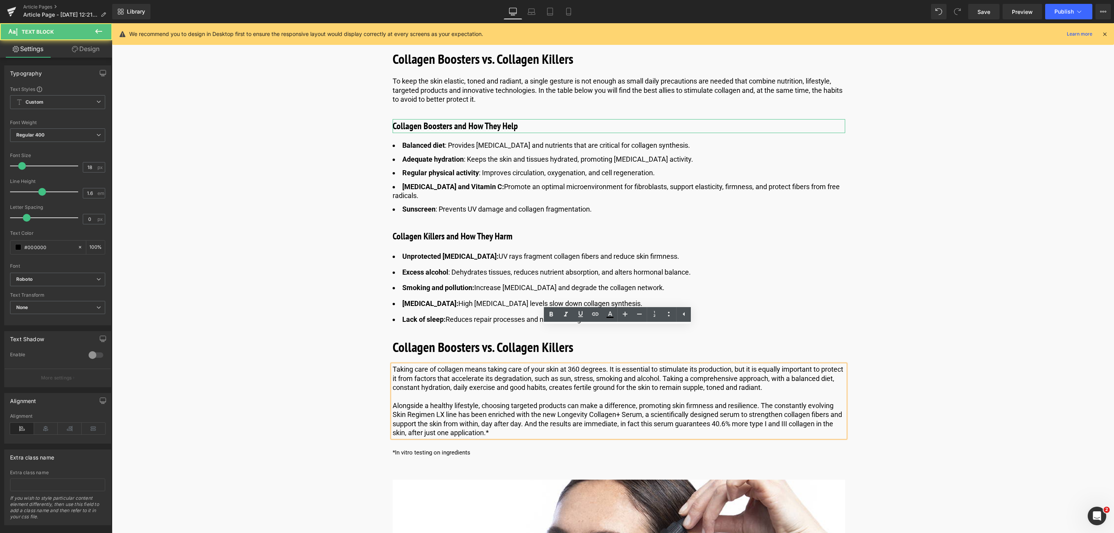
click at [434, 401] on p "Alongside a healthy lifestyle, choosing targeted products can make a difference…" at bounding box center [619, 419] width 452 height 36
drag, startPoint x: 444, startPoint y: 376, endPoint x: 391, endPoint y: 377, distance: 52.6
click at [393, 401] on p "Alongside a healthy lifestyle, choosing targeted products can make a difference…" at bounding box center [619, 419] width 452 height 36
click at [583, 311] on icon at bounding box center [580, 313] width 9 height 9
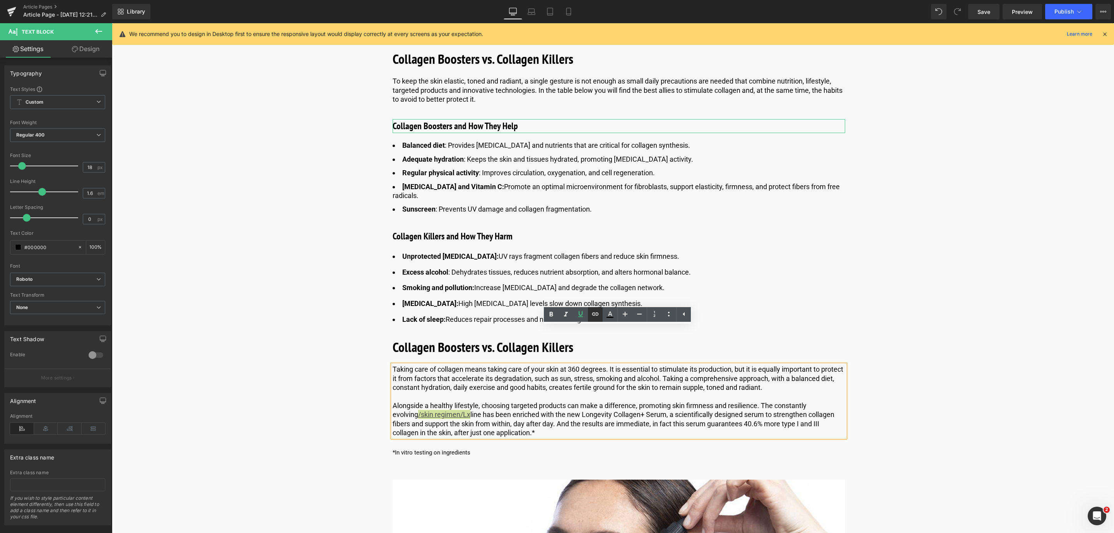
click at [594, 318] on icon at bounding box center [595, 313] width 9 height 9
click at [429, 397] on input "text" at bounding box center [447, 393] width 119 height 19
paste input "https://world.comfortzoneskin.com/pages/skin-regimen-lx"
type input "https://world.comfortzoneskin.com/pages/skin-regimen-lx"
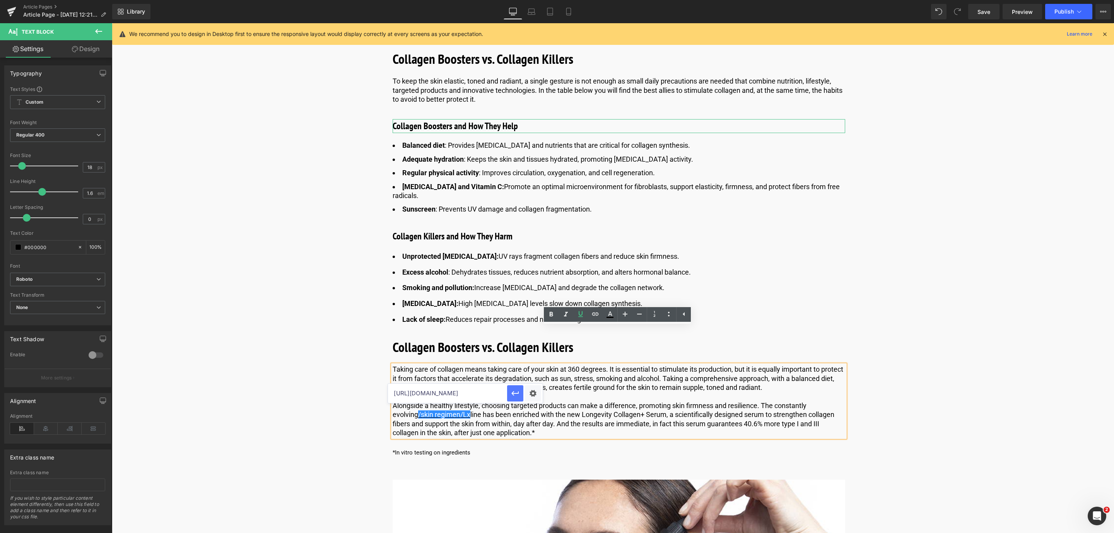
click at [510, 392] on icon "button" at bounding box center [514, 393] width 9 height 9
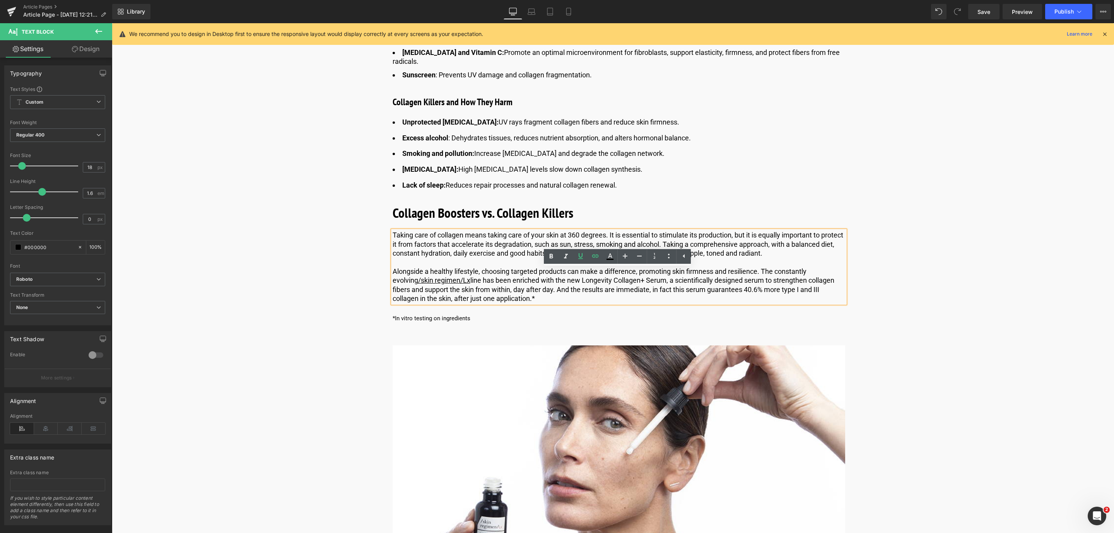
scroll to position [4019, 0]
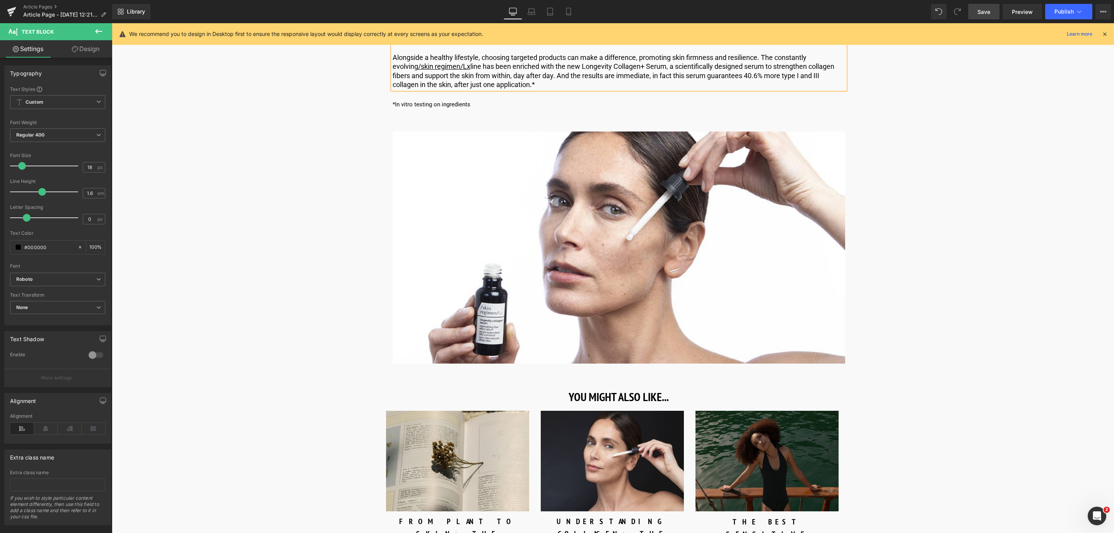
drag, startPoint x: 986, startPoint y: 17, endPoint x: 620, endPoint y: 271, distance: 446.2
click at [986, 17] on link "Save" at bounding box center [983, 11] width 31 height 15
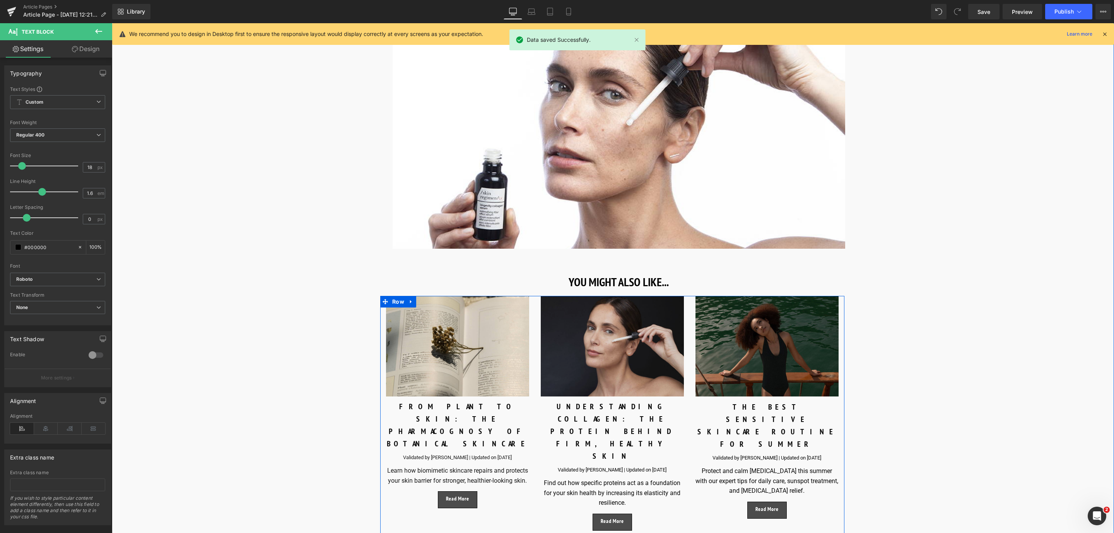
scroll to position [4135, 0]
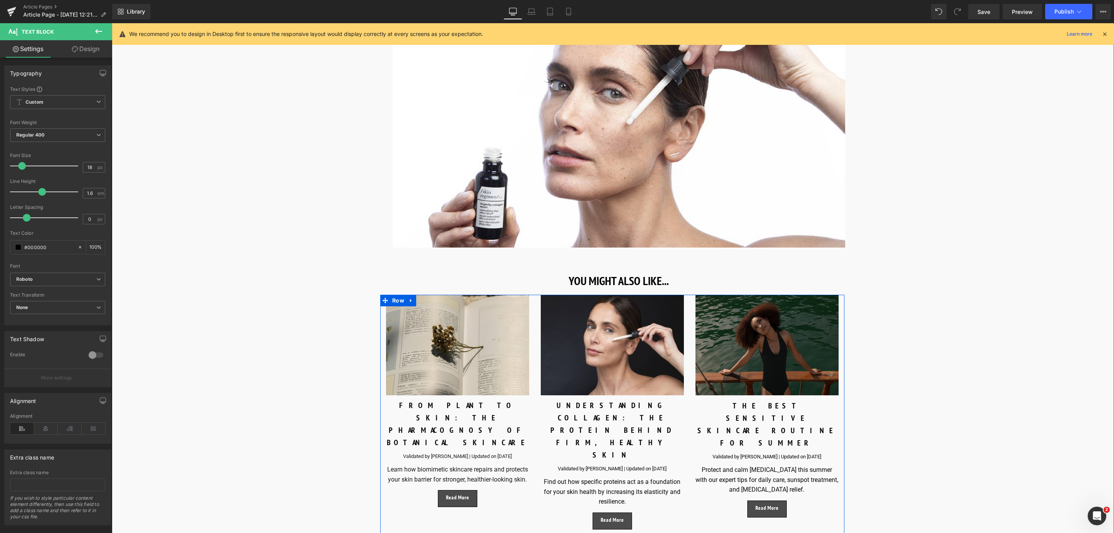
click at [112, 23] on div at bounding box center [112, 23] width 0 height 0
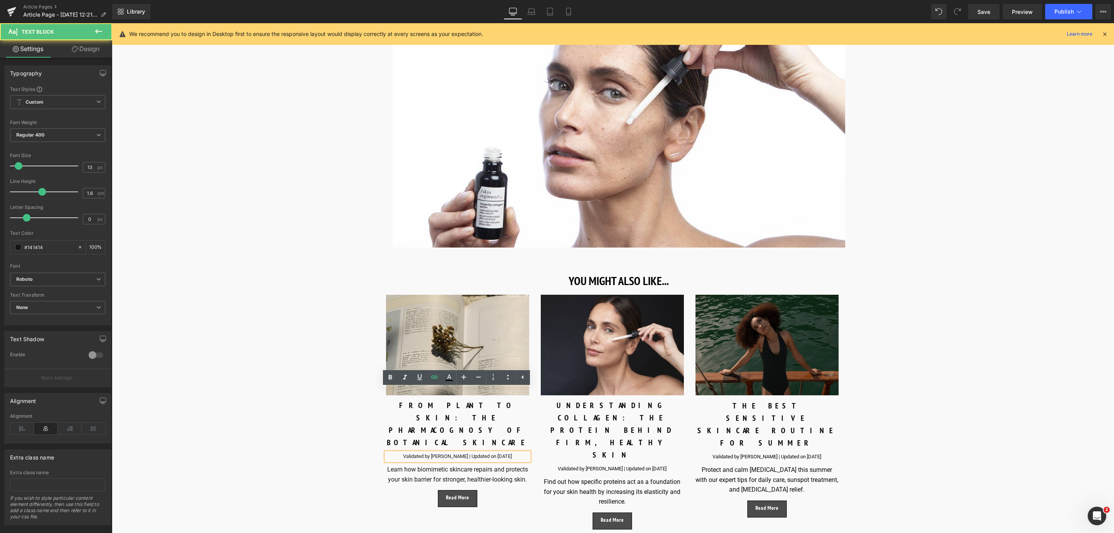
click at [509, 452] on p "Validated by Samuel Jackson | Updated on August 20, 2024" at bounding box center [457, 456] width 143 height 8
click at [983, 9] on span "Save" at bounding box center [983, 12] width 13 height 8
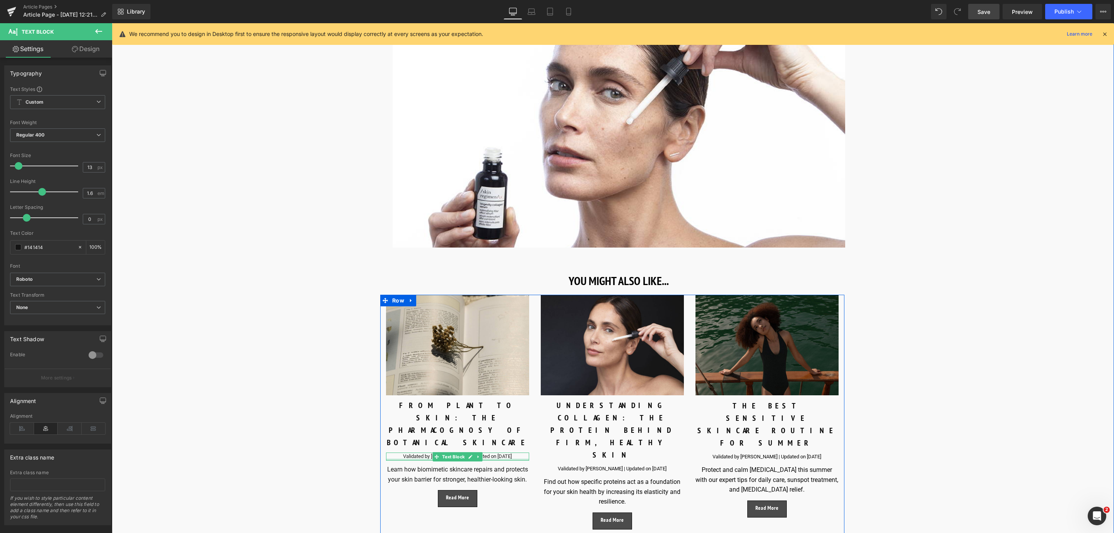
click at [499, 452] on p "Validated by Samuel Jackson | Updated on October , 2024" at bounding box center [457, 456] width 143 height 8
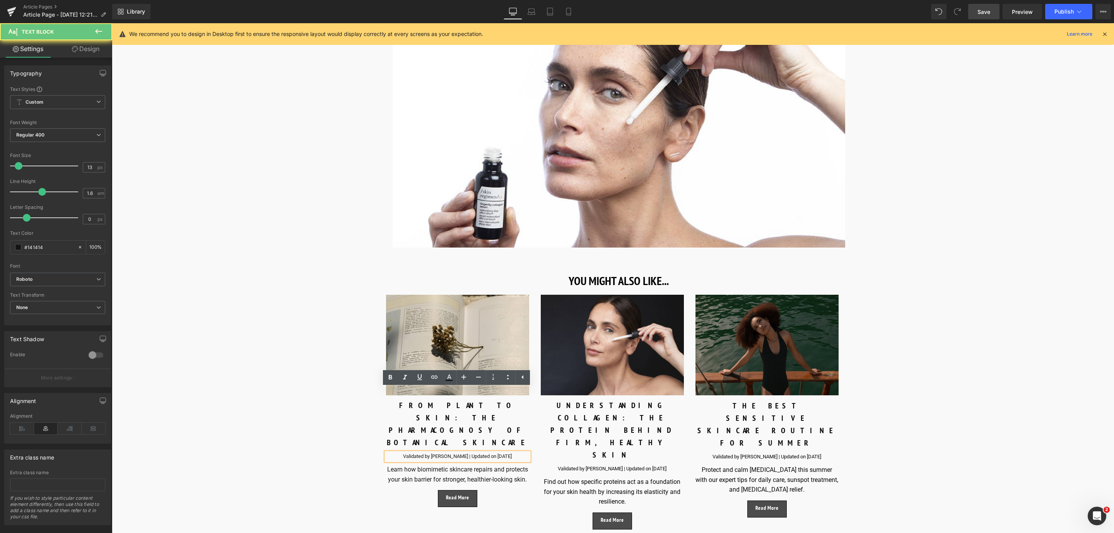
click at [505, 452] on p "Validated by Samuel Jackson | Updated on October , 2024" at bounding box center [457, 456] width 143 height 8
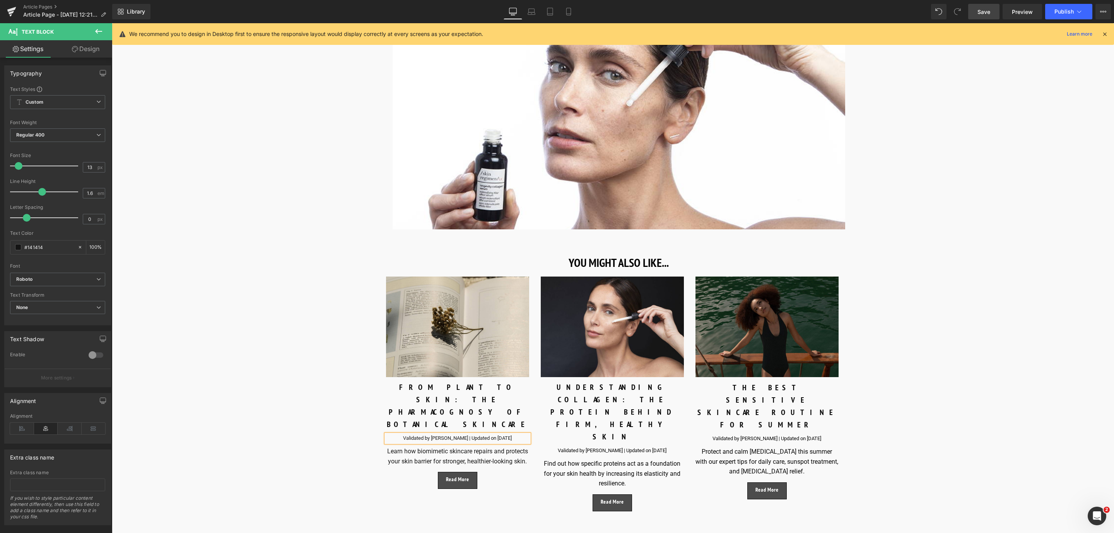
scroll to position [4193, 0]
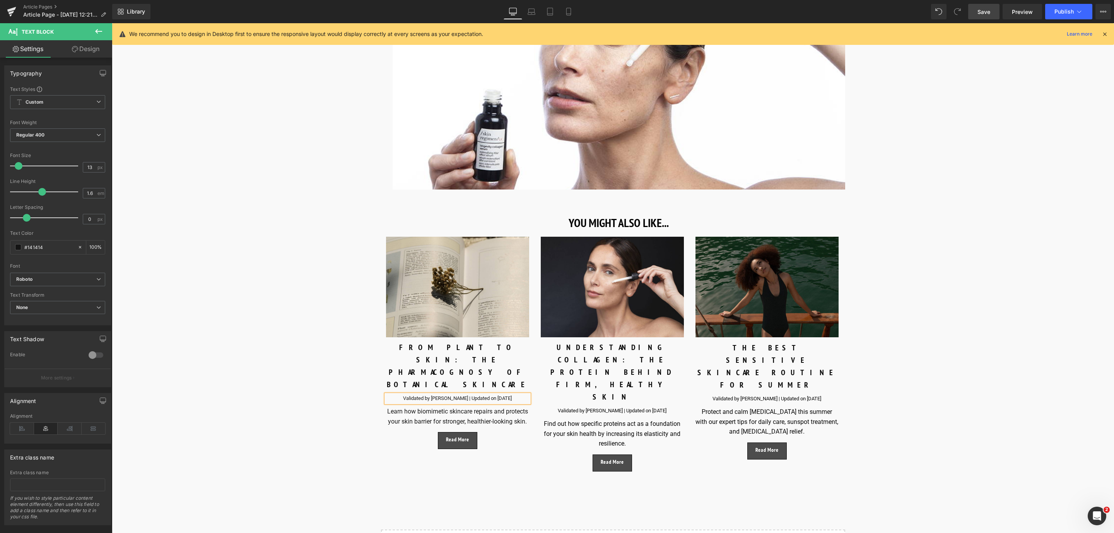
drag, startPoint x: 988, startPoint y: 12, endPoint x: 391, endPoint y: 339, distance: 680.9
click at [988, 12] on span "Save" at bounding box center [983, 12] width 13 height 8
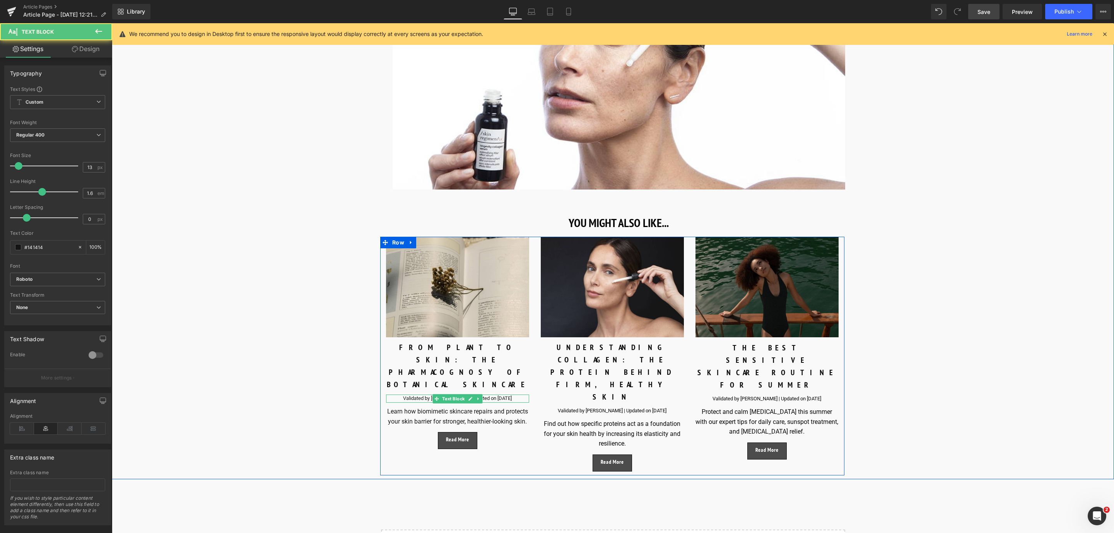
click at [507, 394] on p "Validated by Samuel Jackson | Updated on October , 2024" at bounding box center [457, 398] width 143 height 8
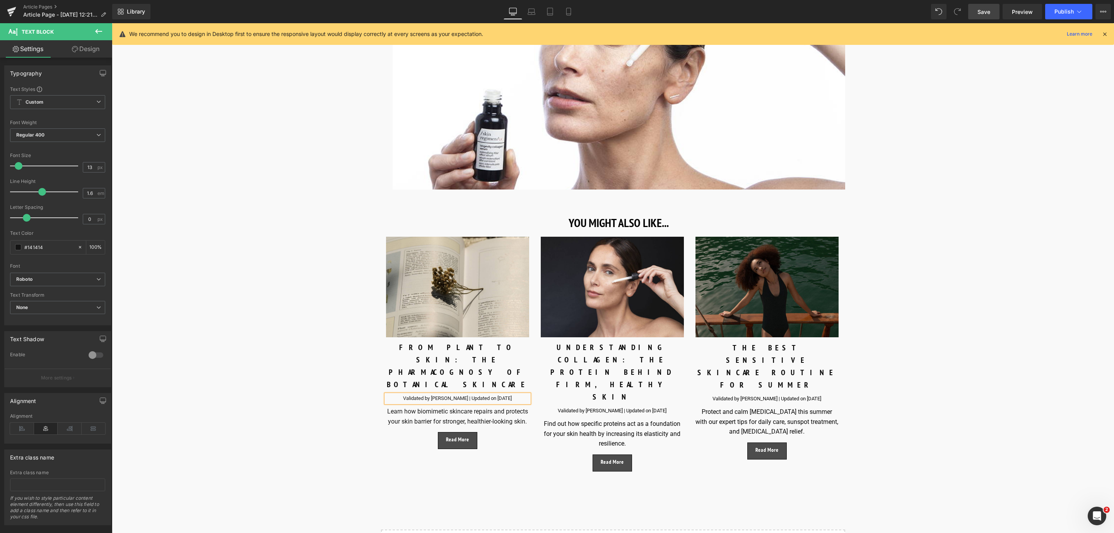
click at [112, 23] on div at bounding box center [112, 23] width 0 height 0
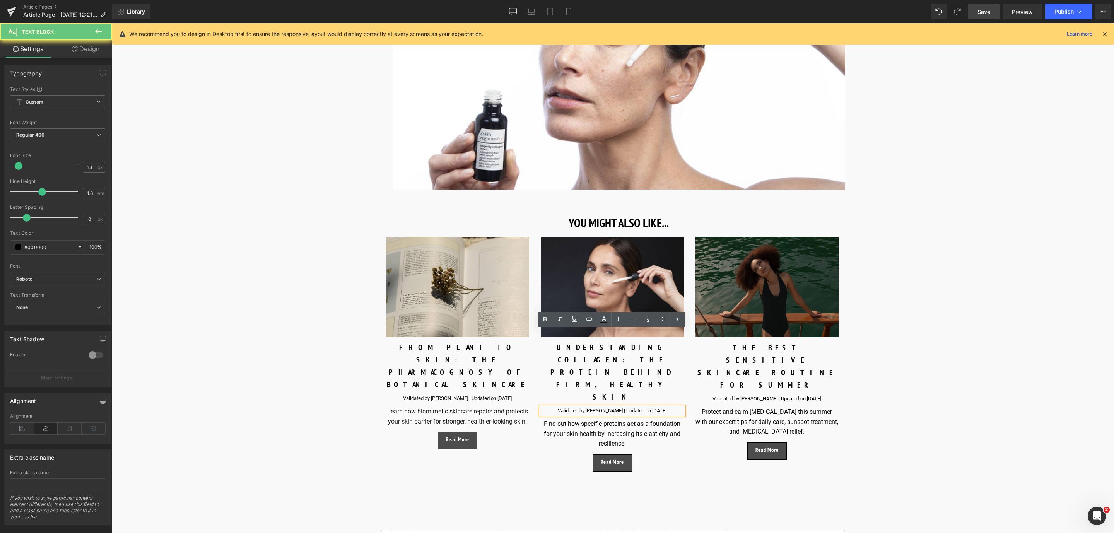
click at [657, 407] on div "Validated by Eve Mérinville | Updated on October 8, 2025" at bounding box center [612, 411] width 143 height 8
drag, startPoint x: 977, startPoint y: 9, endPoint x: 488, endPoint y: 353, distance: 597.1
click at [977, 9] on link "Save" at bounding box center [983, 11] width 31 height 15
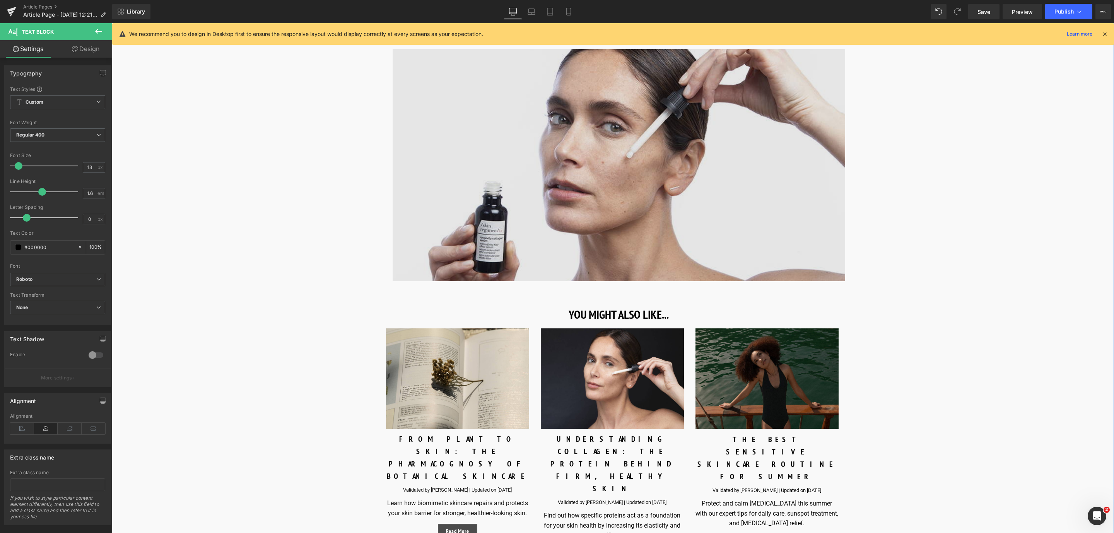
scroll to position [4235, 0]
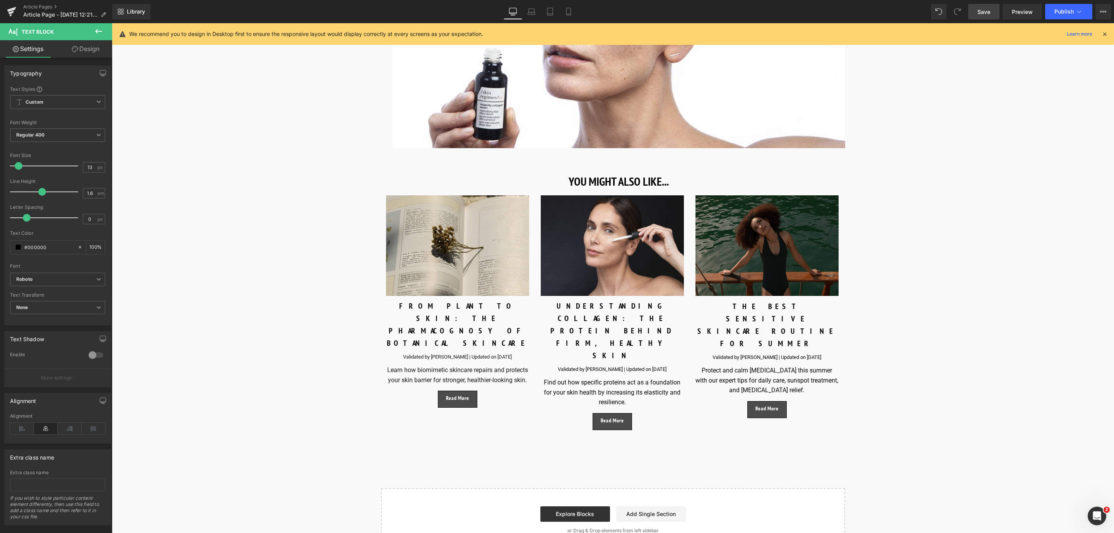
click at [986, 19] on link "Save" at bounding box center [983, 11] width 31 height 15
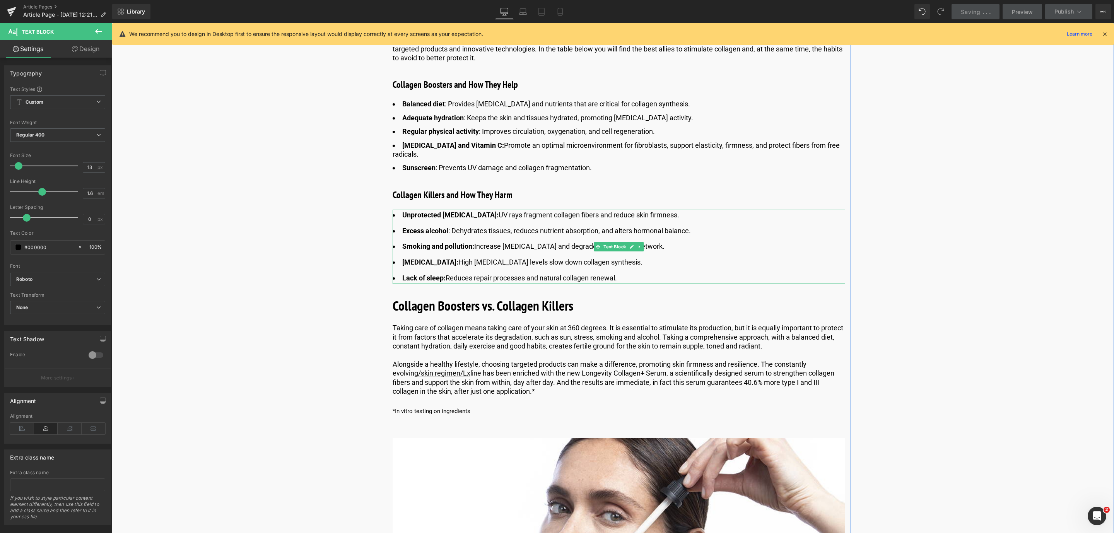
scroll to position [3365, 0]
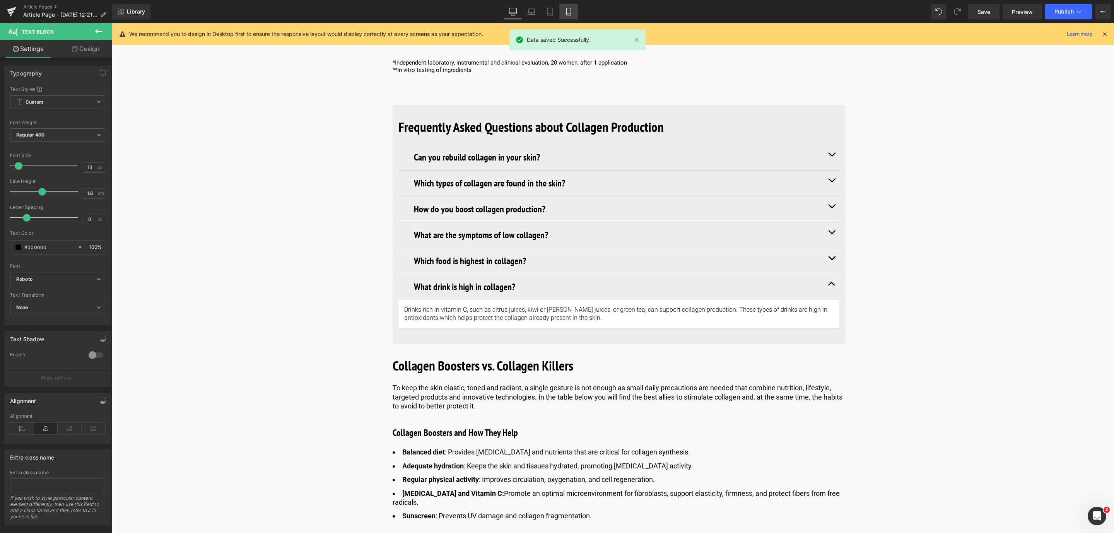
click at [565, 10] on icon at bounding box center [569, 12] width 8 height 8
type input "100"
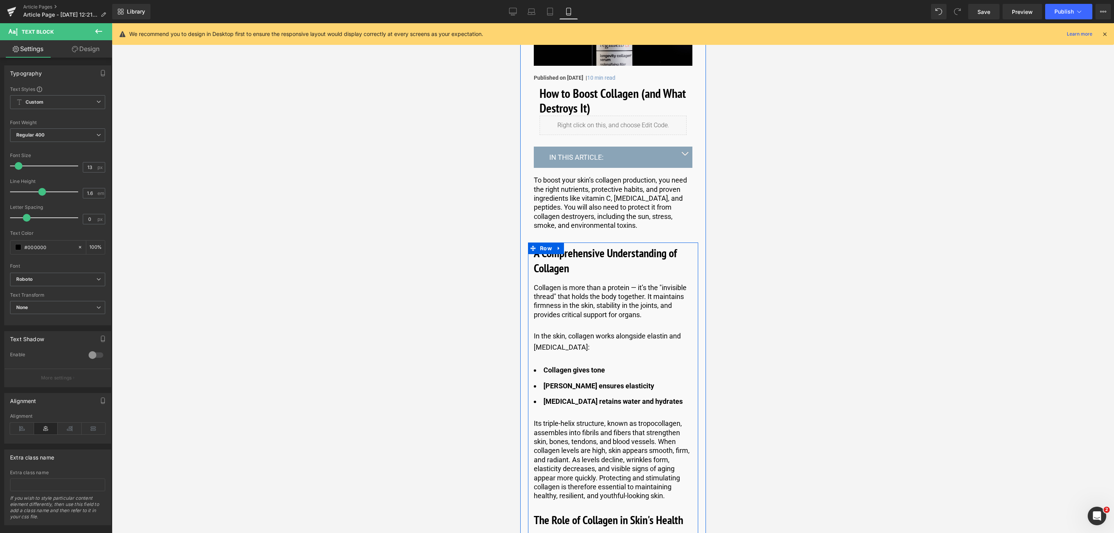
scroll to position [0, 0]
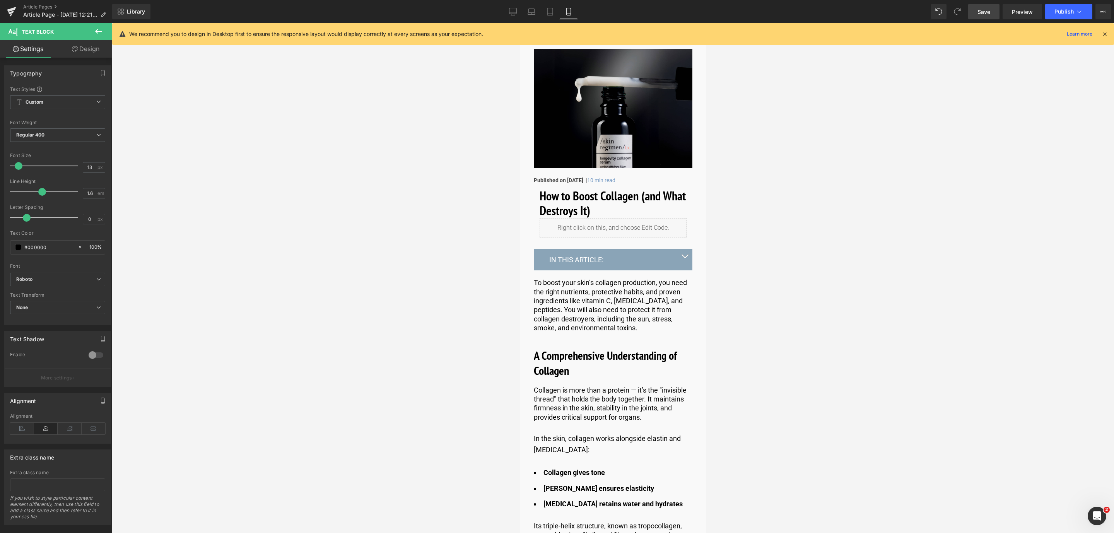
click at [984, 11] on span "Save" at bounding box center [983, 12] width 13 height 8
click at [48, 6] on link "Article Pages" at bounding box center [67, 7] width 89 height 6
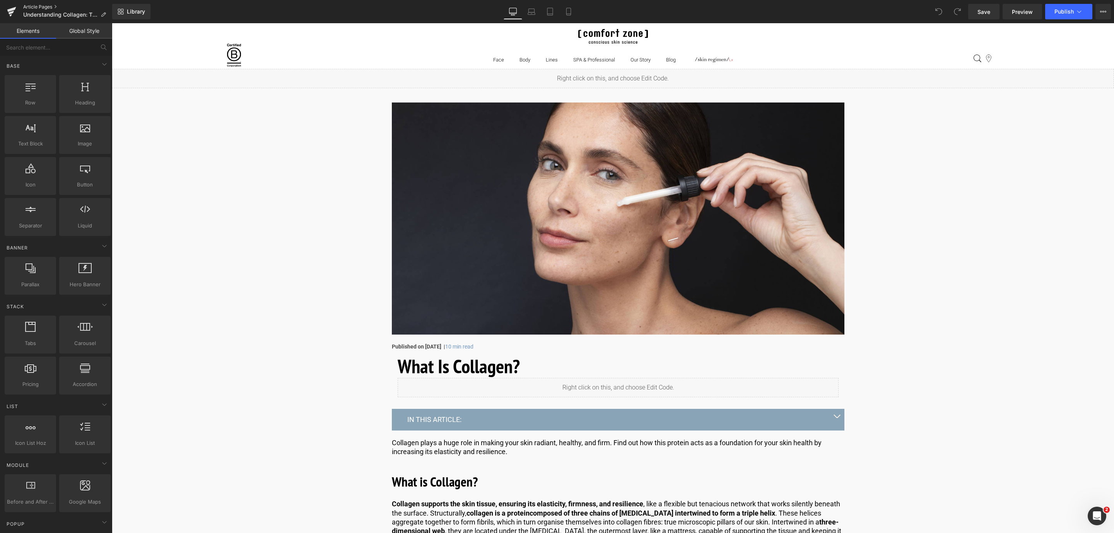
click at [47, 7] on link "Article Pages" at bounding box center [67, 7] width 89 height 6
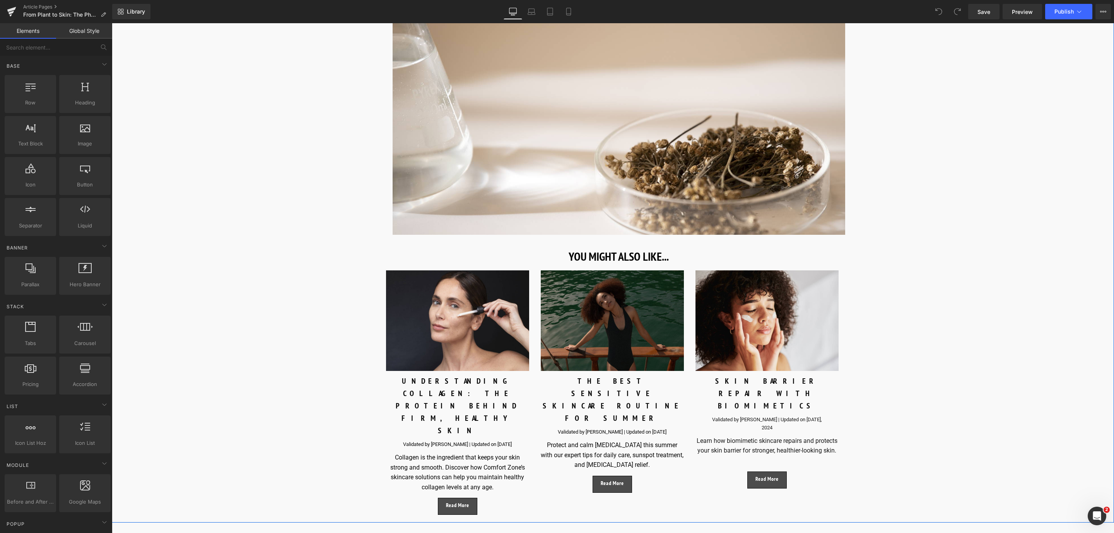
scroll to position [3829, 0]
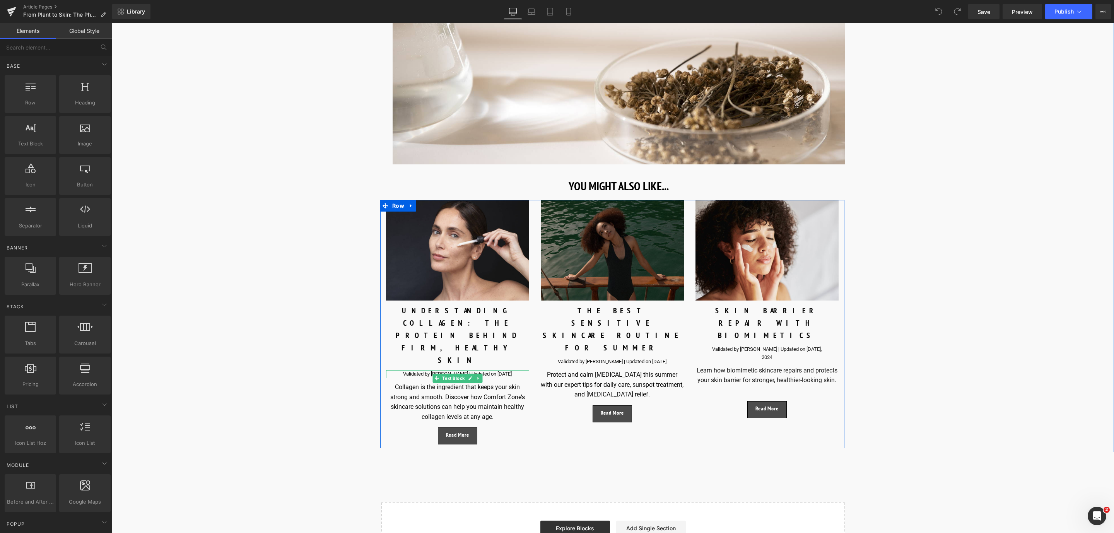
click at [395, 370] on div "Validated by [PERSON_NAME] | Updated on [DATE]" at bounding box center [457, 374] width 143 height 8
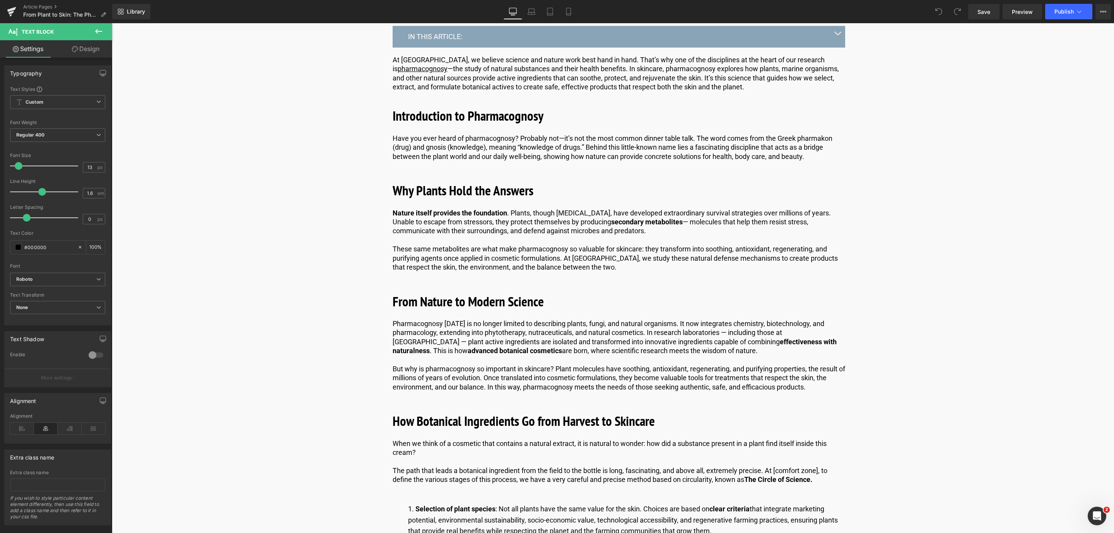
scroll to position [0, 0]
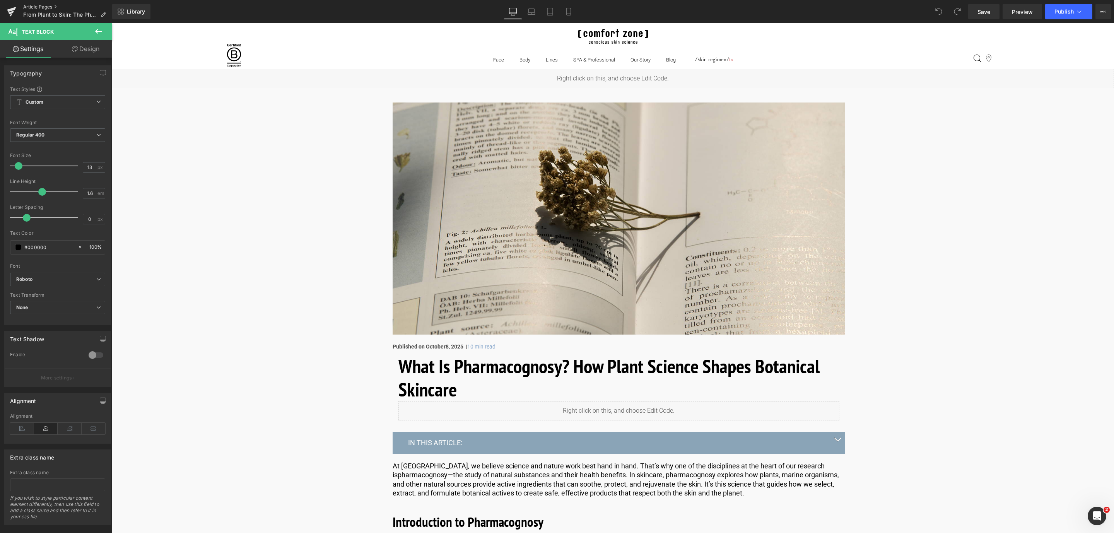
click at [46, 6] on link "Article Pages" at bounding box center [67, 7] width 89 height 6
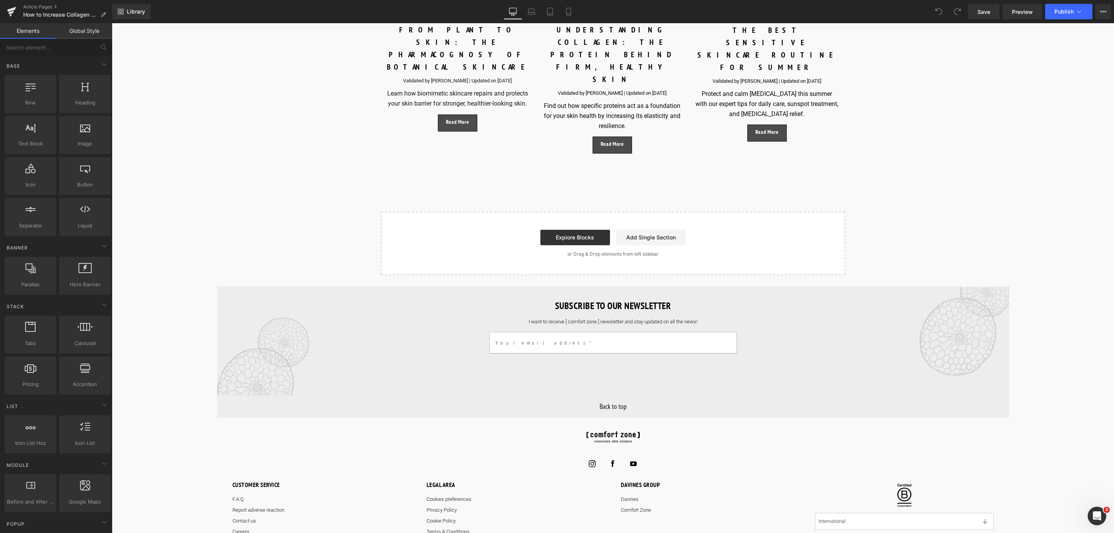
scroll to position [4234, 0]
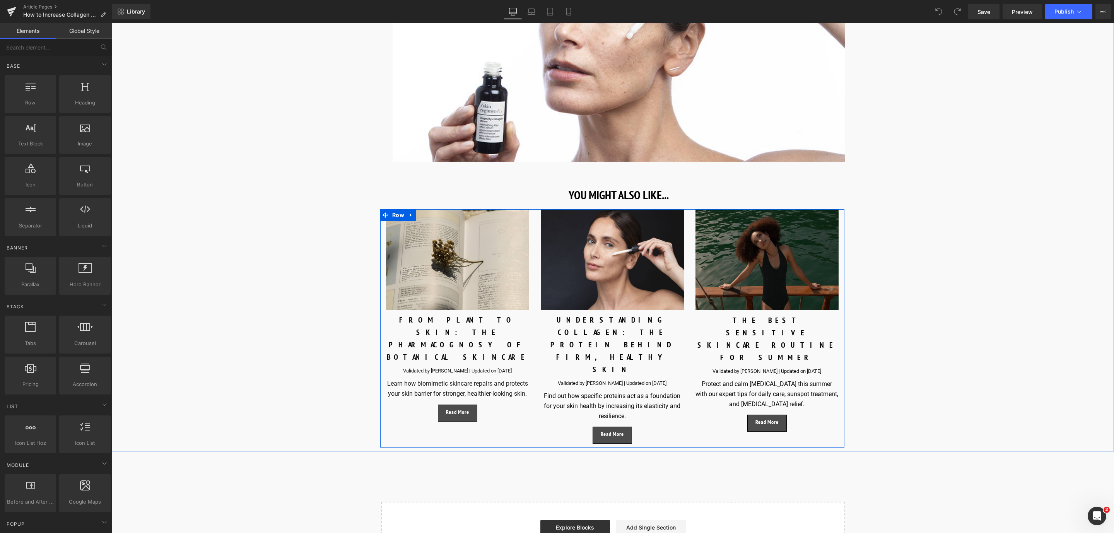
click at [422, 367] on p "Validated by [PERSON_NAME] | Updated on [DATE]" at bounding box center [457, 371] width 143 height 8
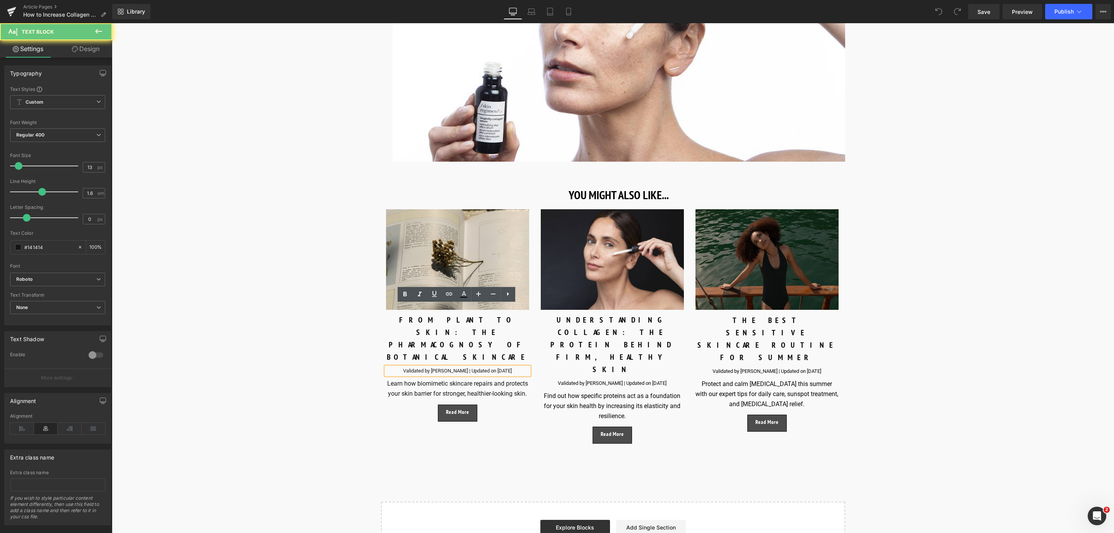
click at [436, 367] on p "Validated by [PERSON_NAME] | Updated on [DATE]" at bounding box center [457, 371] width 143 height 8
click at [975, 12] on link "Save" at bounding box center [983, 11] width 31 height 15
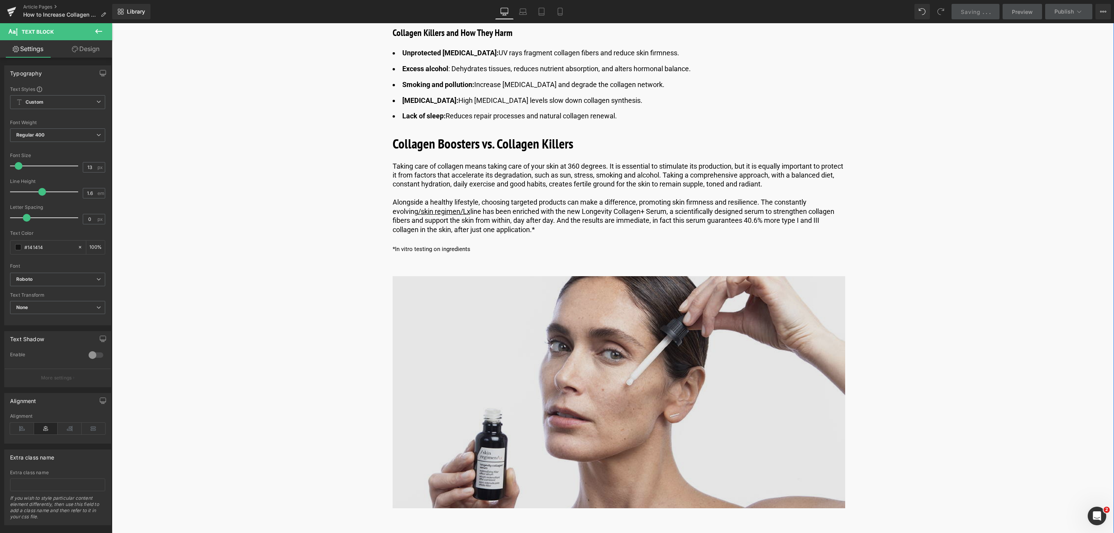
scroll to position [3886, 0]
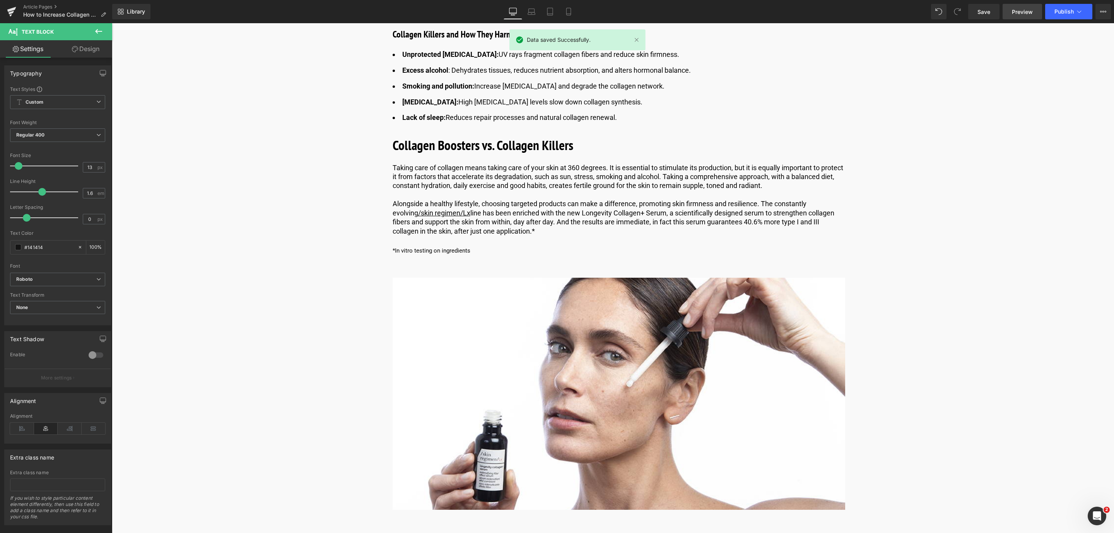
click at [1028, 14] on span "Preview" at bounding box center [1022, 12] width 21 height 8
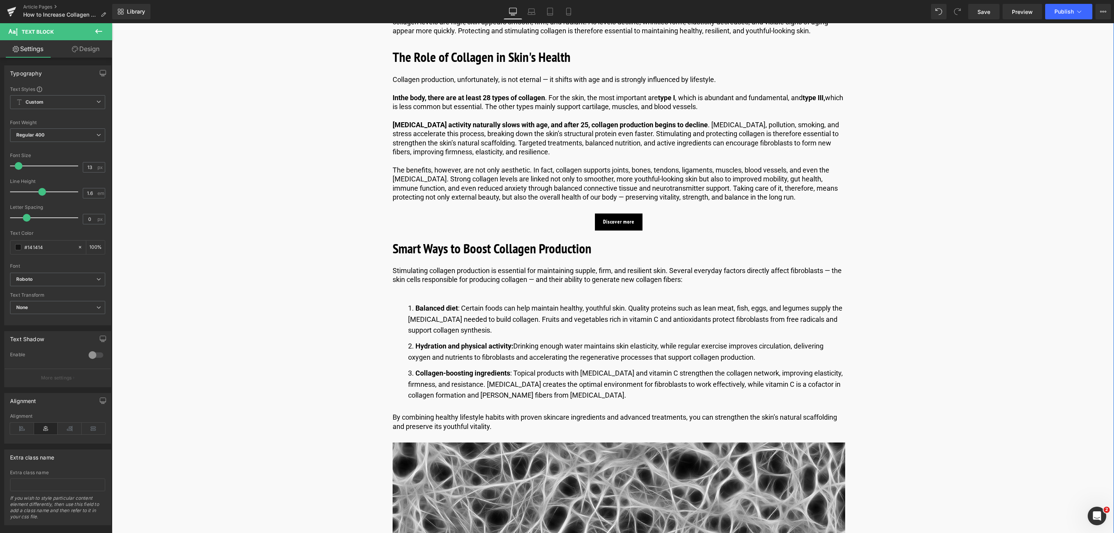
scroll to position [579, 0]
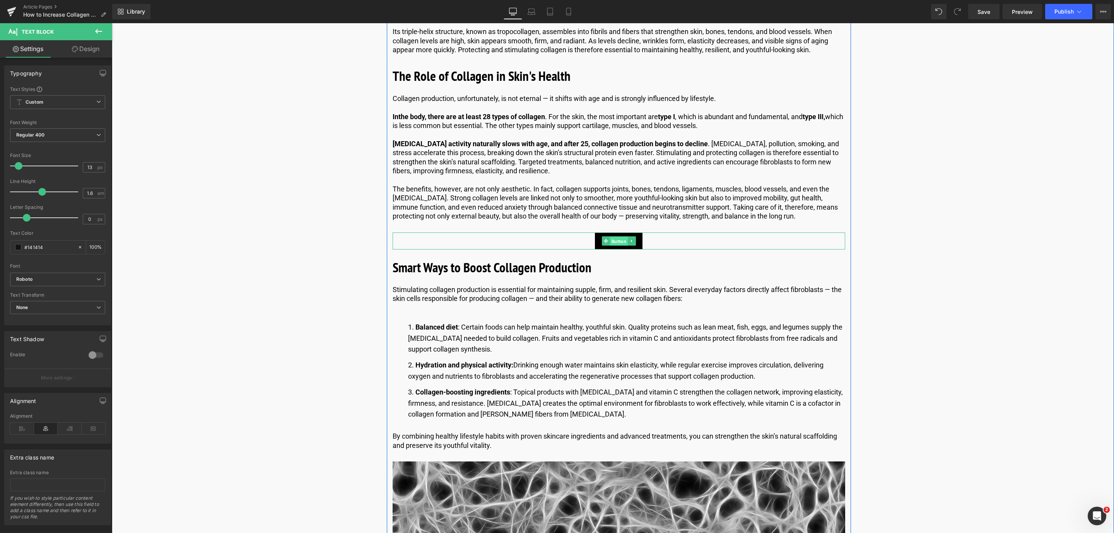
click at [620, 238] on span "Button" at bounding box center [618, 240] width 18 height 9
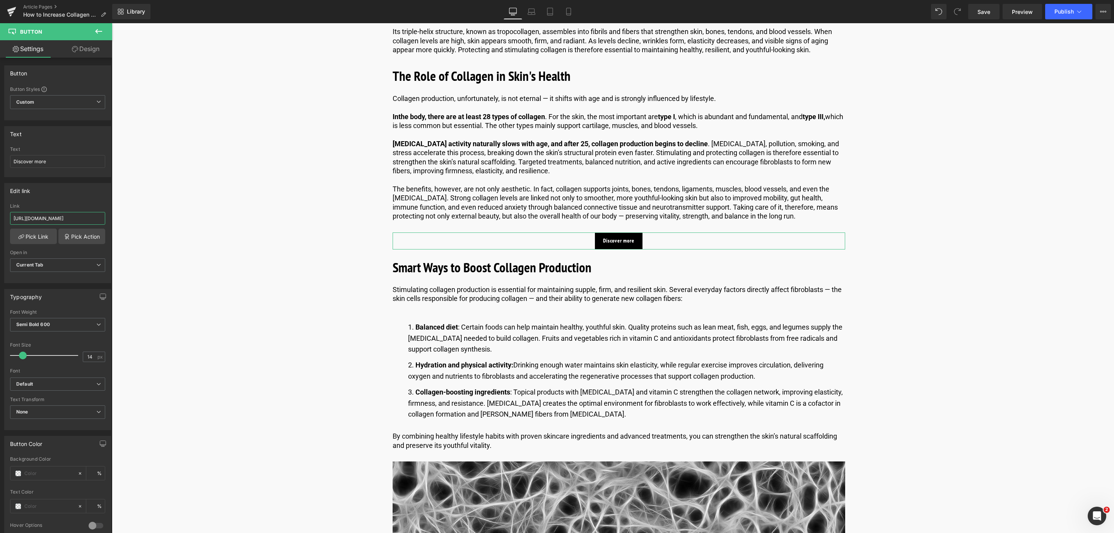
scroll to position [0, 56]
drag, startPoint x: 124, startPoint y: 244, endPoint x: 149, endPoint y: 220, distance: 34.2
drag, startPoint x: 992, startPoint y: 15, endPoint x: 591, endPoint y: 252, distance: 466.0
click at [992, 15] on link "Save" at bounding box center [983, 11] width 31 height 15
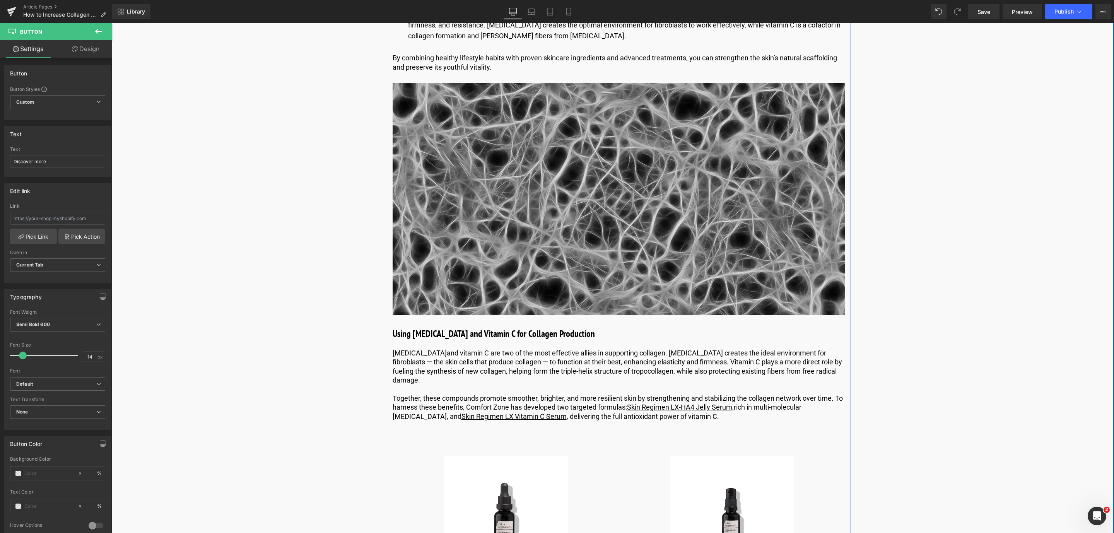
scroll to position [1044, 0]
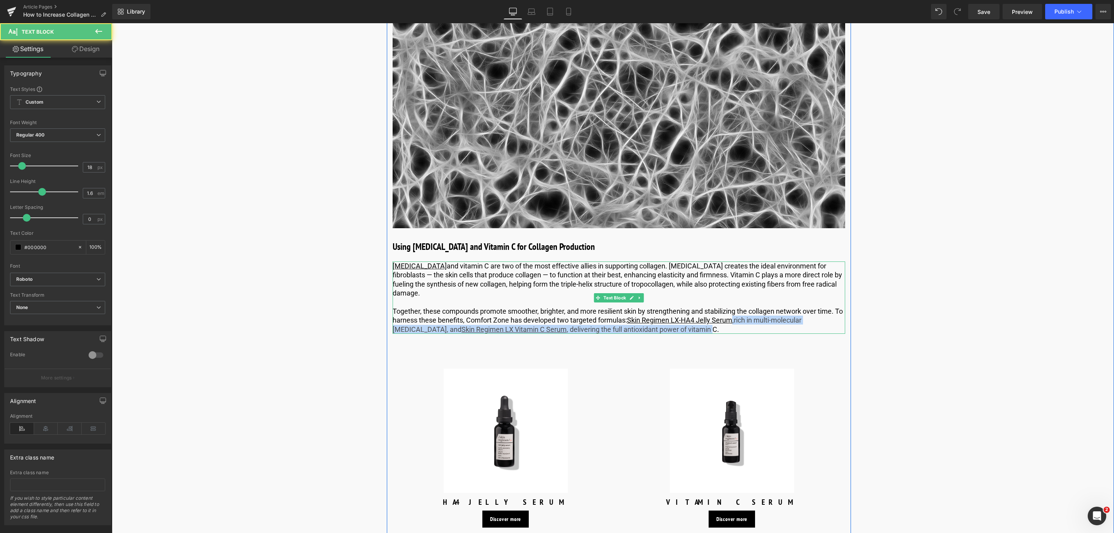
drag, startPoint x: 732, startPoint y: 322, endPoint x: 660, endPoint y: 326, distance: 72.1
click at [668, 326] on p "Together, these compounds promote smoother, brighter, and more resilient skin b…" at bounding box center [619, 320] width 452 height 27
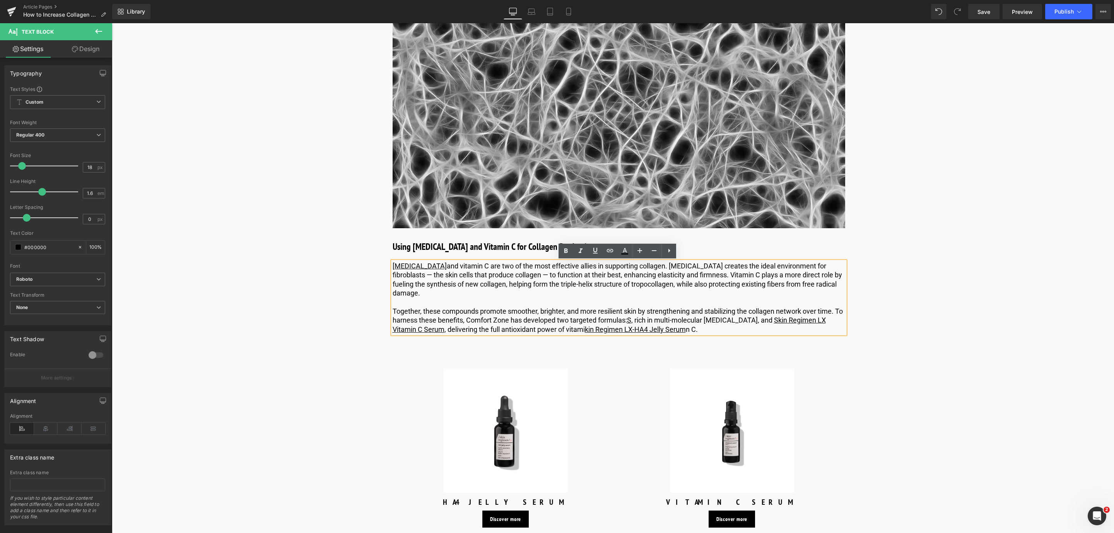
click at [632, 323] on u "," at bounding box center [632, 320] width 2 height 8
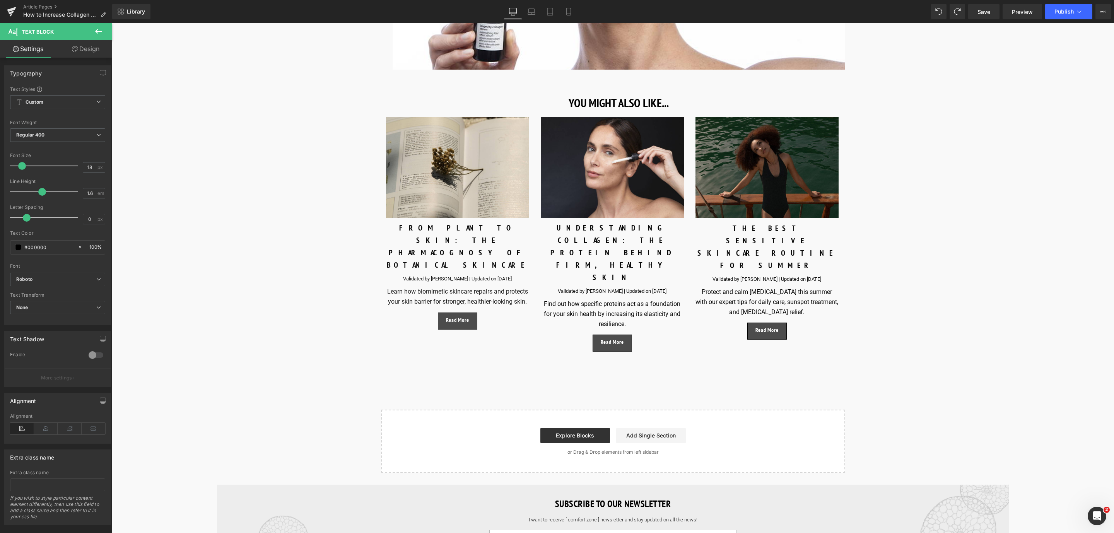
scroll to position [4344, 0]
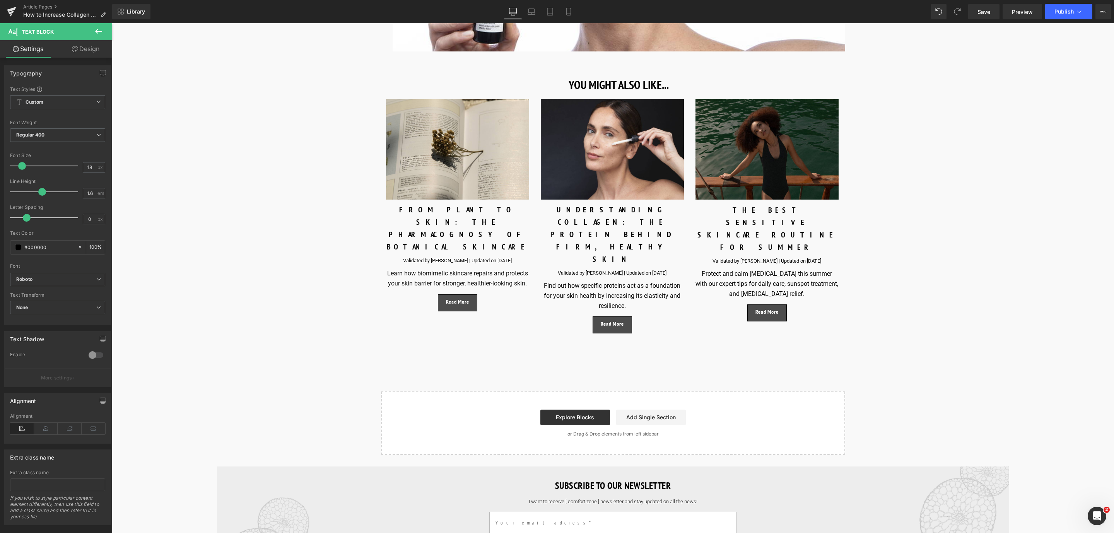
click at [958, 15] on span at bounding box center [956, 11] width 15 height 15
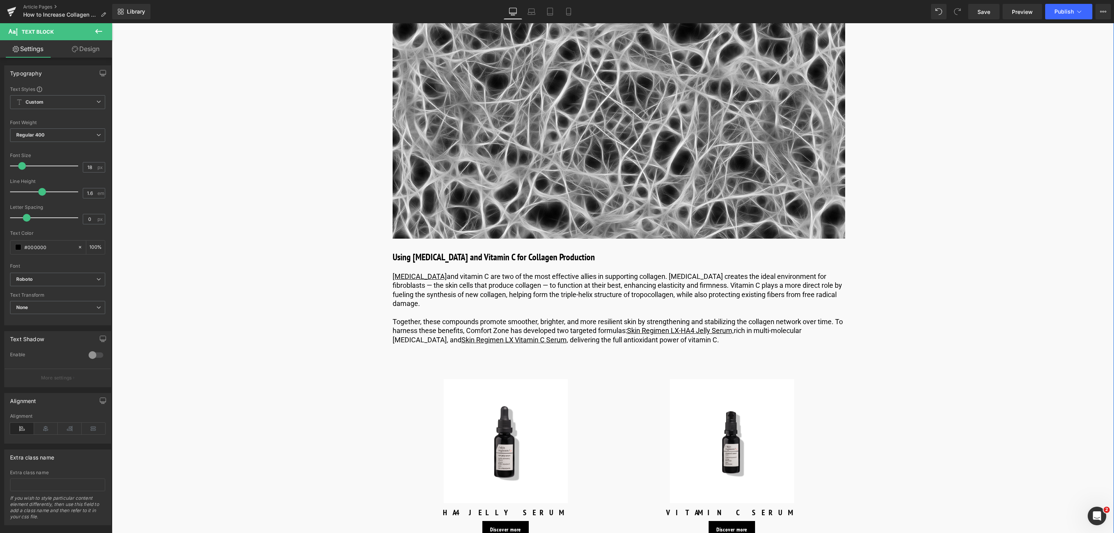
scroll to position [921, 0]
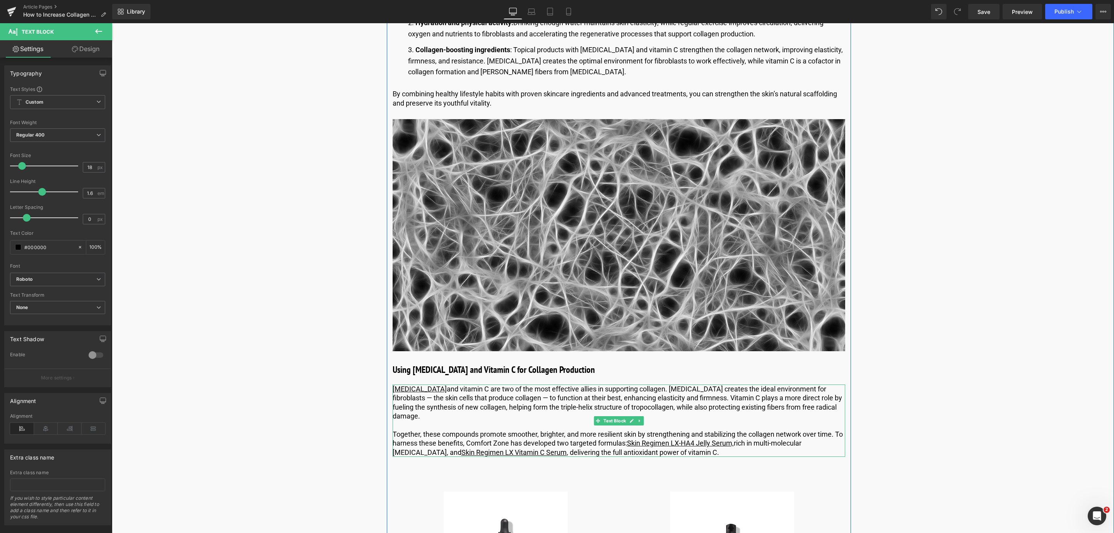
click at [755, 444] on p "Together, these compounds promote smoother, brighter, and more resilient skin b…" at bounding box center [619, 443] width 452 height 27
drag, startPoint x: 628, startPoint y: 440, endPoint x: 732, endPoint y: 442, distance: 103.7
click at [732, 442] on u "Skin Regimen LX-HA4 Jelly Serum," at bounding box center [680, 443] width 107 height 8
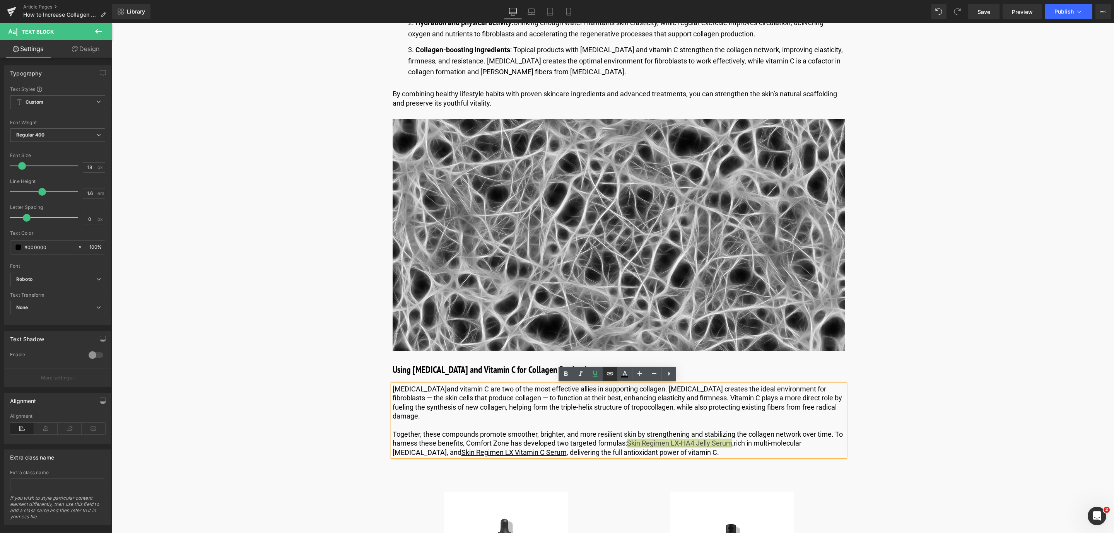
click at [613, 377] on icon at bounding box center [609, 373] width 9 height 9
click at [657, 458] on input "text" at bounding box center [701, 459] width 119 height 19
paste input "https://world.comfortzoneskin.com/products/skin-regimen-lx-ha4-jelly-serum"
type input "https://world.comfortzoneskin.com/products/skin-regimen-lx-ha4-jelly-serum"
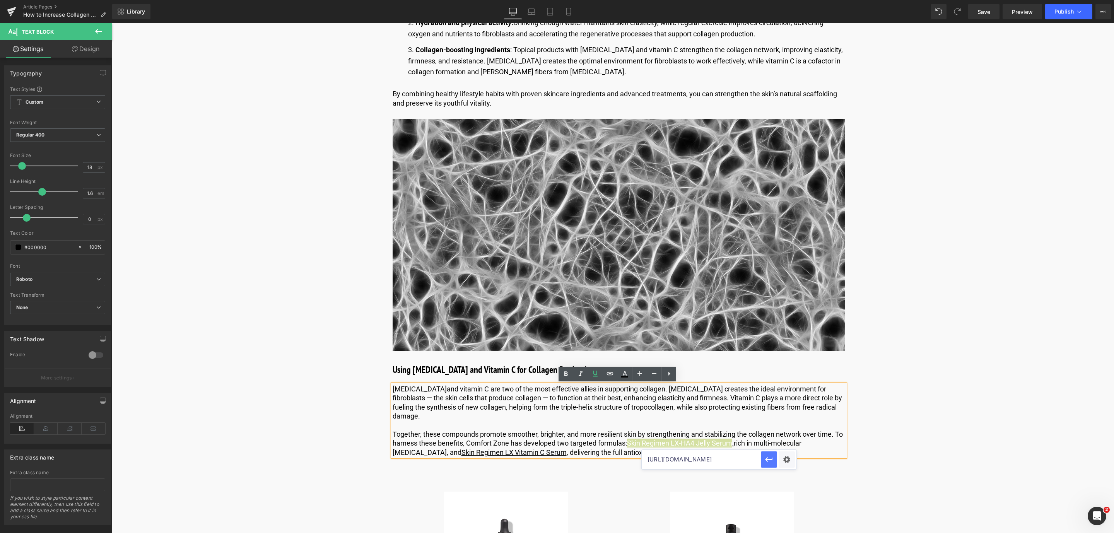
click at [767, 463] on icon "button" at bounding box center [768, 459] width 9 height 9
click at [992, 10] on link "Save" at bounding box center [983, 11] width 31 height 15
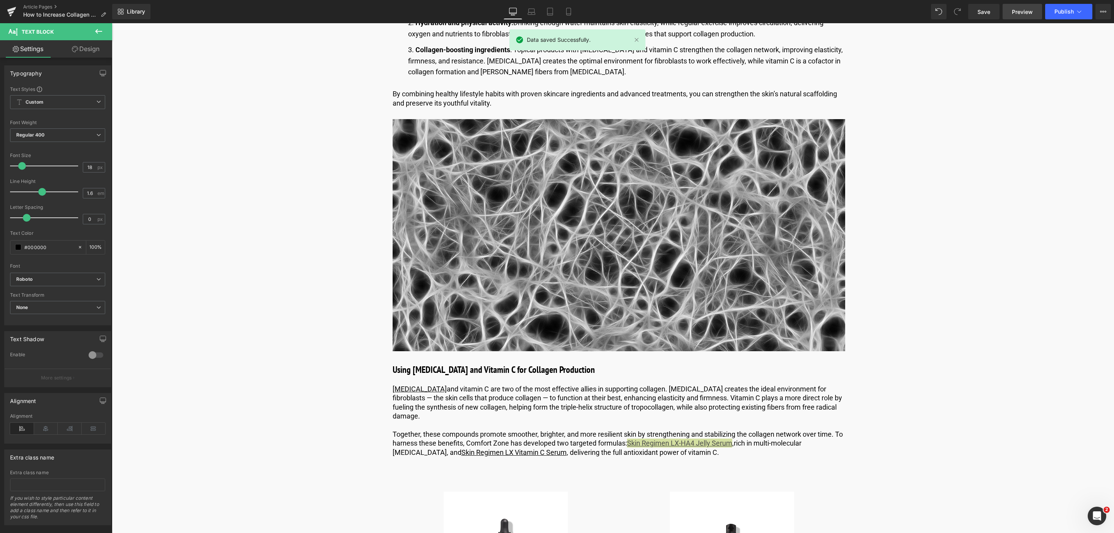
click at [1019, 14] on span "Preview" at bounding box center [1022, 12] width 21 height 8
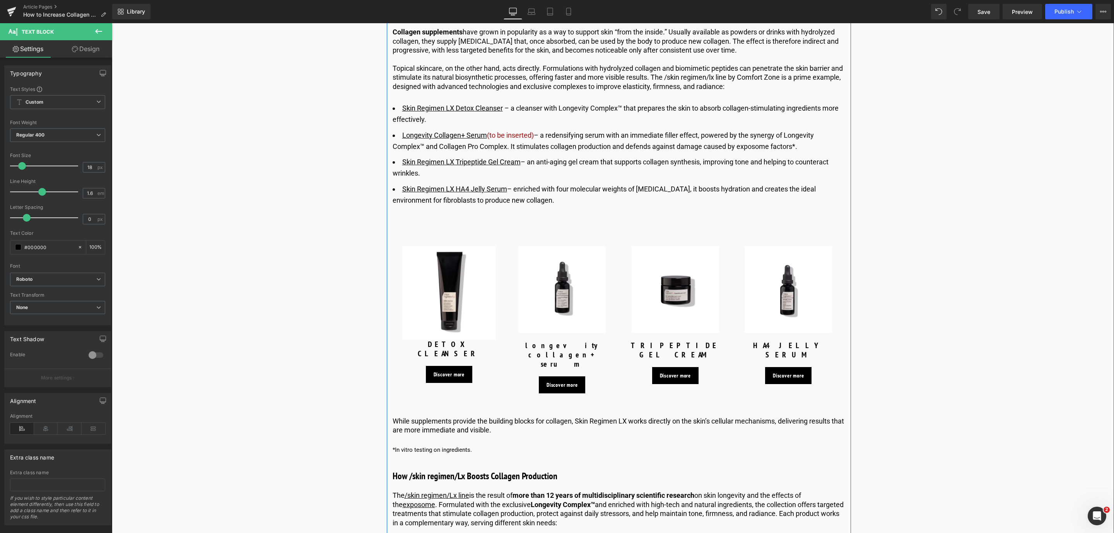
scroll to position [1965, 0]
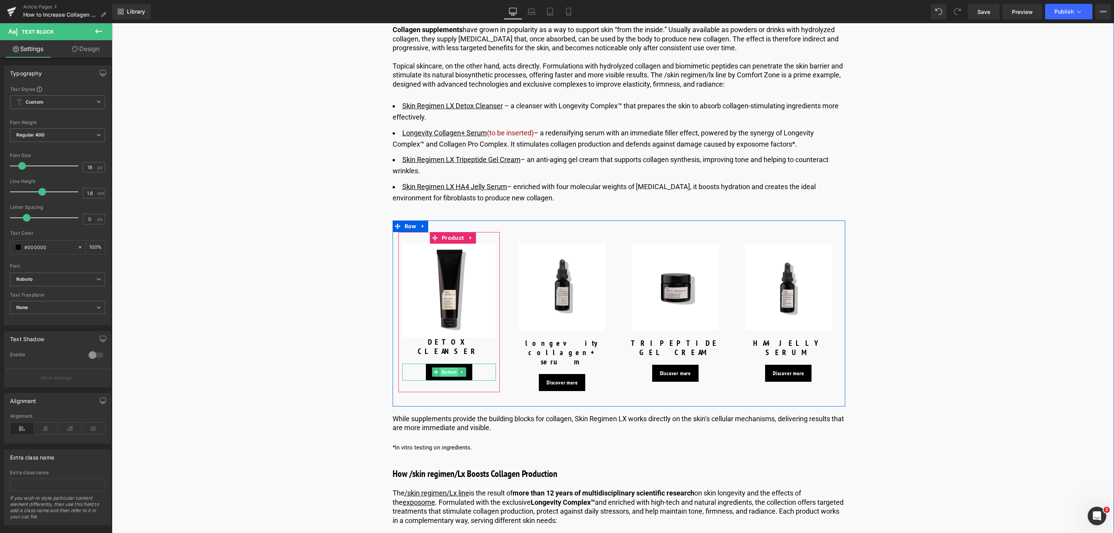
click at [440, 367] on span "Button" at bounding box center [449, 371] width 18 height 9
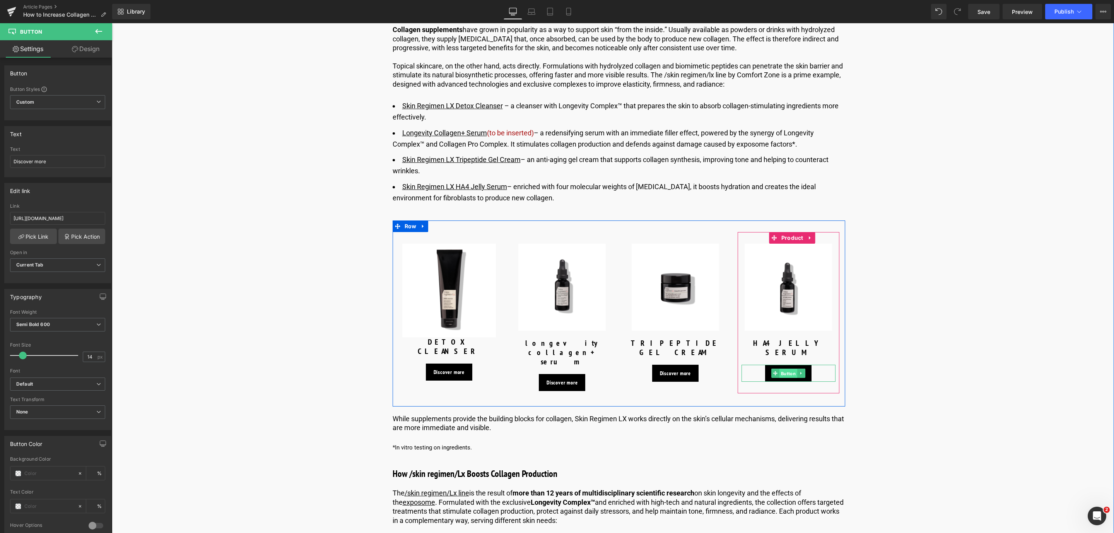
click at [782, 369] on span "Button" at bounding box center [788, 373] width 18 height 9
drag, startPoint x: 126, startPoint y: 242, endPoint x: 165, endPoint y: 219, distance: 45.8
paste input "https://world.comfortzoneskin.com/products/skin-regimen-lx-ha4-jelly-serum"
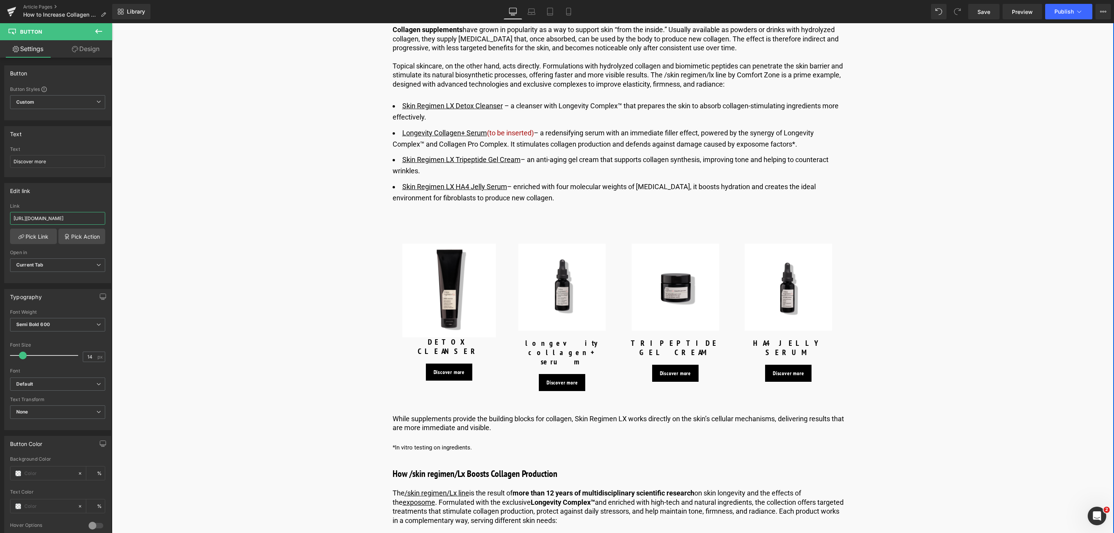
scroll to position [0, 86]
type input "https://world.comfortzoneskin.com/products/skin-regimen-lx-ha4-jelly-serum"
click at [25, 238] on link "Pick Link" at bounding box center [33, 236] width 47 height 15
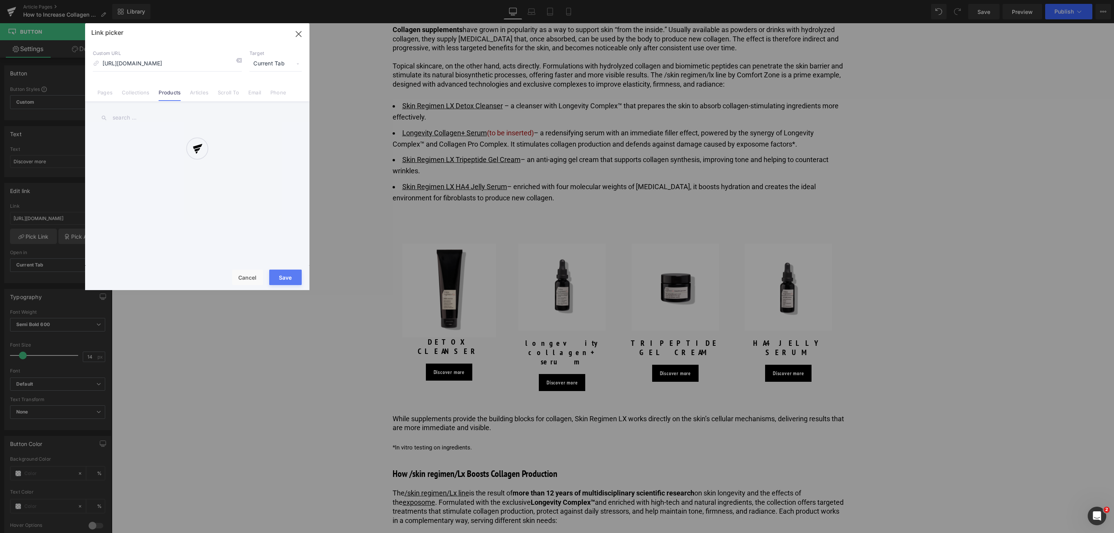
scroll to position [0, 65]
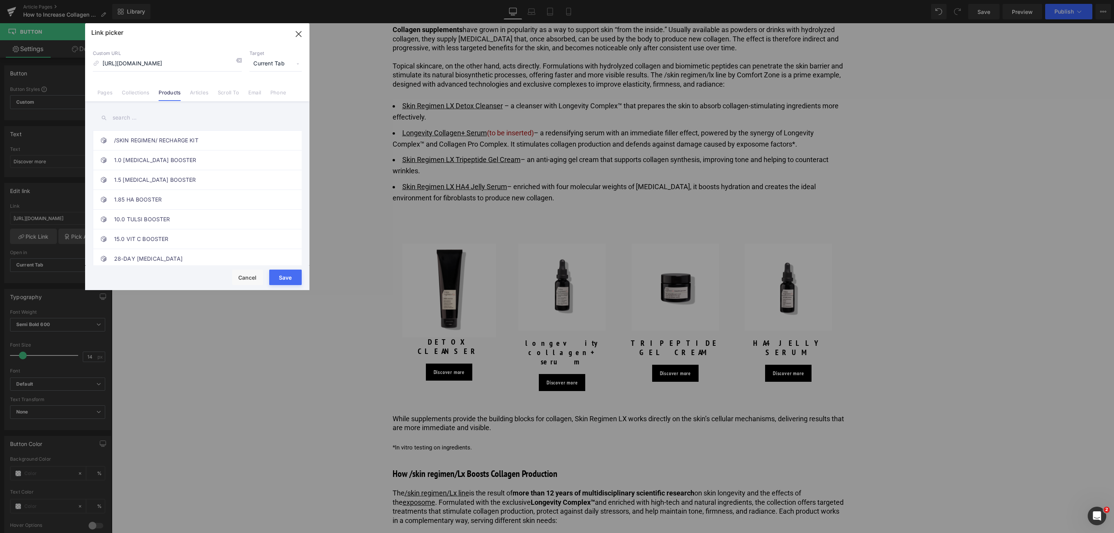
click at [292, 280] on button "Save" at bounding box center [285, 277] width 32 height 15
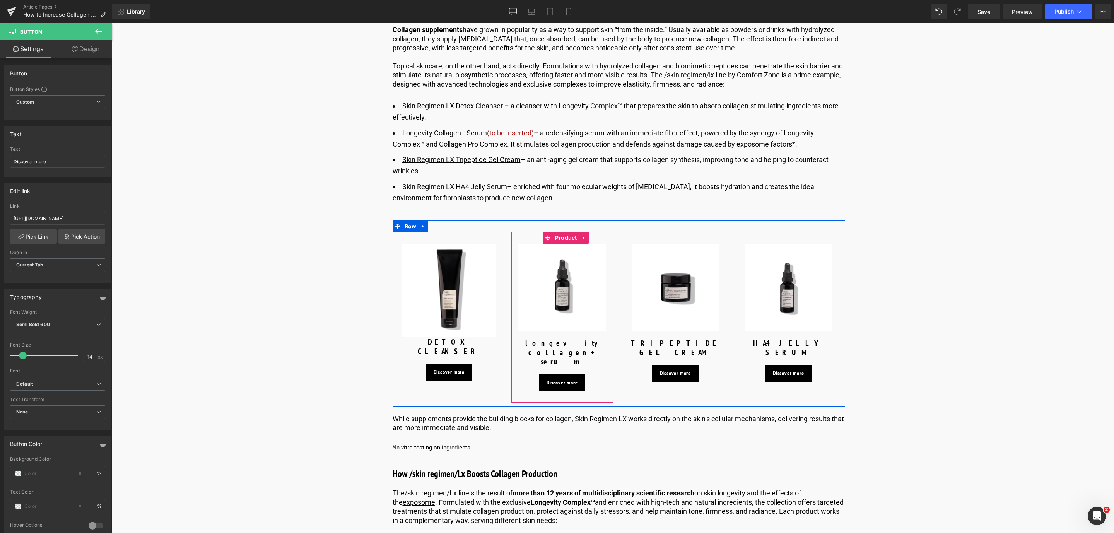
click at [548, 283] on img at bounding box center [561, 287] width 87 height 87
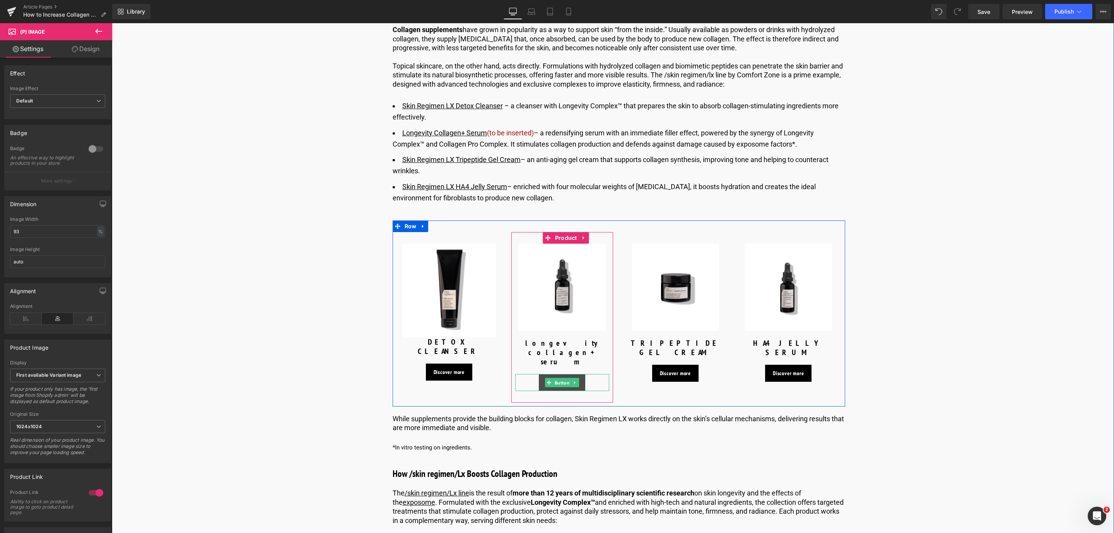
click at [563, 378] on span "Button" at bounding box center [562, 382] width 18 height 9
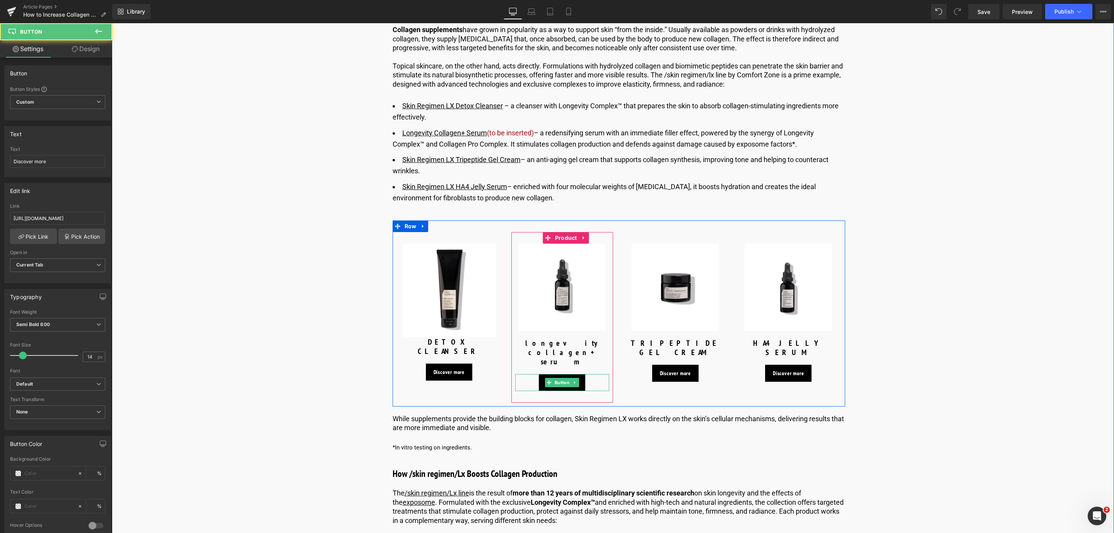
click at [596, 374] on div "Discover more" at bounding box center [562, 382] width 94 height 17
click at [557, 378] on span "Button" at bounding box center [562, 382] width 18 height 9
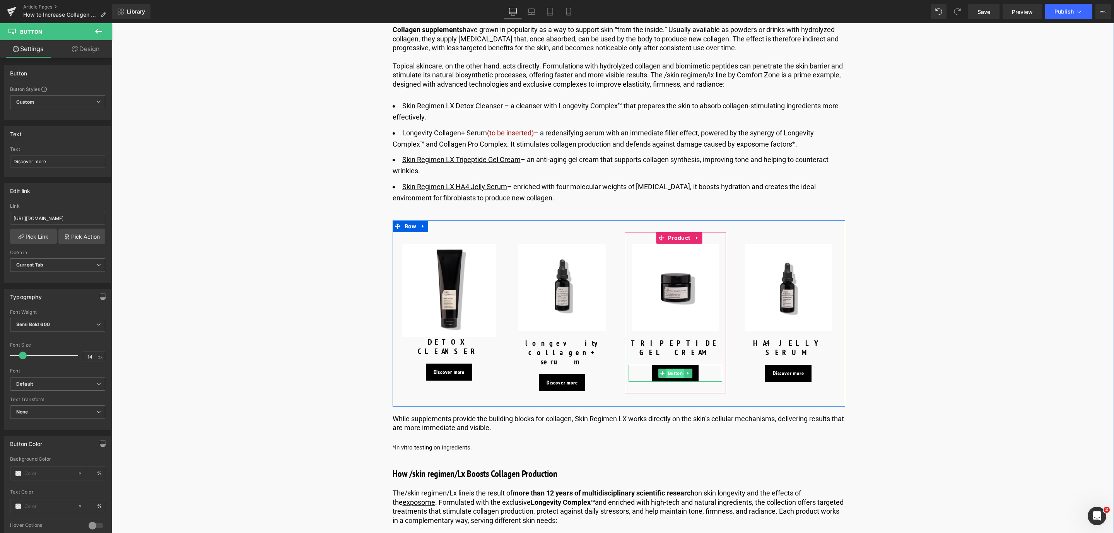
click at [677, 369] on span "Button" at bounding box center [675, 373] width 18 height 9
click at [670, 369] on span "Button" at bounding box center [675, 373] width 18 height 9
drag, startPoint x: 125, startPoint y: 244, endPoint x: 219, endPoint y: 231, distance: 95.3
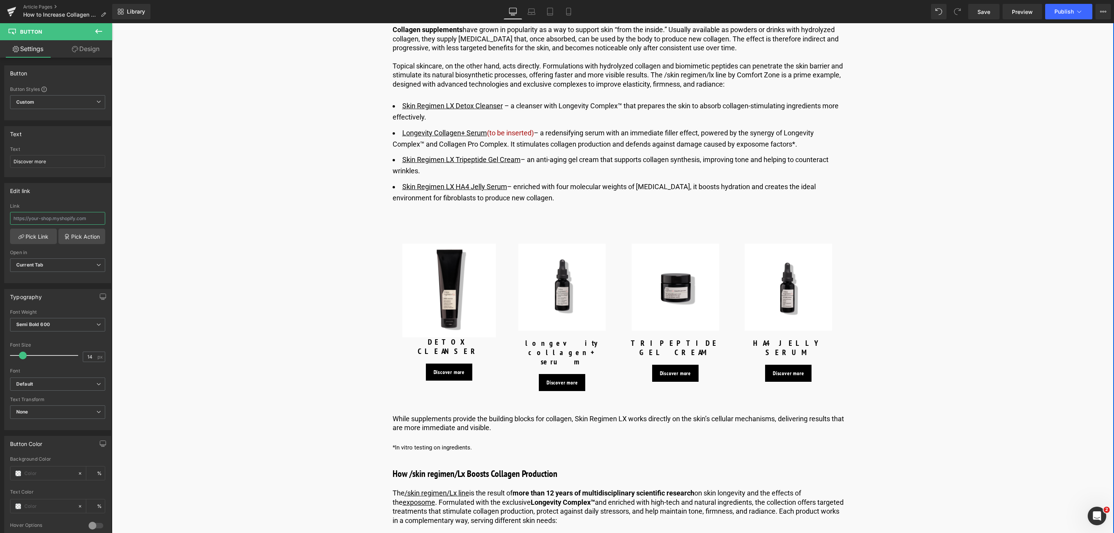
paste input "https://world.comfortzoneskin.com/products/skin-regimen-lx-tripeptide-gel-cream"
type input "https://world.comfortzoneskin.com/products/skin-regimen-lx-tripeptide-gel-cream"
click at [43, 239] on link "Pick Link" at bounding box center [33, 236] width 47 height 15
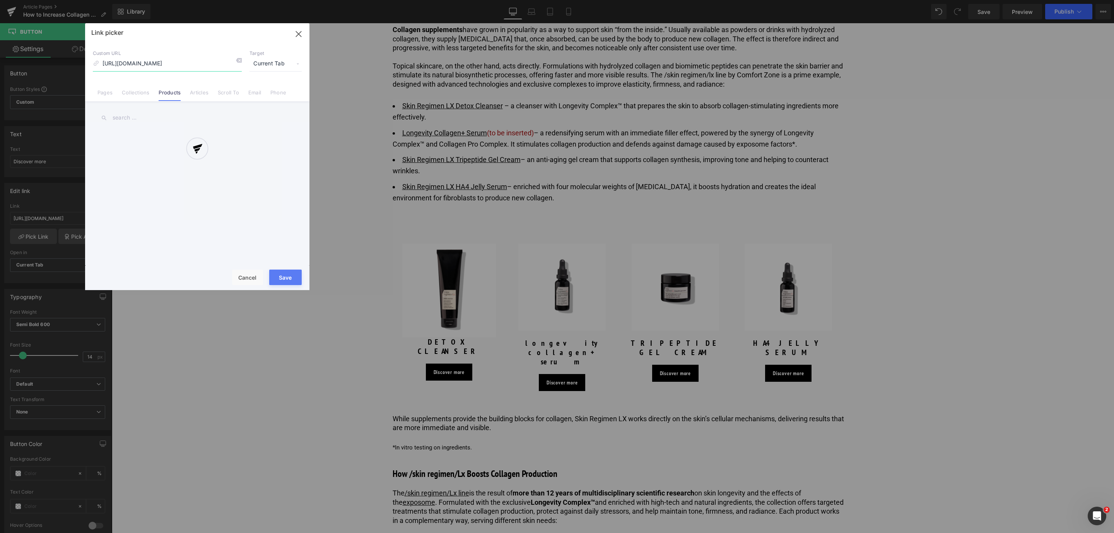
scroll to position [0, 77]
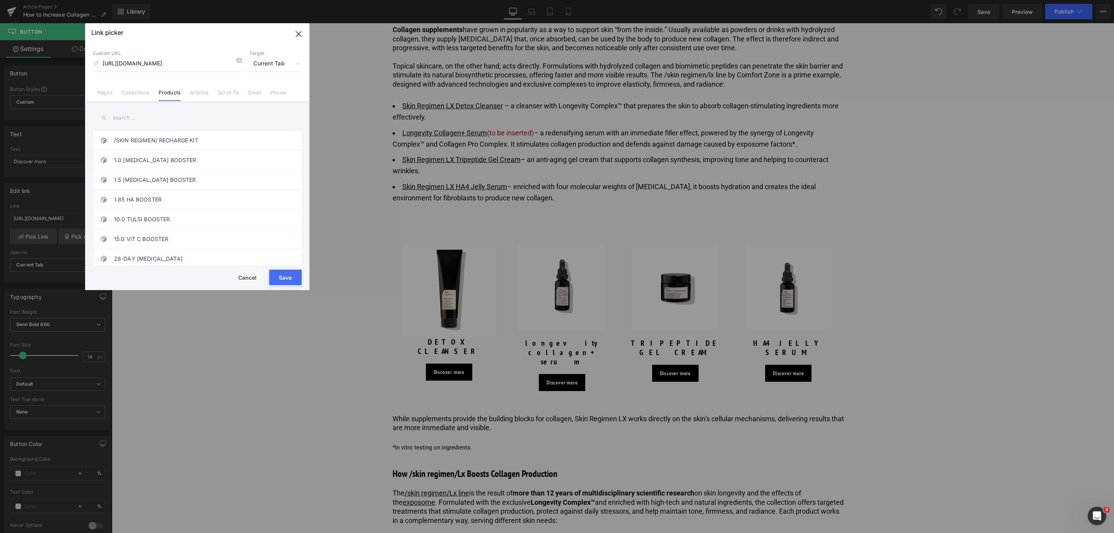
click at [291, 280] on button "Save" at bounding box center [285, 277] width 32 height 15
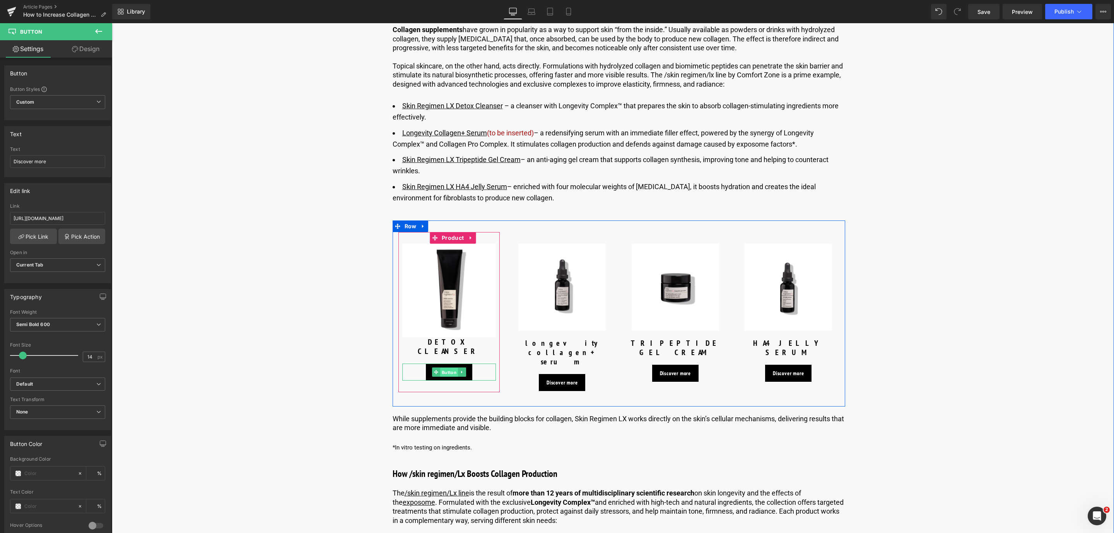
click at [447, 368] on span "Button" at bounding box center [449, 372] width 18 height 9
drag, startPoint x: 126, startPoint y: 240, endPoint x: 269, endPoint y: 234, distance: 142.8
paste input "https://world.comfortzoneskin.com/products/skin-regimen-lx-detox-cleanser"
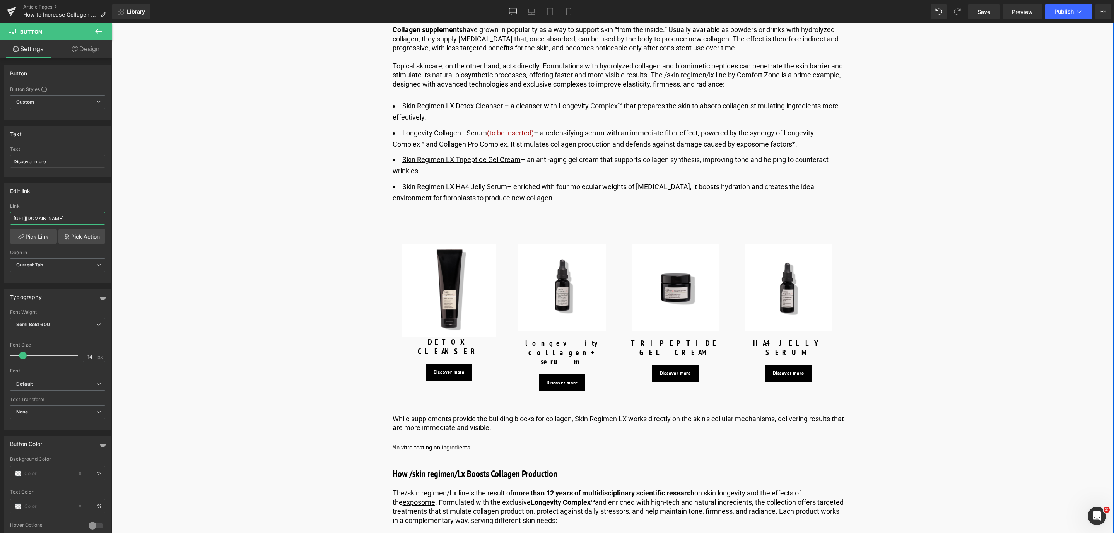
scroll to position [0, 85]
type input "https://world.comfortzoneskin.com/products/skin-regimen-lx-detox-cleanser"
click at [27, 239] on link "Pick Link" at bounding box center [33, 236] width 47 height 15
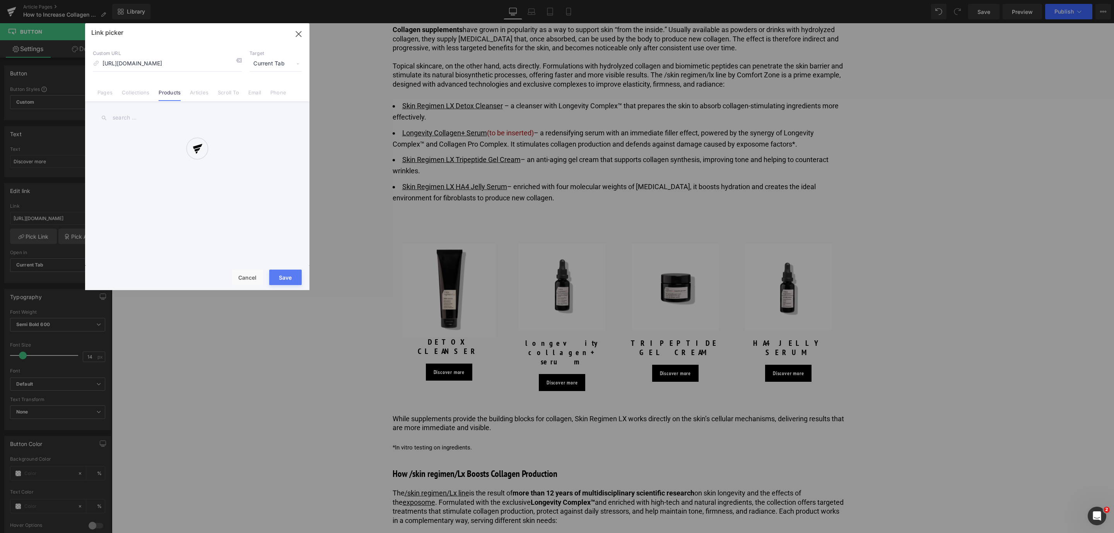
scroll to position [0, 63]
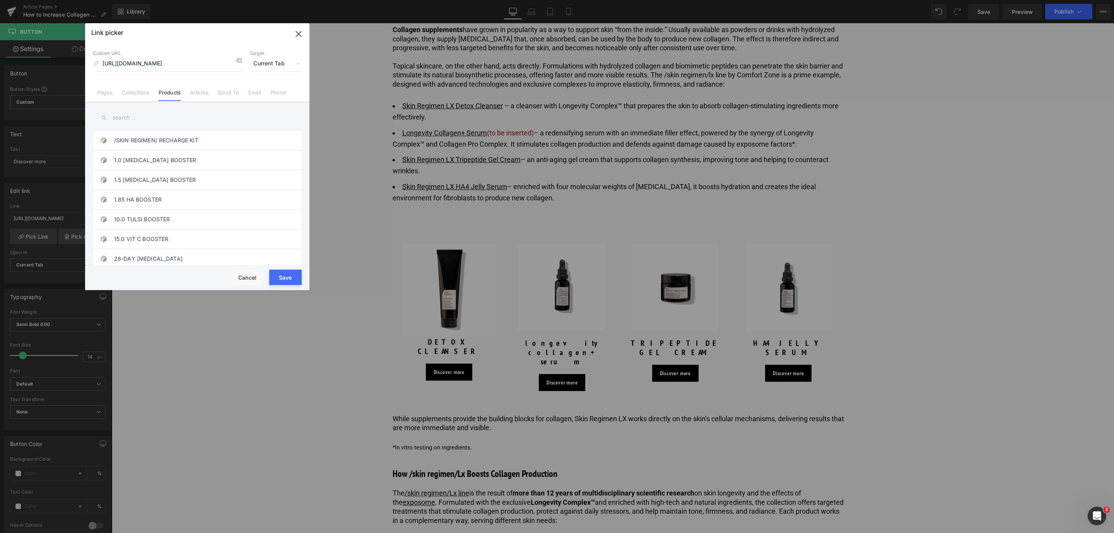
click at [285, 278] on button "Save" at bounding box center [285, 277] width 32 height 15
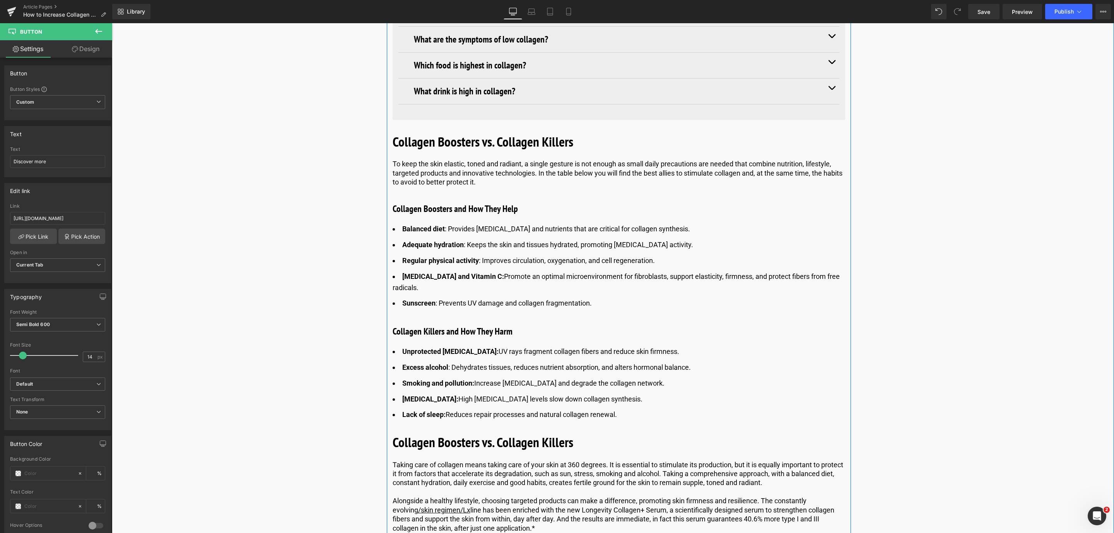
scroll to position [3590, 0]
click at [449, 432] on b "Collagen Boosters vs. Collagen Killers" at bounding box center [483, 441] width 181 height 18
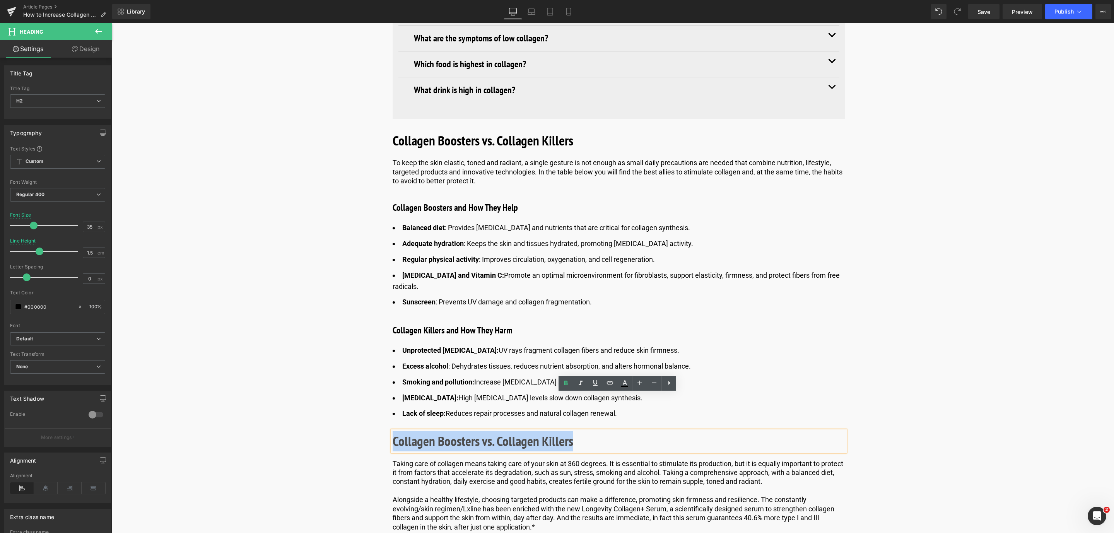
drag, startPoint x: 586, startPoint y: 407, endPoint x: 382, endPoint y: 414, distance: 203.2
paste div
drag, startPoint x: 984, startPoint y: 14, endPoint x: 694, endPoint y: 207, distance: 348.0
click at [984, 14] on span "Save" at bounding box center [983, 12] width 13 height 8
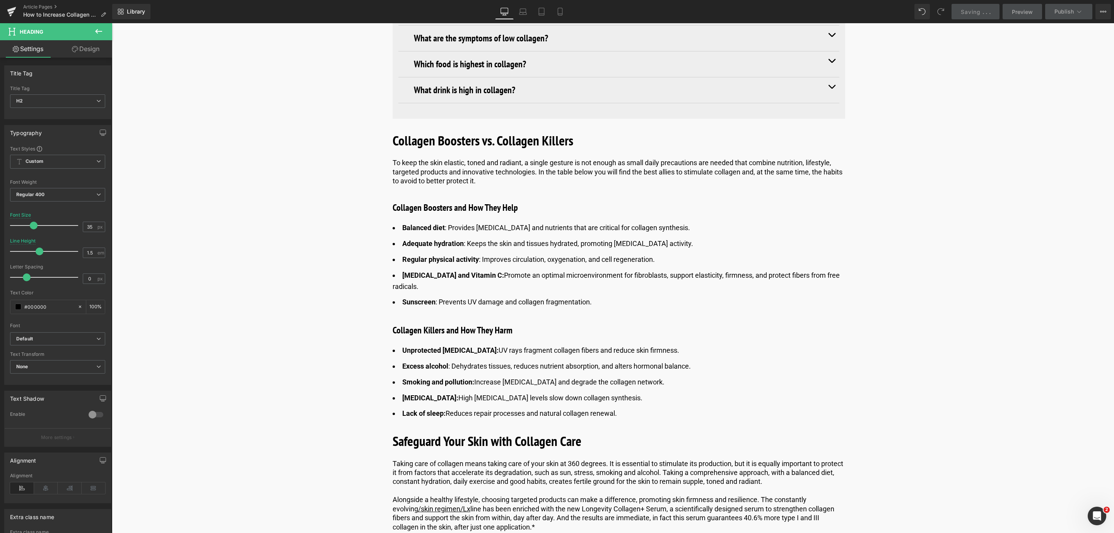
scroll to position [3706, 0]
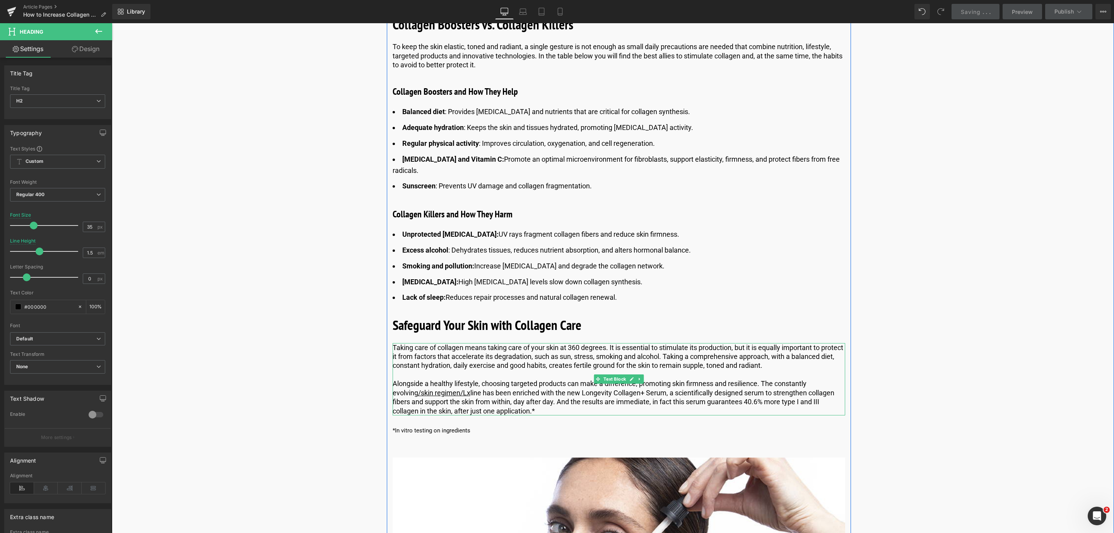
click at [629, 343] on p "Taking care of collagen means taking care of your skin at 360 degrees. It is es…" at bounding box center [619, 356] width 452 height 27
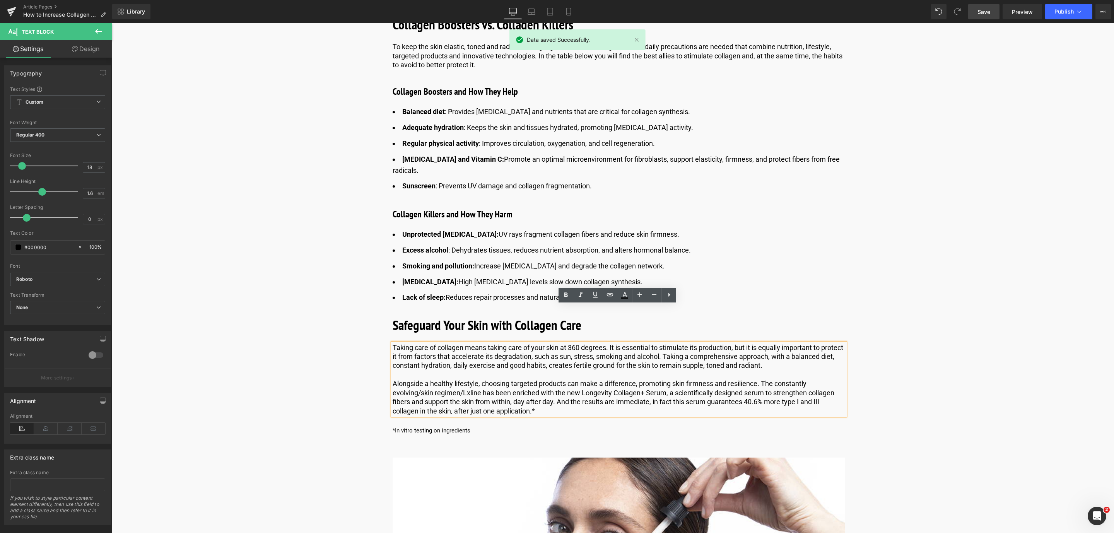
click at [598, 343] on p "Taking care of collagen means taking care of your skin at 360 degrees. It is es…" at bounding box center [619, 356] width 452 height 27
drag, startPoint x: 584, startPoint y: 319, endPoint x: 684, endPoint y: 318, distance: 99.8
click at [684, 343] on p "Taking care of collagen means taking care of your skin at 360 degrees. It is es…" at bounding box center [619, 356] width 452 height 27
click at [566, 293] on icon at bounding box center [565, 295] width 3 height 5
click at [560, 379] on p "Alongside a healthy lifestyle, choosing targeted products can make a difference…" at bounding box center [619, 397] width 452 height 36
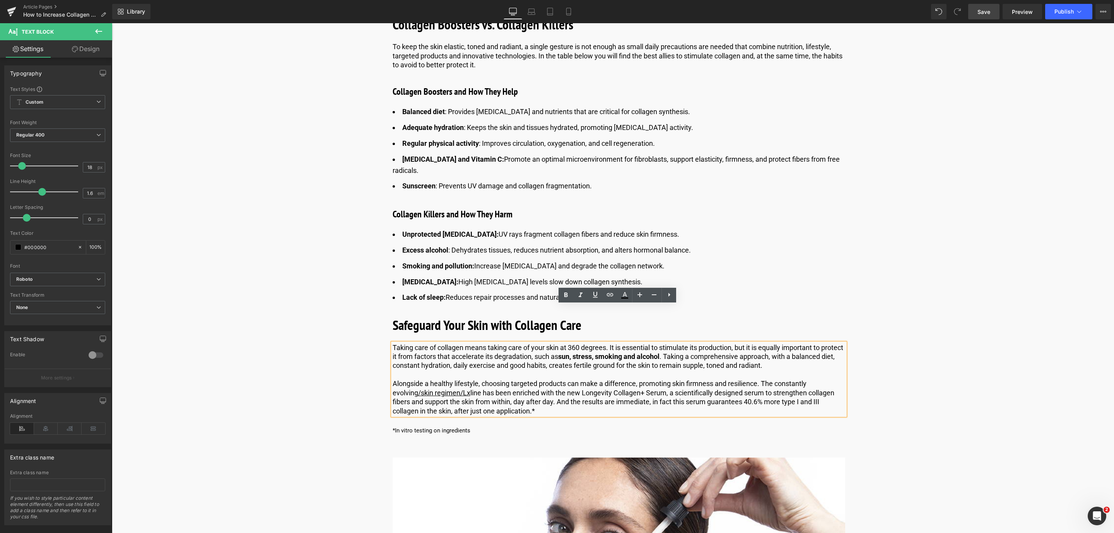
drag, startPoint x: 556, startPoint y: 353, endPoint x: 556, endPoint y: 359, distance: 5.8
click at [556, 379] on p "Alongside a healthy lifestyle, choosing targeted products can make a difference…" at bounding box center [619, 397] width 452 height 36
drag, startPoint x: 555, startPoint y: 359, endPoint x: 578, endPoint y: 359, distance: 22.8
click at [578, 379] on p "Alongside a healthy lifestyle, choosing targeted products can make a difference…" at bounding box center [619, 397] width 452 height 36
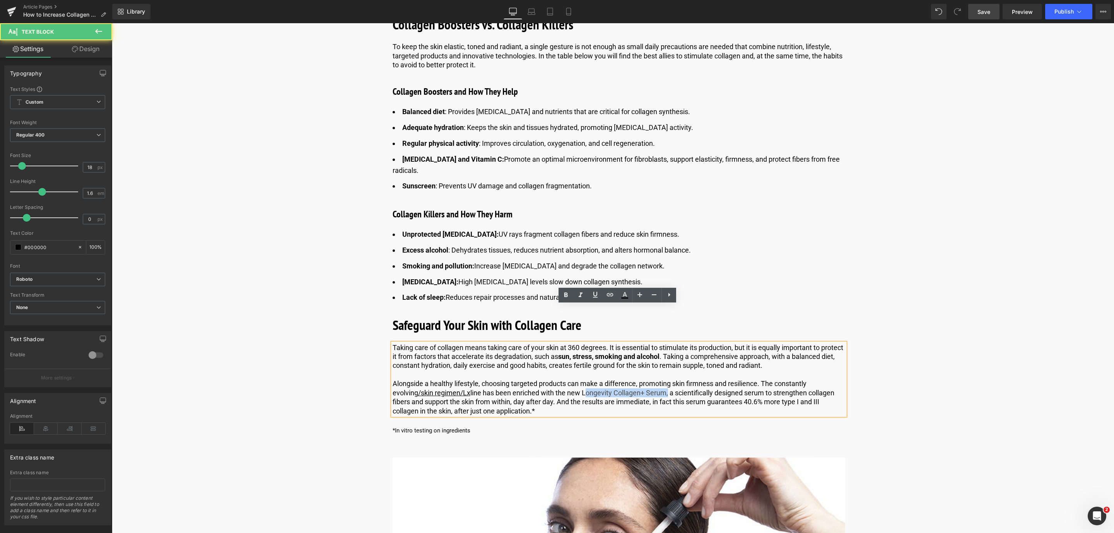
drag, startPoint x: 640, startPoint y: 356, endPoint x: 556, endPoint y: 357, distance: 83.9
click at [556, 379] on p "Alongside a healthy lifestyle, choosing targeted products can make a difference…" at bounding box center [619, 397] width 452 height 36
click at [563, 295] on icon at bounding box center [565, 294] width 9 height 9
drag, startPoint x: 726, startPoint y: 362, endPoint x: 772, endPoint y: 377, distance: 48.8
click at [772, 379] on p "Alongside a healthy lifestyle, choosing targeted products can make a difference…" at bounding box center [619, 397] width 452 height 36
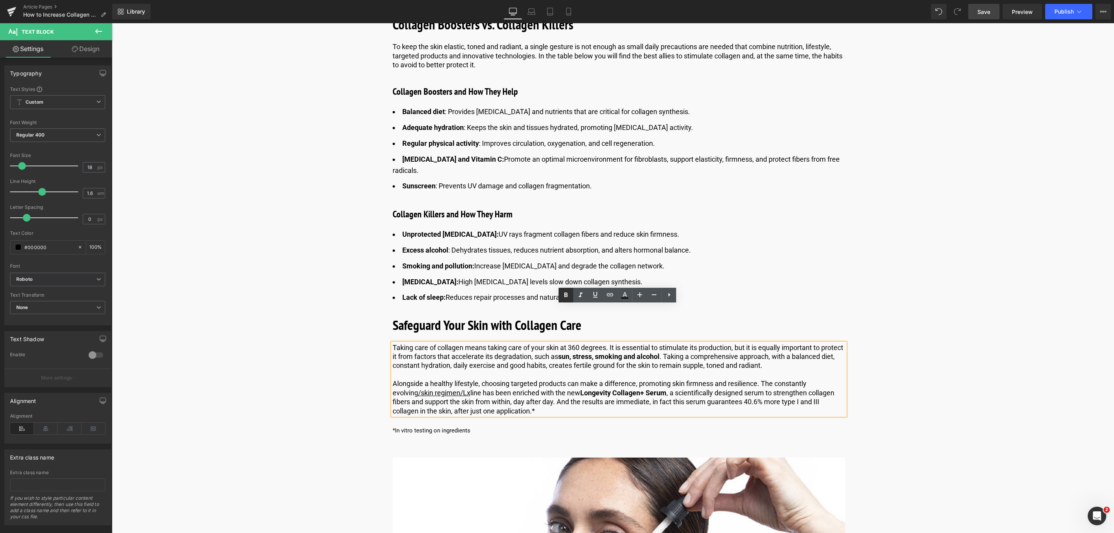
click at [567, 293] on icon at bounding box center [565, 294] width 9 height 9
click at [985, 5] on link "Save" at bounding box center [983, 11] width 31 height 15
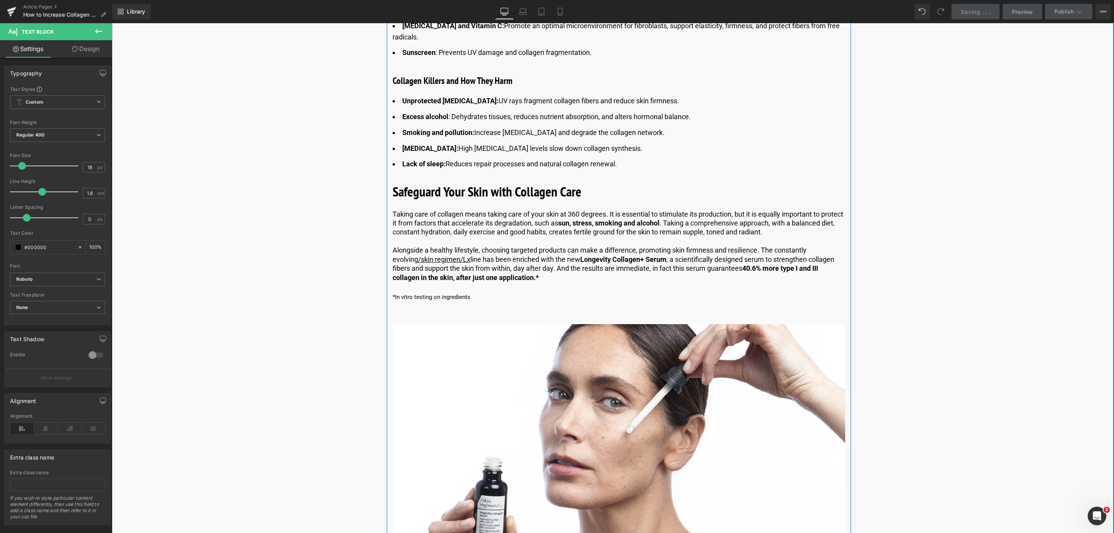
scroll to position [3996, 0]
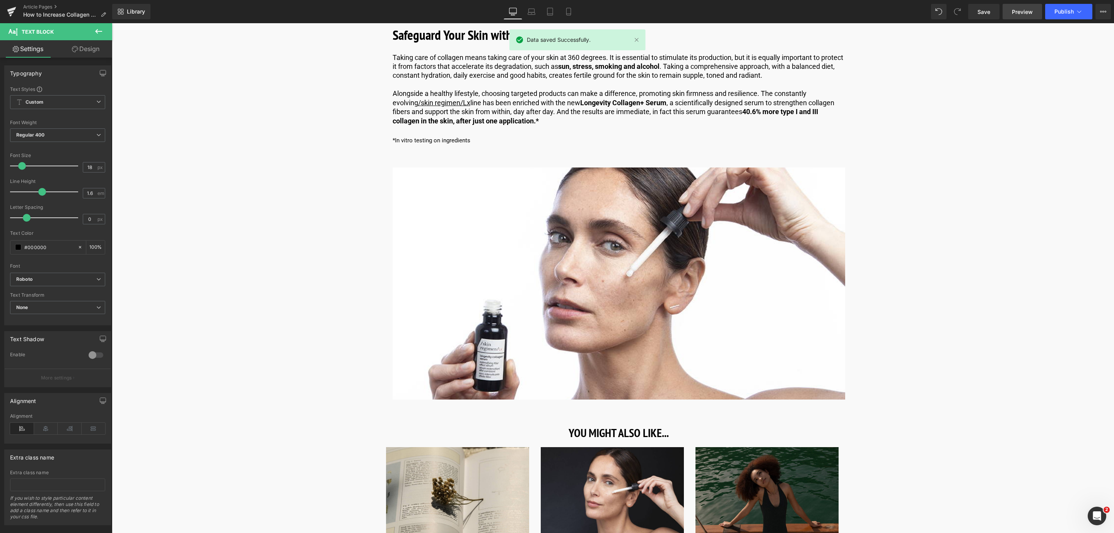
click at [1016, 10] on span "Preview" at bounding box center [1022, 12] width 21 height 8
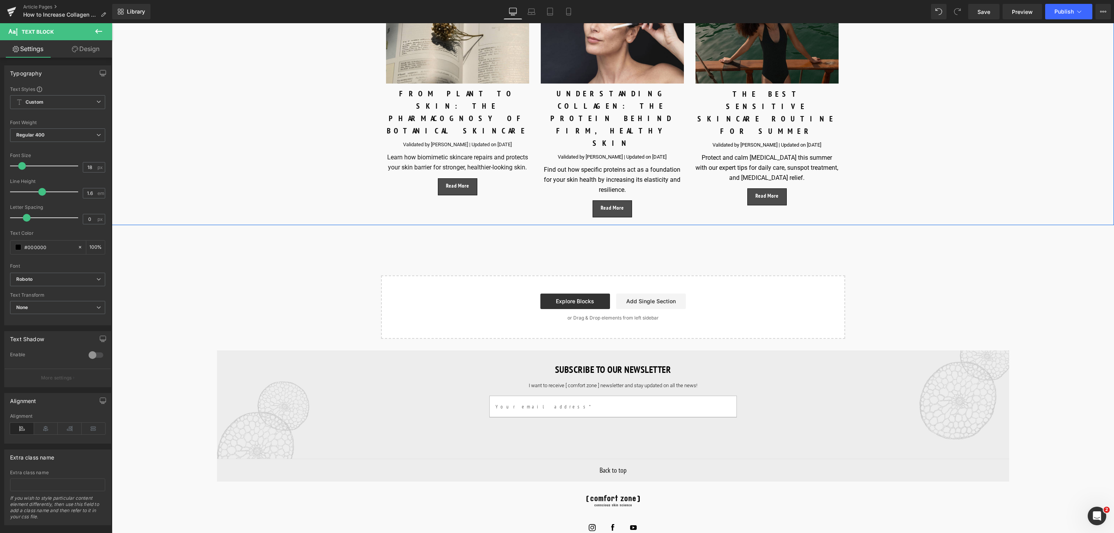
scroll to position [4228, 0]
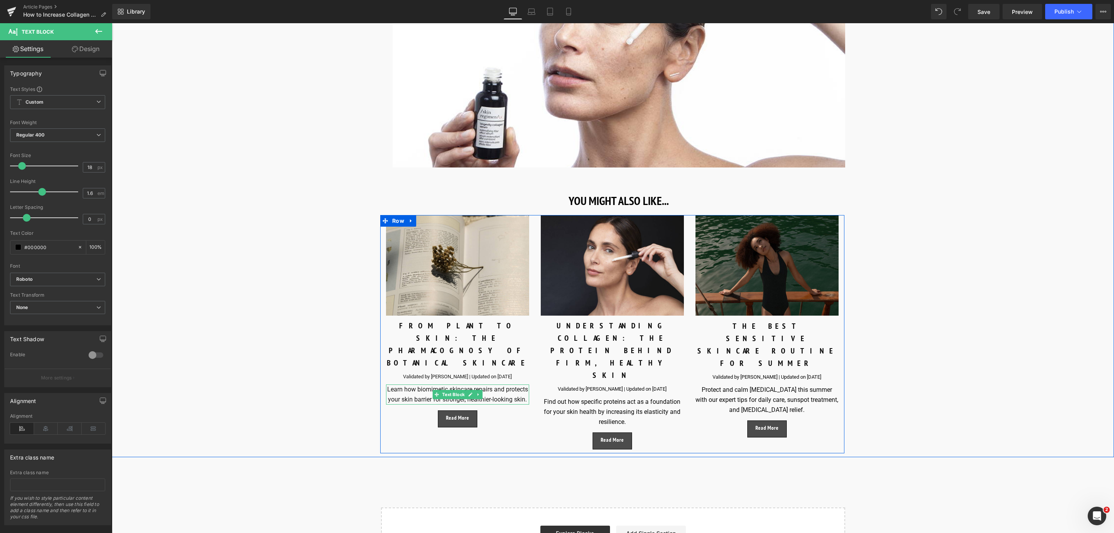
click at [522, 384] on p "Learn how biomimetic skincare repairs and protects your skin barrier for strong…" at bounding box center [457, 394] width 143 height 20
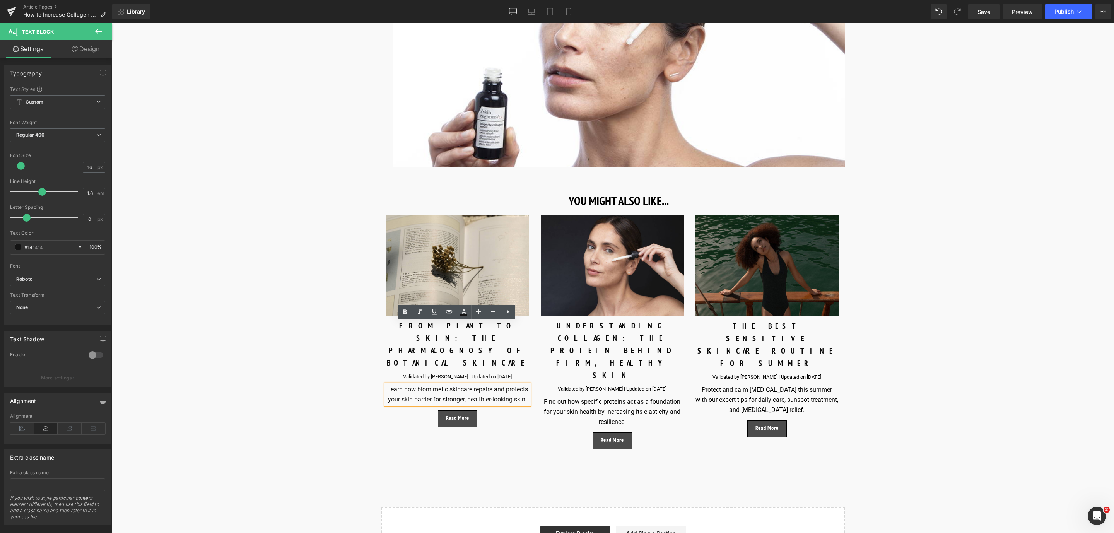
click at [504, 384] on p "Learn how biomimetic skincare repairs and protects your skin barrier for strong…" at bounding box center [457, 394] width 143 height 20
click at [984, 9] on span "Save" at bounding box center [983, 12] width 13 height 8
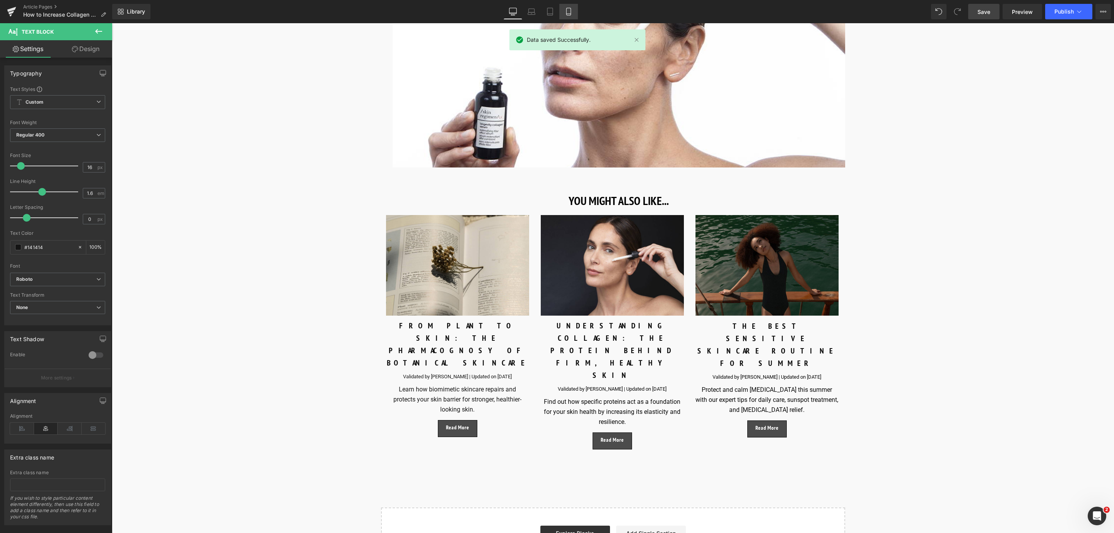
click at [569, 13] on icon at bounding box center [569, 12] width 8 height 8
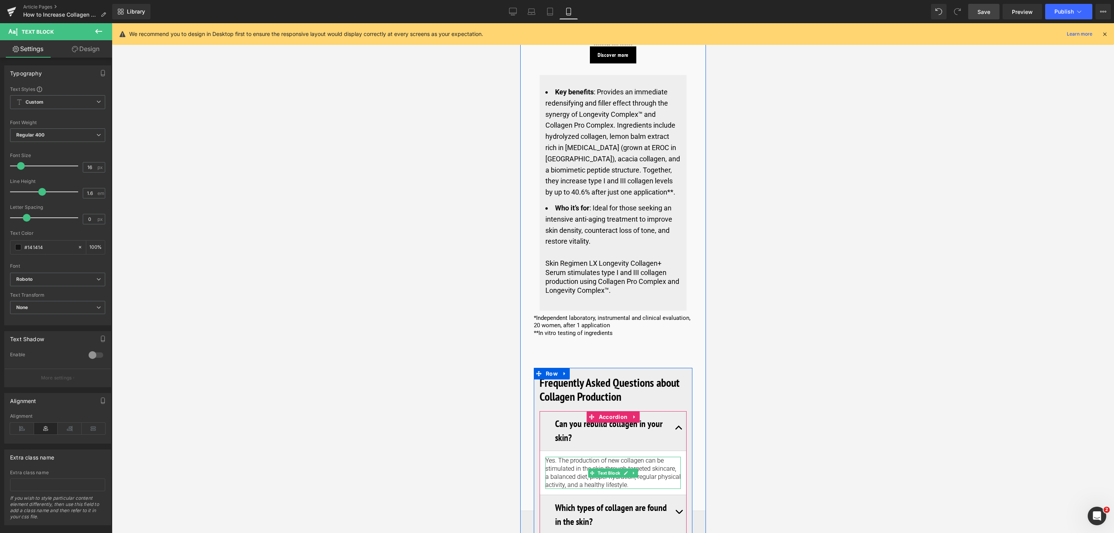
scroll to position [5523, 0]
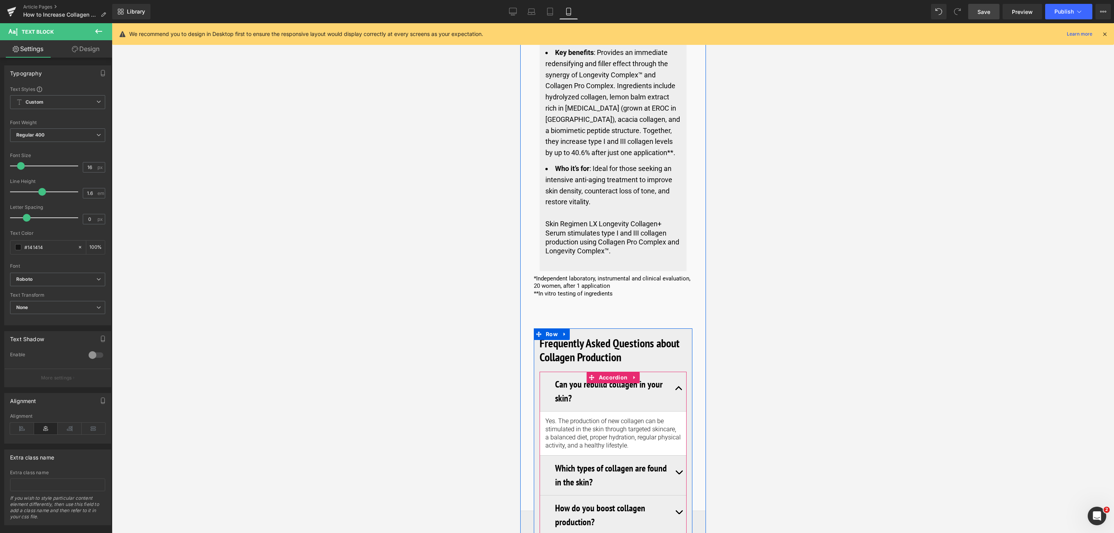
click at [678, 514] on span "button" at bounding box center [678, 514] width 0 height 0
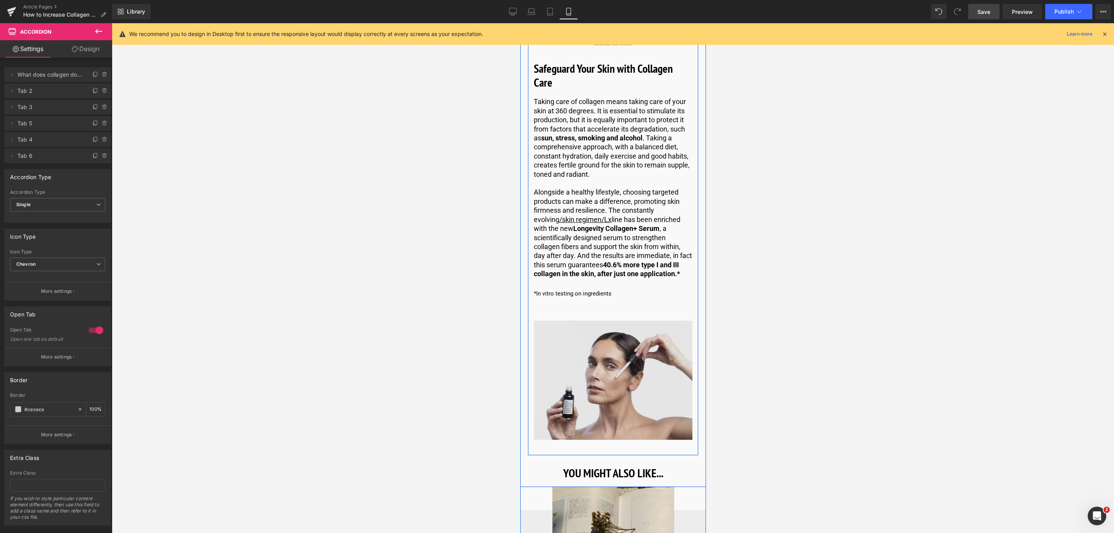
scroll to position [6625, 0]
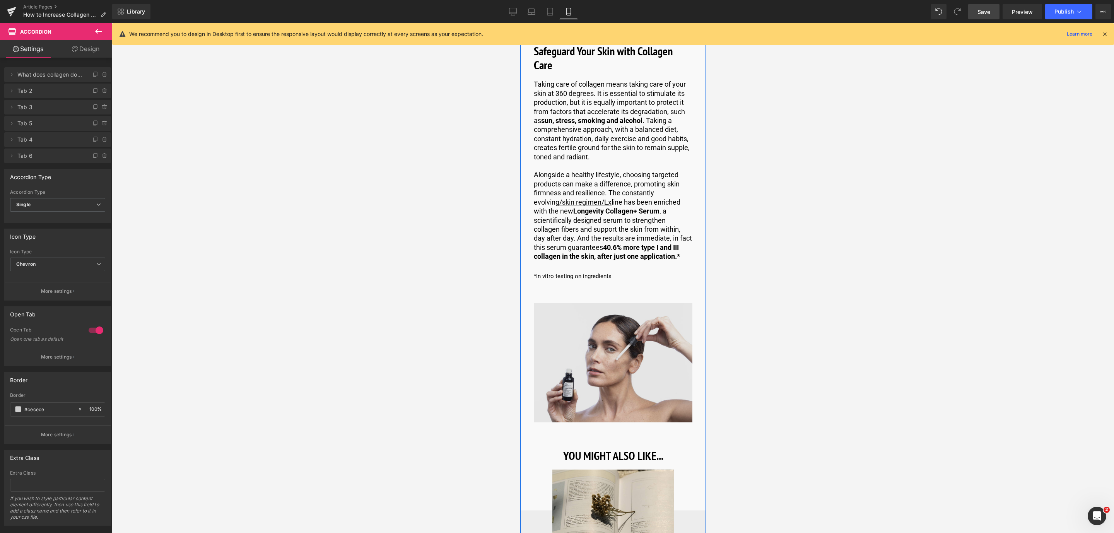
click at [572, 303] on img at bounding box center [612, 362] width 159 height 119
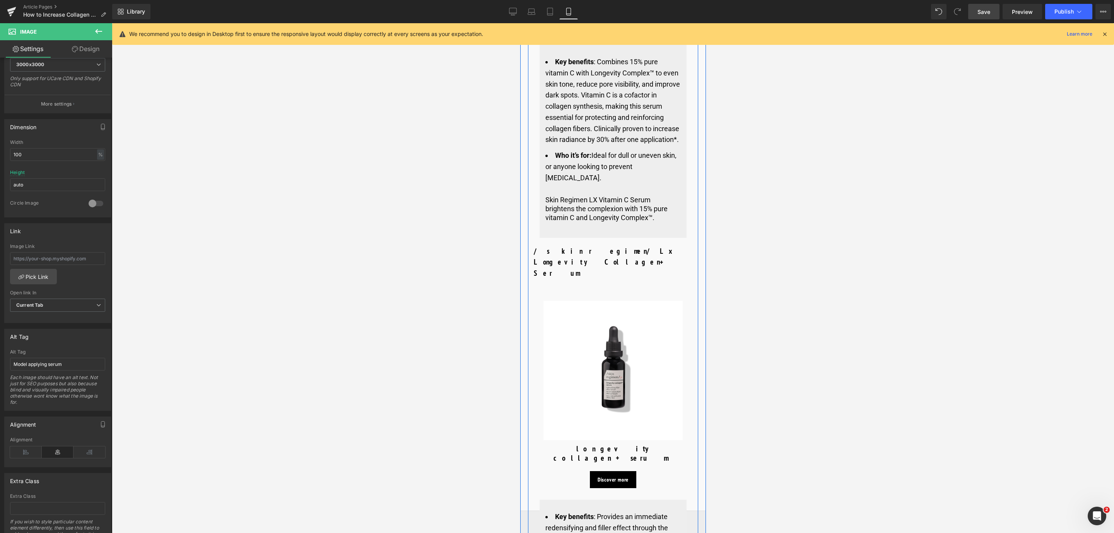
scroll to position [5001, 0]
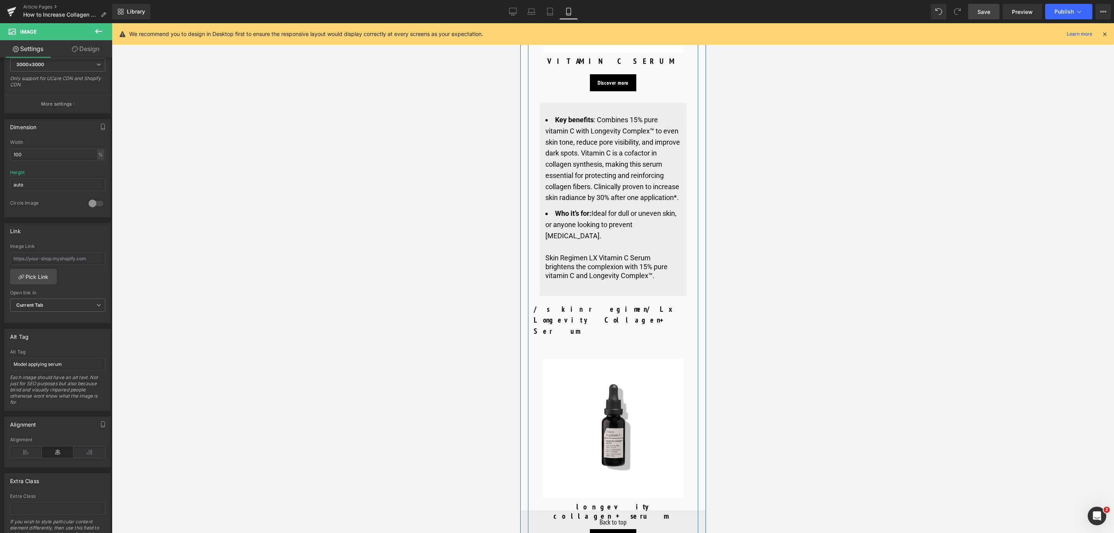
click at [575, 359] on img at bounding box center [612, 428] width 139 height 139
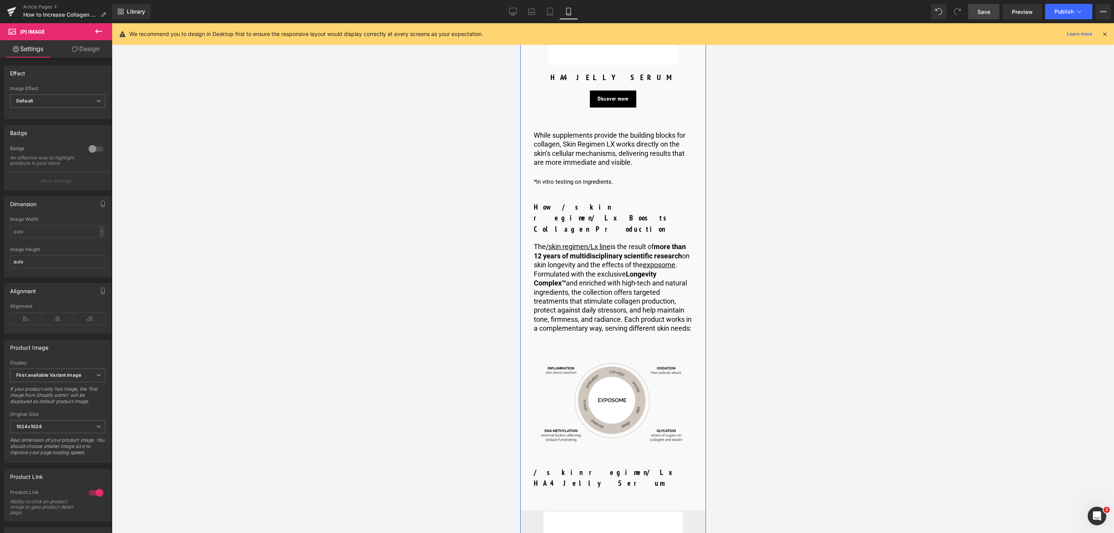
scroll to position [3957, 0]
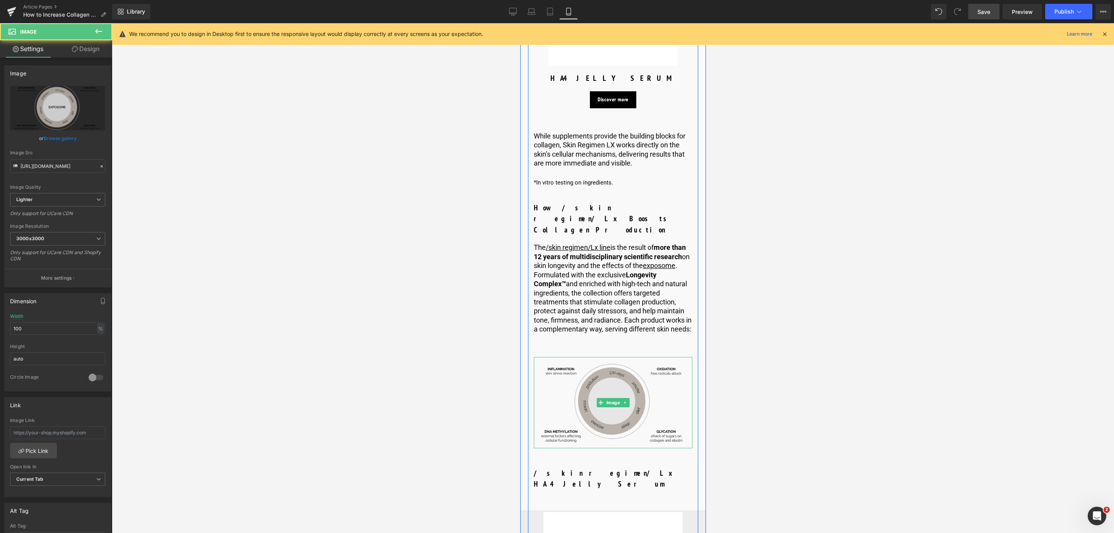
click at [580, 357] on img at bounding box center [612, 402] width 159 height 91
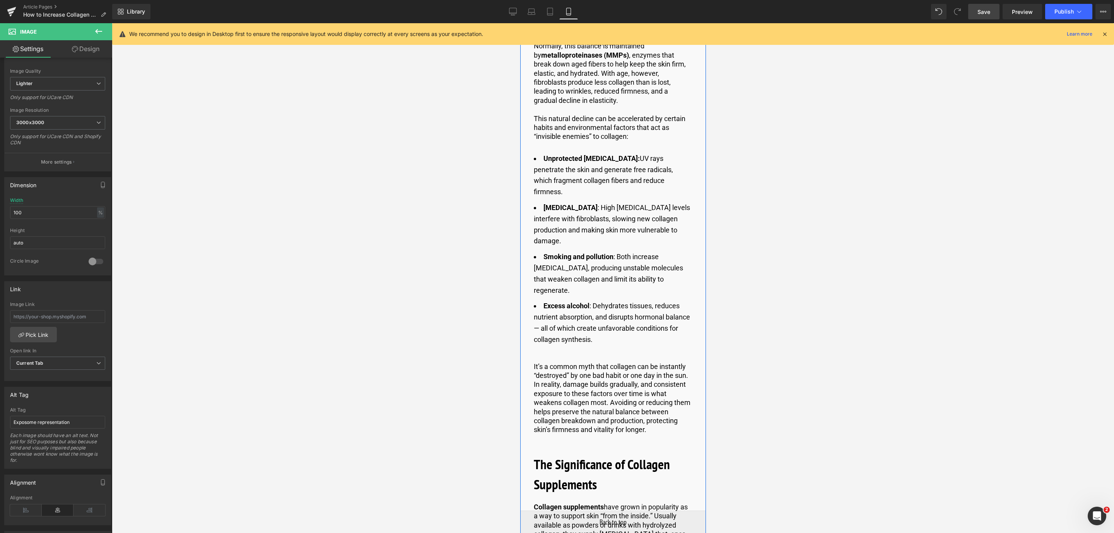
scroll to position [2332, 0]
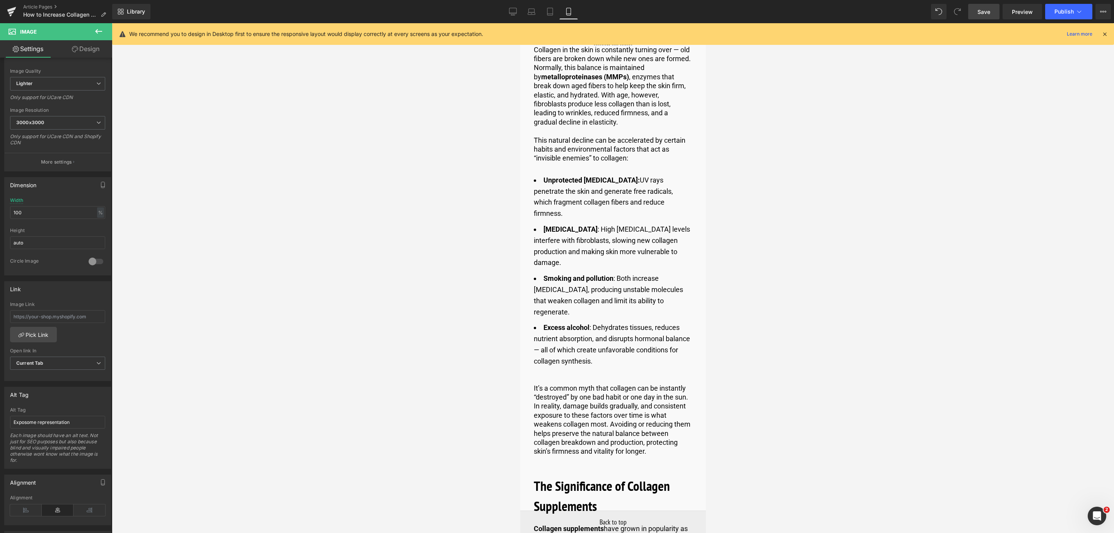
click at [986, 9] on span "Save" at bounding box center [983, 12] width 13 height 8
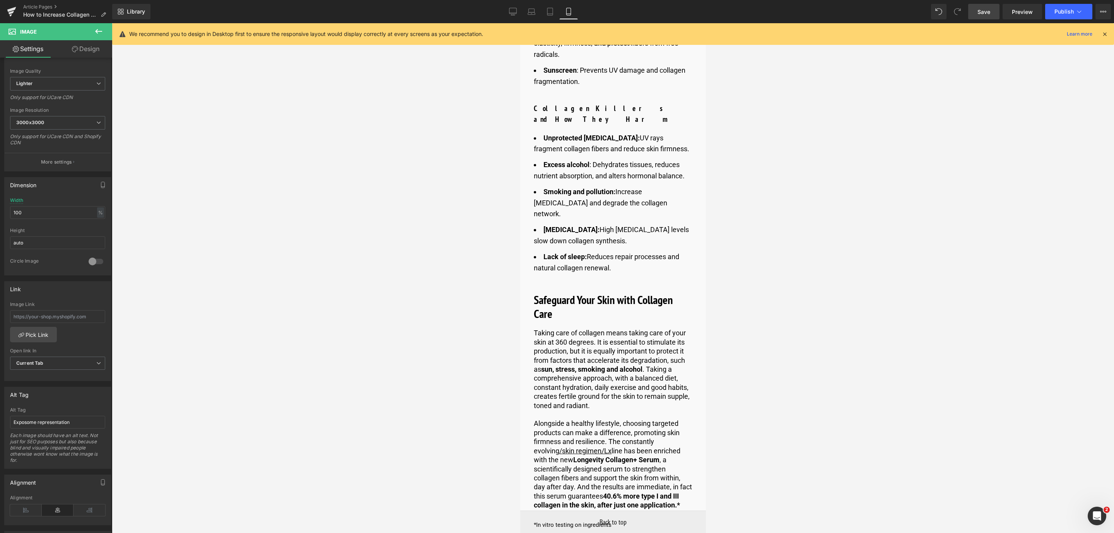
scroll to position [6567, 0]
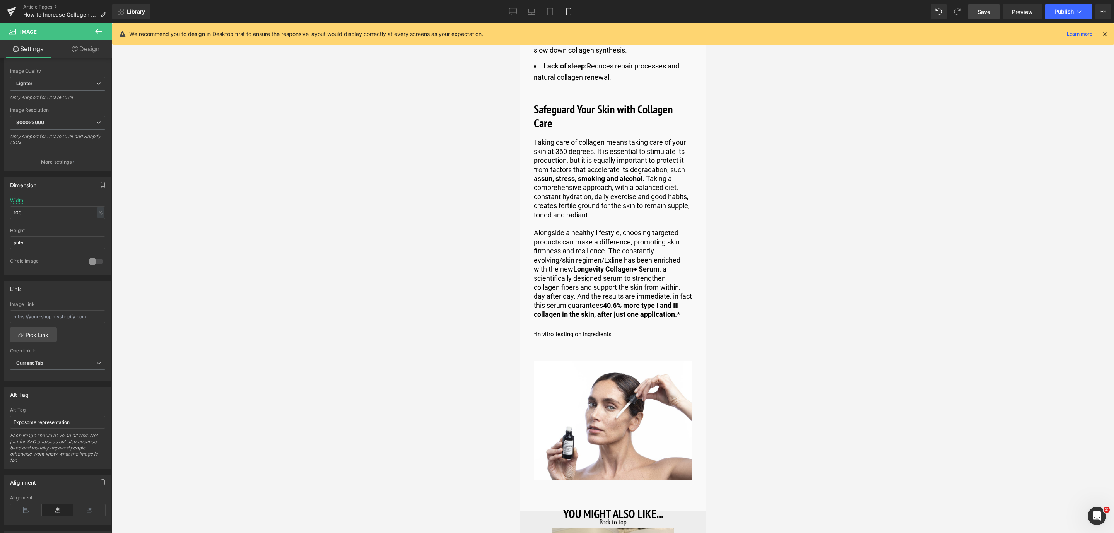
drag, startPoint x: 989, startPoint y: 11, endPoint x: 82, endPoint y: 190, distance: 924.5
click at [989, 11] on span "Save" at bounding box center [983, 12] width 13 height 8
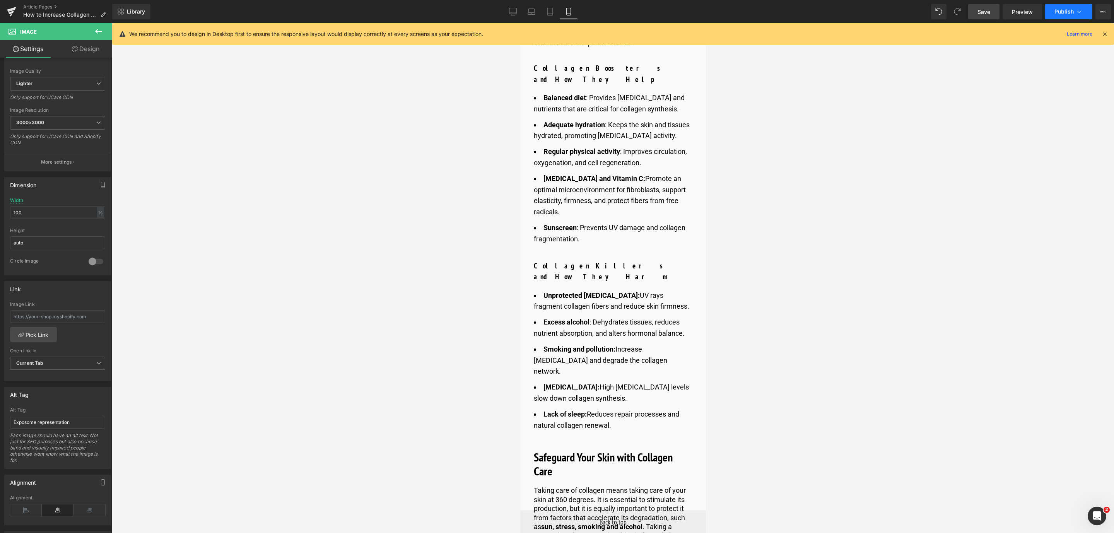
click at [1085, 15] on button "Publish" at bounding box center [1068, 11] width 47 height 15
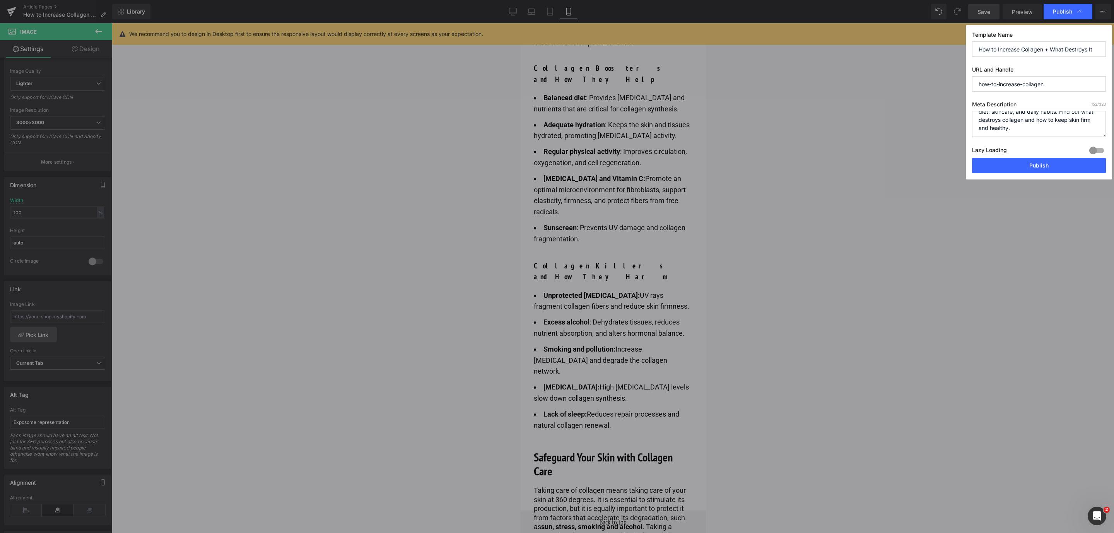
scroll to position [0, 0]
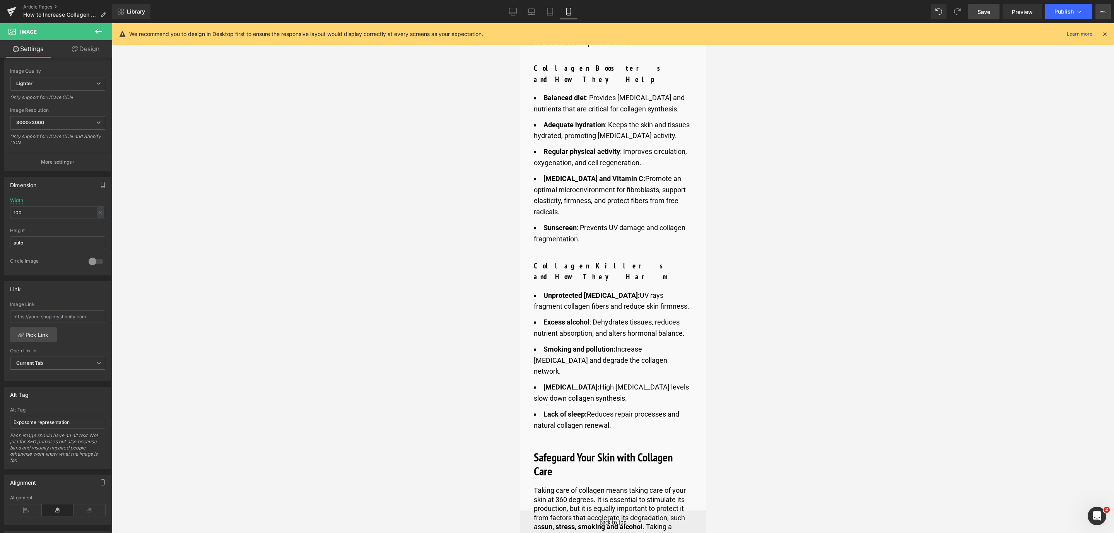
click at [1105, 14] on icon at bounding box center [1103, 12] width 6 height 6
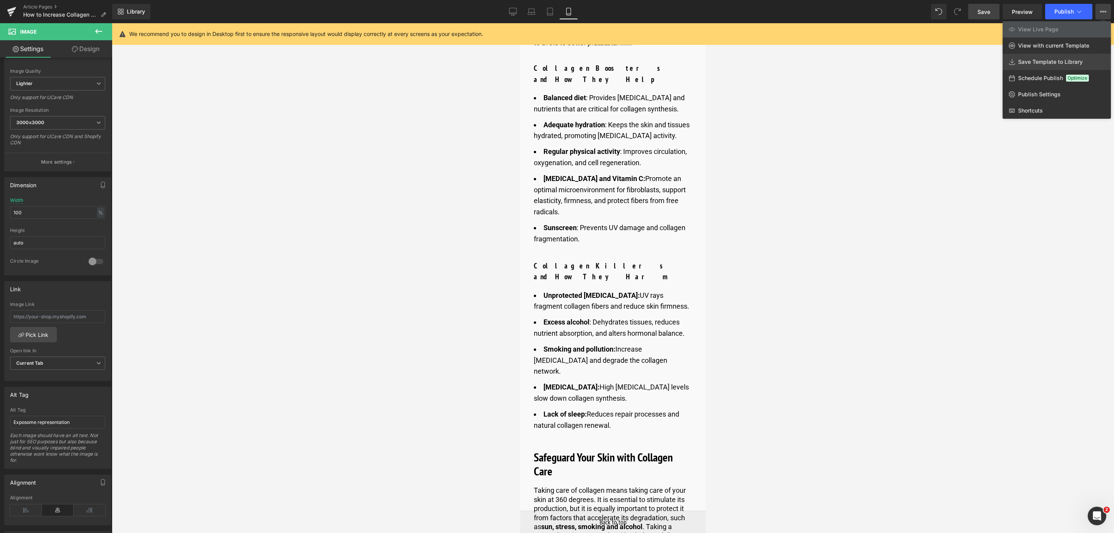
click at [1079, 58] on span "Save Template to Library" at bounding box center [1050, 61] width 65 height 7
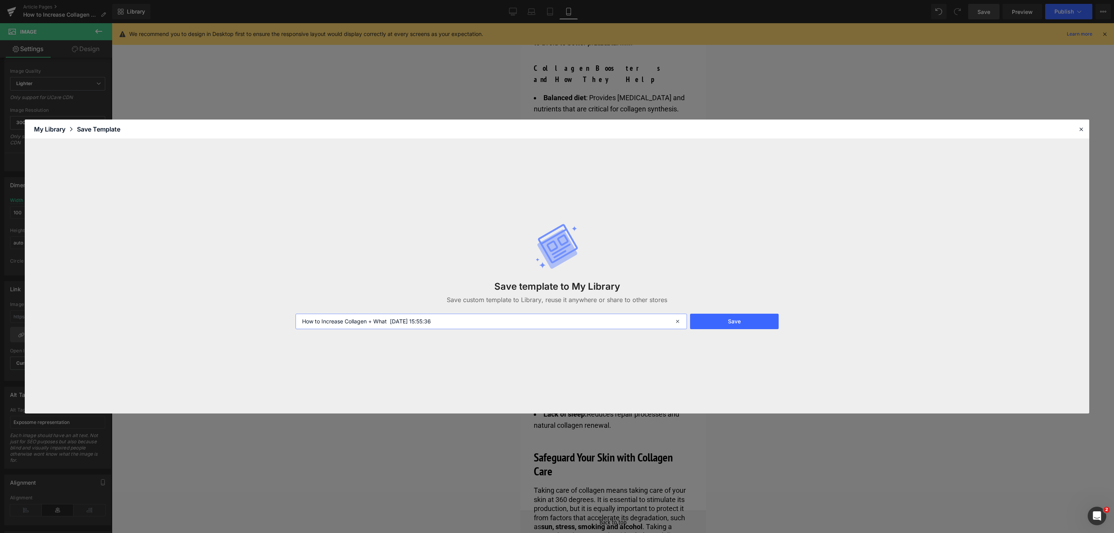
drag, startPoint x: 470, startPoint y: 326, endPoint x: 393, endPoint y: 324, distance: 76.6
click at [393, 324] on input "How to Increase Collagen + What 2025-09-15 15:55:36" at bounding box center [490, 321] width 391 height 15
type input "How to Increase Collagen + What [DATE]_TO BE PUBLISHED ON 09/14"
click at [729, 318] on button "Save" at bounding box center [734, 321] width 89 height 15
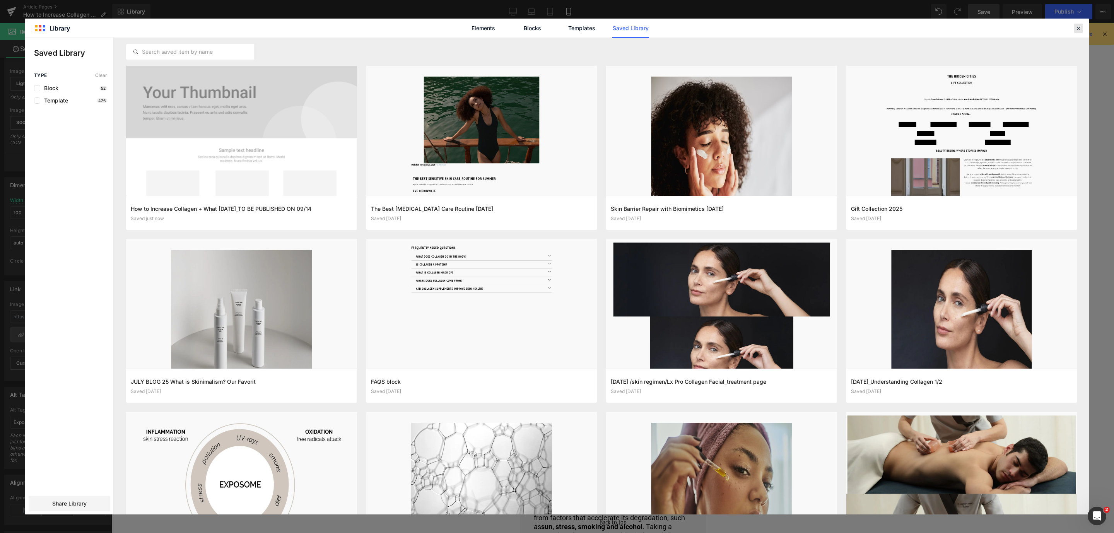
click at [1076, 32] on div at bounding box center [1078, 28] width 9 height 9
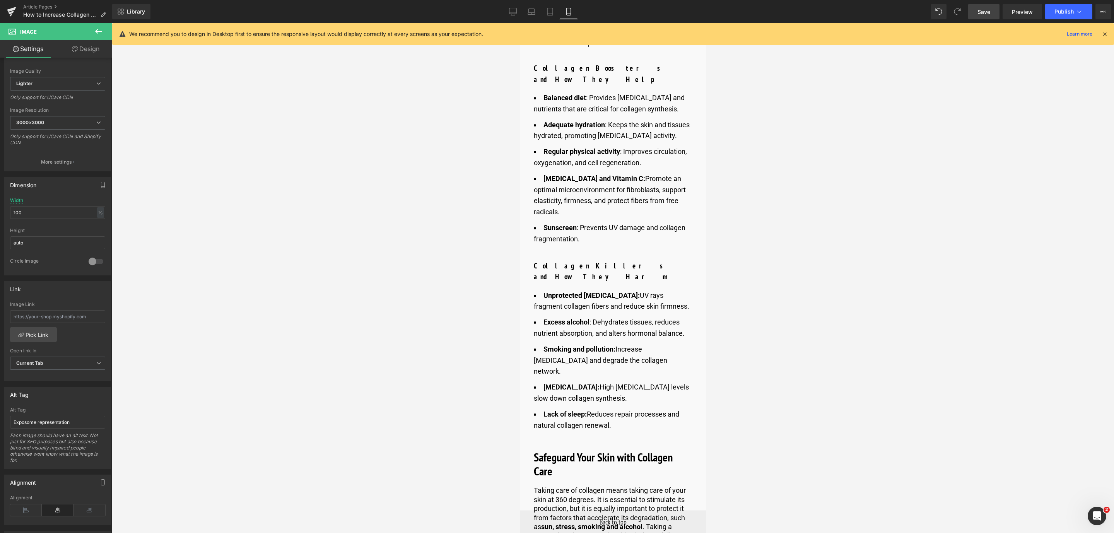
click at [991, 10] on link "Save" at bounding box center [983, 11] width 31 height 15
click at [58, 5] on link "Article Pages" at bounding box center [67, 7] width 89 height 6
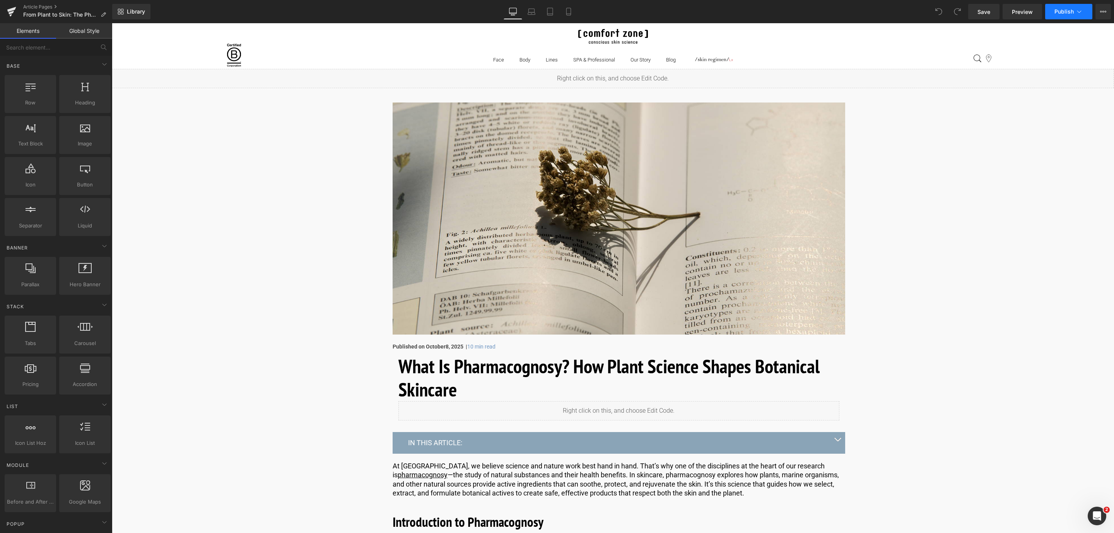
click at [1085, 14] on button "Publish" at bounding box center [1068, 11] width 47 height 15
click at [1018, 14] on span "Preview" at bounding box center [1022, 12] width 21 height 8
click at [567, 14] on icon at bounding box center [569, 12] width 8 height 8
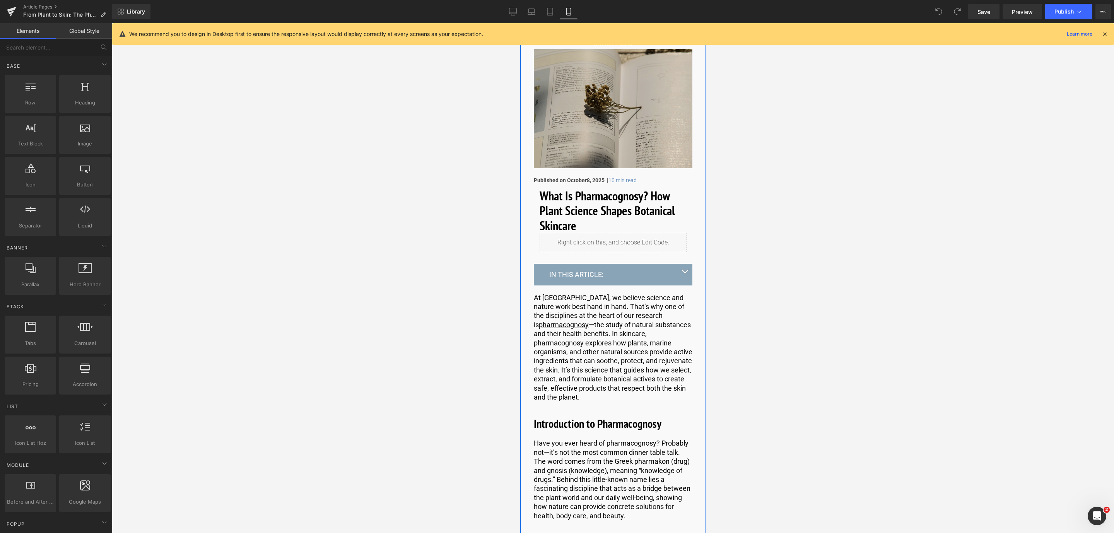
click at [590, 146] on img at bounding box center [612, 108] width 159 height 119
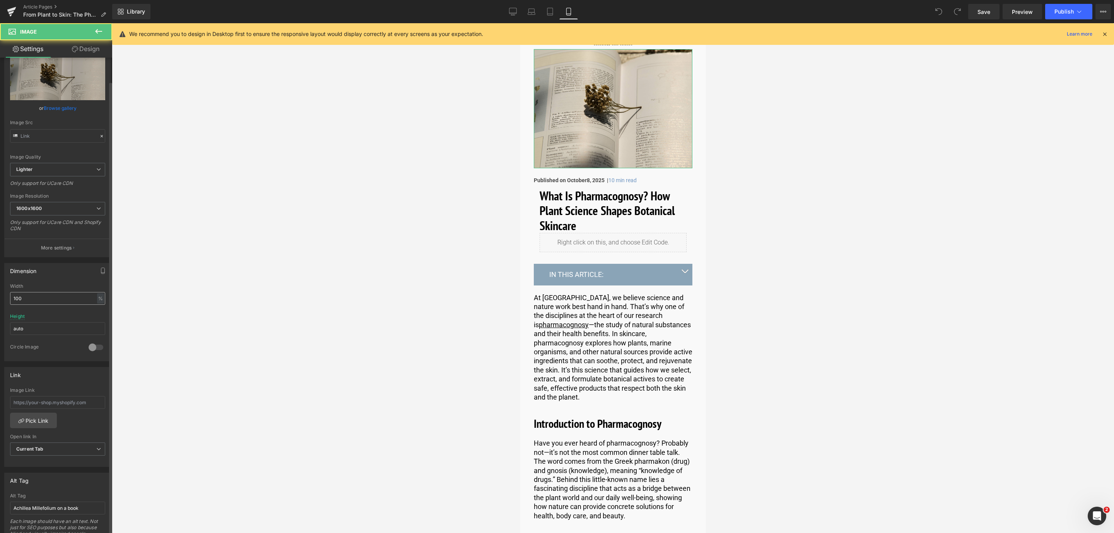
scroll to position [58, 0]
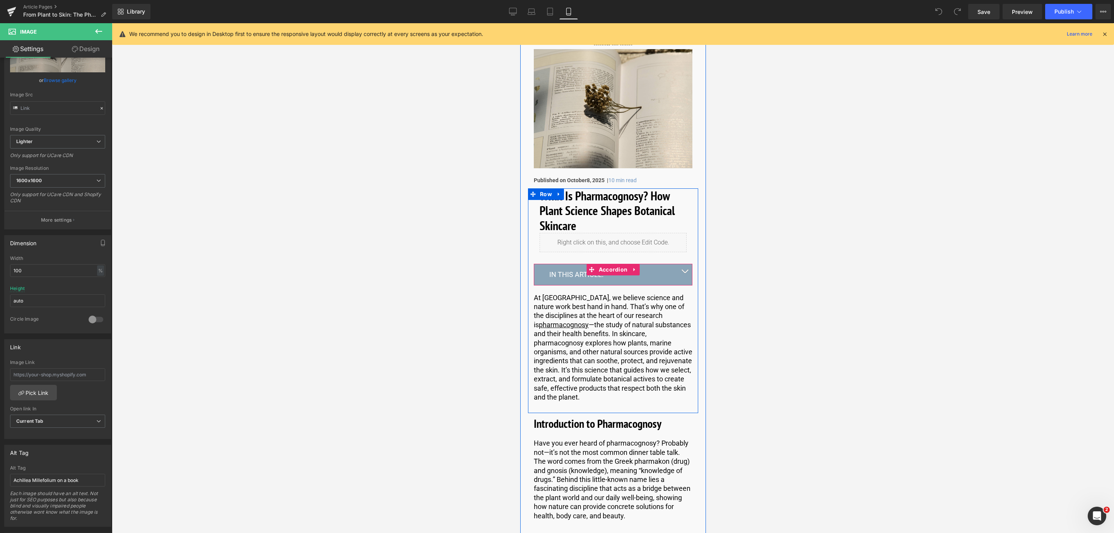
click at [685, 271] on button "button" at bounding box center [683, 274] width 15 height 21
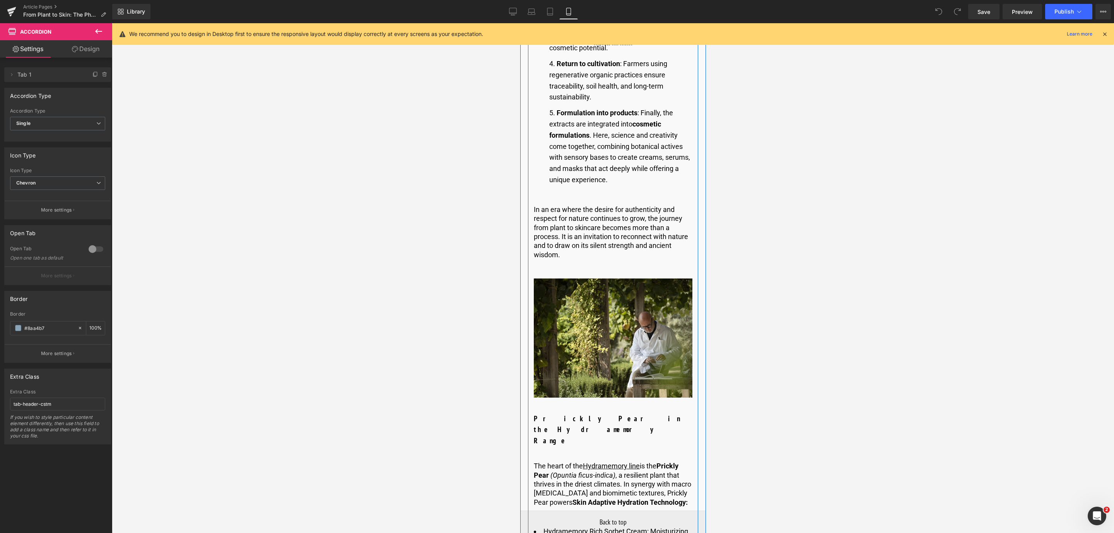
scroll to position [1798, 0]
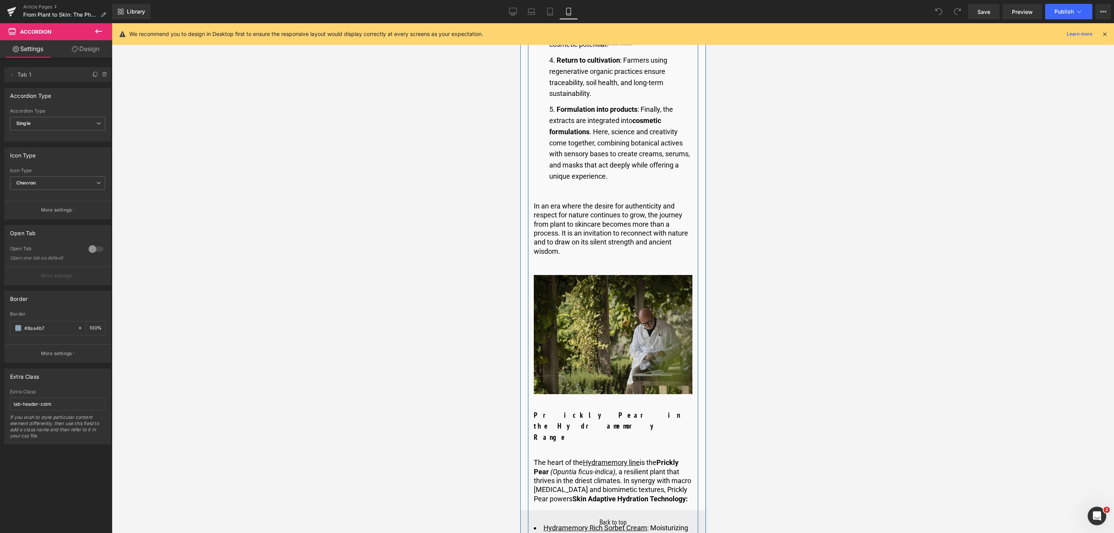
click at [560, 343] on img at bounding box center [612, 334] width 159 height 119
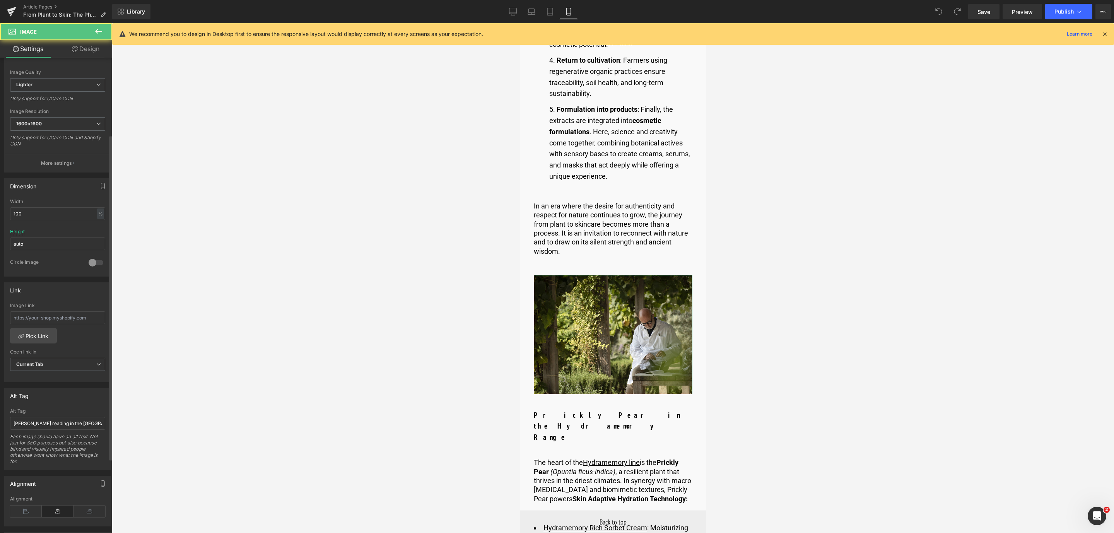
scroll to position [116, 0]
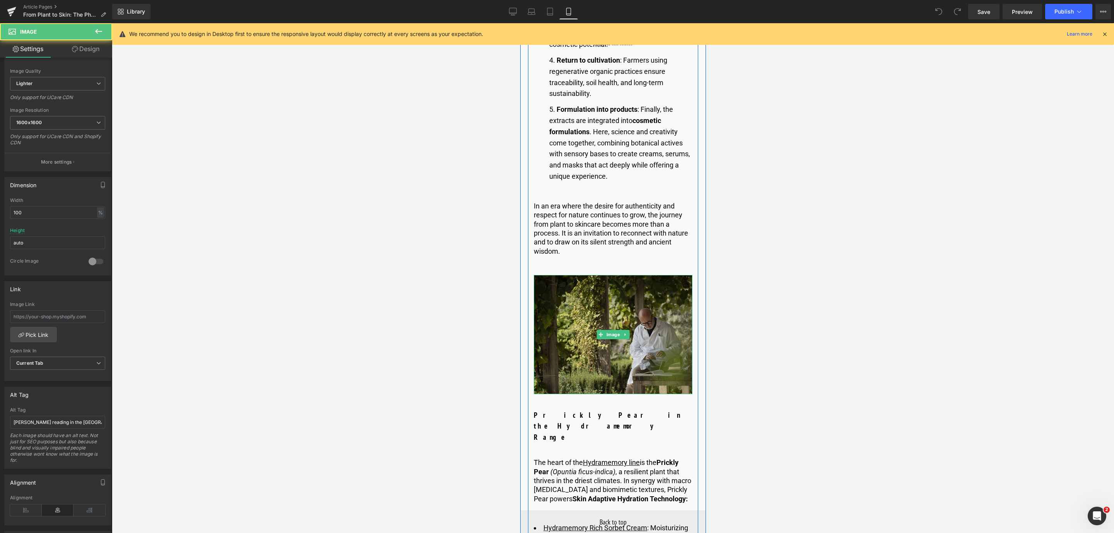
click at [585, 307] on img at bounding box center [612, 334] width 159 height 119
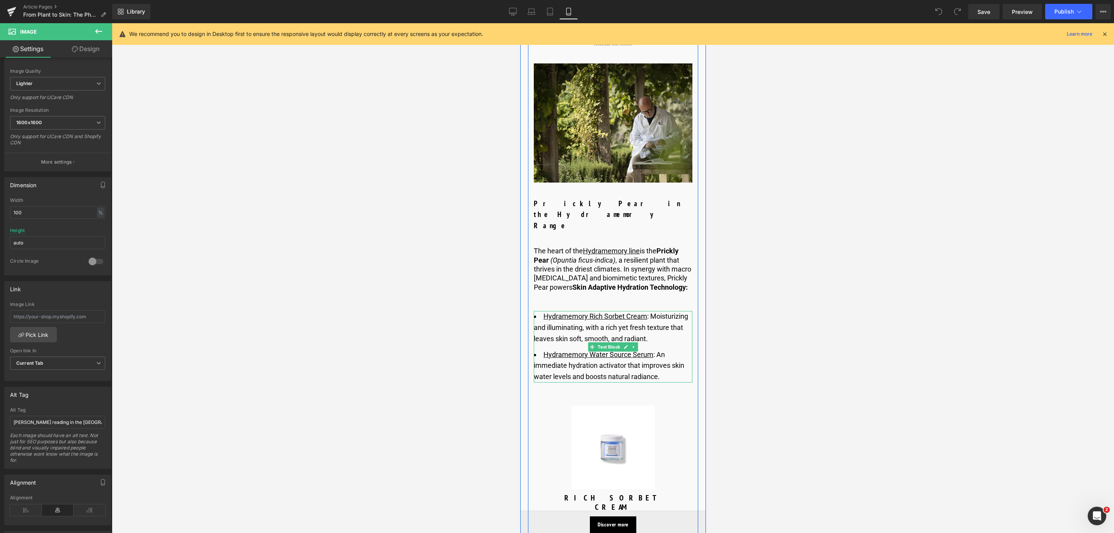
scroll to position [2030, 0]
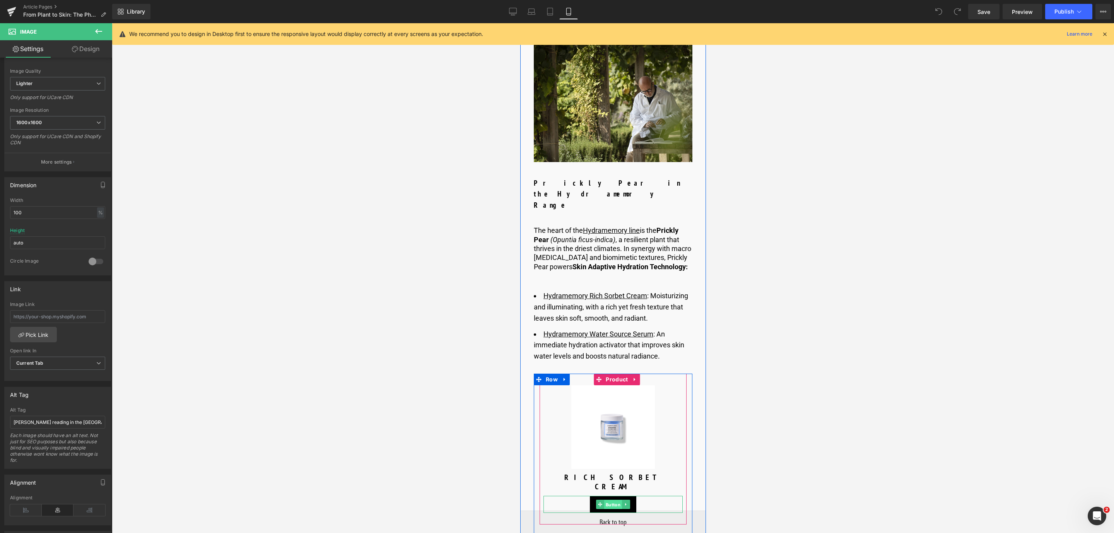
click at [610, 500] on span "Button" at bounding box center [613, 504] width 18 height 9
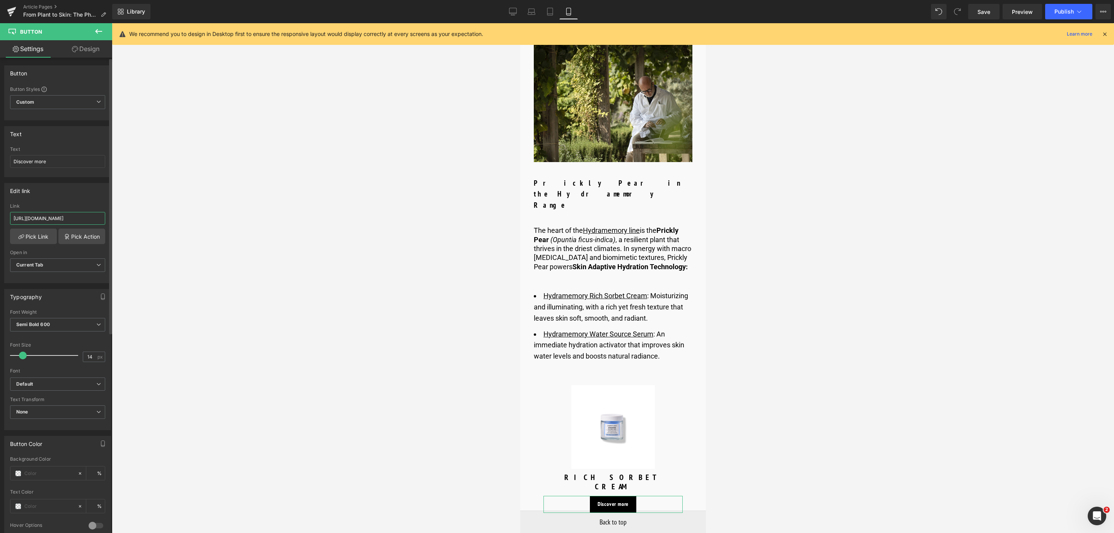
click at [96, 220] on input "[URL][DOMAIN_NAME]" at bounding box center [57, 218] width 95 height 13
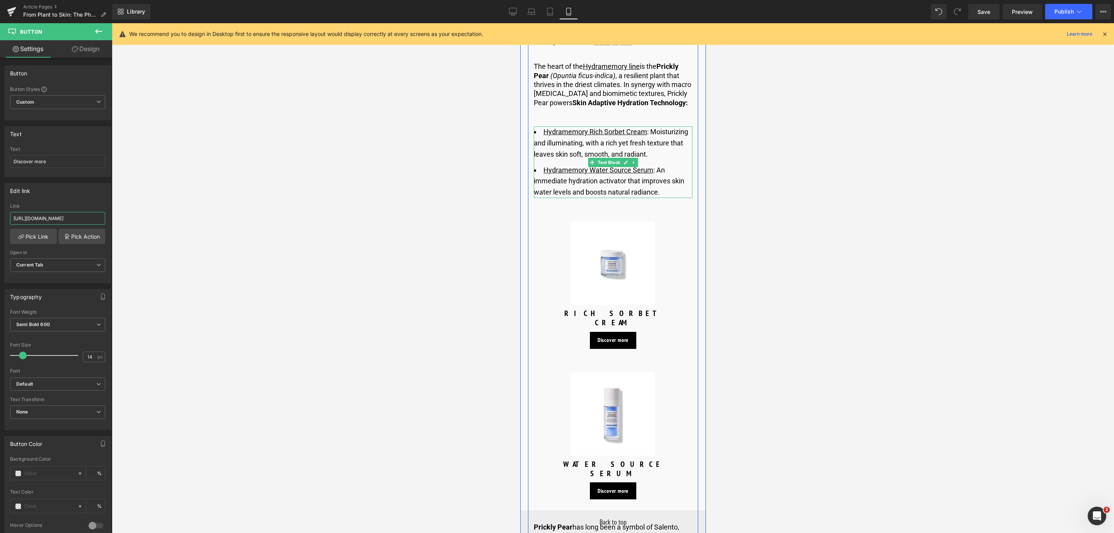
scroll to position [2262, 0]
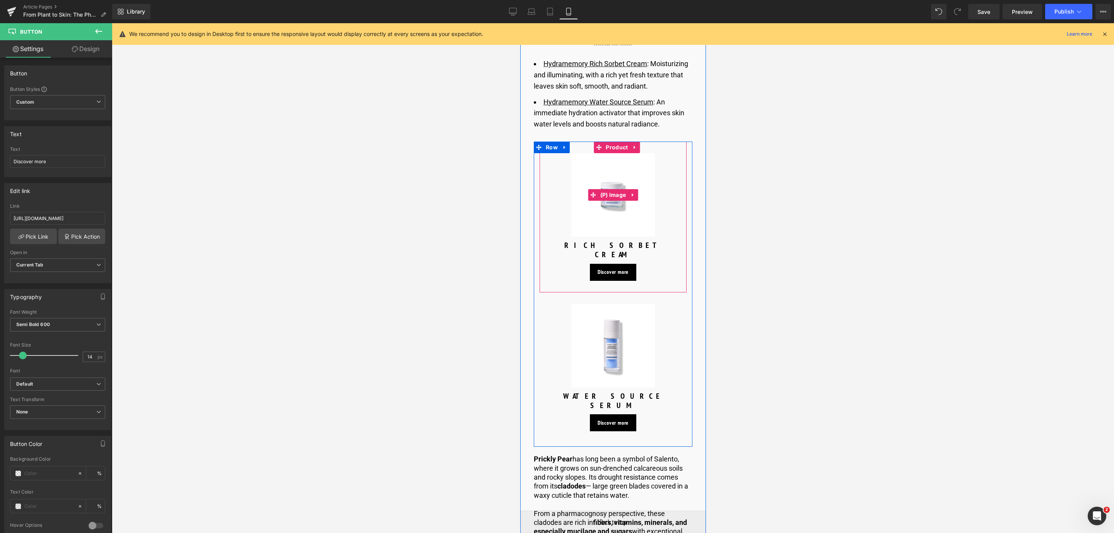
click at [609, 221] on img at bounding box center [613, 195] width 84 height 84
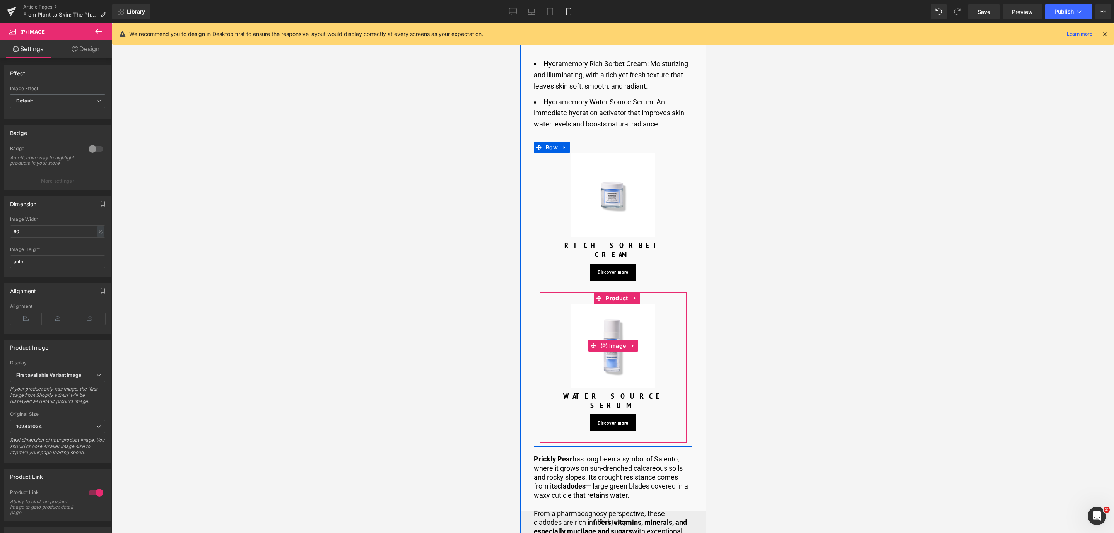
click at [590, 356] on img at bounding box center [613, 346] width 84 height 84
click at [611, 418] on span "Button" at bounding box center [613, 422] width 18 height 9
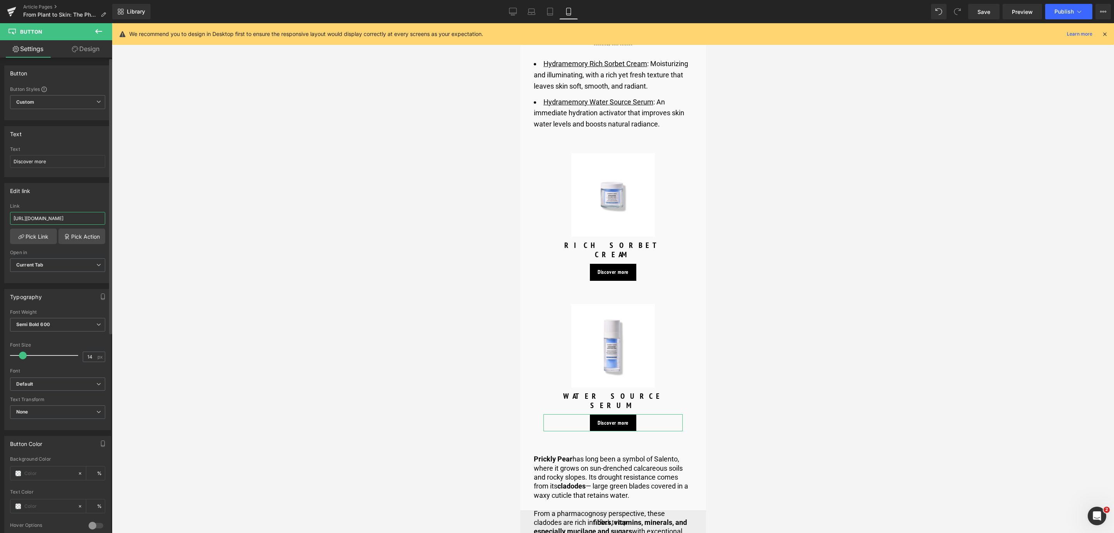
click at [91, 222] on input "https://world.comfortzoneskin.com/products/hydramemory-water-source-serum" at bounding box center [57, 218] width 95 height 13
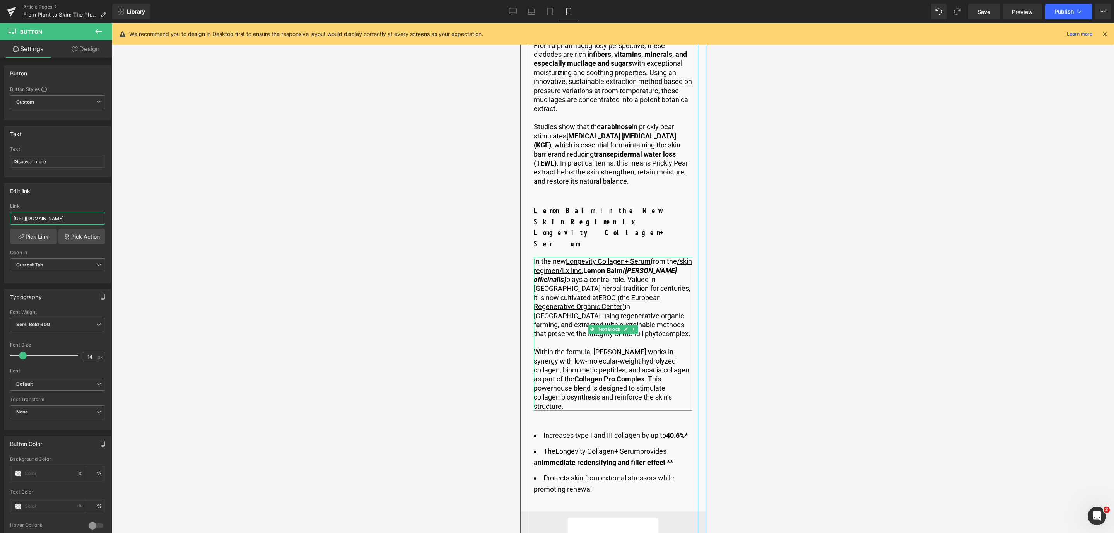
scroll to position [2842, 0]
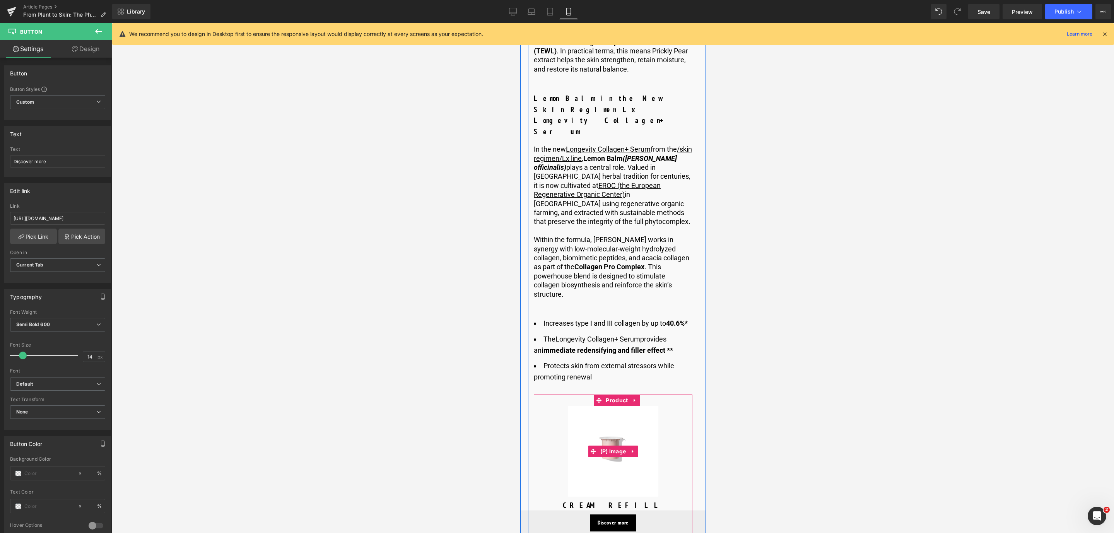
click at [619, 425] on img at bounding box center [612, 451] width 90 height 90
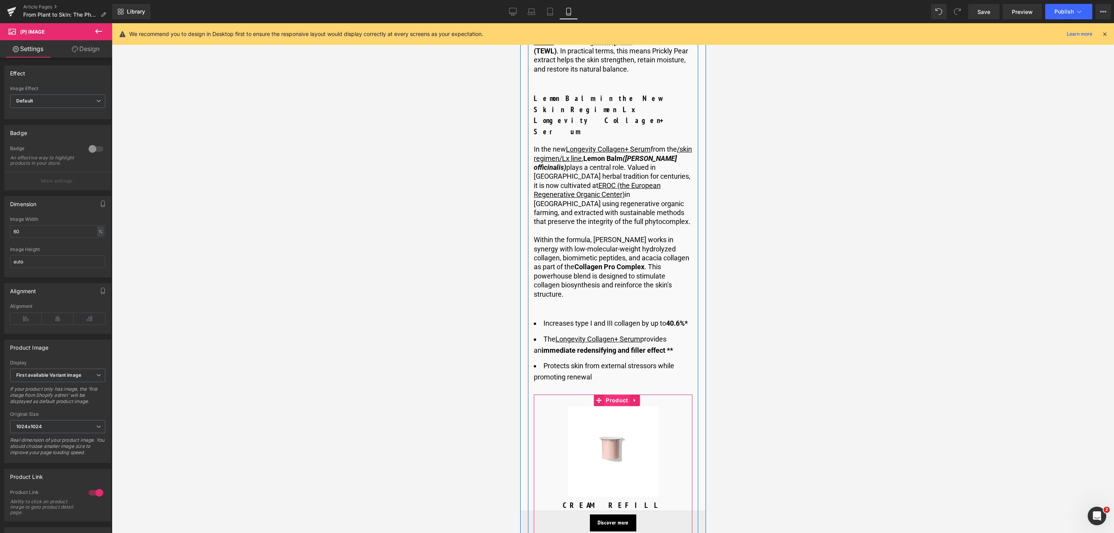
click at [608, 394] on span "Product" at bounding box center [616, 400] width 26 height 12
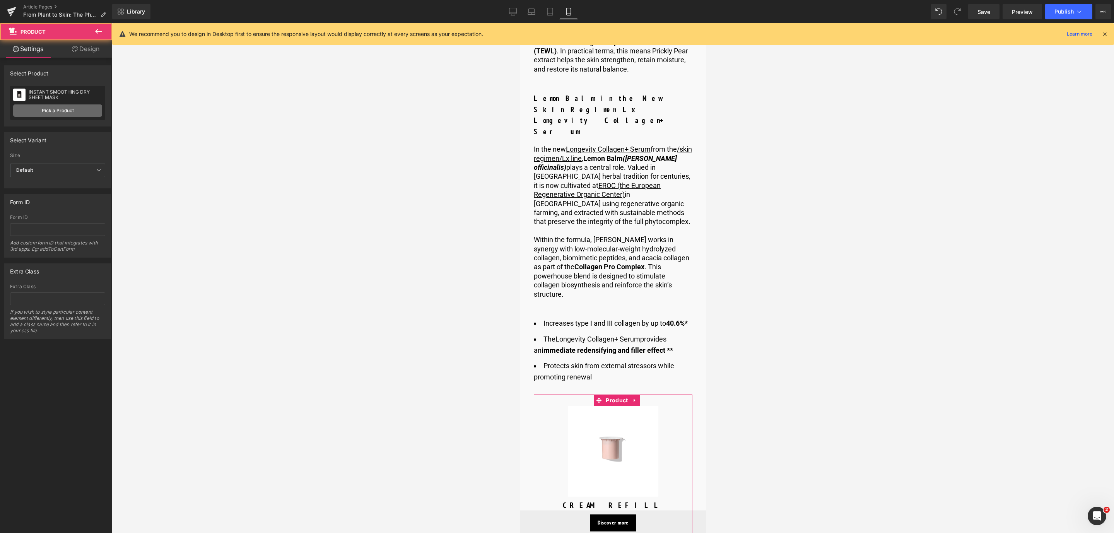
click at [57, 113] on link "Pick a Product" at bounding box center [57, 110] width 89 height 12
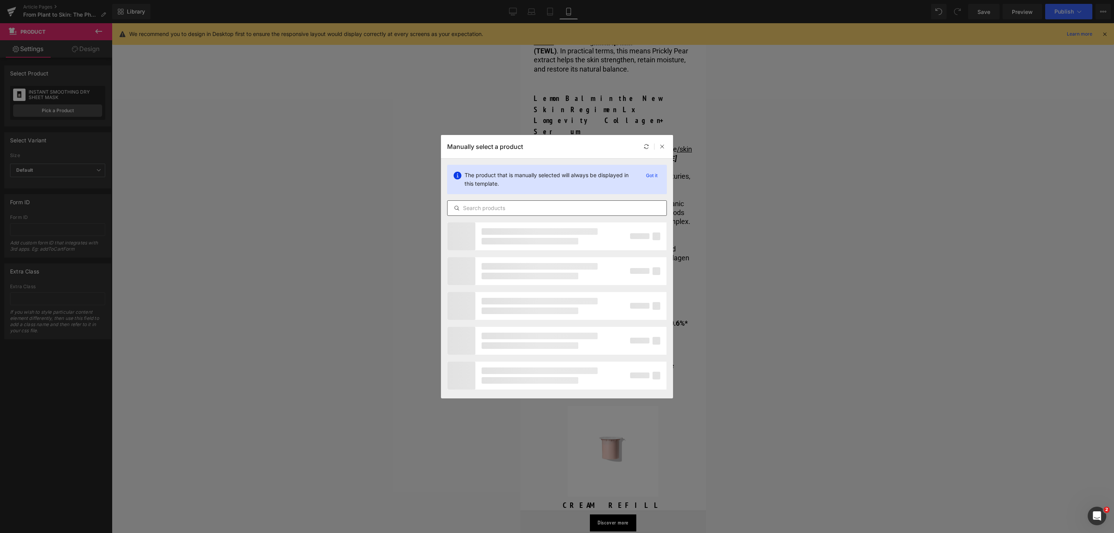
click at [537, 210] on input "text" at bounding box center [556, 207] width 219 height 9
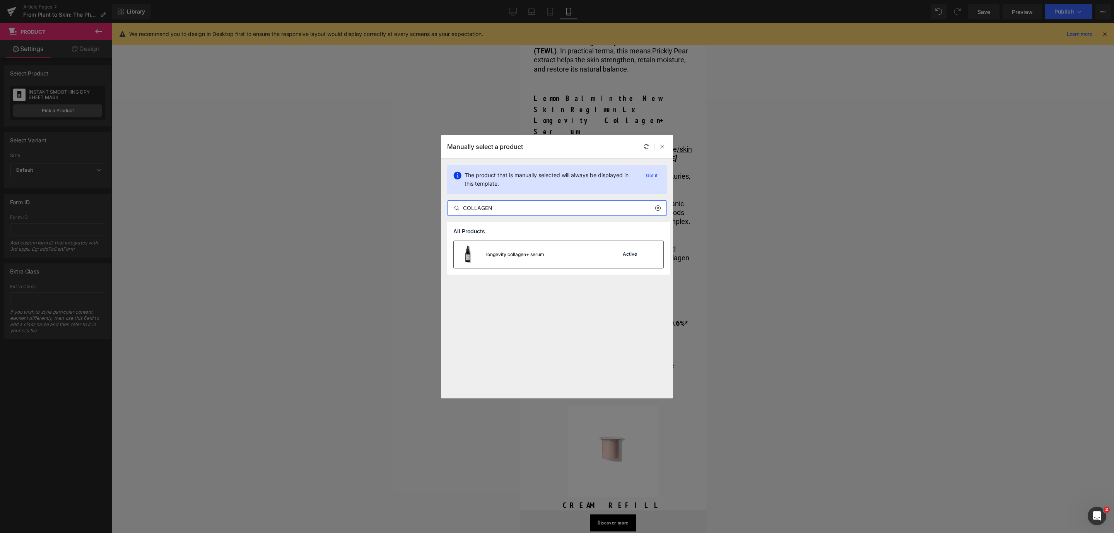
type input "COLLAGEN"
click at [510, 248] on div "longevity collagen+ serum" at bounding box center [499, 254] width 90 height 27
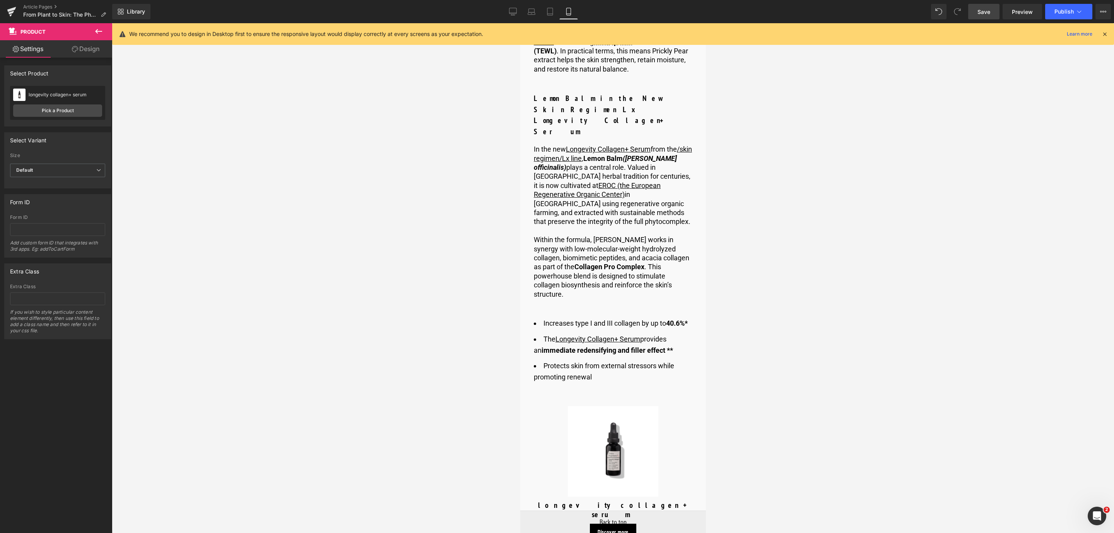
click at [980, 17] on link "Save" at bounding box center [983, 11] width 31 height 15
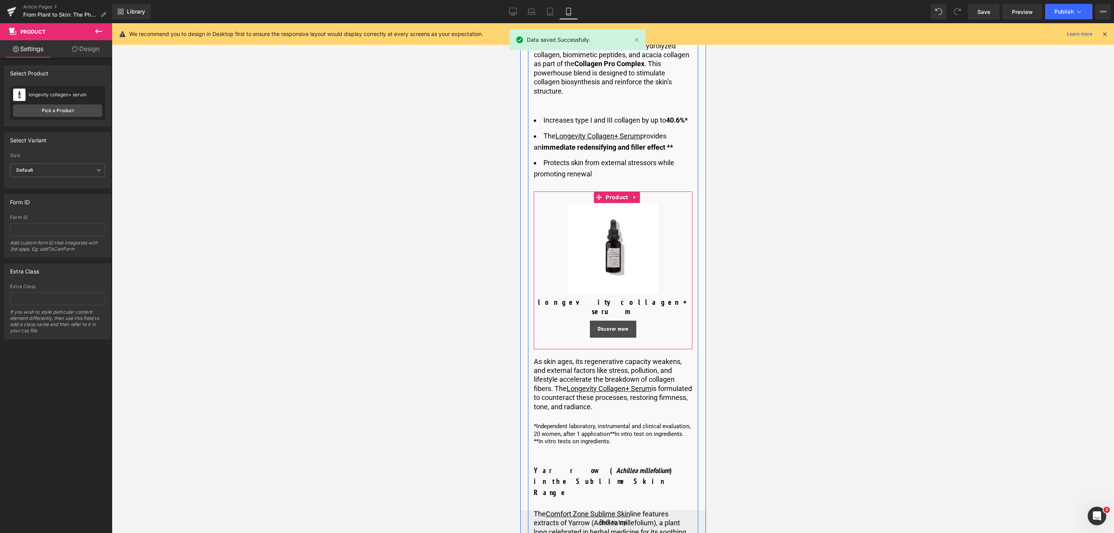
scroll to position [2959, 0]
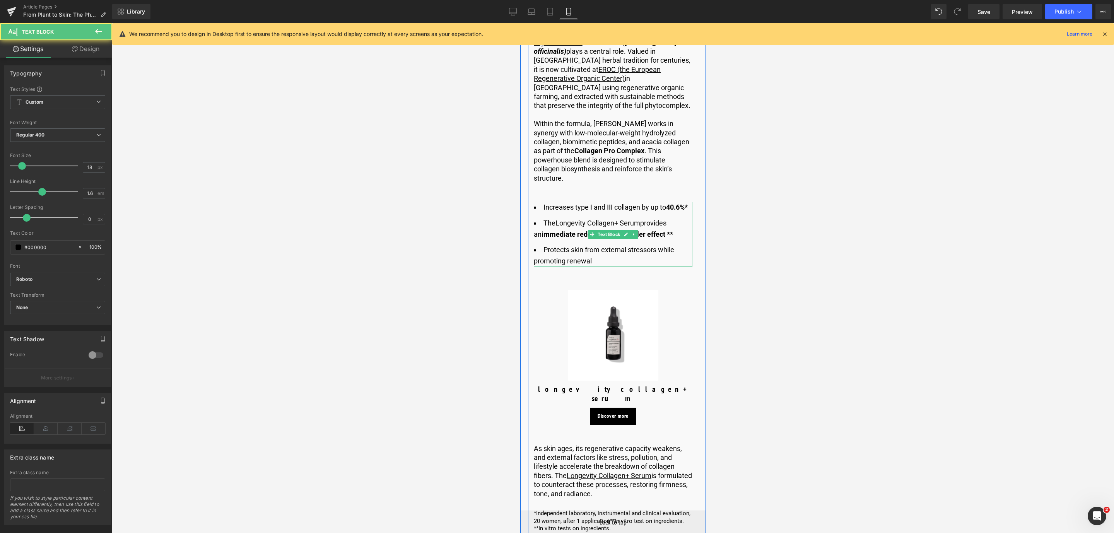
click at [606, 219] on u "Longevity Collagen+ Serum" at bounding box center [597, 223] width 85 height 8
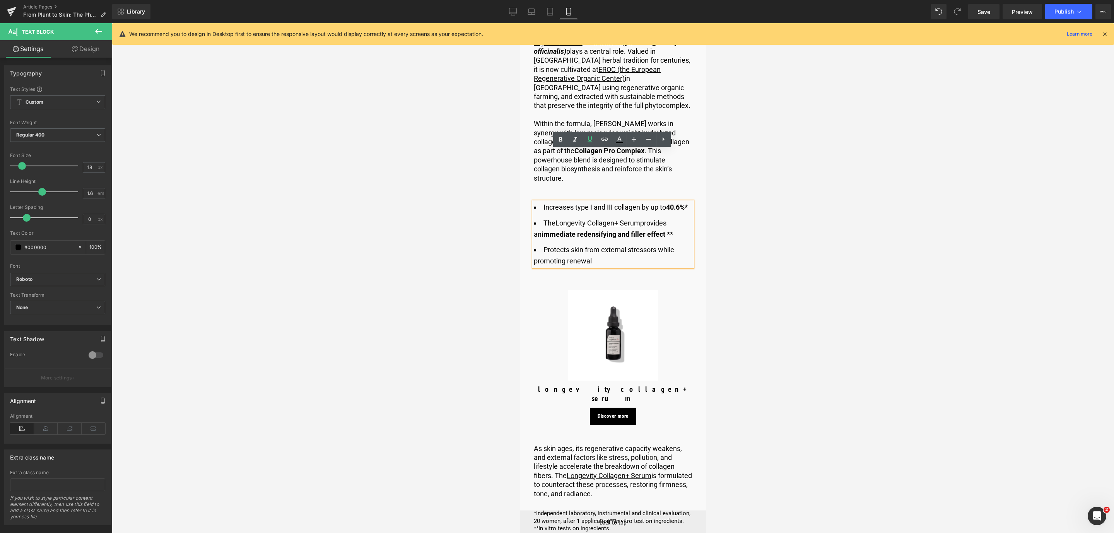
click at [642, 218] on li "The Longevity Collagen+ Serum provides an immediate redensifying and filler eff…" at bounding box center [612, 229] width 159 height 22
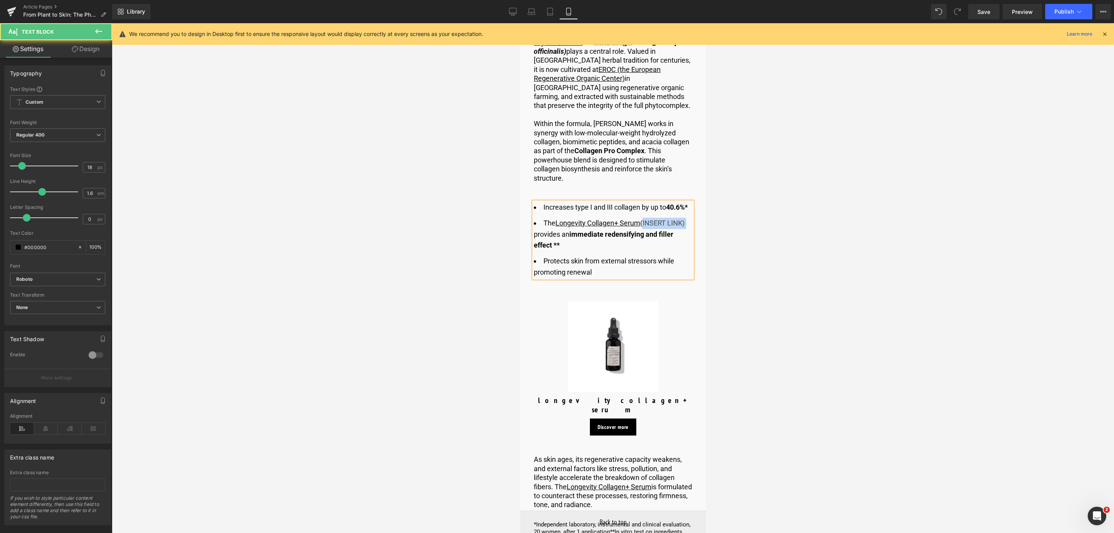
drag, startPoint x: 641, startPoint y: 171, endPoint x: 685, endPoint y: 174, distance: 44.6
click at [685, 218] on li "The Longevity Collagen+ Serum (INSERT LINK) provides an immediate redensifying …" at bounding box center [612, 234] width 159 height 33
click at [622, 140] on icon at bounding box center [619, 139] width 9 height 9
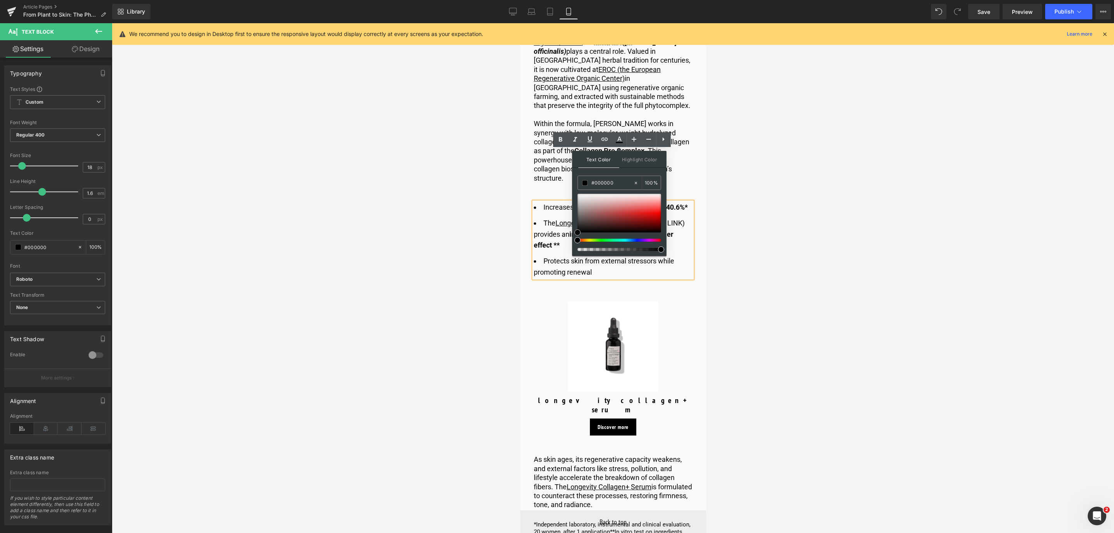
click at [638, 217] on div at bounding box center [619, 213] width 84 height 39
click at [585, 184] on span at bounding box center [584, 182] width 5 height 5
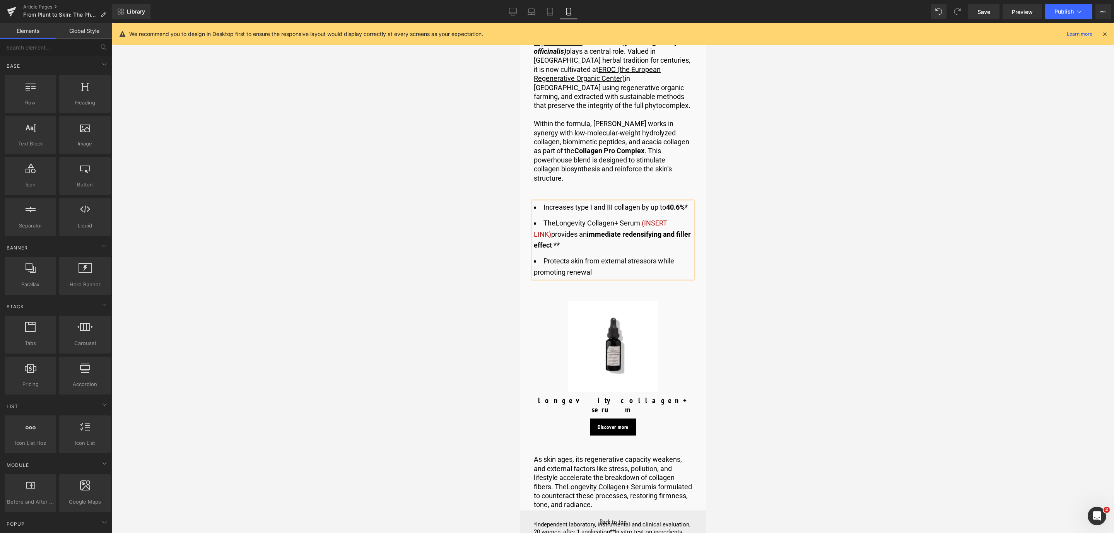
click at [806, 184] on div at bounding box center [613, 278] width 1002 height 510
click at [656, 218] on li "The Longevity Collagen+ Serum (INSERT LINK) provides an immediate redensifying …" at bounding box center [612, 234] width 159 height 33
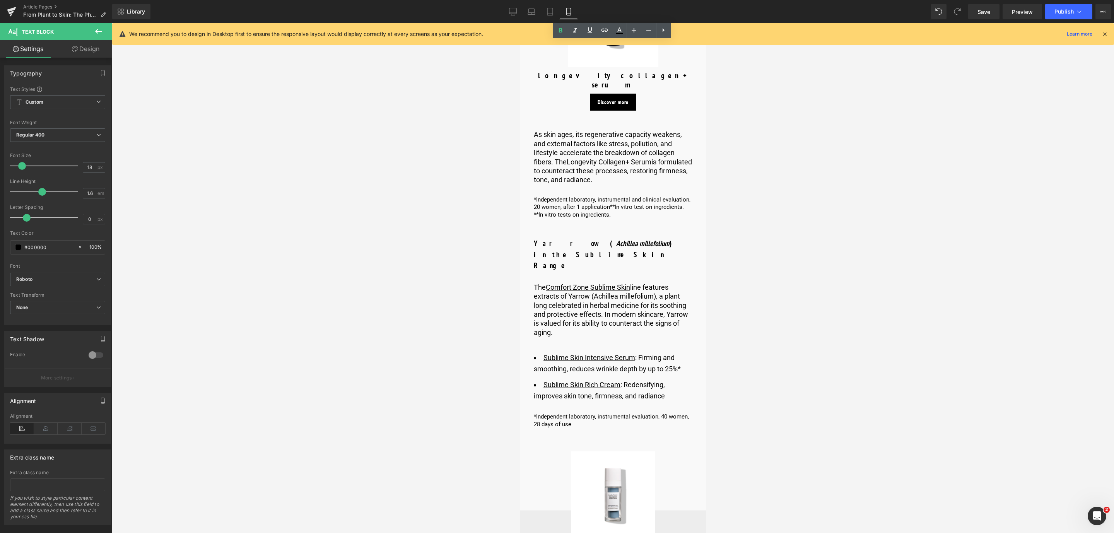
scroll to position [3307, 0]
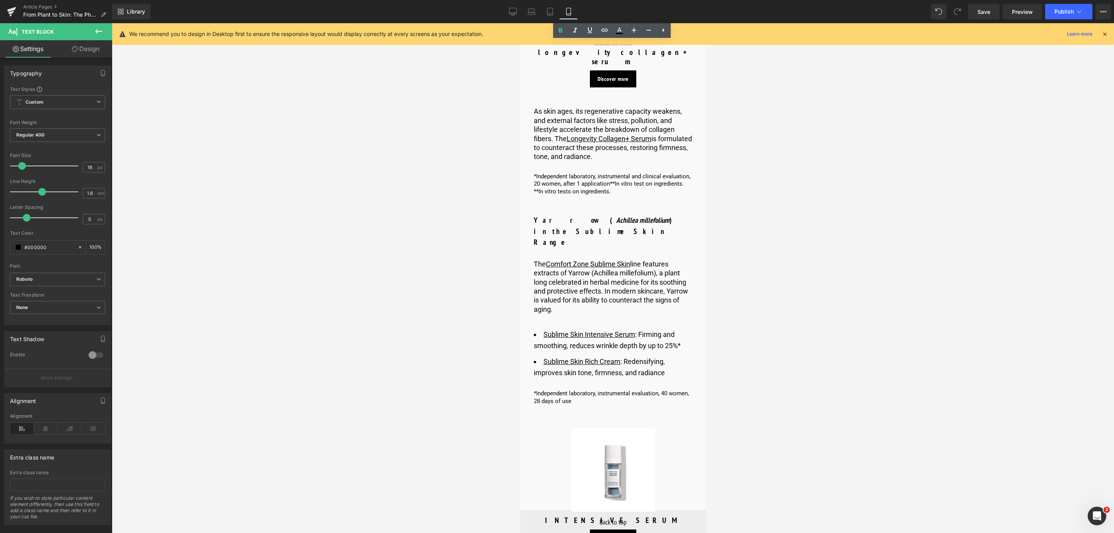
click at [609, 428] on img at bounding box center [613, 470] width 84 height 84
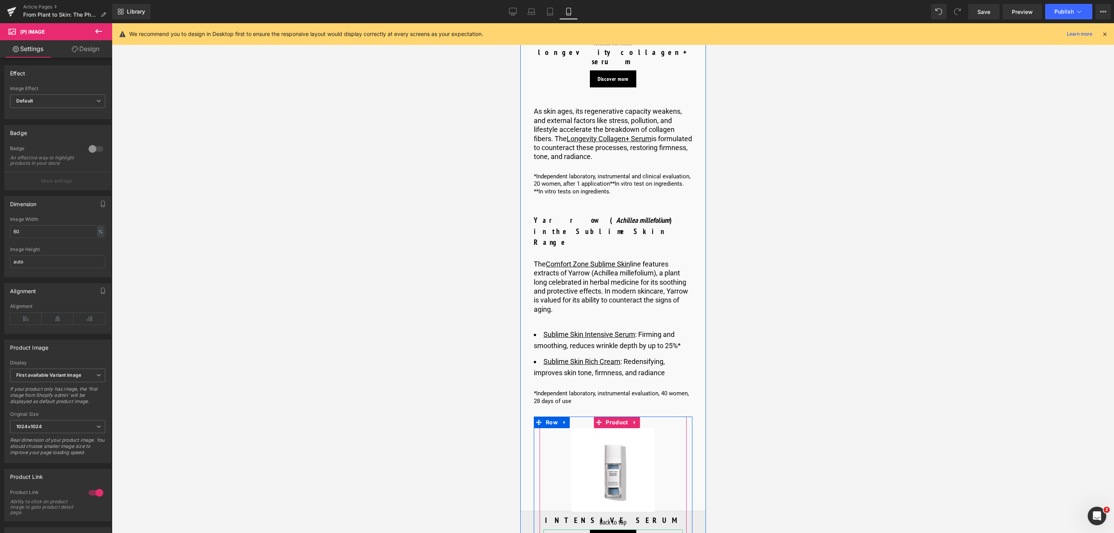
drag, startPoint x: 612, startPoint y: 452, endPoint x: 528, endPoint y: 425, distance: 88.2
click at [612, 533] on span "Button" at bounding box center [613, 537] width 18 height 9
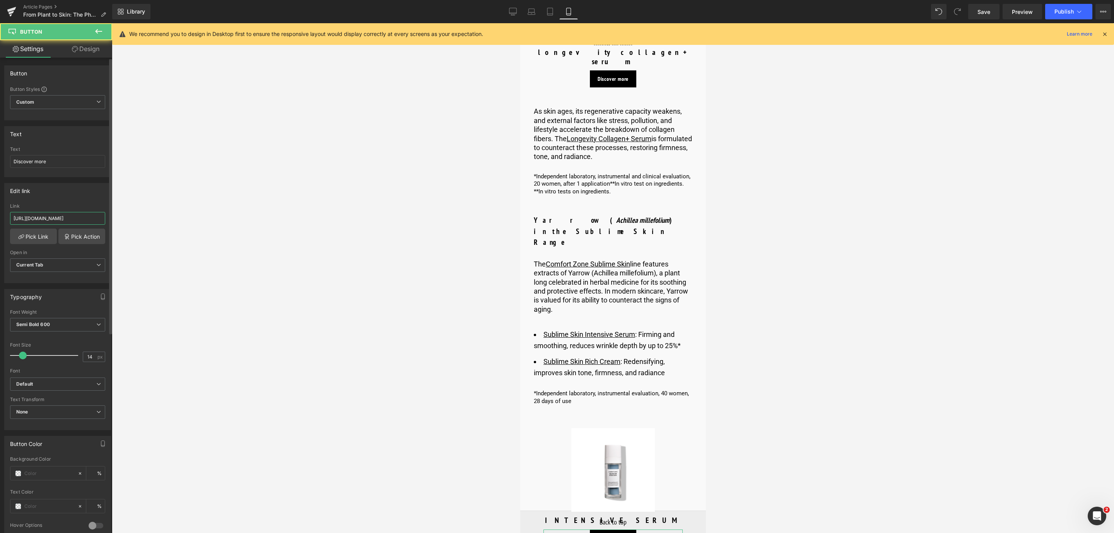
click at [74, 223] on input "https://world.comfortzoneskin.com/products/sublime-skin-intensive-serum" at bounding box center [57, 218] width 95 height 13
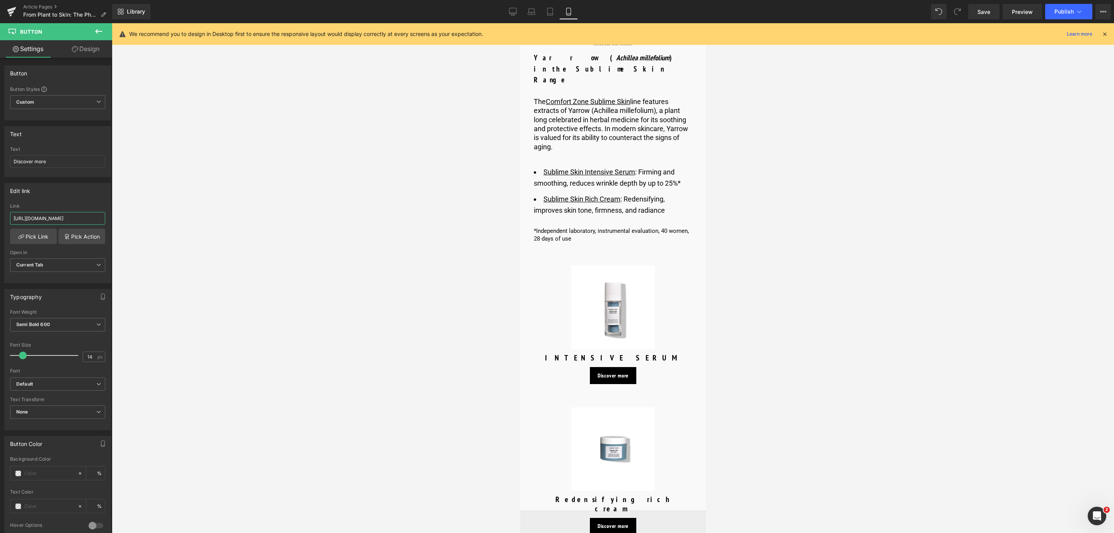
scroll to position [3481, 0]
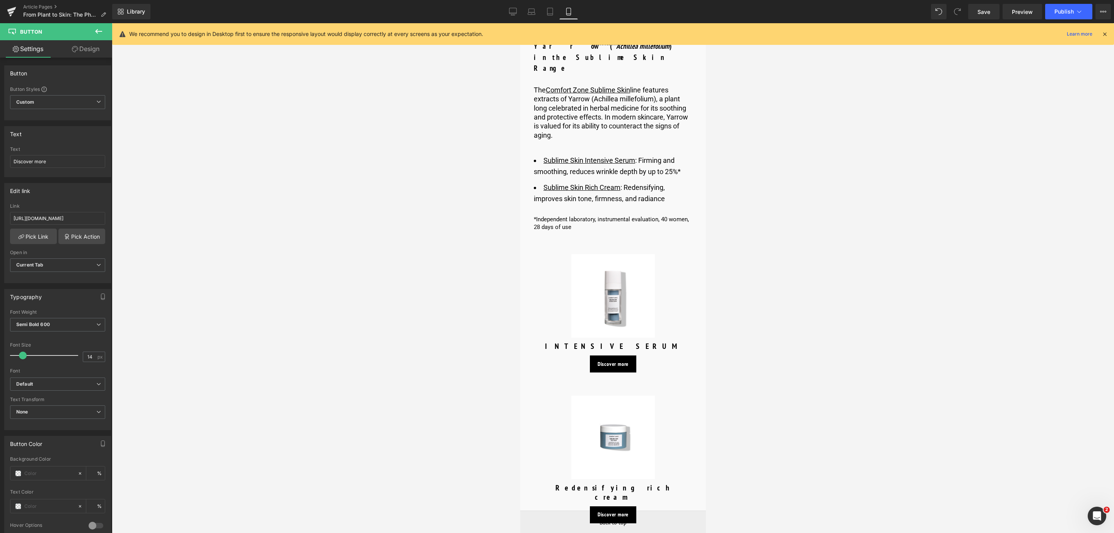
click at [611, 396] on img at bounding box center [613, 438] width 84 height 84
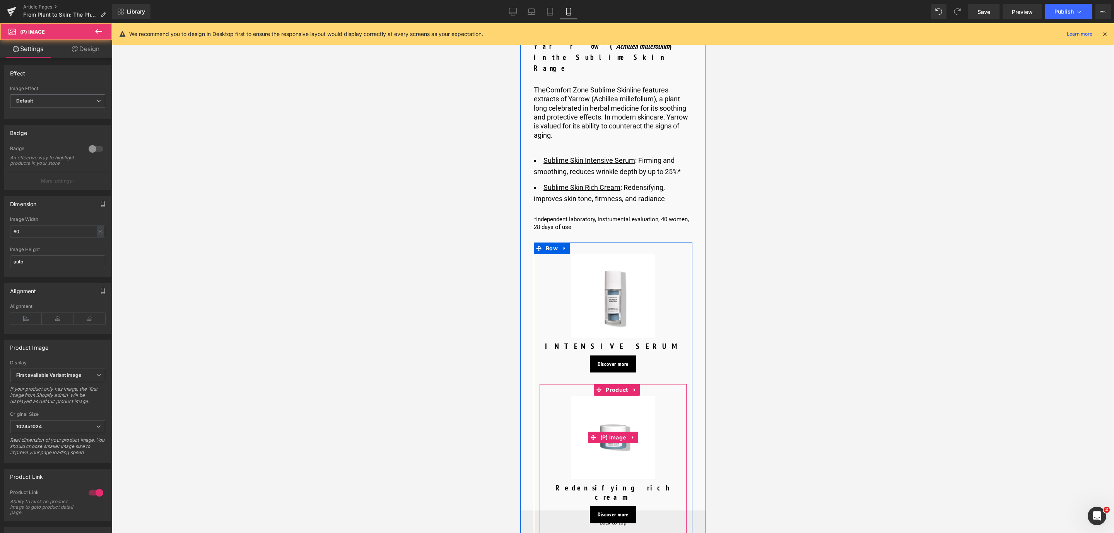
click at [626, 396] on img at bounding box center [613, 438] width 84 height 84
click at [607, 432] on span "(P) Image" at bounding box center [613, 438] width 30 height 12
click at [615, 510] on span "Button" at bounding box center [613, 514] width 18 height 9
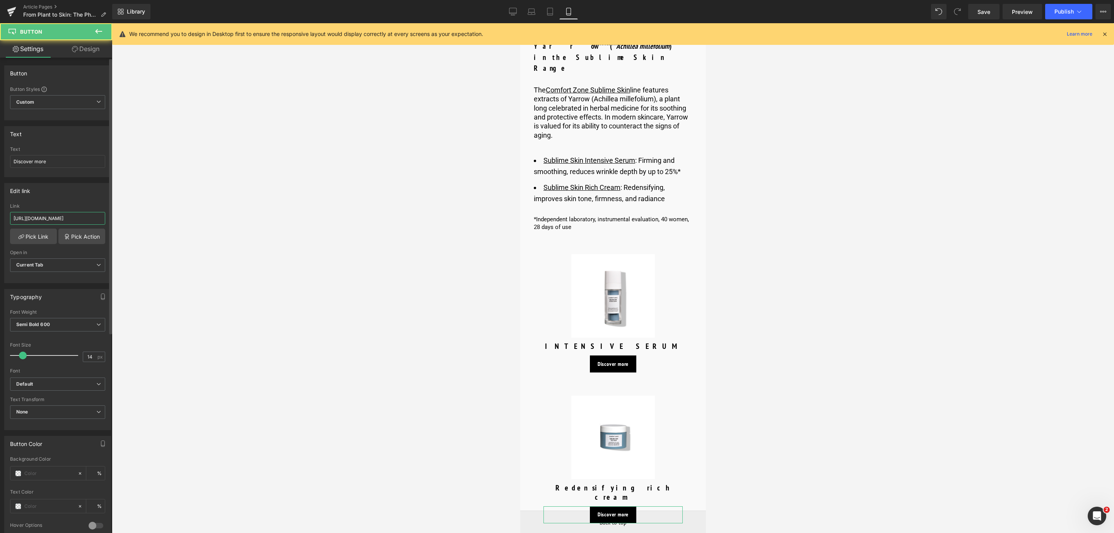
click at [92, 217] on input "https://world.comfortzoneskin.com/products/sublime-skin-rich-cream" at bounding box center [57, 218] width 95 height 13
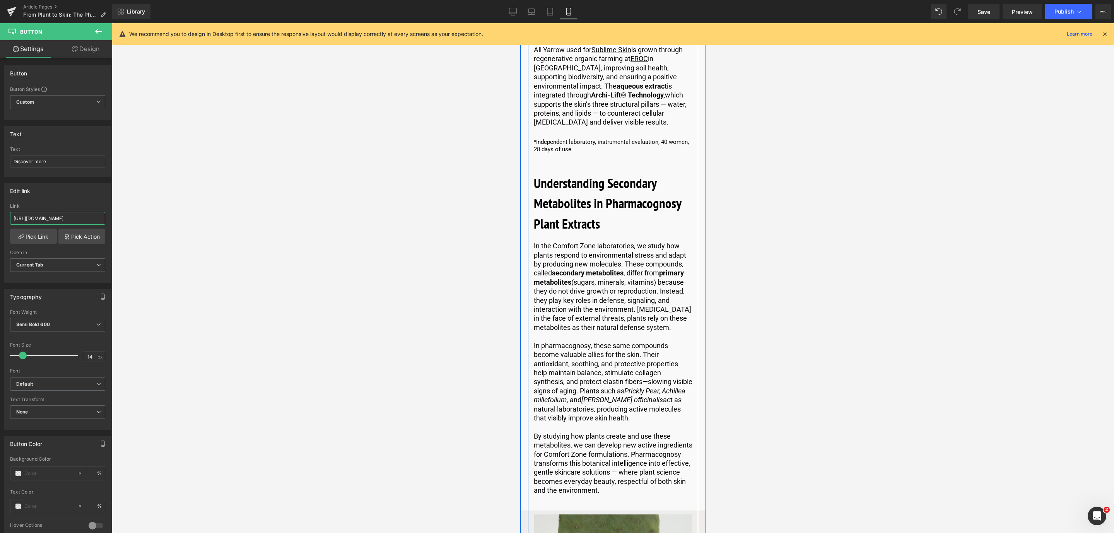
scroll to position [4119, 0]
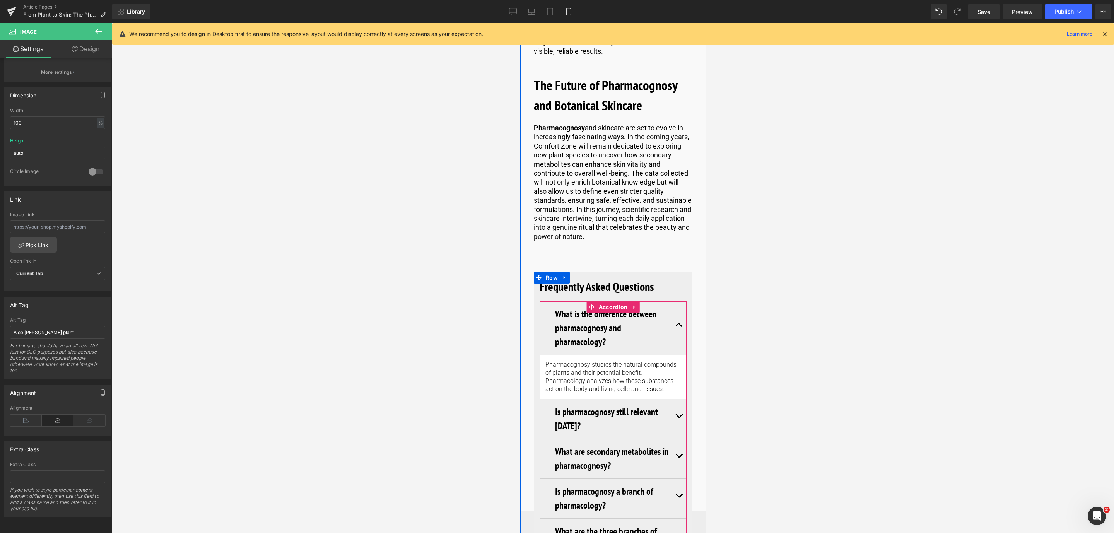
scroll to position [5743, 0]
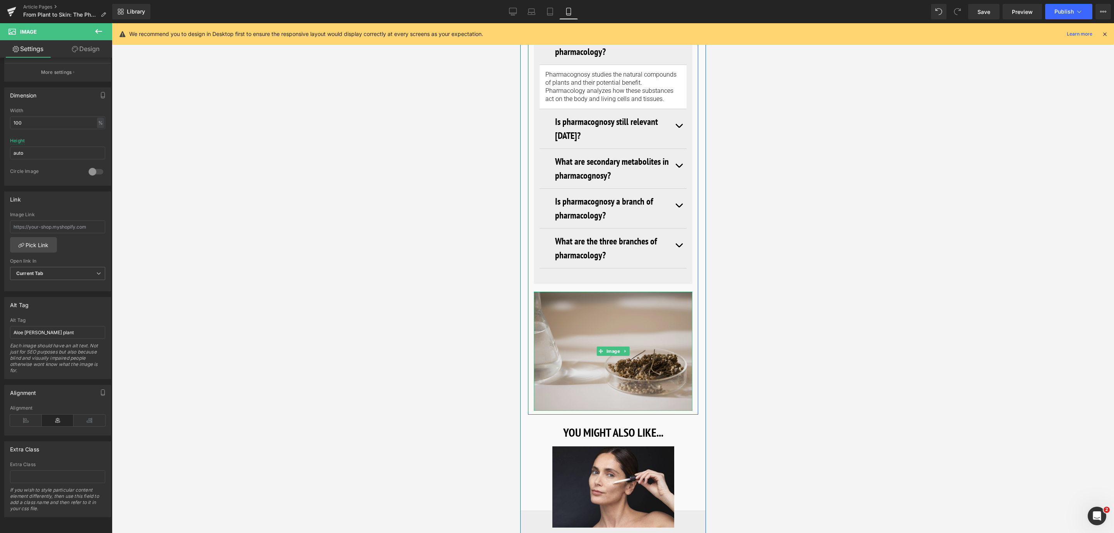
click at [583, 292] on img at bounding box center [612, 351] width 159 height 119
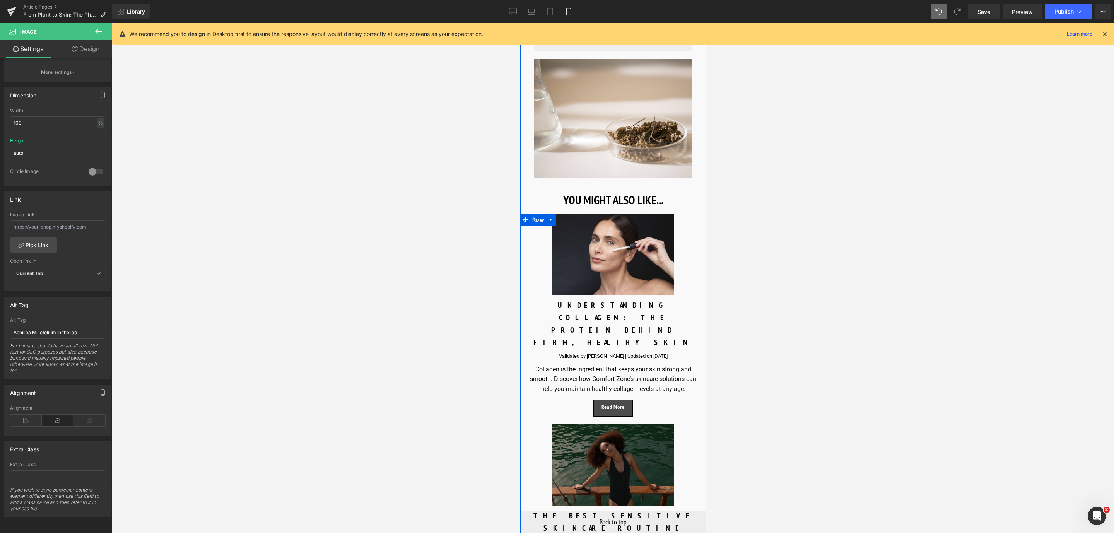
scroll to position [5975, 0]
click at [988, 13] on span "Save" at bounding box center [983, 12] width 13 height 8
click at [1018, 17] on link "Preview" at bounding box center [1021, 11] width 39 height 15
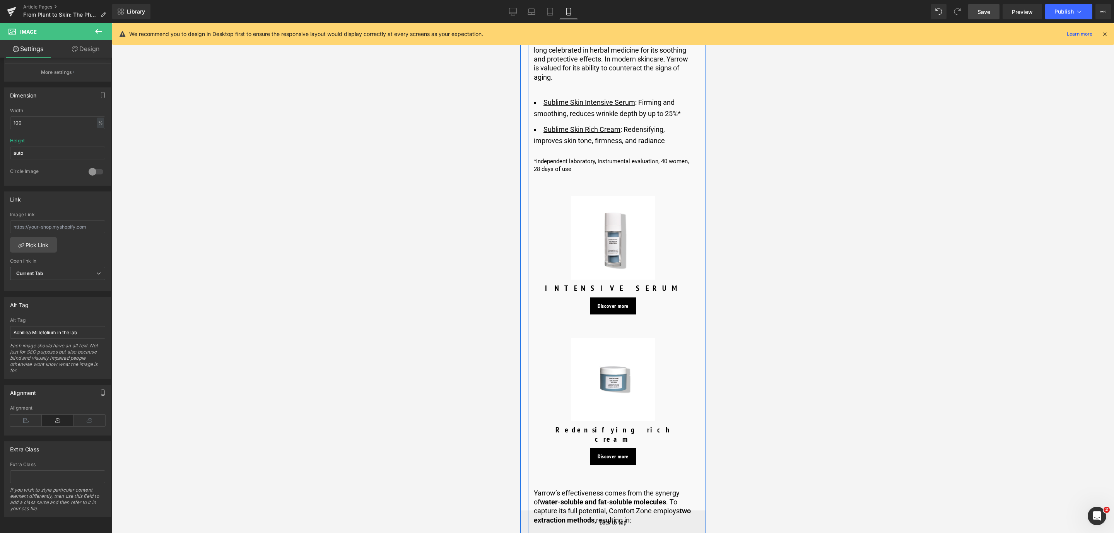
scroll to position [3249, 0]
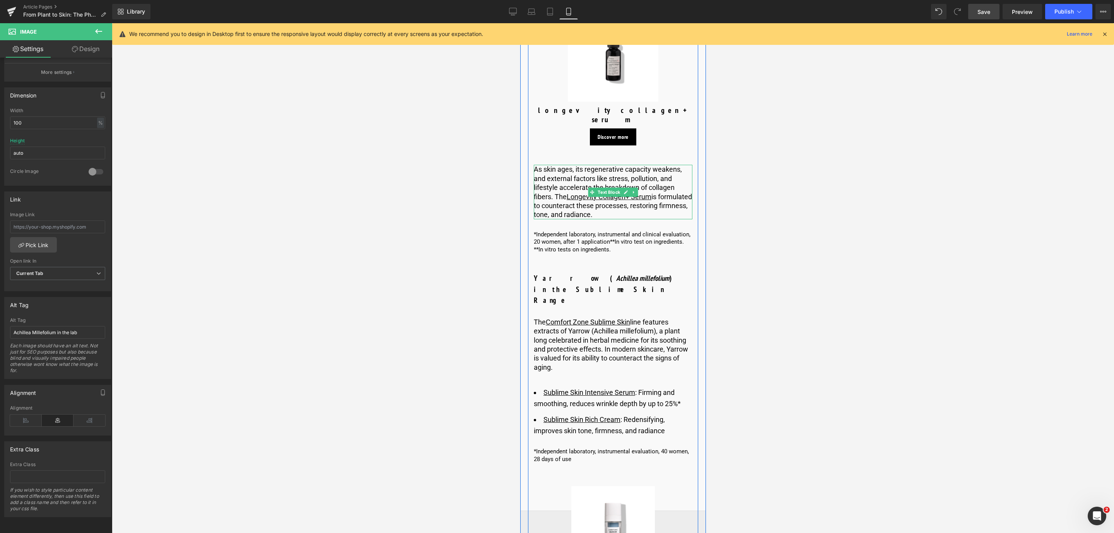
click at [651, 165] on p "As skin ages, its regenerative capacity weakens, and external factors like stre…" at bounding box center [612, 192] width 159 height 54
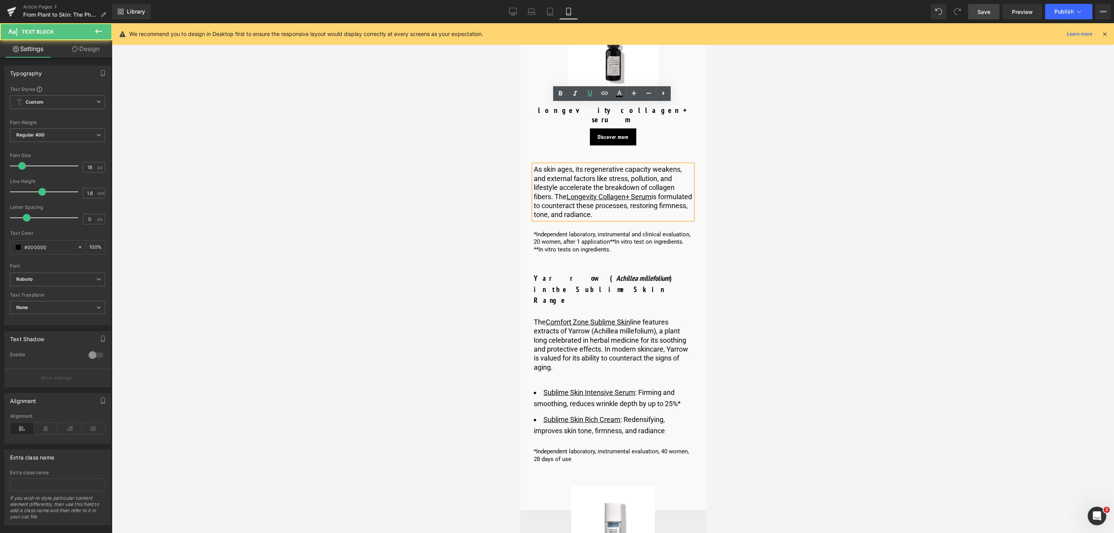
click at [652, 165] on p "As skin ages, its regenerative capacity weakens, and external factors like stre…" at bounding box center [612, 192] width 159 height 54
drag, startPoint x: 652, startPoint y: 138, endPoint x: 544, endPoint y: 145, distance: 108.1
click at [544, 165] on p "As skin ages, its regenerative capacity weakens, and external factors like stre…" at bounding box center [612, 192] width 159 height 54
click at [620, 96] on icon at bounding box center [619, 96] width 7 height 1
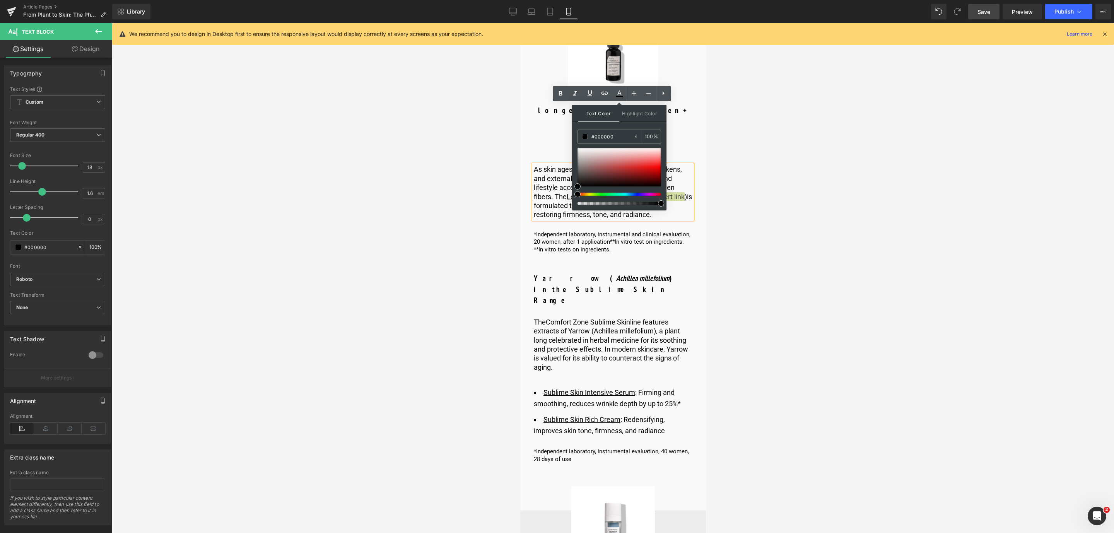
click at [640, 167] on div at bounding box center [619, 167] width 84 height 39
click at [619, 93] on icon at bounding box center [619, 92] width 4 height 5
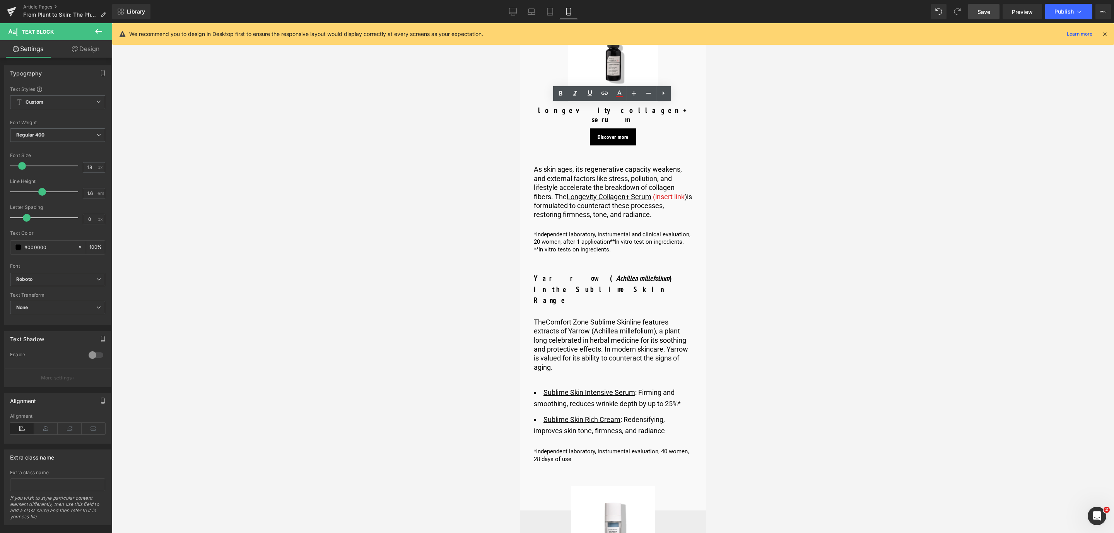
click at [818, 190] on div at bounding box center [613, 278] width 1002 height 510
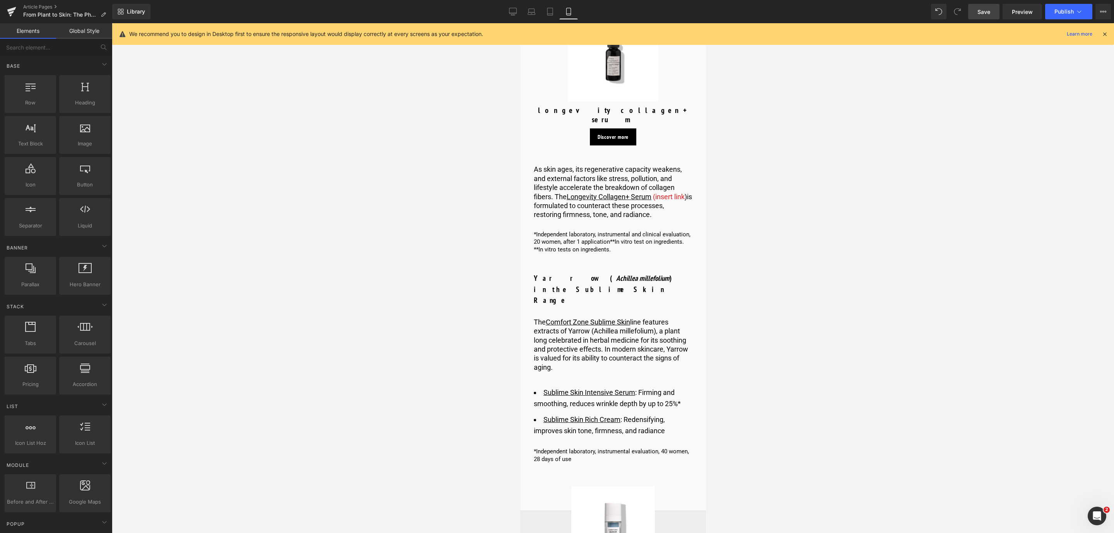
click at [654, 231] on p "*Independent laboratory, instrumental and clinical evaluation, 20 women, after …" at bounding box center [612, 238] width 159 height 15
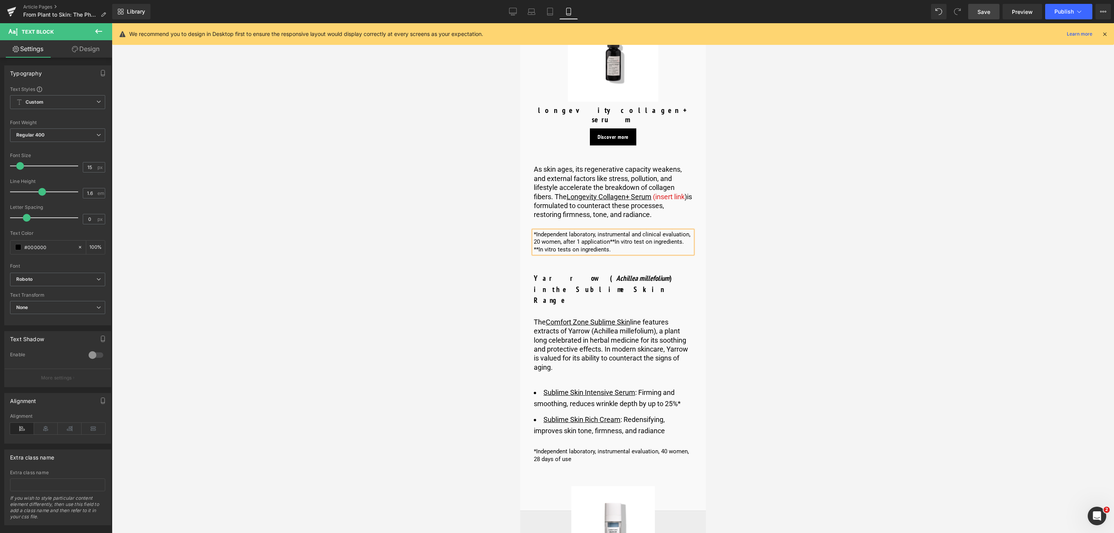
click at [980, 20] on div "Library Mobile Desktop Laptop Tablet Mobile Save Preview Publish Scheduled View…" at bounding box center [613, 11] width 1002 height 23
click at [978, 15] on span "Save" at bounding box center [983, 12] width 13 height 8
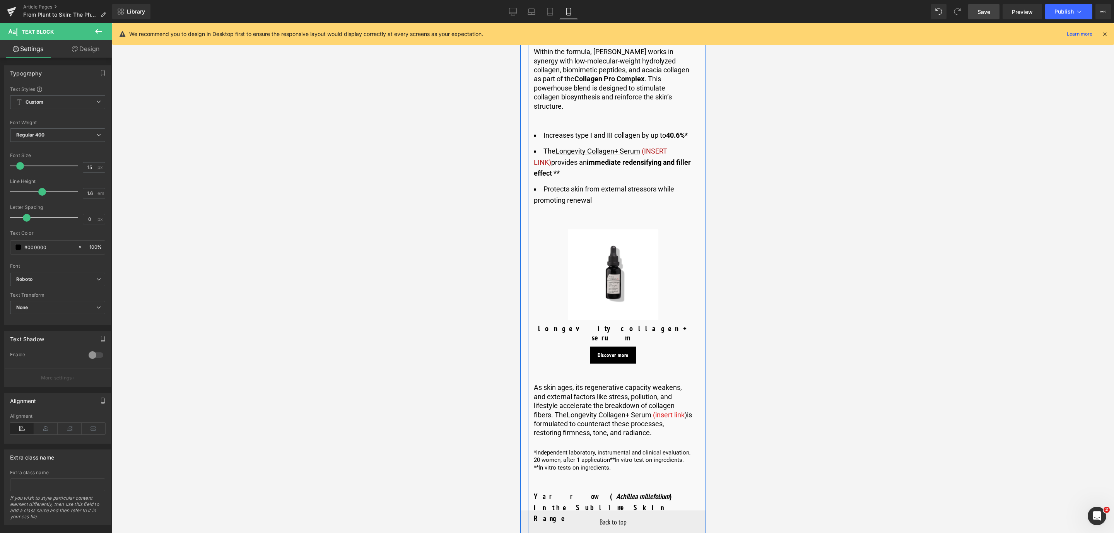
scroll to position [3017, 0]
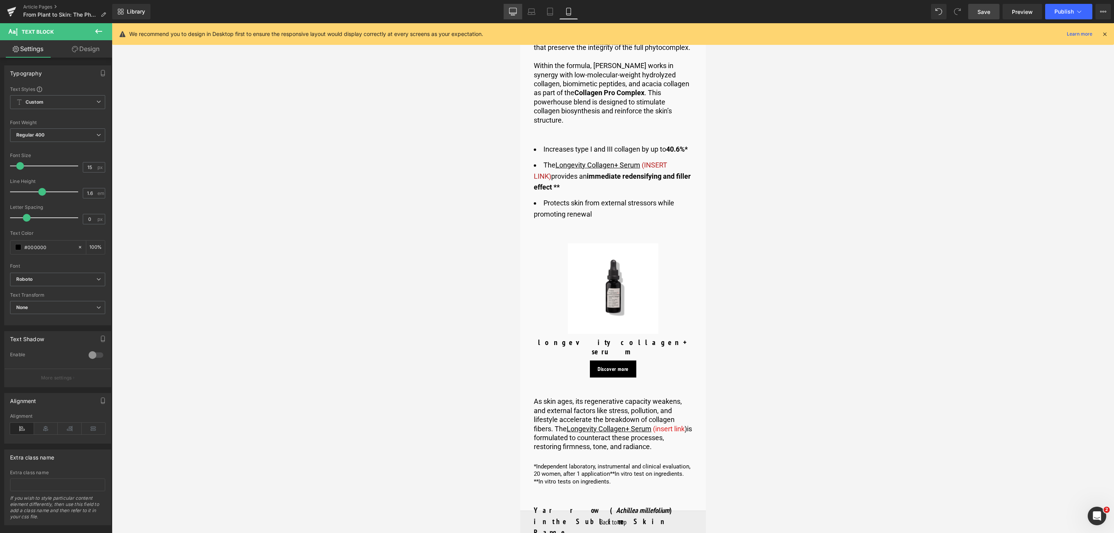
click at [506, 7] on link "Desktop" at bounding box center [513, 11] width 19 height 15
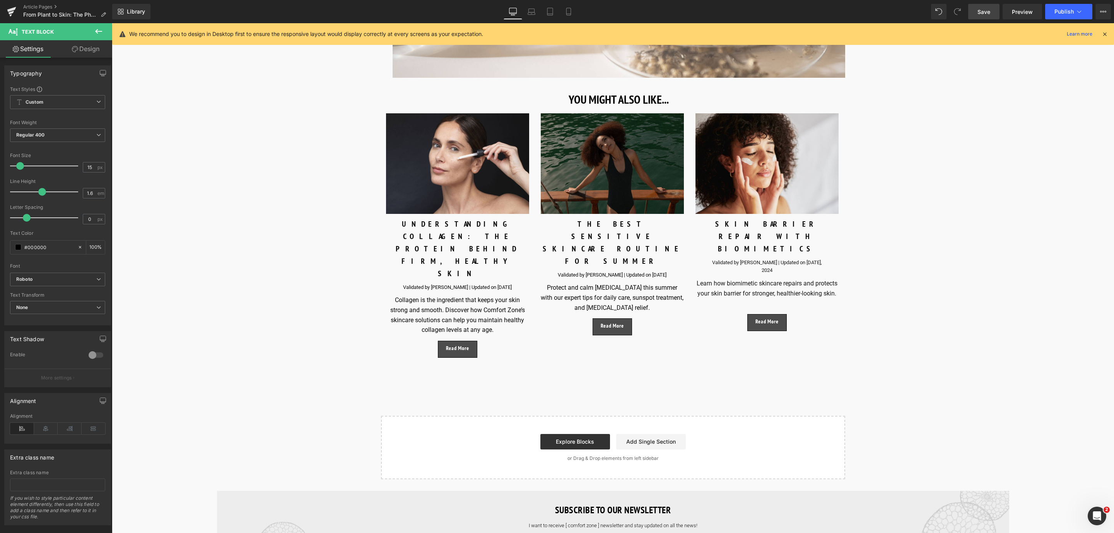
scroll to position [4007, 0]
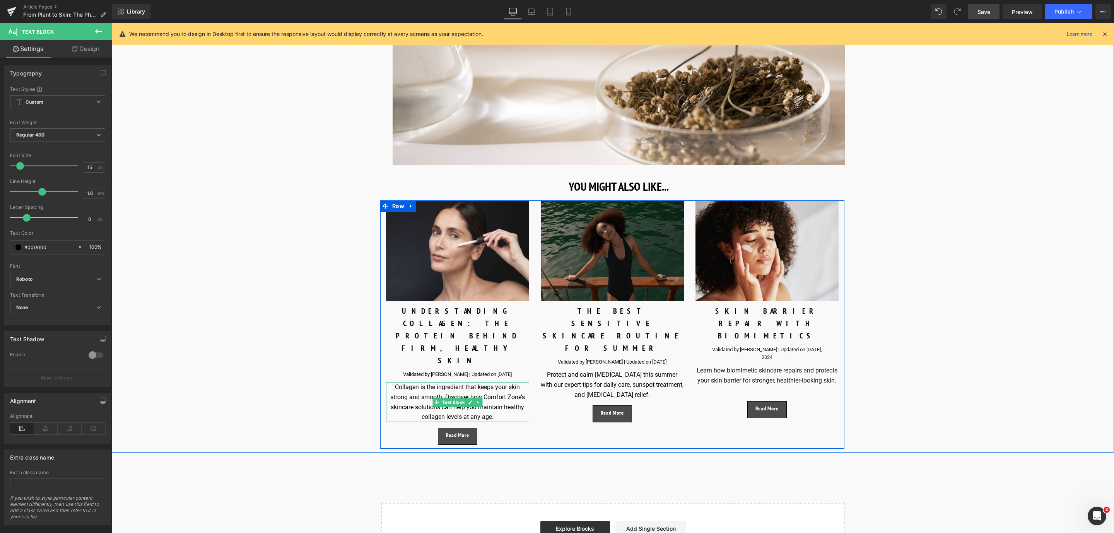
click at [404, 382] on div "Collagen is the ingredient that keeps your skin strong and smooth. Discover how…" at bounding box center [457, 401] width 143 height 39
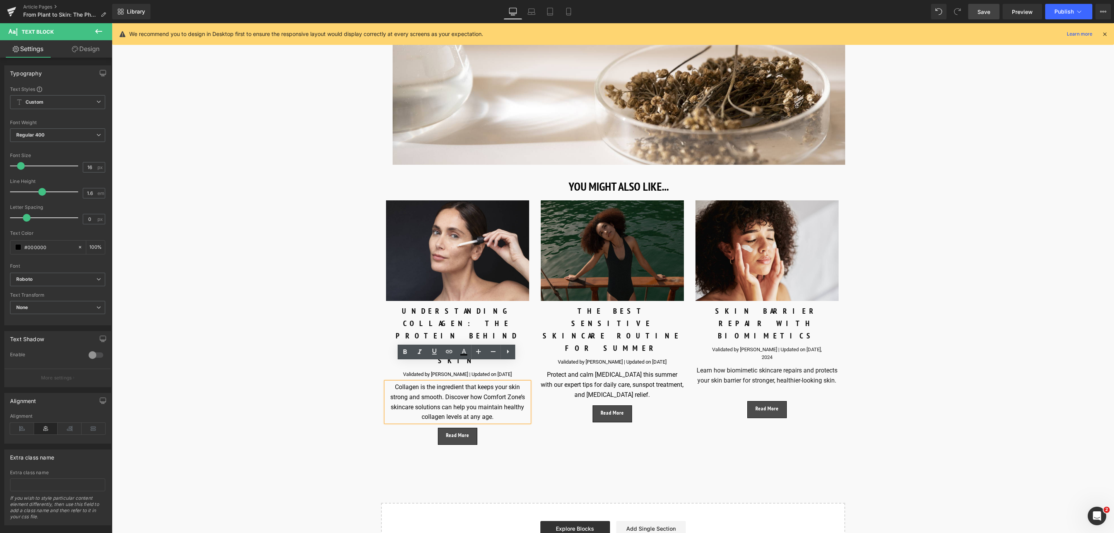
drag, startPoint x: 443, startPoint y: 377, endPoint x: 407, endPoint y: 365, distance: 38.0
click at [440, 382] on div "Collagen is the ingredient that keeps your skin strong and smooth. Discover how…" at bounding box center [457, 401] width 143 height 39
drag, startPoint x: 407, startPoint y: 365, endPoint x: 395, endPoint y: 360, distance: 12.5
click at [399, 382] on div "Collagen is the ingredient that keeps your skin strong and smooth. Discover how…" at bounding box center [457, 401] width 143 height 39
click at [384, 359] on div "Image UNDERSTANDING COLLAGEN: THE PROTEIN BEHIND FIRM, HEALTHY SKIN Text Block …" at bounding box center [457, 322] width 155 height 244
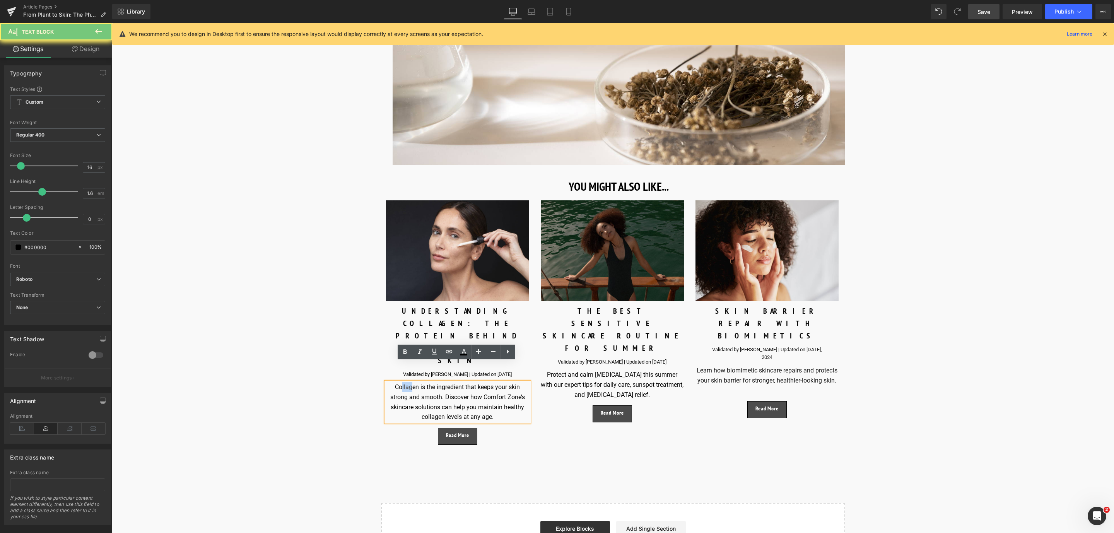
click at [422, 386] on div "Collagen is the ingredient that keeps your skin strong and smooth. Discover how…" at bounding box center [457, 401] width 143 height 39
click at [441, 382] on div "Collagen is the ingredient that keeps your skin strong and smooth. Discover how…" at bounding box center [457, 401] width 143 height 39
drag, startPoint x: 444, startPoint y: 377, endPoint x: 409, endPoint y: 372, distance: 34.9
click at [415, 382] on div "Collagen is the ingredient that keeps your skin strong and smooth. Discover how…" at bounding box center [457, 401] width 143 height 39
click at [391, 382] on div "Collagen is the ingredient that keeps your skin strong and smooth. Discover how…" at bounding box center [457, 401] width 143 height 39
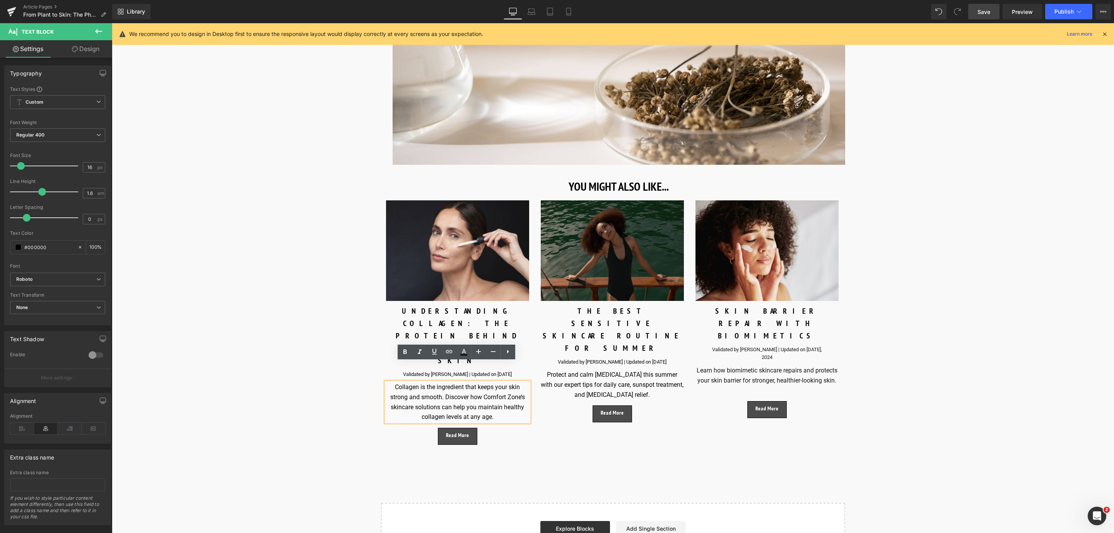
click at [443, 382] on div "Collagen is the ingredient that keeps your skin strong and smooth. Discover how…" at bounding box center [457, 401] width 143 height 39
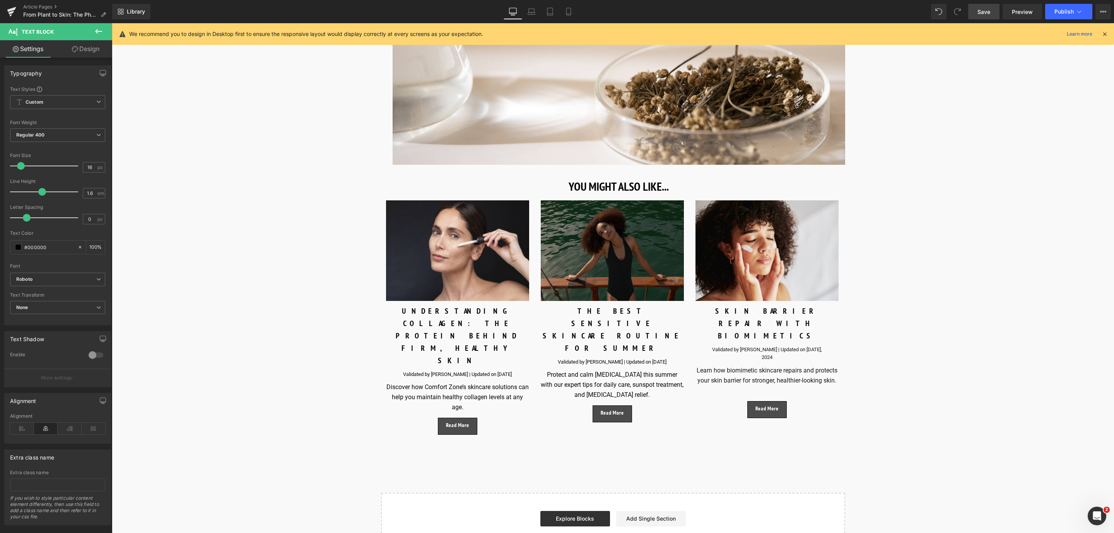
click at [991, 11] on link "Save" at bounding box center [983, 11] width 31 height 15
click at [1018, 9] on span "Preview" at bounding box center [1022, 12] width 21 height 8
click at [985, 15] on link "Save" at bounding box center [983, 11] width 31 height 15
click at [46, 5] on link "Article Pages" at bounding box center [67, 7] width 89 height 6
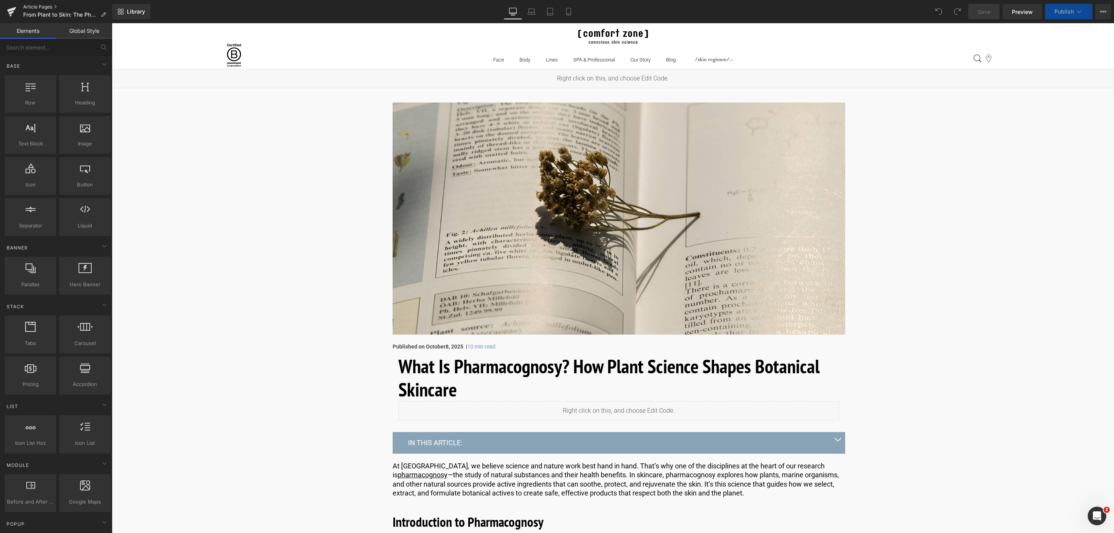
click at [56, 4] on link "Article Pages" at bounding box center [67, 7] width 89 height 6
click at [1096, 15] on button "View Live Page View with current Template Save Template to Library Schedule Pub…" at bounding box center [1102, 11] width 15 height 15
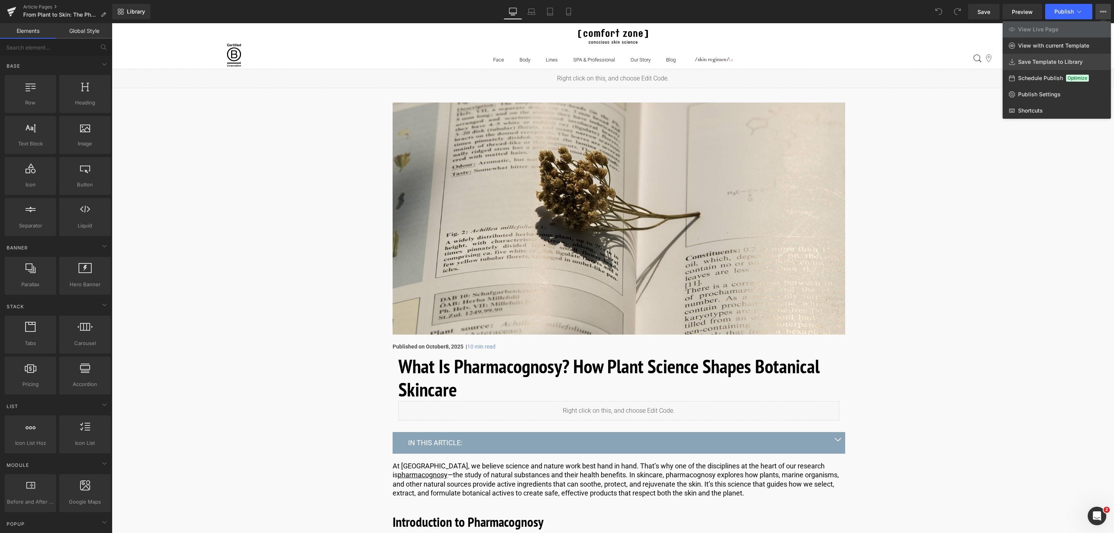
click at [1083, 57] on link "Save Template to Library" at bounding box center [1056, 62] width 108 height 16
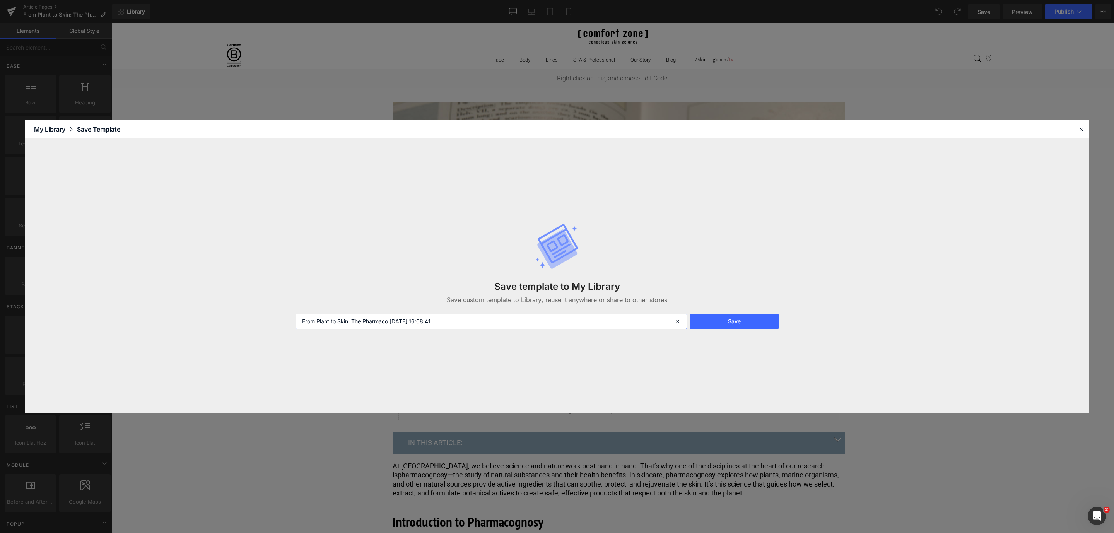
drag, startPoint x: 504, startPoint y: 324, endPoint x: 387, endPoint y: 326, distance: 116.8
click at [387, 326] on input "From Plant to Skin: The Pharmaco [DATE] 16:08:41" at bounding box center [490, 321] width 391 height 15
type input "From Plant to Skin: The Pharmacognosy [DATE] TO BE PUBLISHED ON [DATE]"
click at [718, 322] on button "Save" at bounding box center [734, 321] width 89 height 15
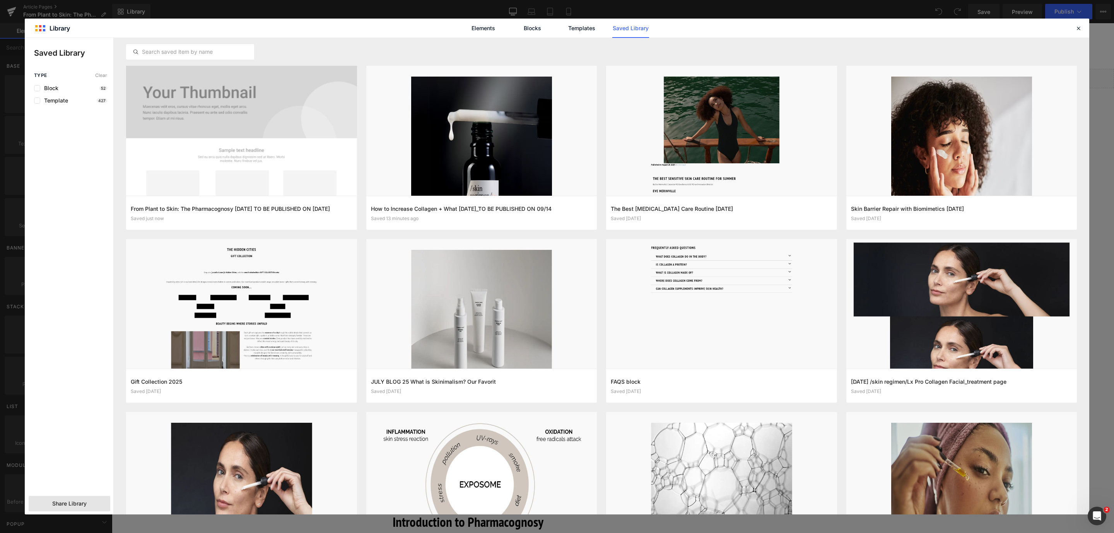
click at [61, 503] on span "Share Library" at bounding box center [69, 504] width 34 height 8
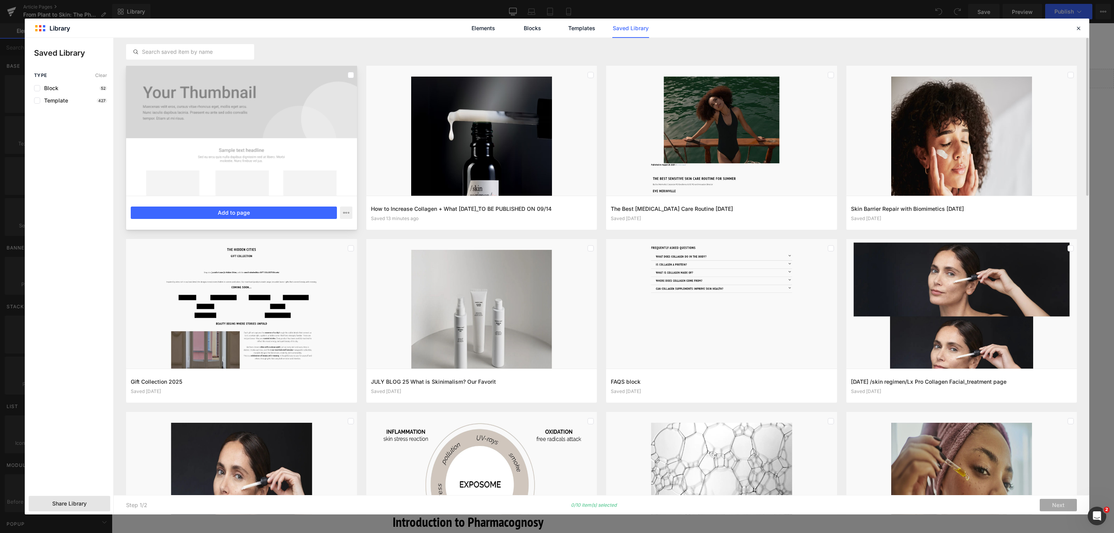
click at [352, 70] on div at bounding box center [351, 75] width 6 height 12
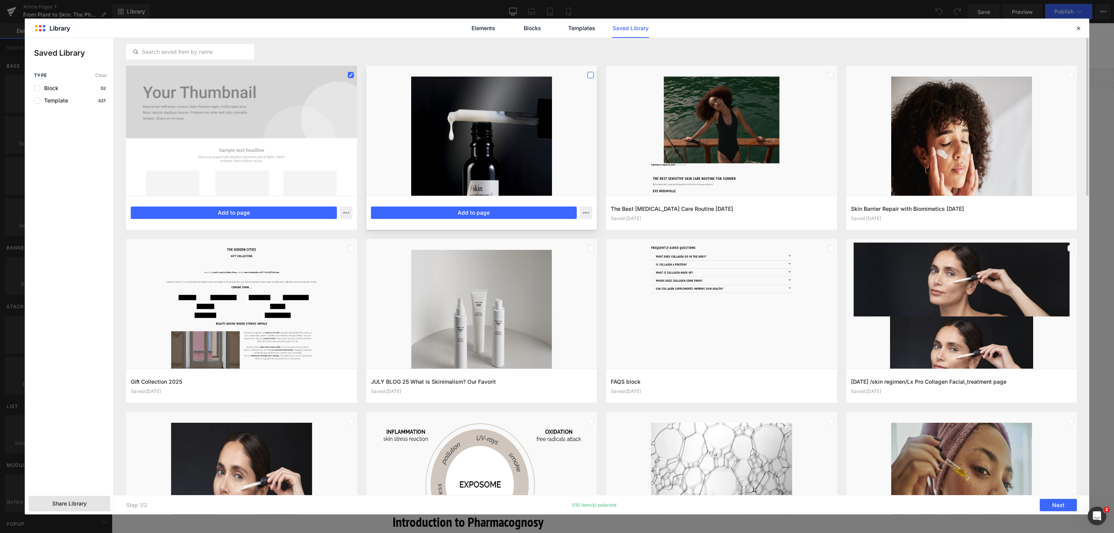
click at [591, 77] on label at bounding box center [590, 75] width 6 height 6
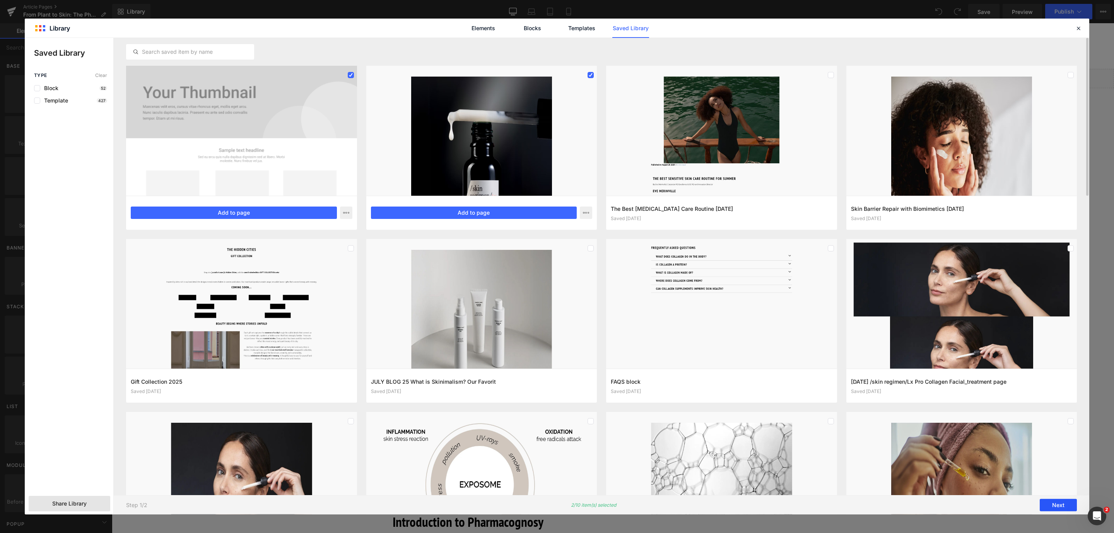
click at [1071, 502] on button "Next" at bounding box center [1058, 505] width 37 height 12
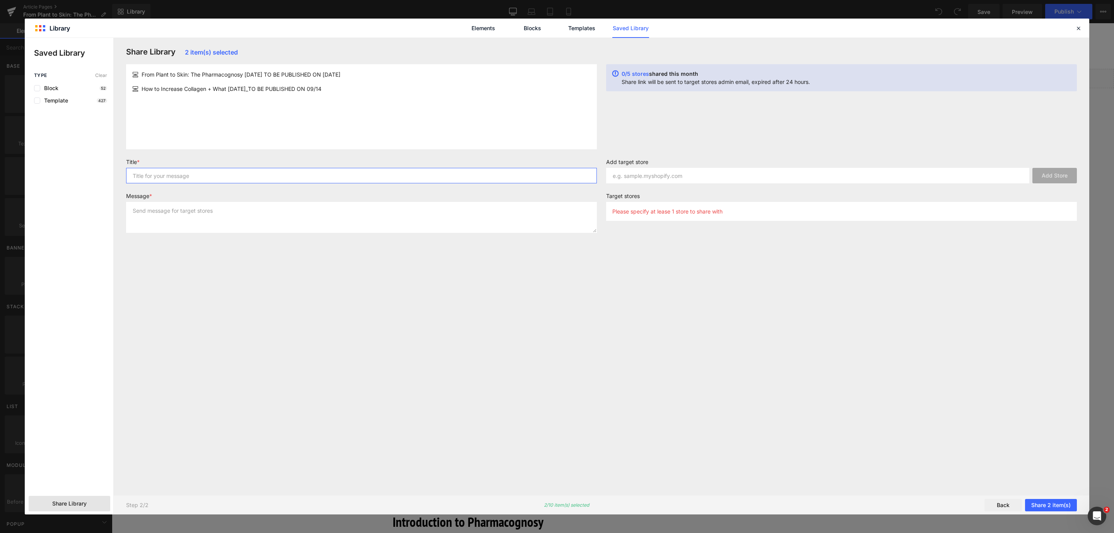
click at [135, 178] on input "text" at bounding box center [361, 175] width 471 height 15
drag, startPoint x: 242, startPoint y: 174, endPoint x: 101, endPoint y: 157, distance: 141.8
click at [101, 157] on div "Saved Library Type Clear Block 52 Template 427 Share Library Share Library 2 it…" at bounding box center [557, 276] width 1064 height 476
click at [202, 177] on input "2/3 BLOGS [DATE]" at bounding box center [361, 175] width 471 height 15
drag, startPoint x: 215, startPoint y: 169, endPoint x: 102, endPoint y: 153, distance: 114.1
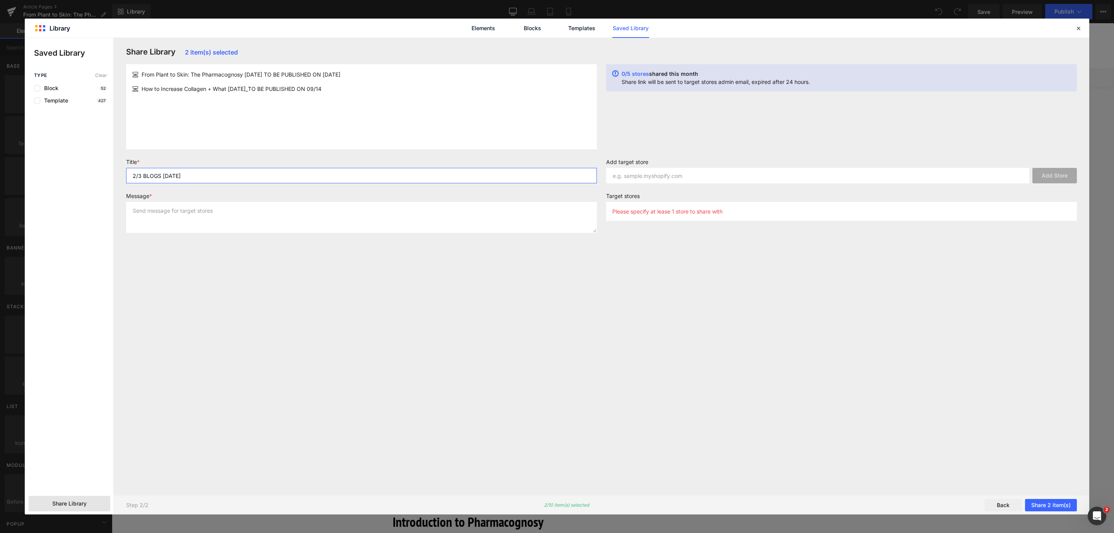
click at [102, 153] on div "Saved Library Type Clear Block 52 Template 427 Share Library Share Library 2 it…" at bounding box center [557, 276] width 1064 height 476
type input "2/3 BLOGS [DATE]"
click at [133, 220] on textarea at bounding box center [361, 217] width 471 height 31
paste textarea "2/3 BLOGS [DATE]"
type textarea "2/3 BLOGS [DATE]"
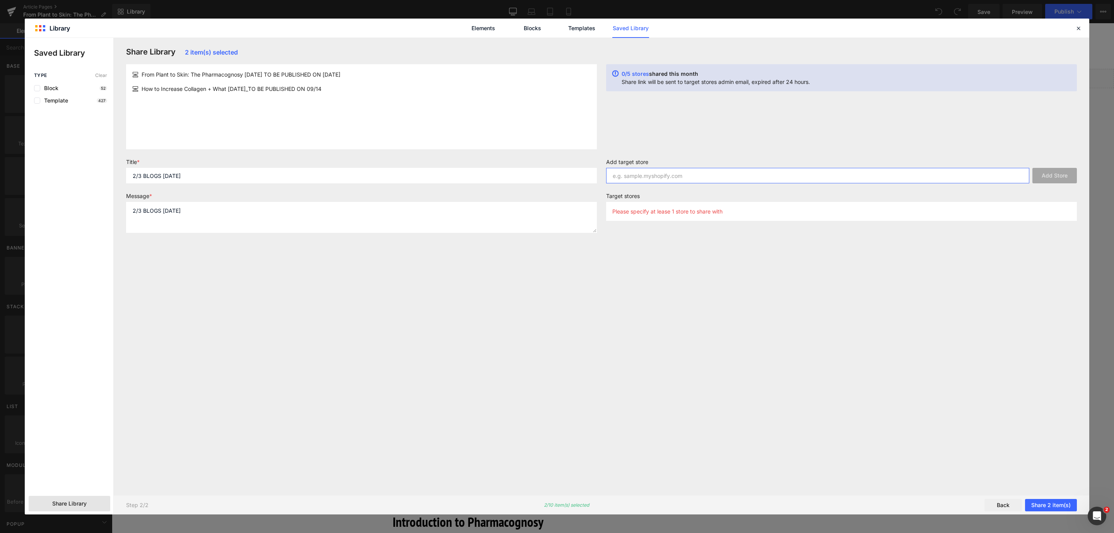
click at [616, 178] on input "text" at bounding box center [817, 175] width 423 height 15
paste input "[DOMAIN_NAME]"
type input "[DOMAIN_NAME]"
click at [1061, 174] on button "Add Store" at bounding box center [1054, 175] width 44 height 15
click at [614, 172] on input "[DOMAIN_NAME]" at bounding box center [817, 175] width 423 height 15
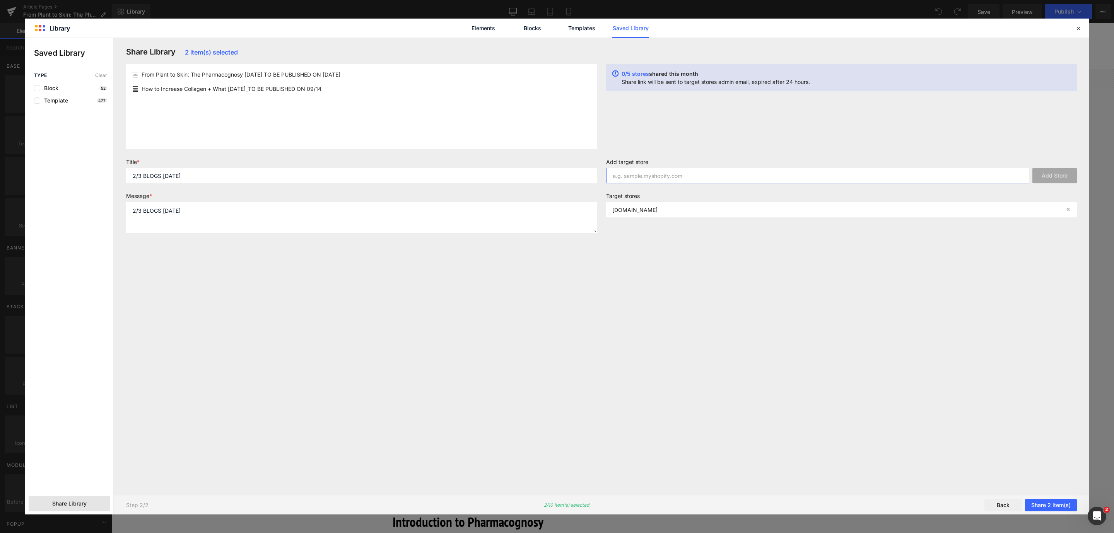
paste input "[DOMAIN_NAME]"
type input "[DOMAIN_NAME]"
click at [1050, 182] on button "Add Store" at bounding box center [1054, 175] width 44 height 15
click at [640, 172] on input "[DOMAIN_NAME]" at bounding box center [817, 175] width 423 height 15
paste input "[DOMAIN_NAME]"
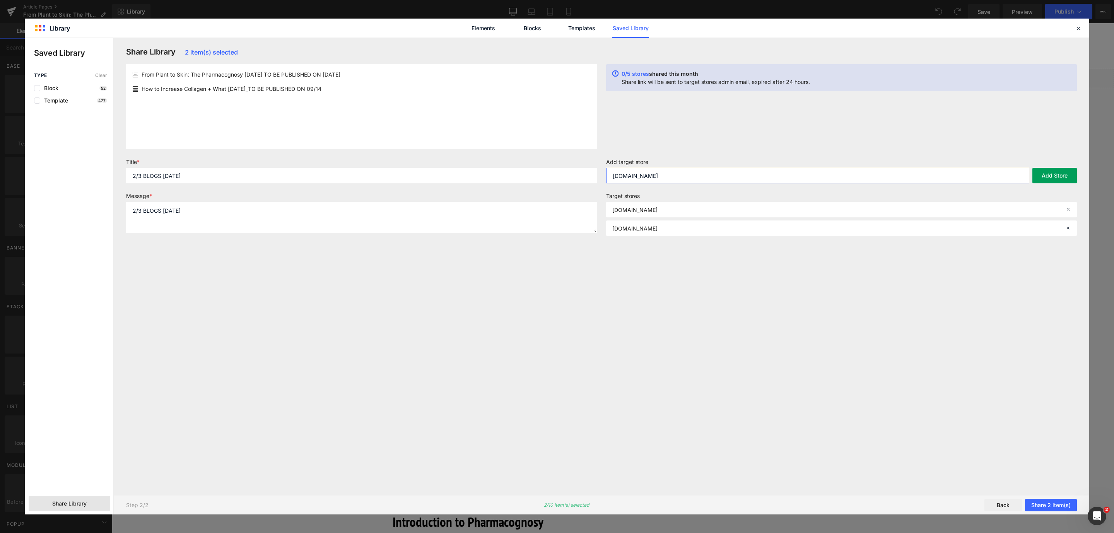
type input "[DOMAIN_NAME]"
click at [1056, 179] on button "Add Store" at bounding box center [1054, 175] width 44 height 15
click at [634, 171] on input "[DOMAIN_NAME]" at bounding box center [817, 175] width 423 height 15
paste input "[DOMAIN_NAME]"
type input "[DOMAIN_NAME]"
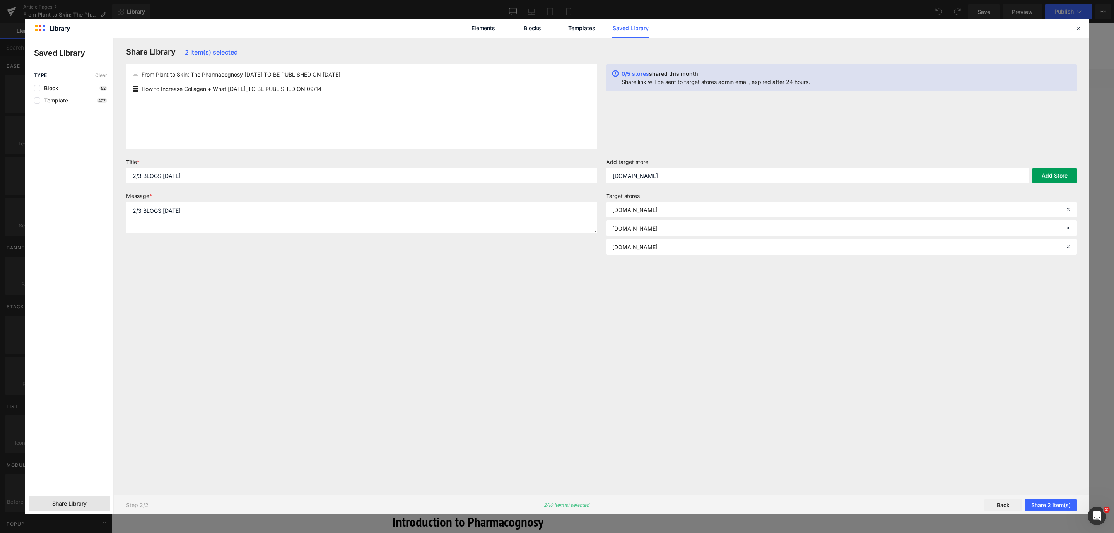
click at [1071, 179] on button "Add Store" at bounding box center [1054, 175] width 44 height 15
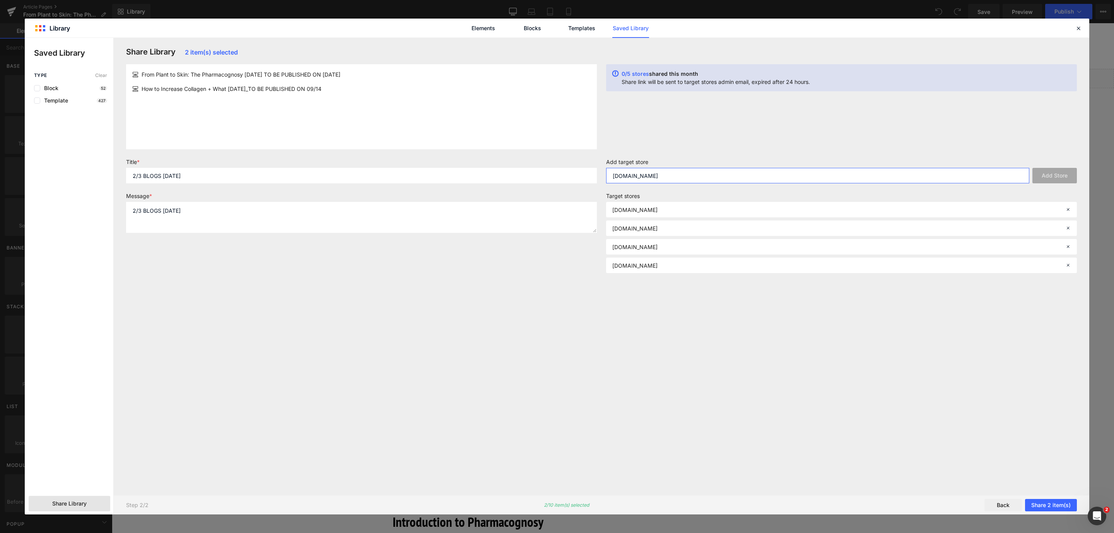
click at [623, 173] on input "[DOMAIN_NAME]" at bounding box center [817, 175] width 423 height 15
paste input "[DOMAIN_NAME]"
type input "[DOMAIN_NAME]"
click at [1043, 507] on button "Share 2 item(s)" at bounding box center [1051, 505] width 52 height 12
